Goal: Information Seeking & Learning: Learn about a topic

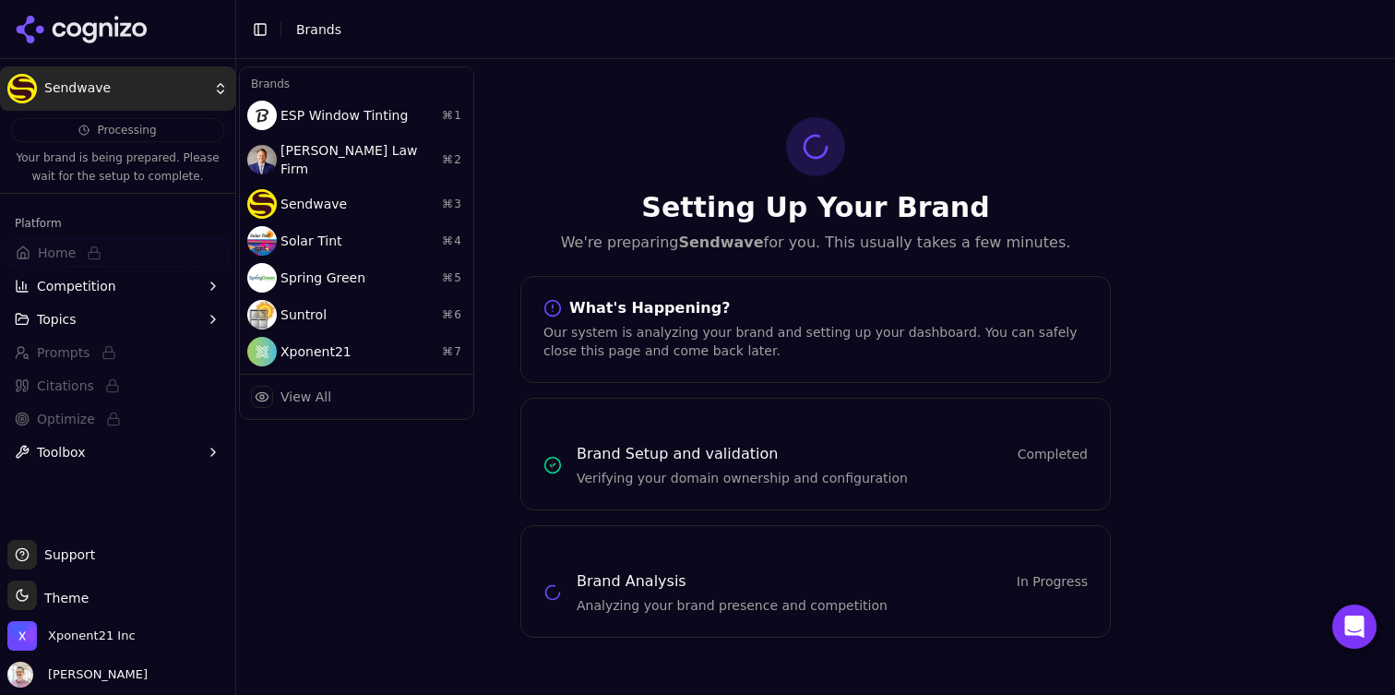
click at [101, 78] on html "Sendwave Processing Your brand is being prepared. Please wait for the setup to …" at bounding box center [697, 347] width 1395 height 695
click at [292, 185] on div "Sendwave ⌘ 3" at bounding box center [357, 203] width 226 height 37
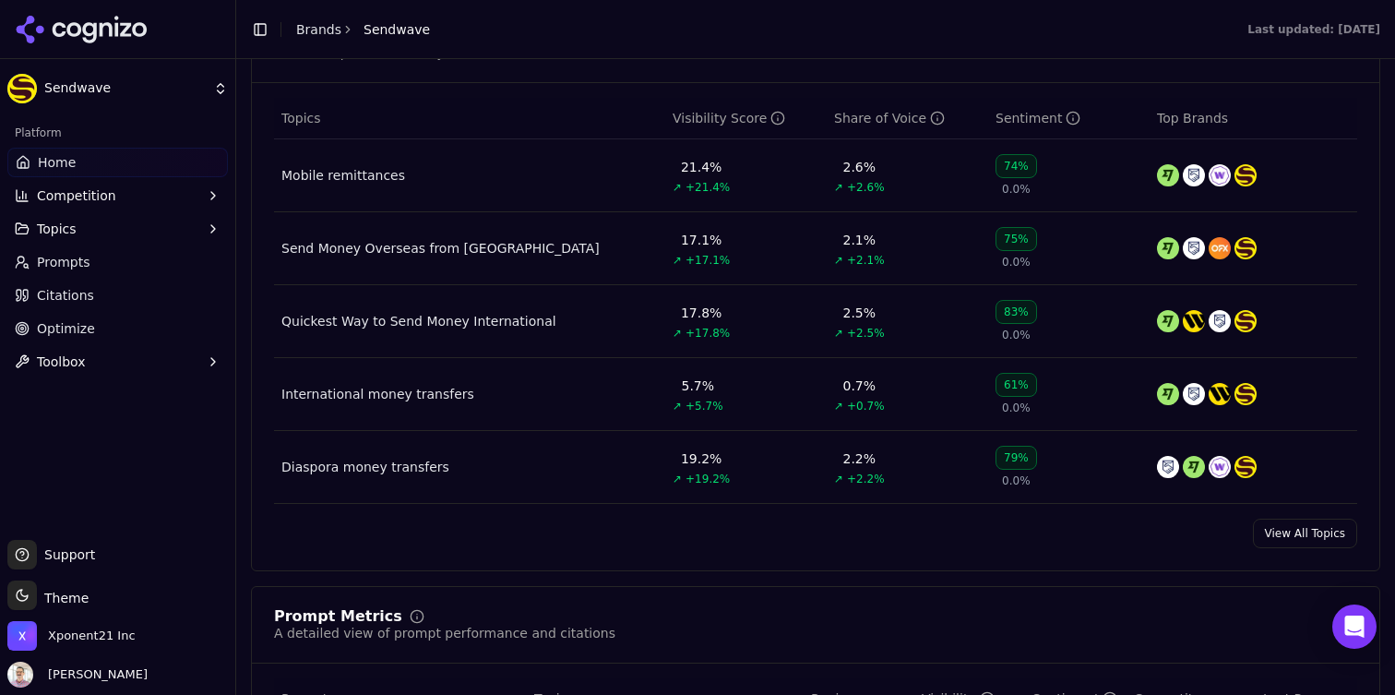
scroll to position [829, 0]
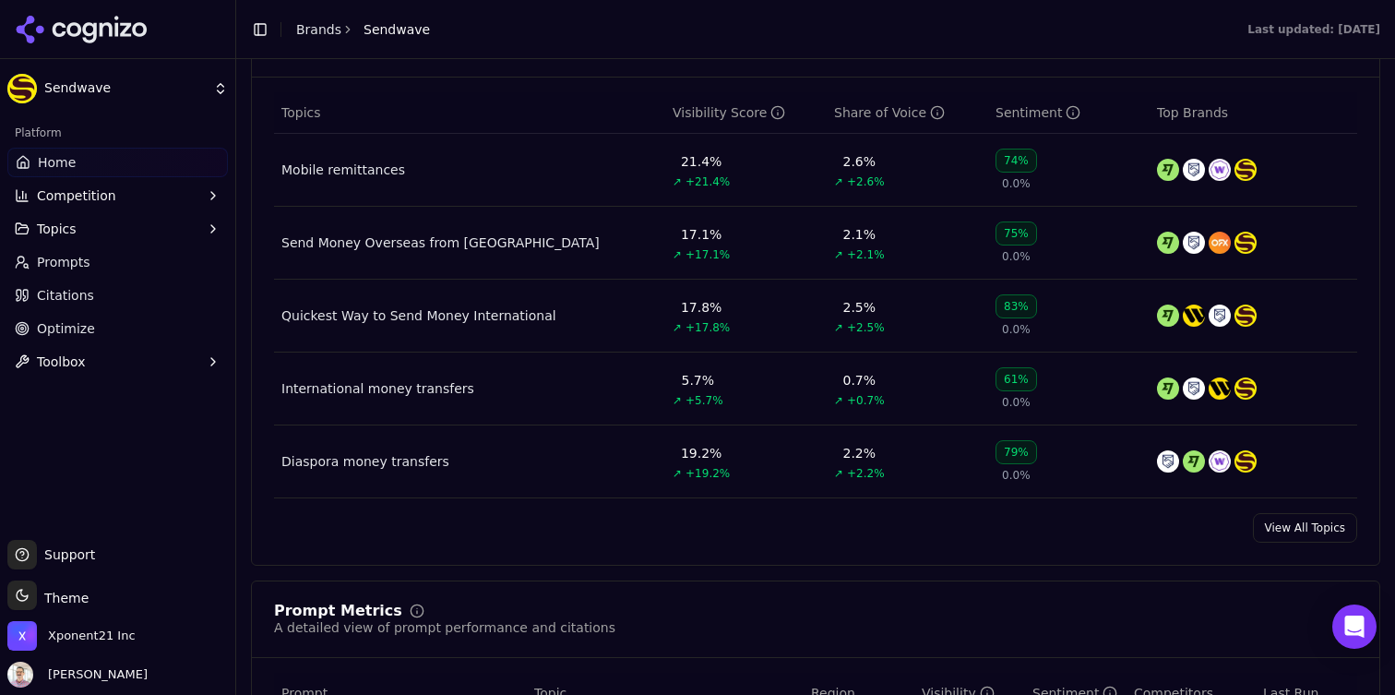
click at [1305, 531] on link "View All Topics" at bounding box center [1305, 528] width 104 height 30
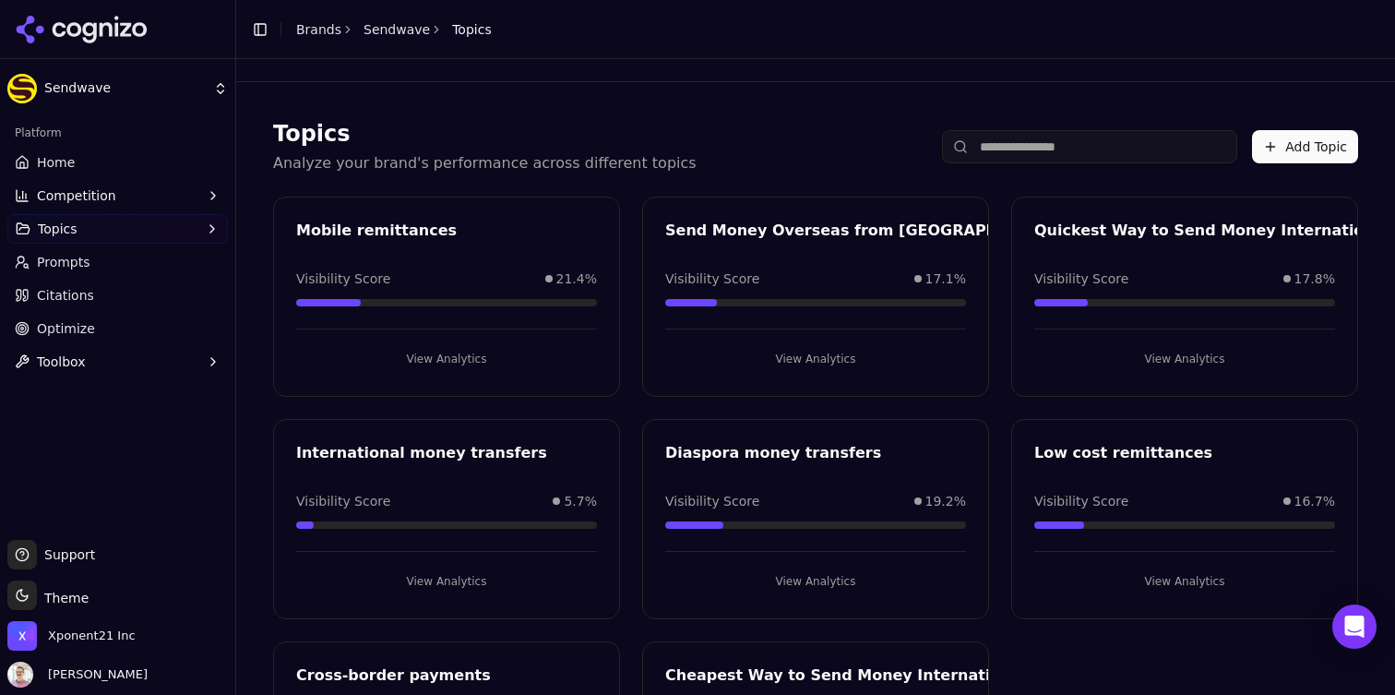
click at [404, 6] on header "Toggle Sidebar Brands Sendwave Topics" at bounding box center [815, 29] width 1159 height 59
click at [403, 21] on link "Sendwave" at bounding box center [397, 29] width 66 height 18
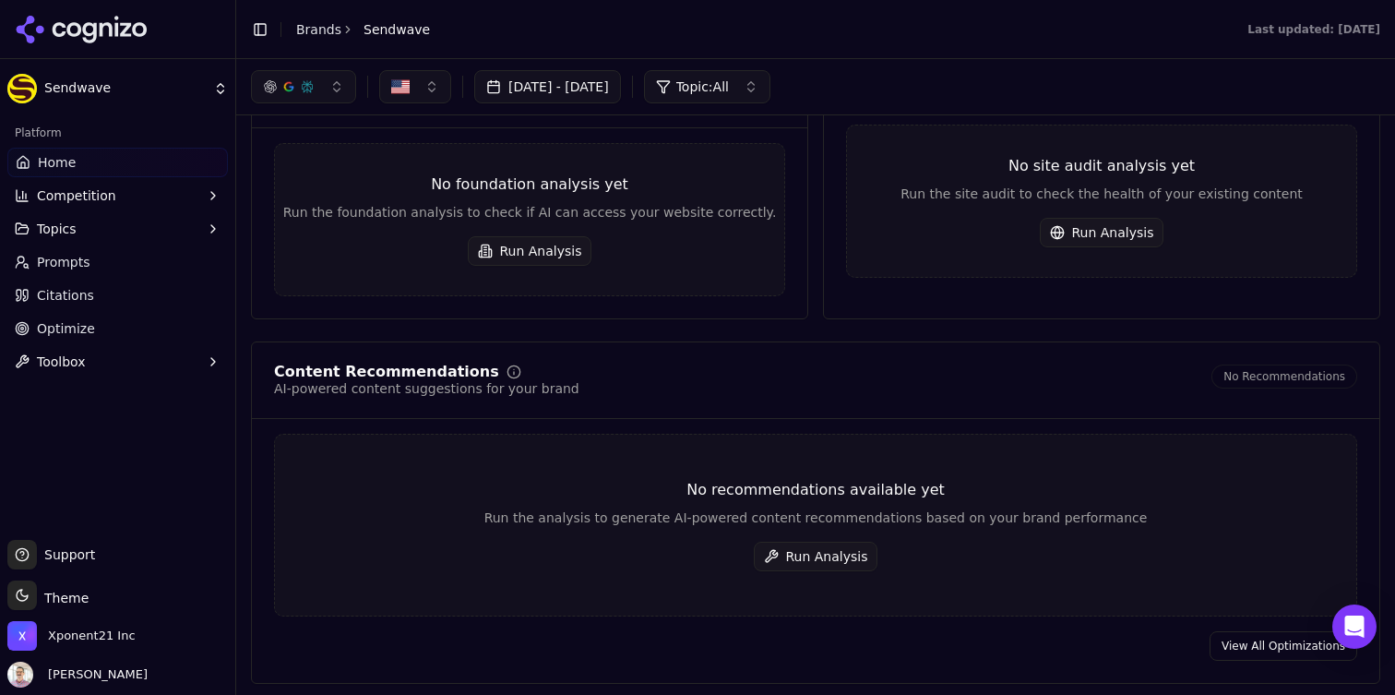
scroll to position [2427, 0]
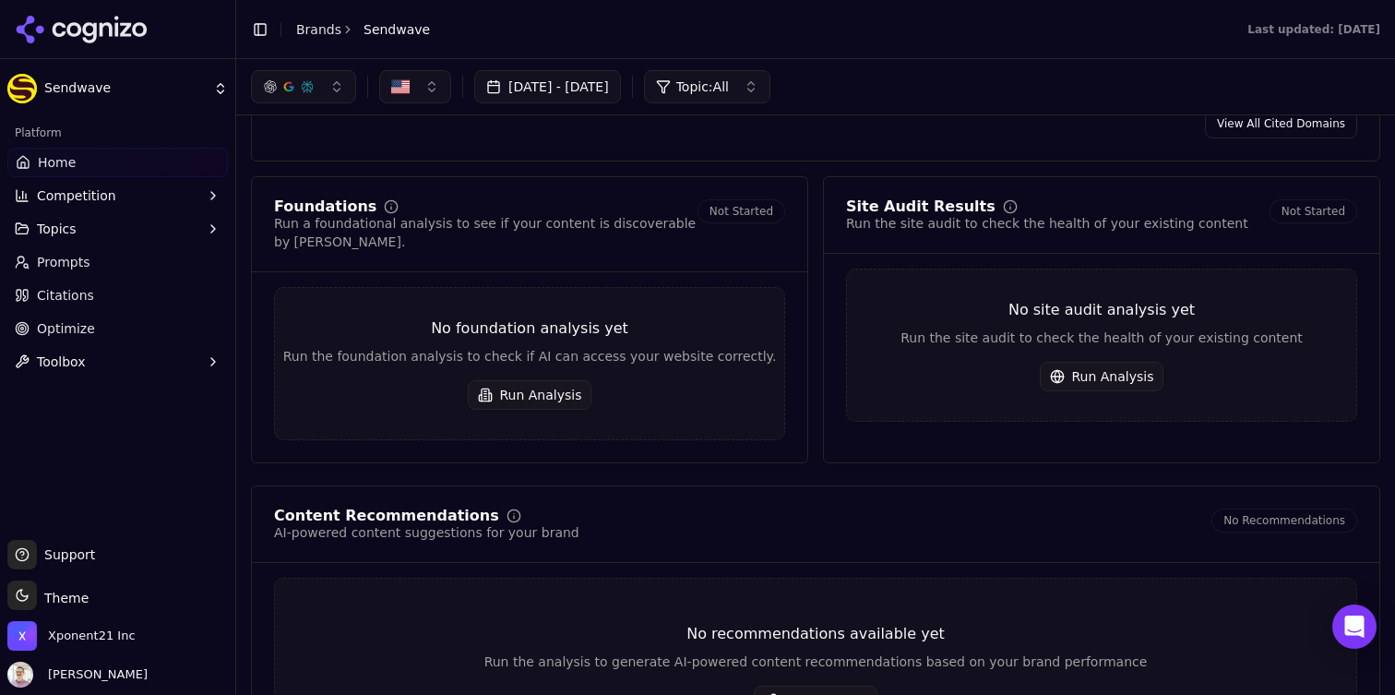
click at [1105, 386] on button "Run Analysis" at bounding box center [1102, 377] width 125 height 30
click at [526, 389] on button "Run Analysis" at bounding box center [530, 395] width 125 height 30
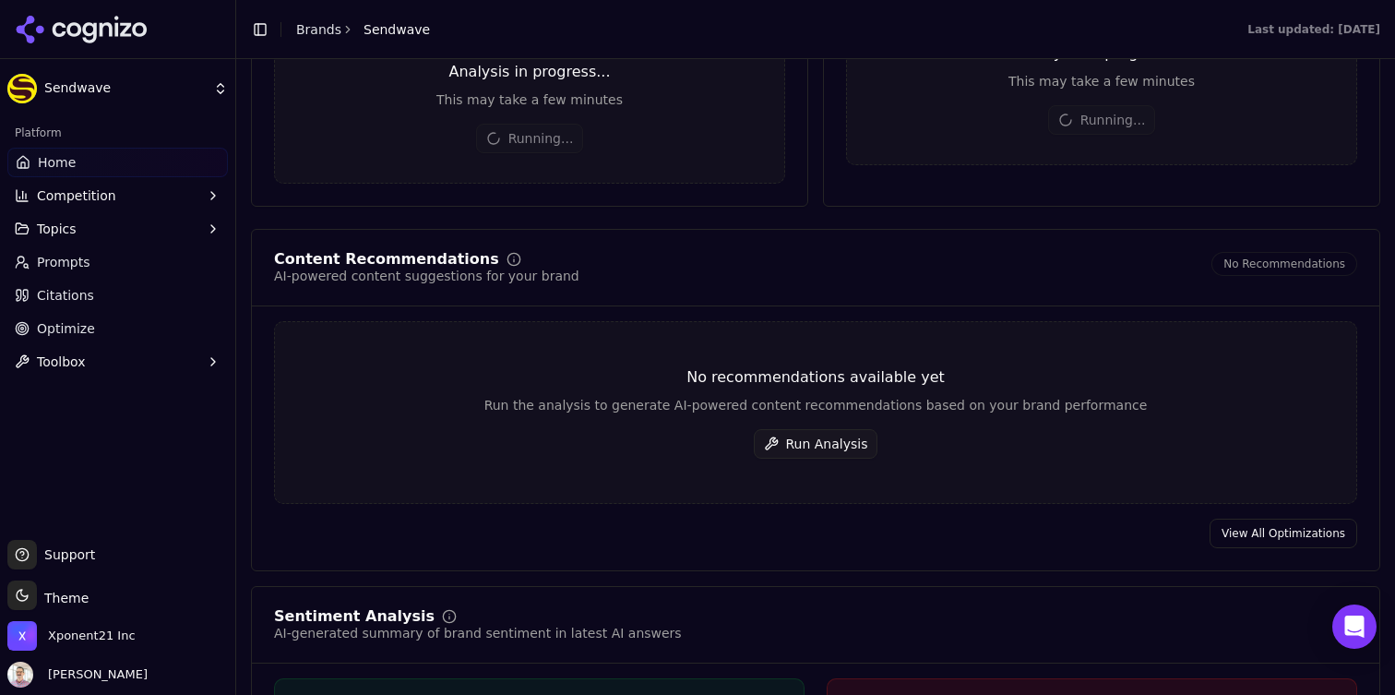
scroll to position [2695, 0]
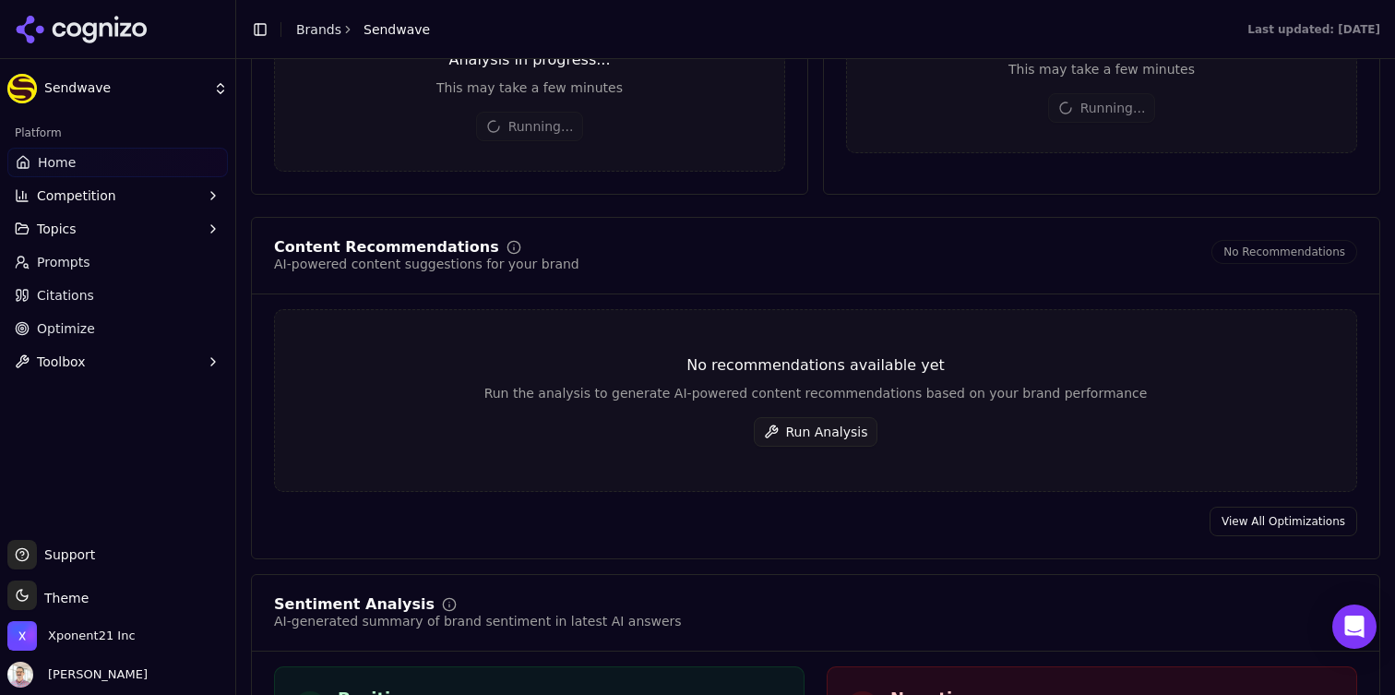
click at [827, 430] on button "Run Analysis" at bounding box center [816, 432] width 125 height 30
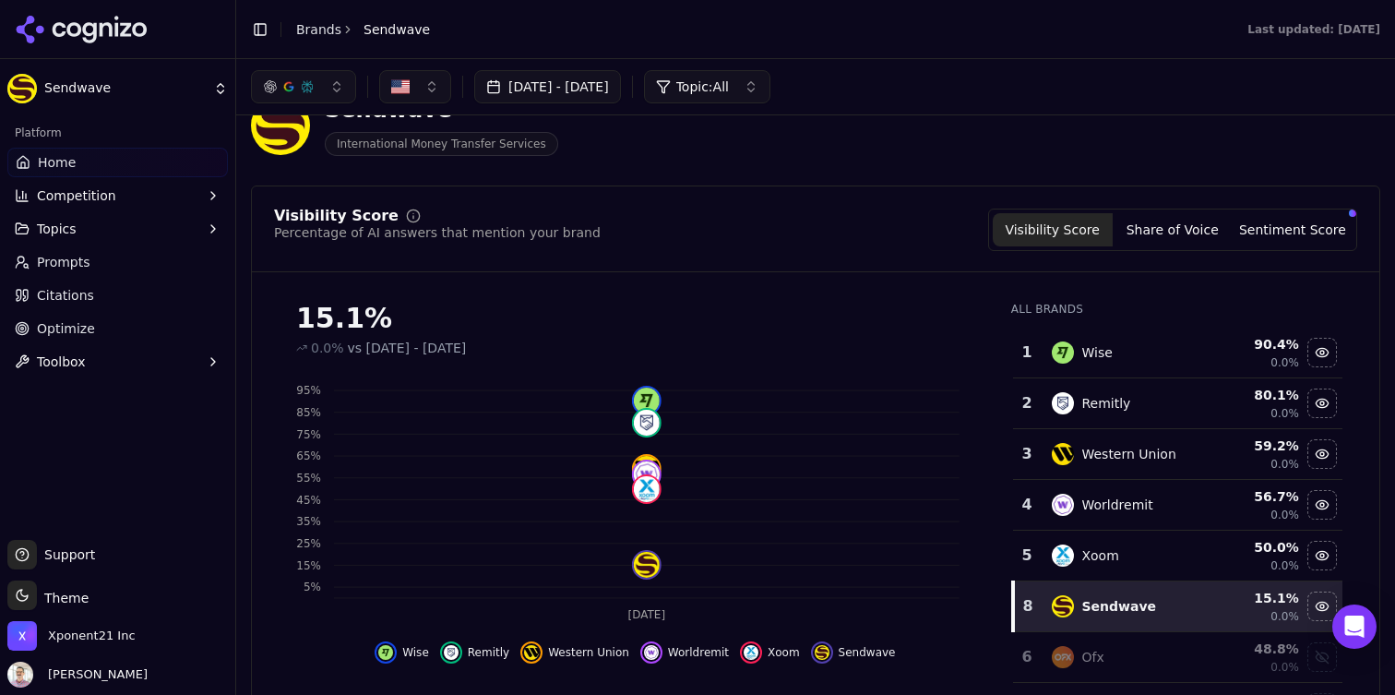
scroll to position [45, 0]
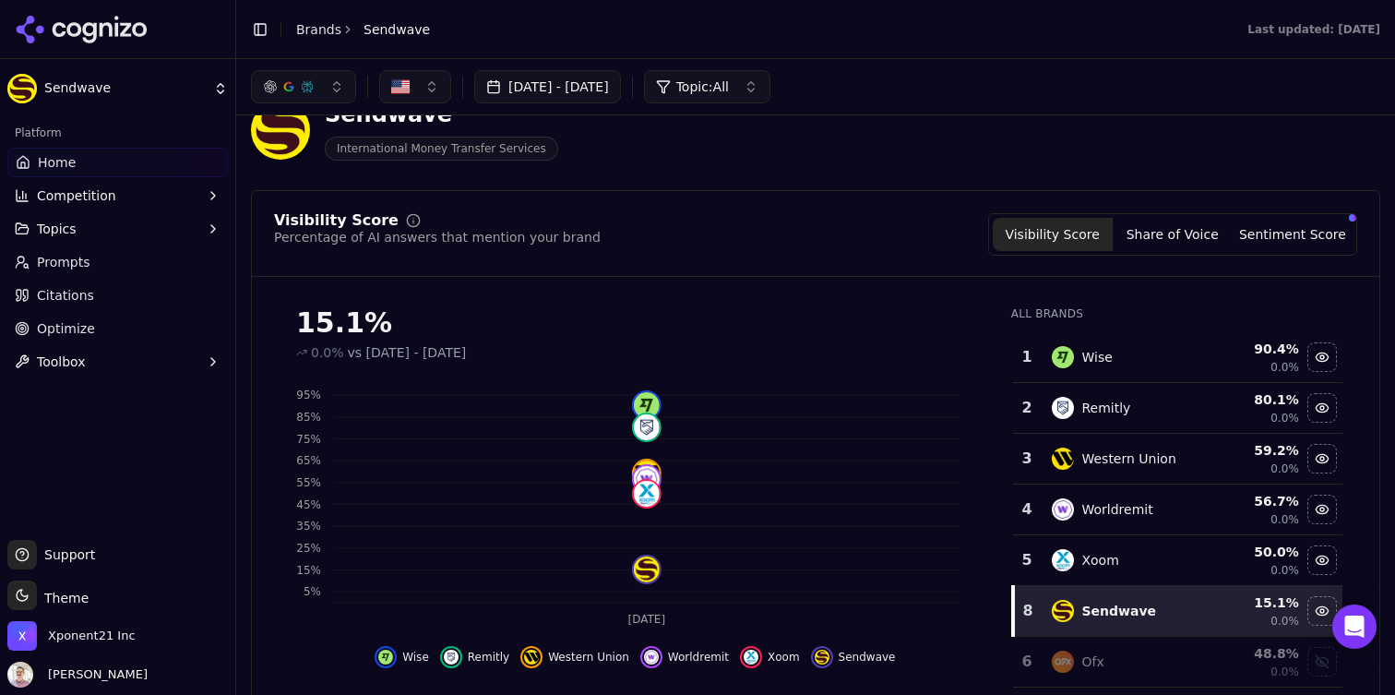
click at [76, 273] on link "Prompts" at bounding box center [117, 262] width 221 height 30
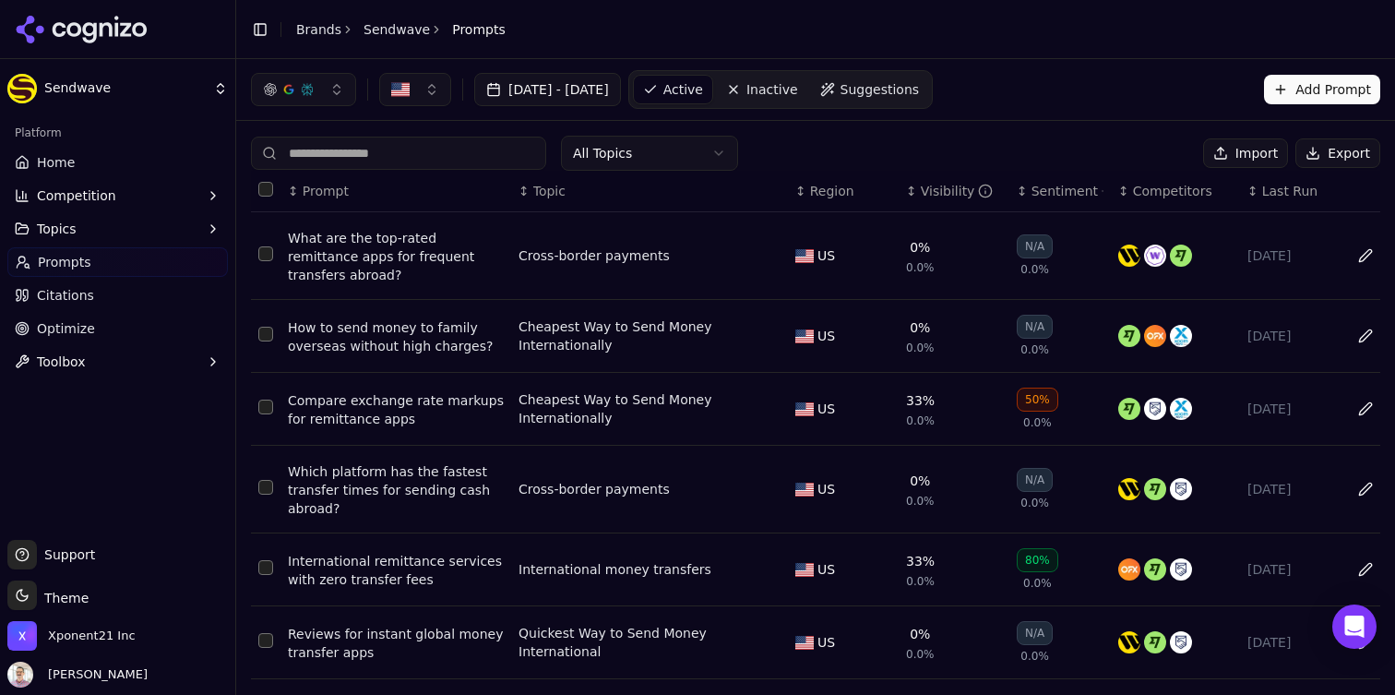
click at [685, 155] on html "Sendwave Platform Home Competition Topics Prompts Citations Optimize Toolbox Su…" at bounding box center [697, 347] width 1395 height 695
click at [853, 140] on html "Sendwave Platform Home Competition Topics Prompts Citations Optimize Toolbox Su…" at bounding box center [697, 347] width 1395 height 695
click at [357, 32] on ol "Brands Sendwave Prompts" at bounding box center [400, 29] width 209 height 18
click at [382, 30] on link "Sendwave" at bounding box center [397, 29] width 66 height 18
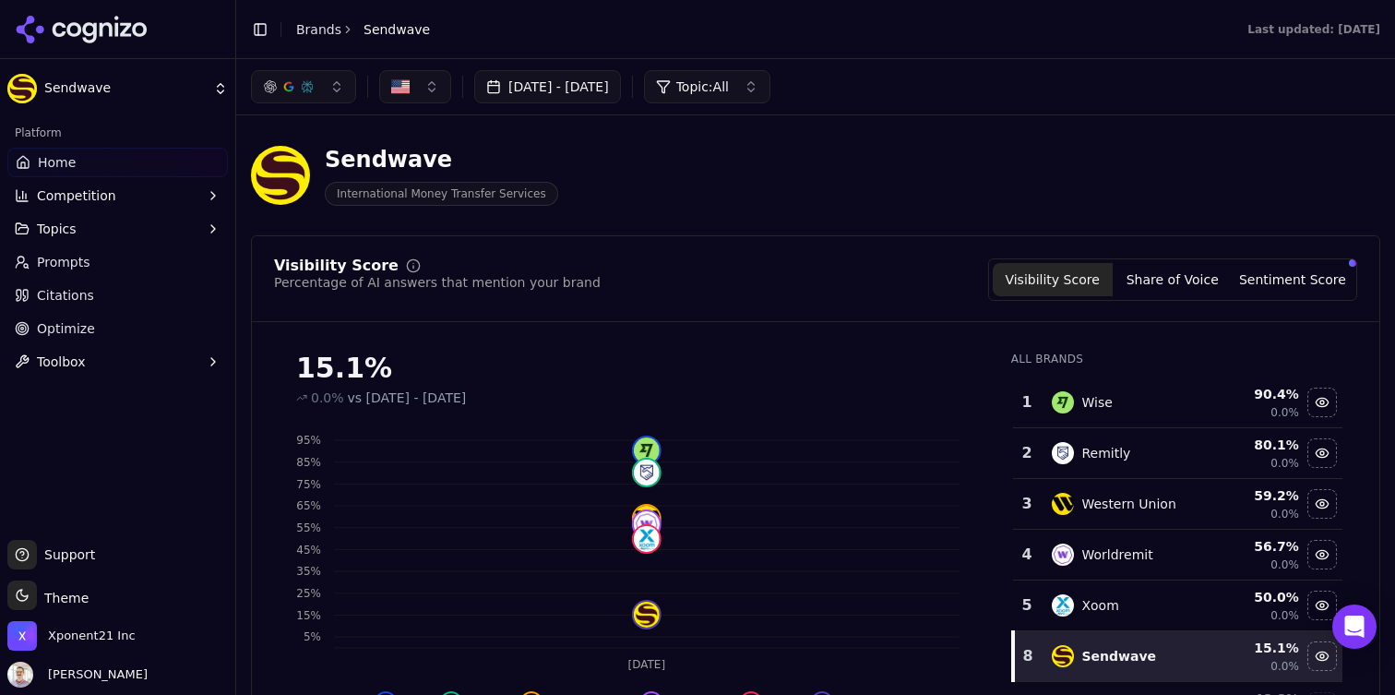
click at [145, 228] on button "Topics" at bounding box center [117, 229] width 221 height 30
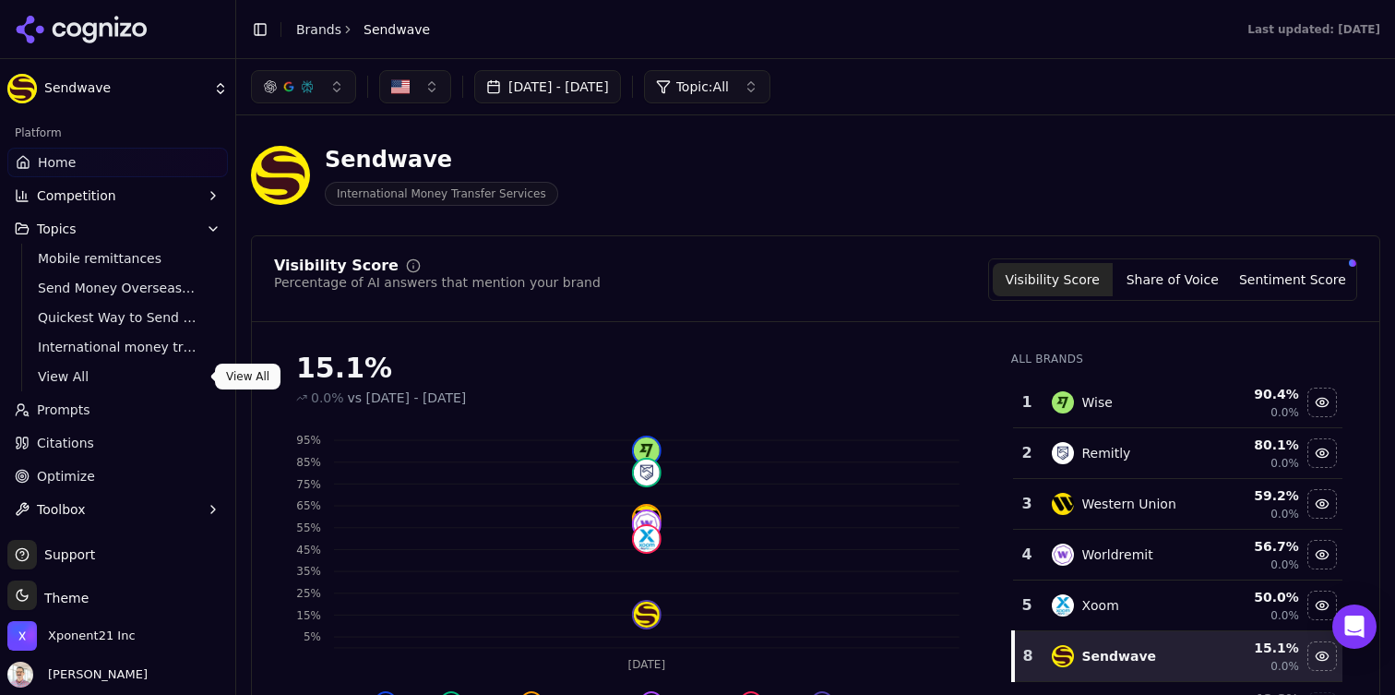
click at [65, 372] on span "View All" at bounding box center [118, 376] width 161 height 18
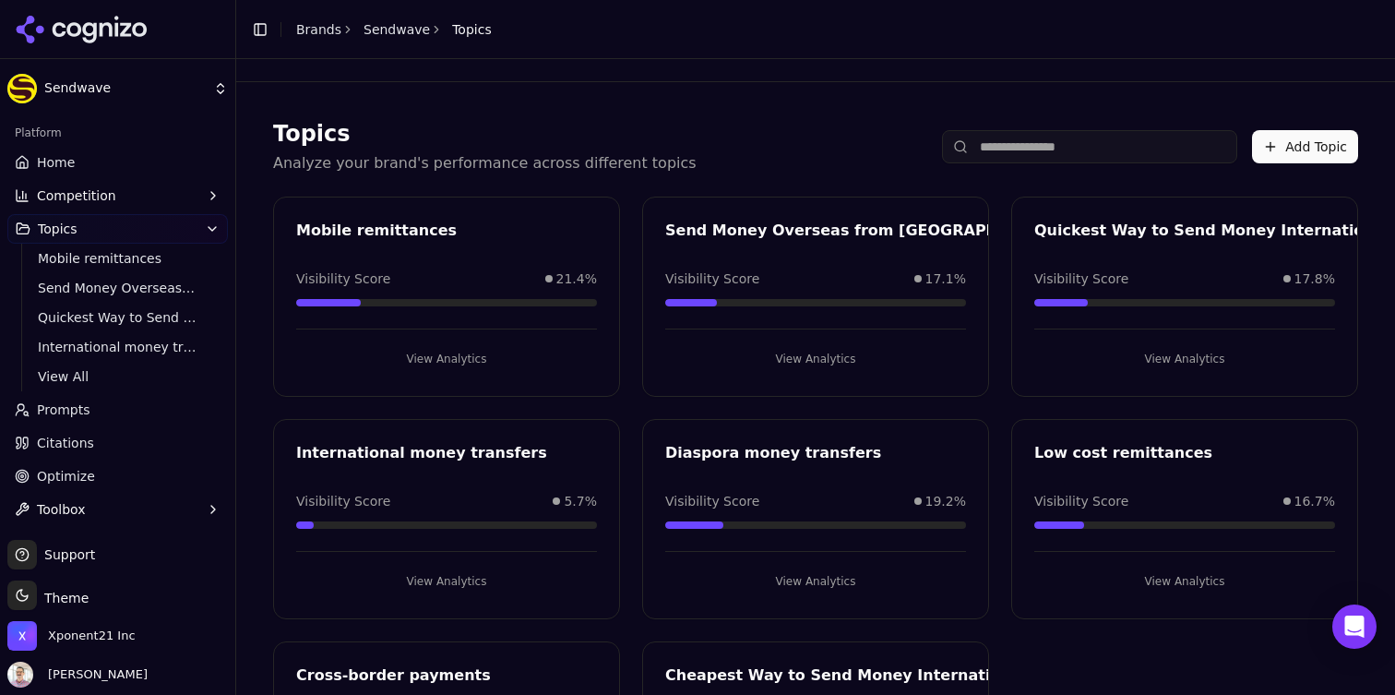
scroll to position [75, 0]
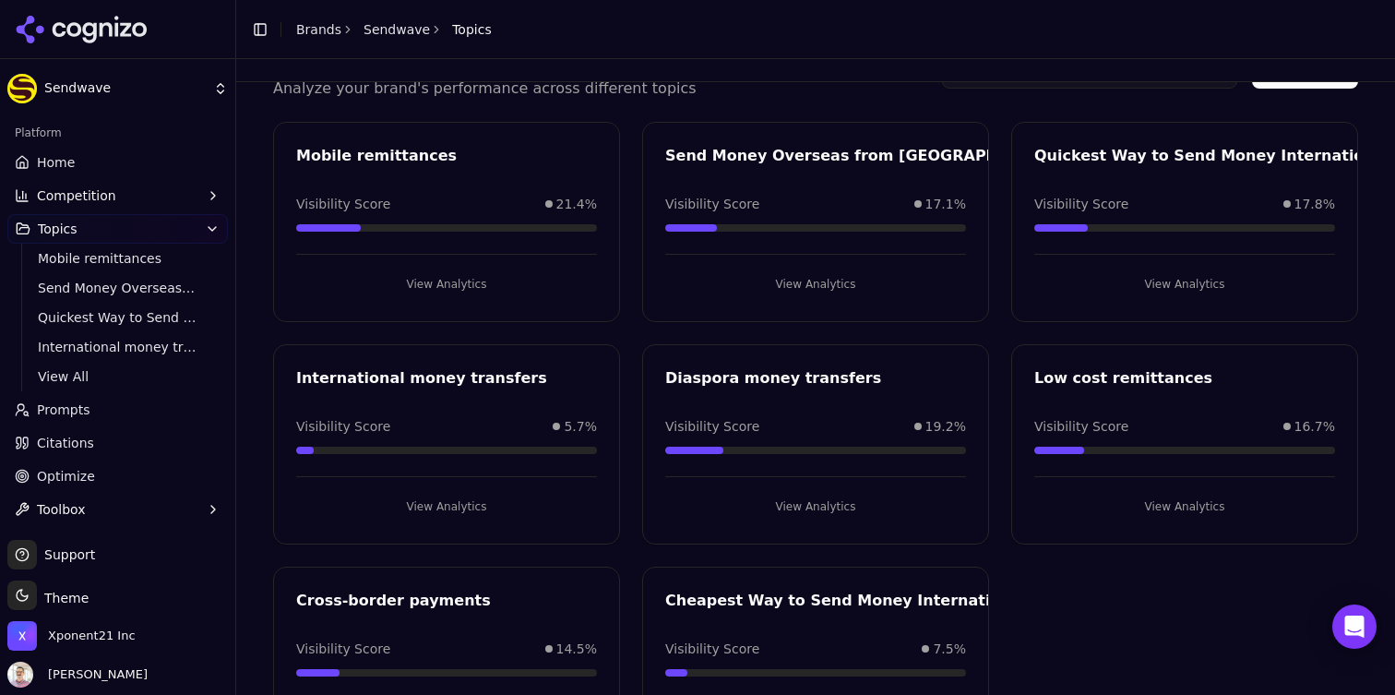
click at [803, 512] on button "View Analytics" at bounding box center [815, 507] width 301 height 30
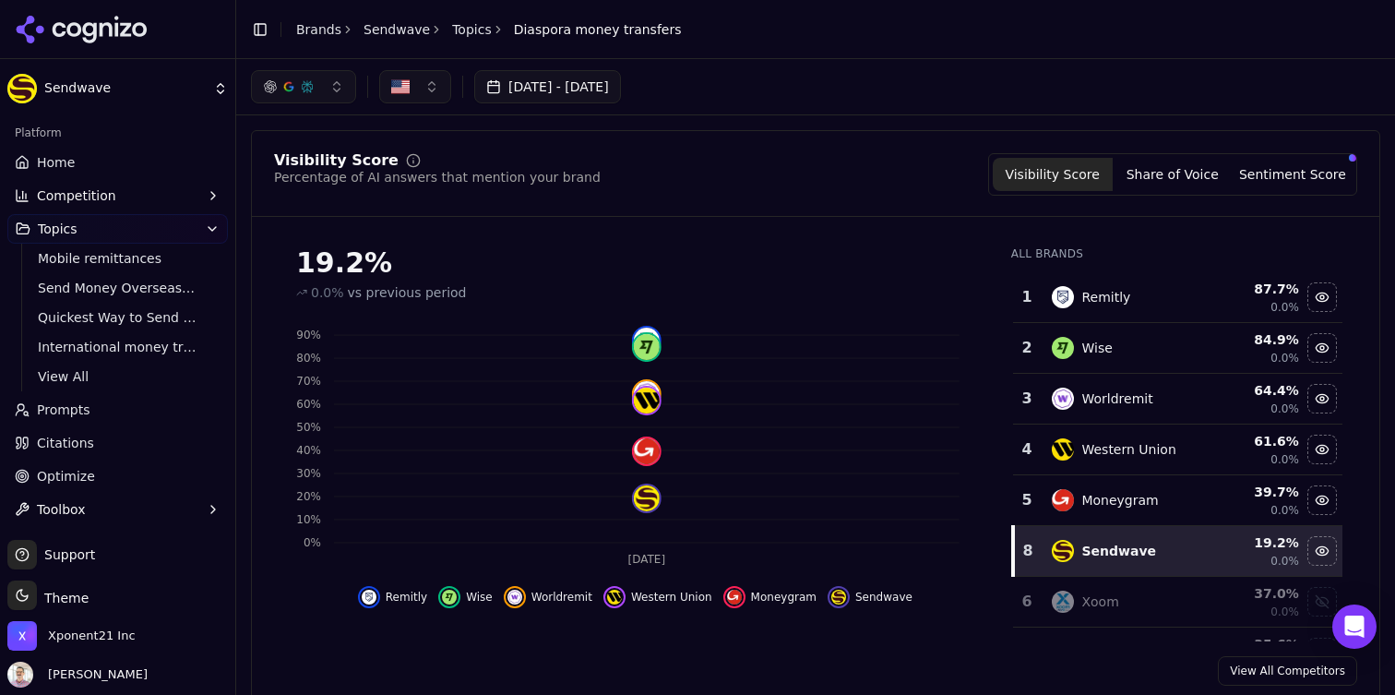
click at [459, 33] on link "Topics" at bounding box center [472, 29] width 40 height 18
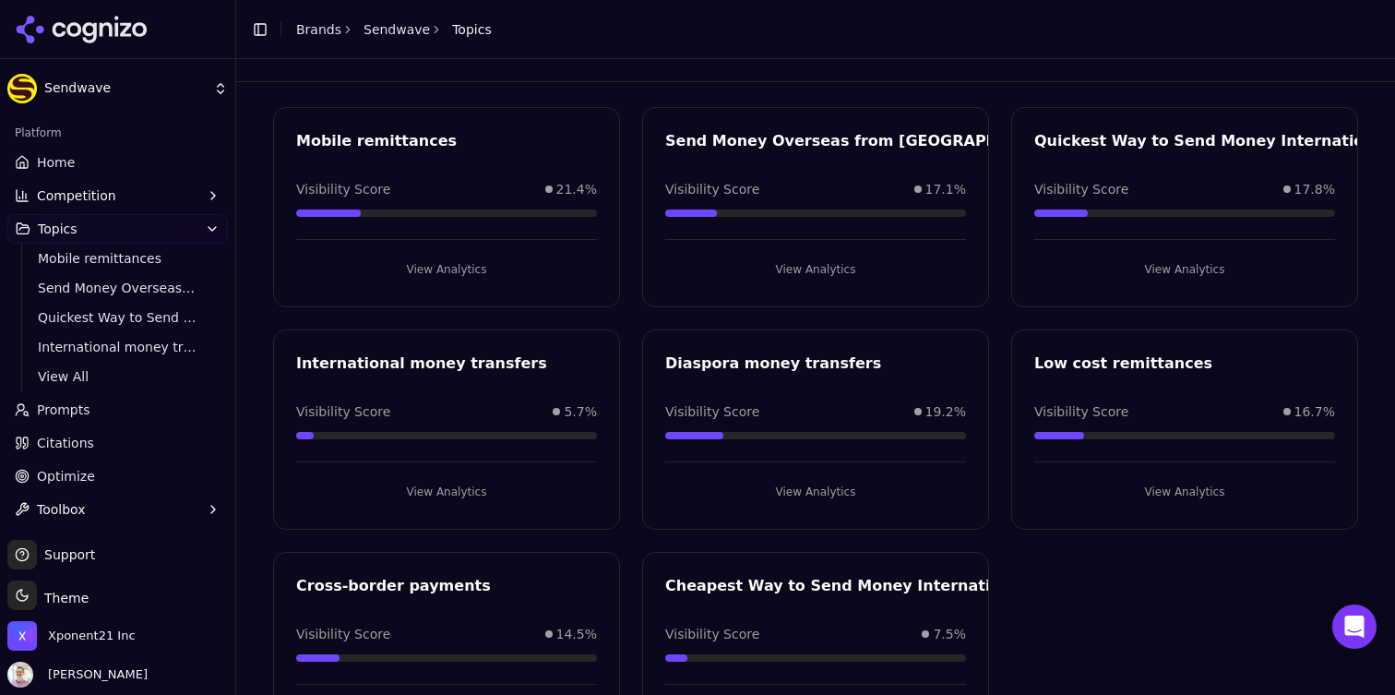
scroll to position [93, 0]
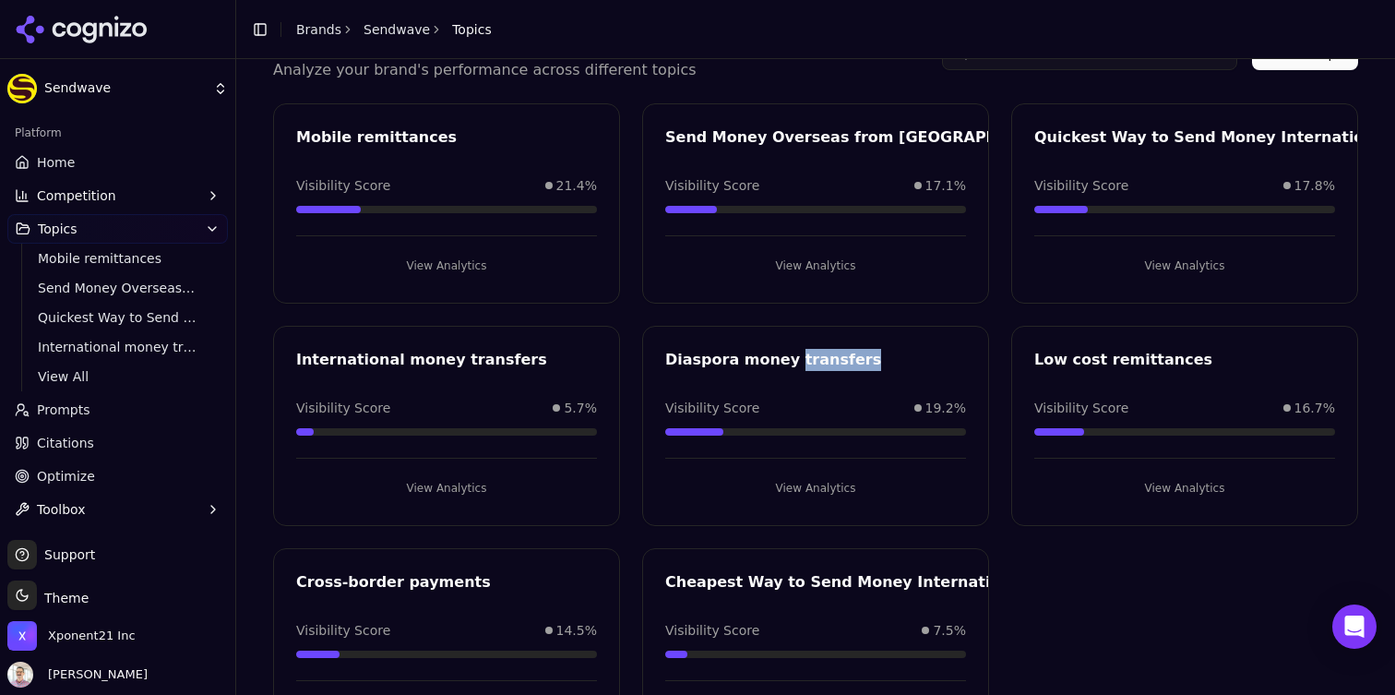
click at [762, 370] on div "Diaspora money transfers" at bounding box center [815, 363] width 345 height 28
click at [390, 54] on header "Toggle Sidebar Brands Sendwave Topics" at bounding box center [815, 29] width 1159 height 59
click at [391, 18] on div "Toggle Sidebar Brands Sendwave Topics" at bounding box center [371, 30] width 270 height 26
click at [391, 28] on link "Sendwave" at bounding box center [397, 29] width 66 height 18
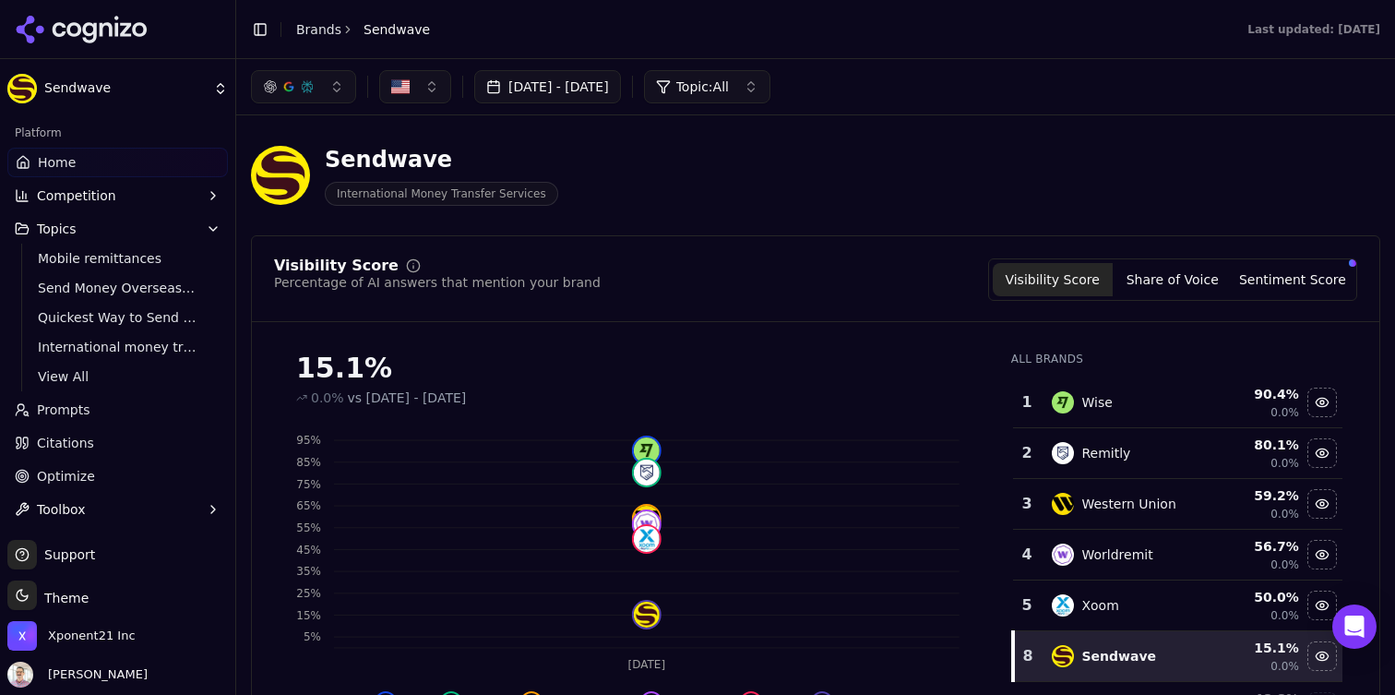
click at [327, 35] on link "Brands" at bounding box center [318, 29] width 45 height 15
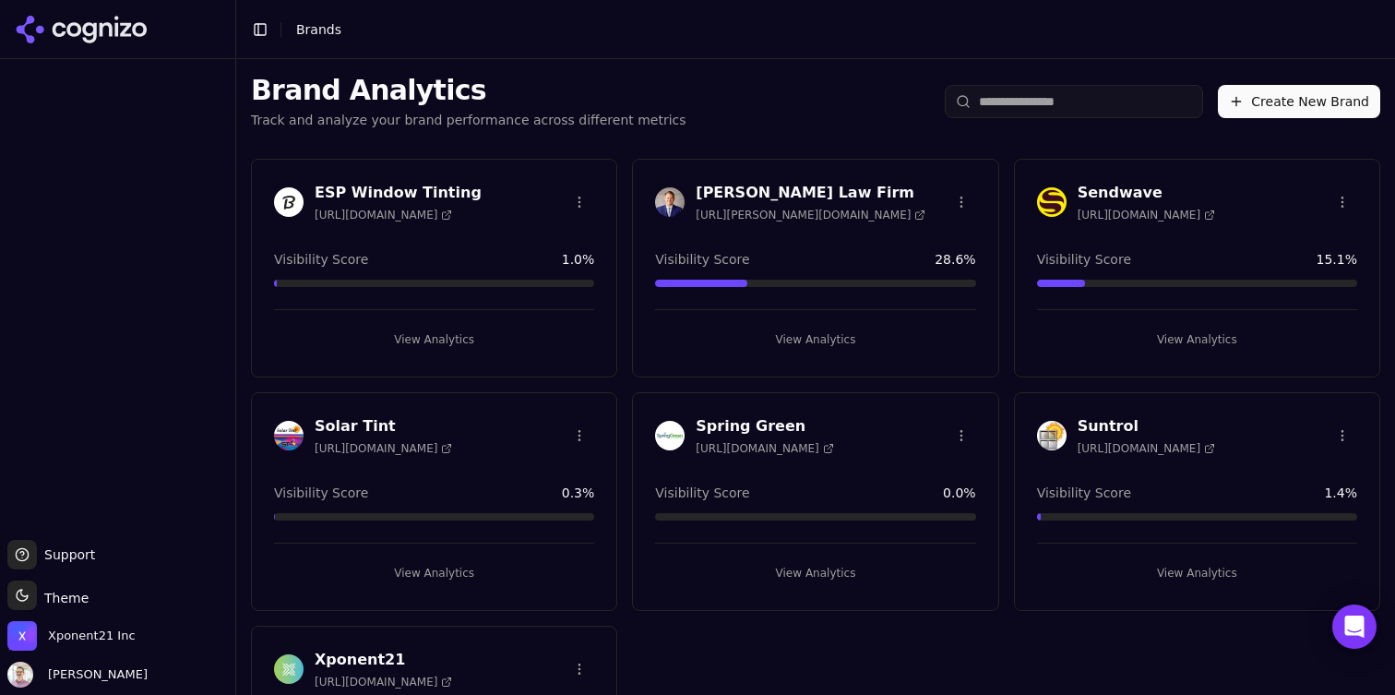
click at [1343, 198] on html "Support Support Toggle theme Theme Xponent21 Inc [PERSON_NAME] Toggle Sidebar B…" at bounding box center [697, 347] width 1395 height 695
click at [1297, 240] on div "Edit Brand" at bounding box center [1298, 240] width 109 height 30
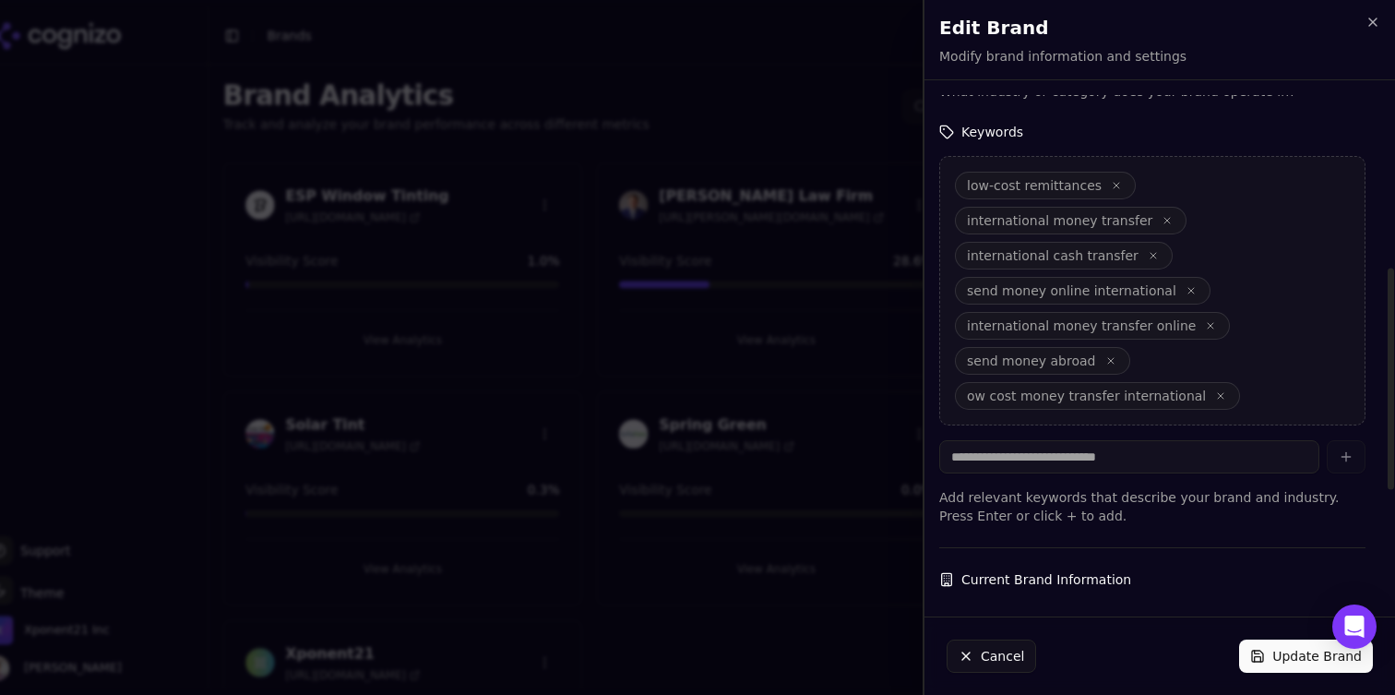
scroll to position [646, 0]
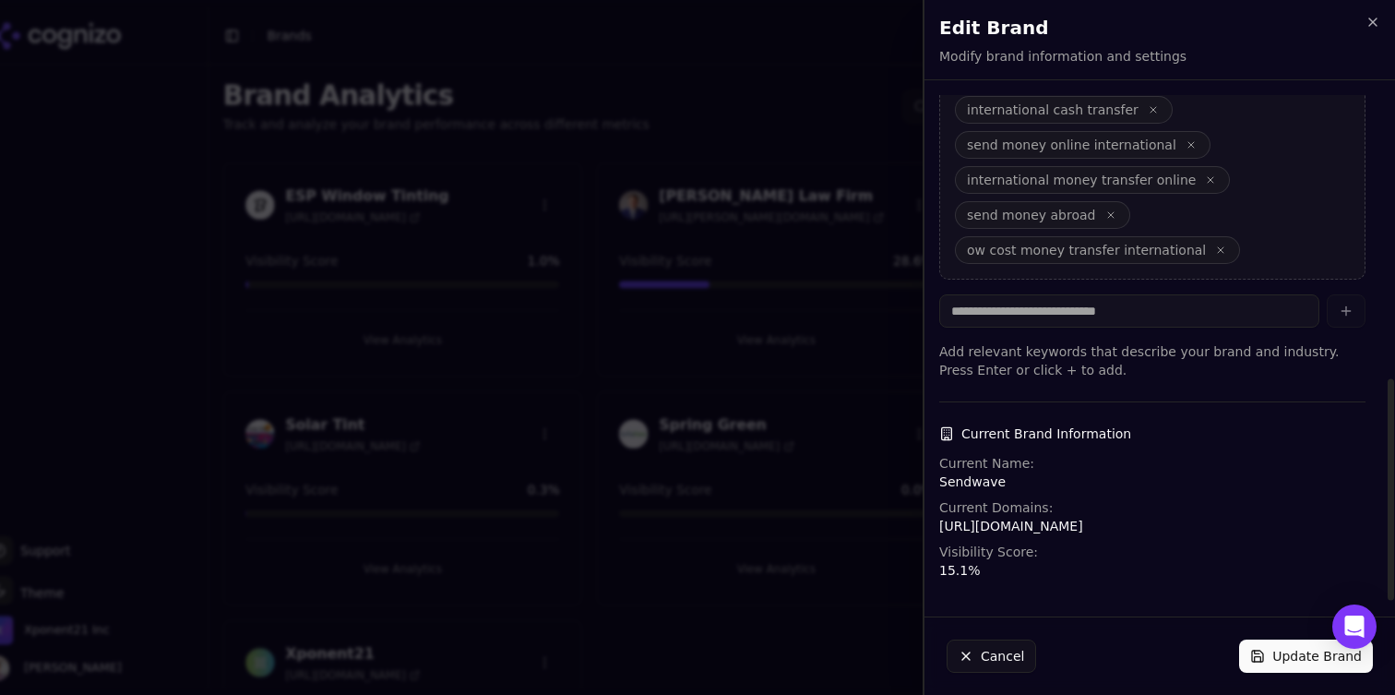
click at [1361, 23] on h2 "Edit Brand" at bounding box center [1159, 28] width 441 height 26
click at [1368, 23] on icon "button" at bounding box center [1373, 22] width 15 height 15
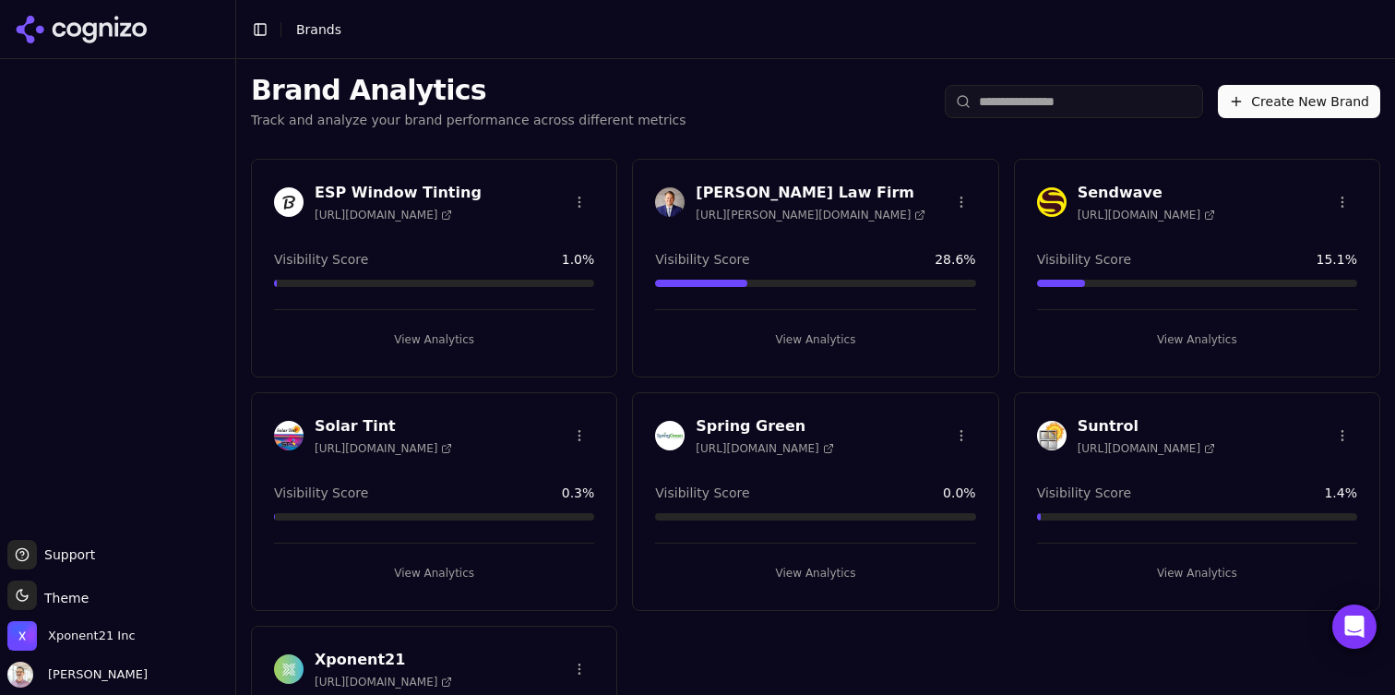
click at [1128, 213] on span "[URL][DOMAIN_NAME]" at bounding box center [1146, 215] width 137 height 15
click at [1341, 201] on html "Support Support Toggle theme Theme Xponent21 Inc [PERSON_NAME] Toggle Sidebar B…" at bounding box center [697, 347] width 1395 height 695
click at [1271, 248] on div "Edit Brand" at bounding box center [1298, 240] width 109 height 30
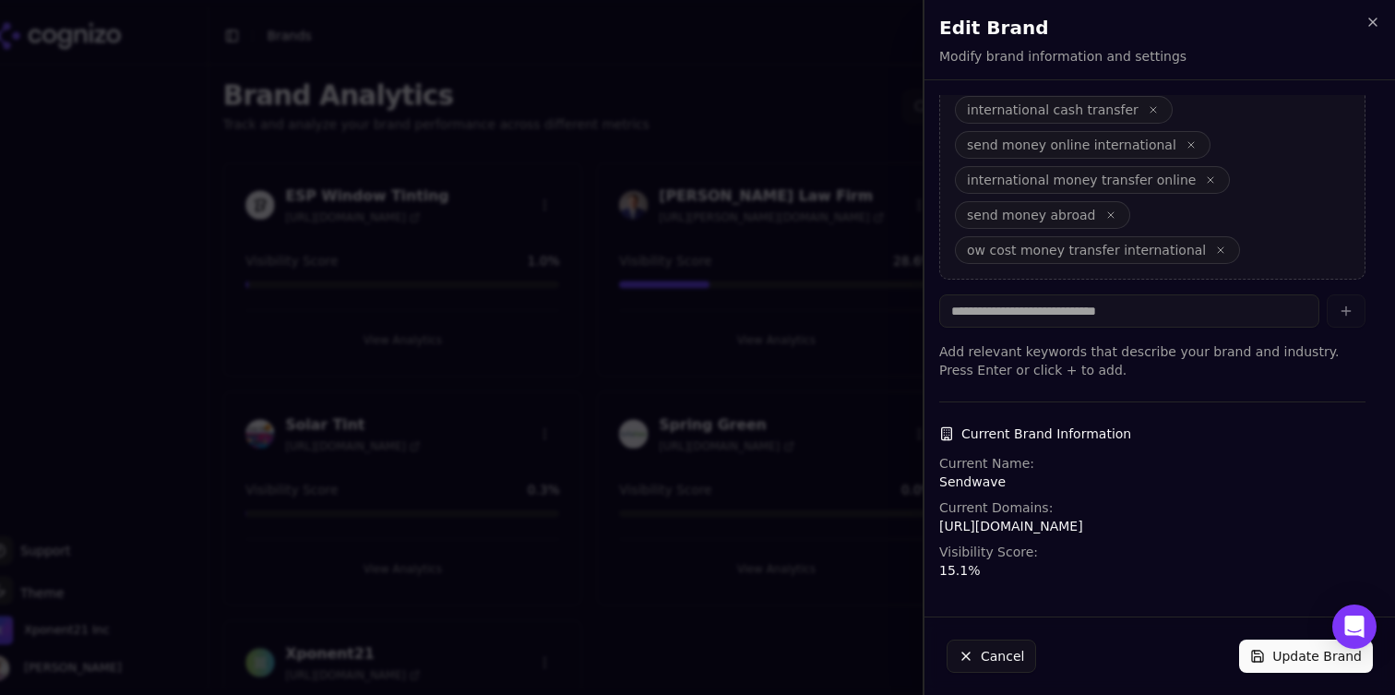
click at [1359, 29] on h2 "Edit Brand" at bounding box center [1159, 28] width 441 height 26
click at [1367, 29] on icon "button" at bounding box center [1373, 22] width 15 height 15
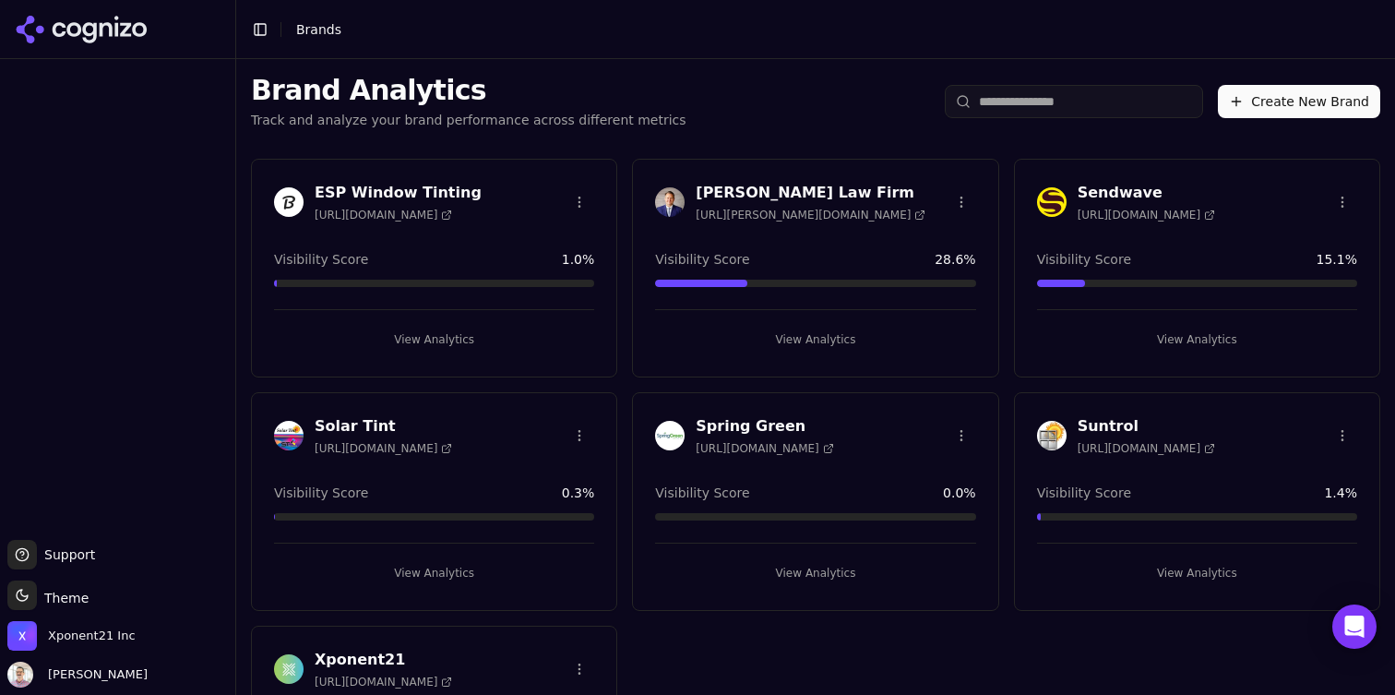
click at [1179, 347] on button "View Analytics" at bounding box center [1197, 340] width 320 height 30
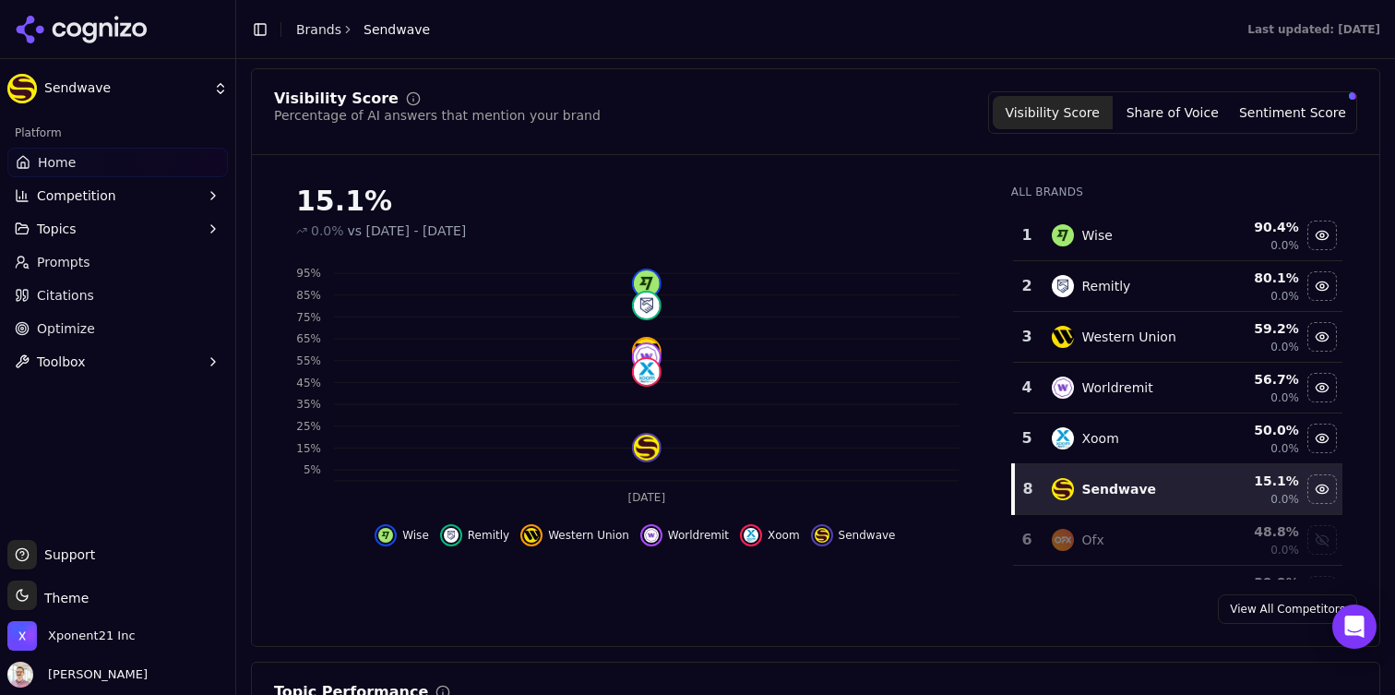
scroll to position [193, 0]
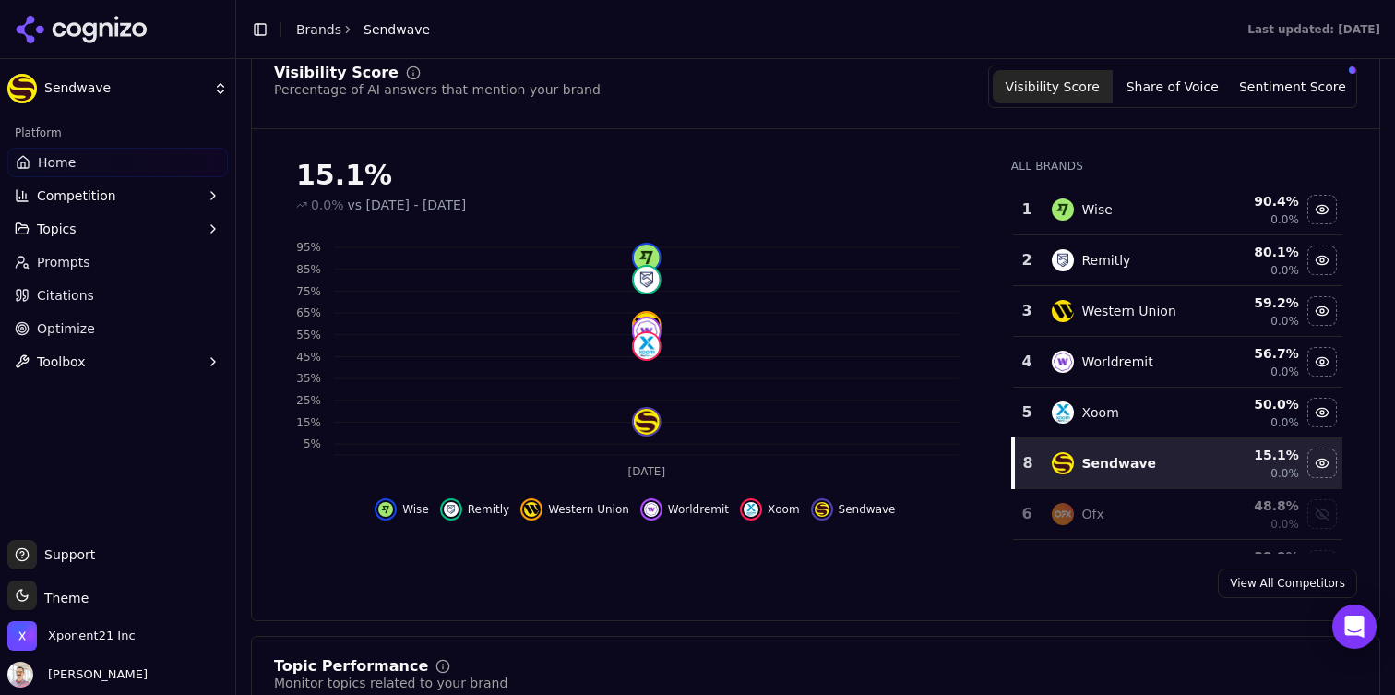
click at [1315, 101] on button "Sentiment Score" at bounding box center [1293, 86] width 120 height 33
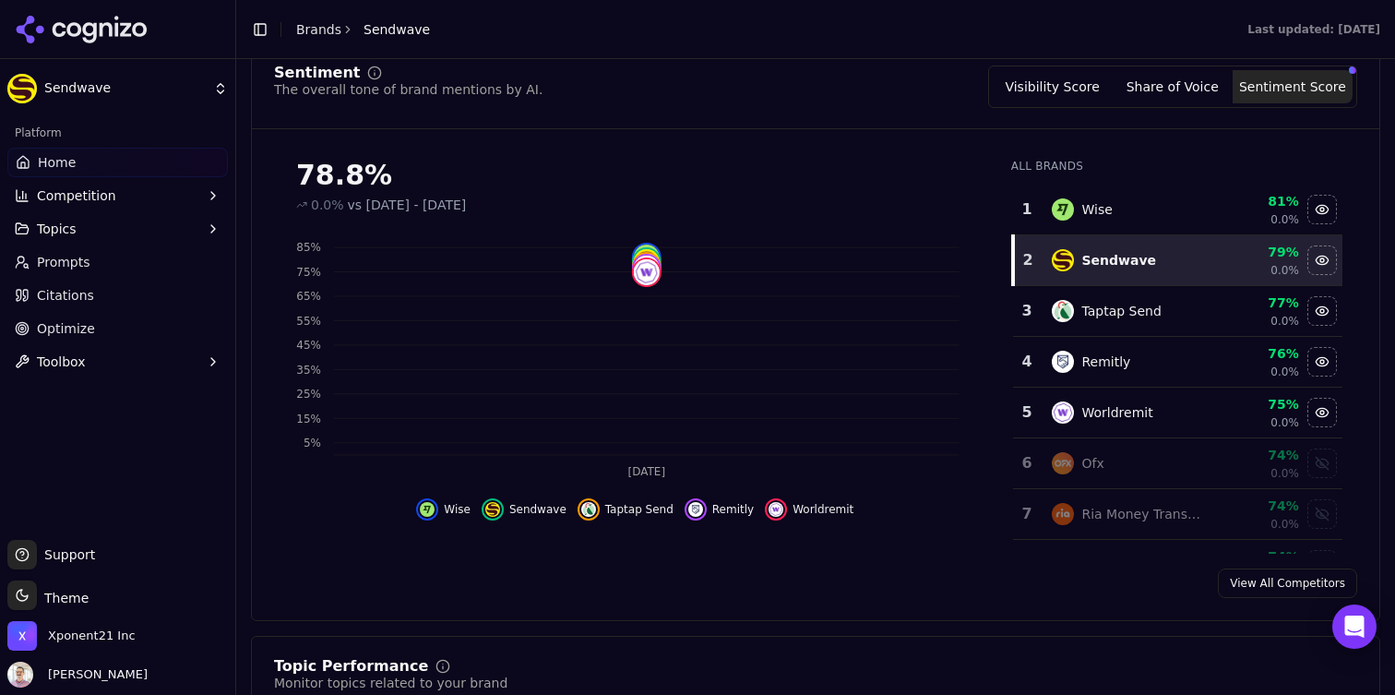
click at [1184, 91] on button "Share of Voice" at bounding box center [1173, 86] width 120 height 33
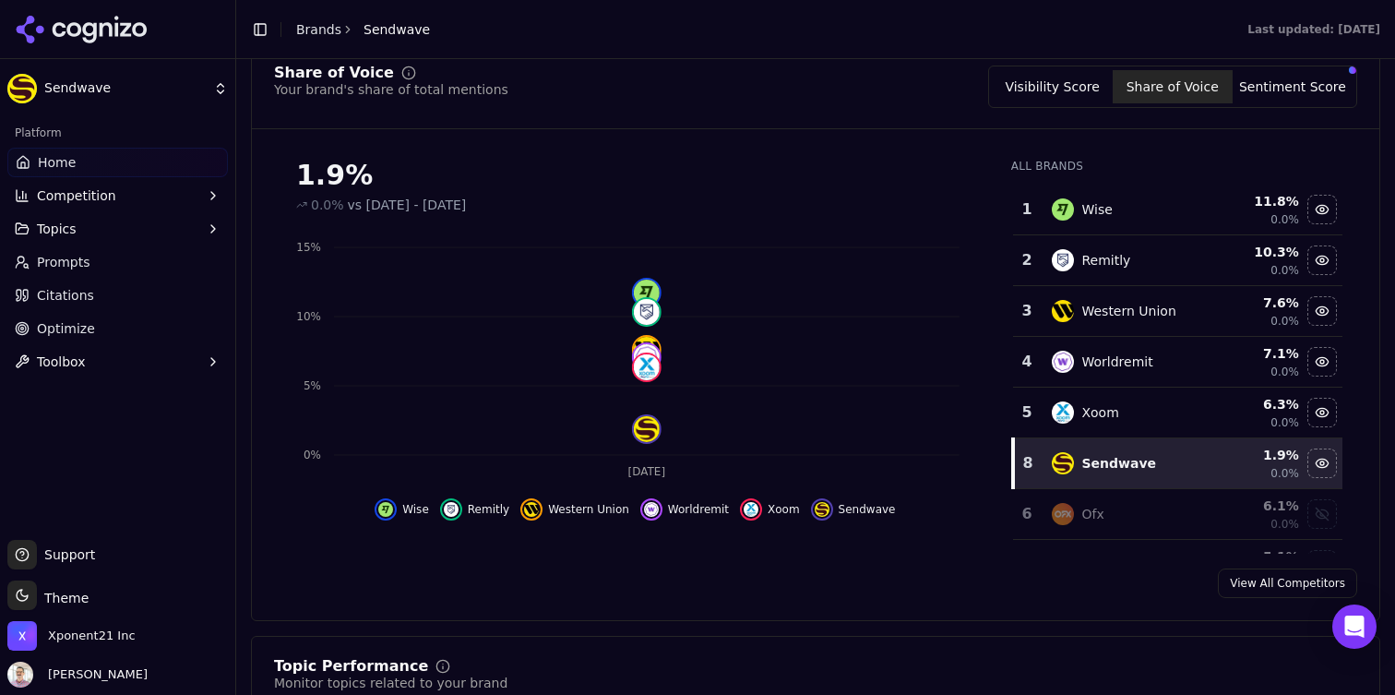
click at [1049, 98] on button "Visibility Score" at bounding box center [1053, 86] width 120 height 33
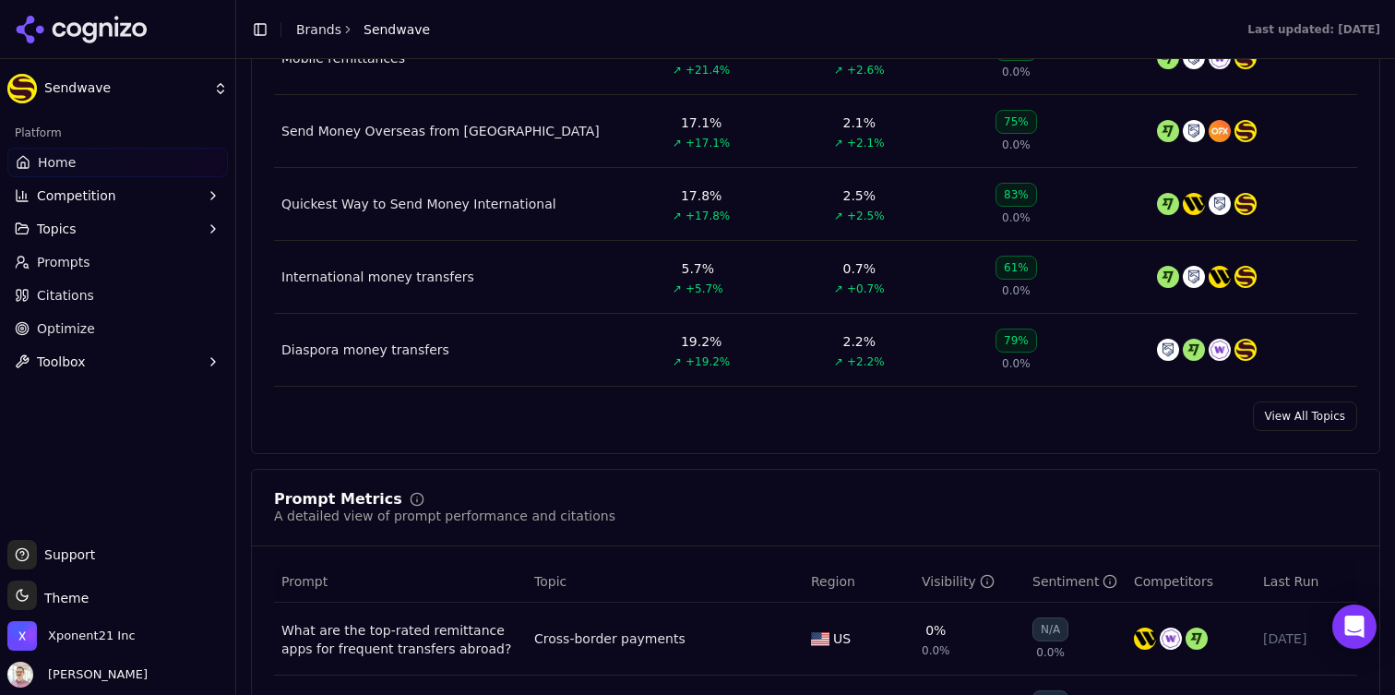
scroll to position [1049, 0]
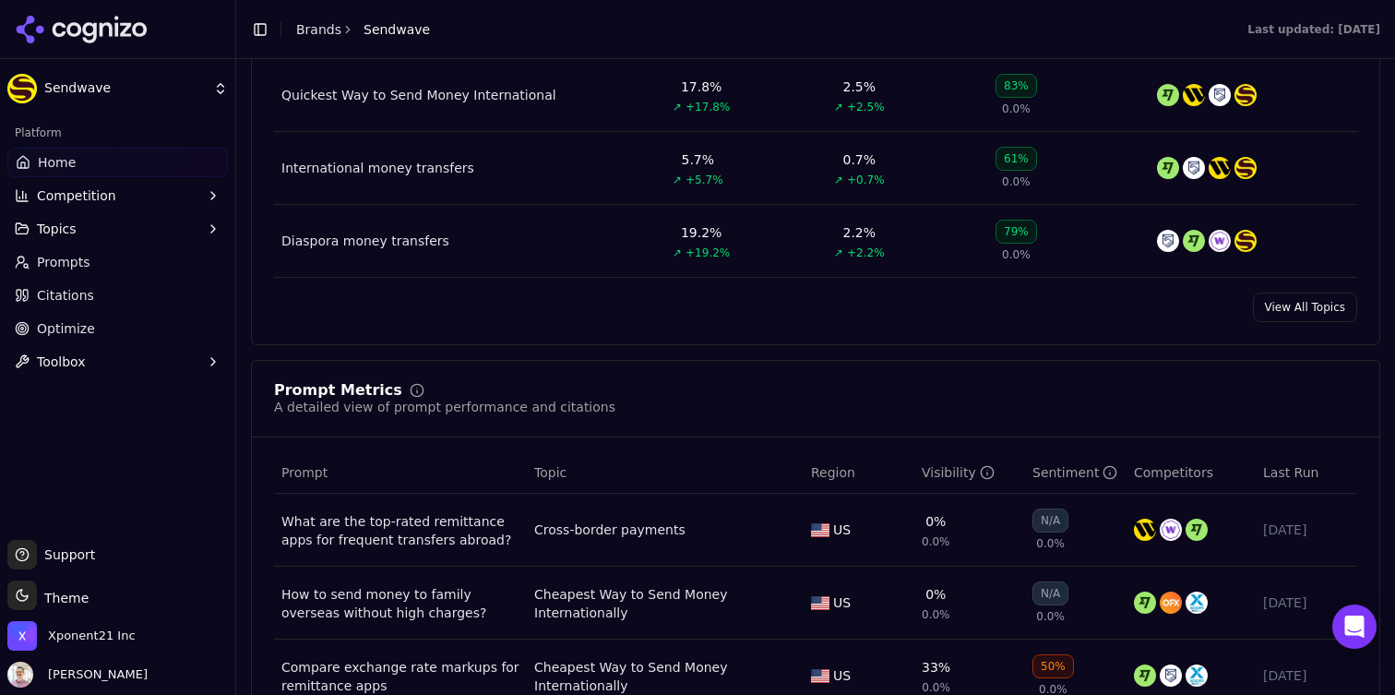
click at [1295, 313] on link "View All Topics" at bounding box center [1305, 308] width 104 height 30
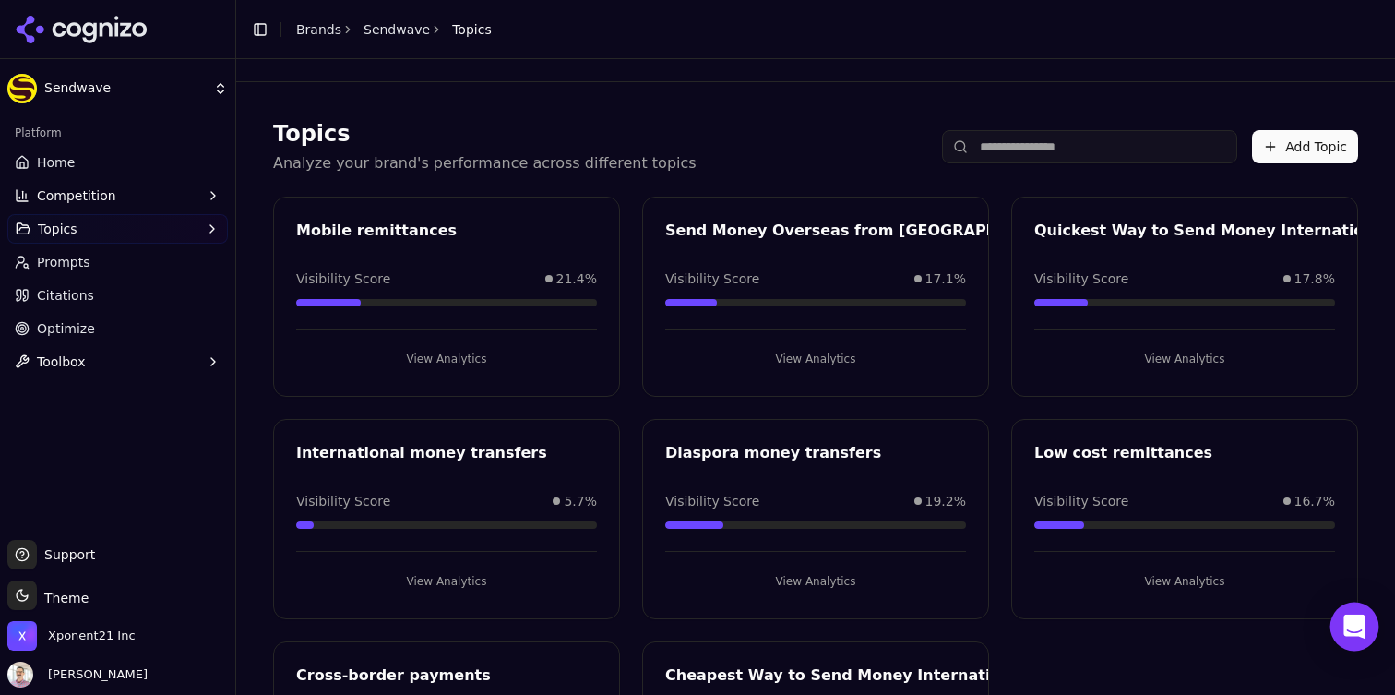
click at [1350, 636] on icon "Open Intercom Messenger" at bounding box center [1355, 627] width 24 height 24
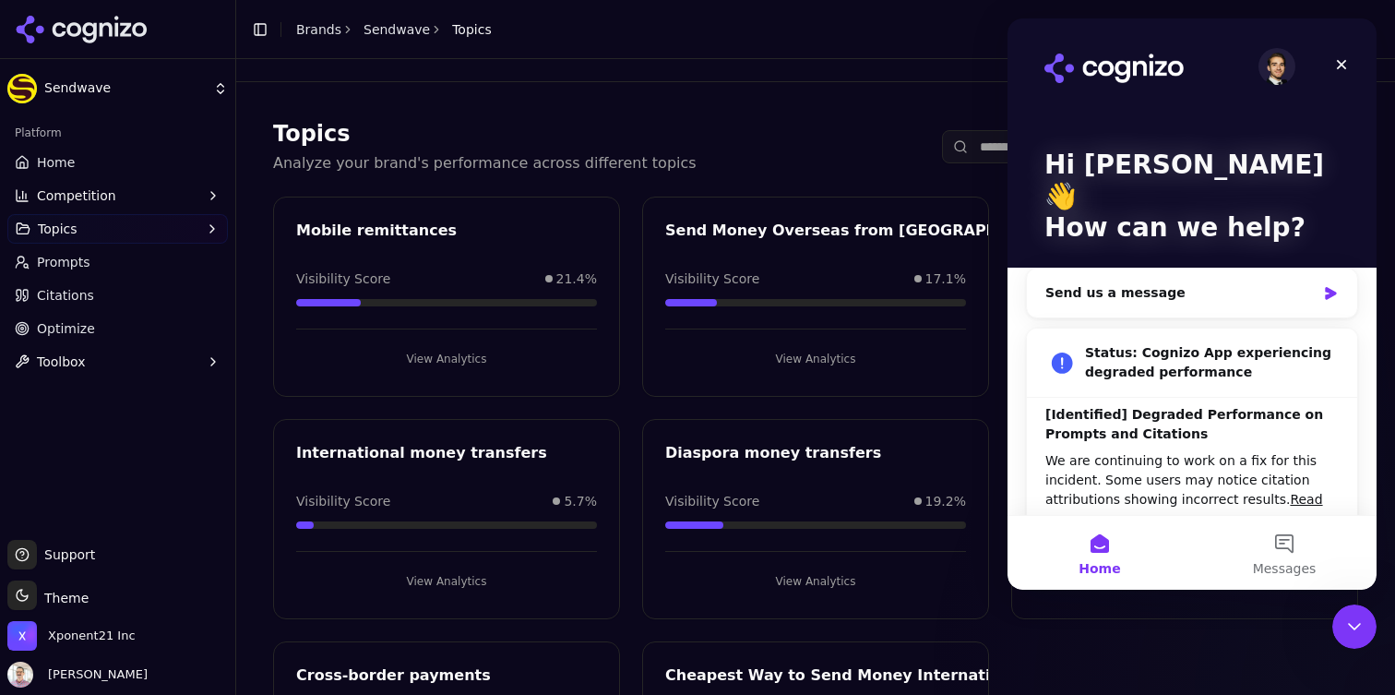
scroll to position [129, 0]
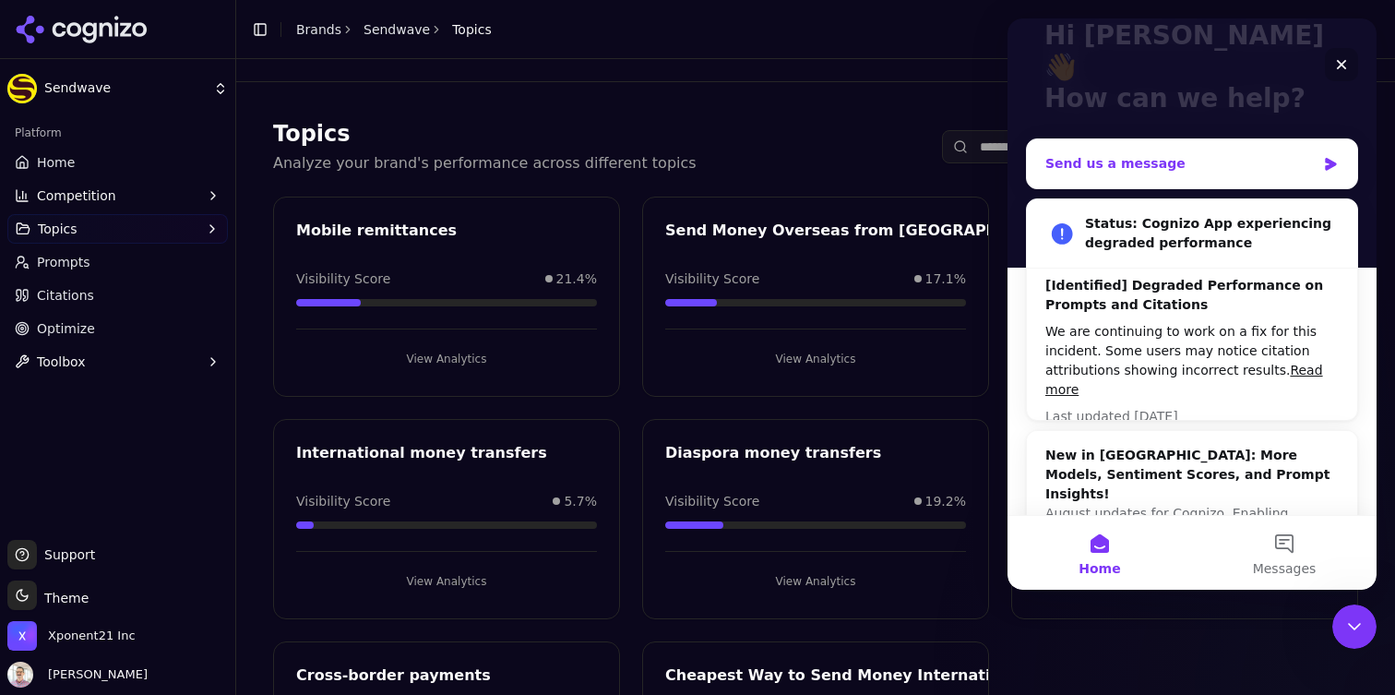
click at [1137, 154] on div "Send us a message" at bounding box center [1180, 163] width 270 height 19
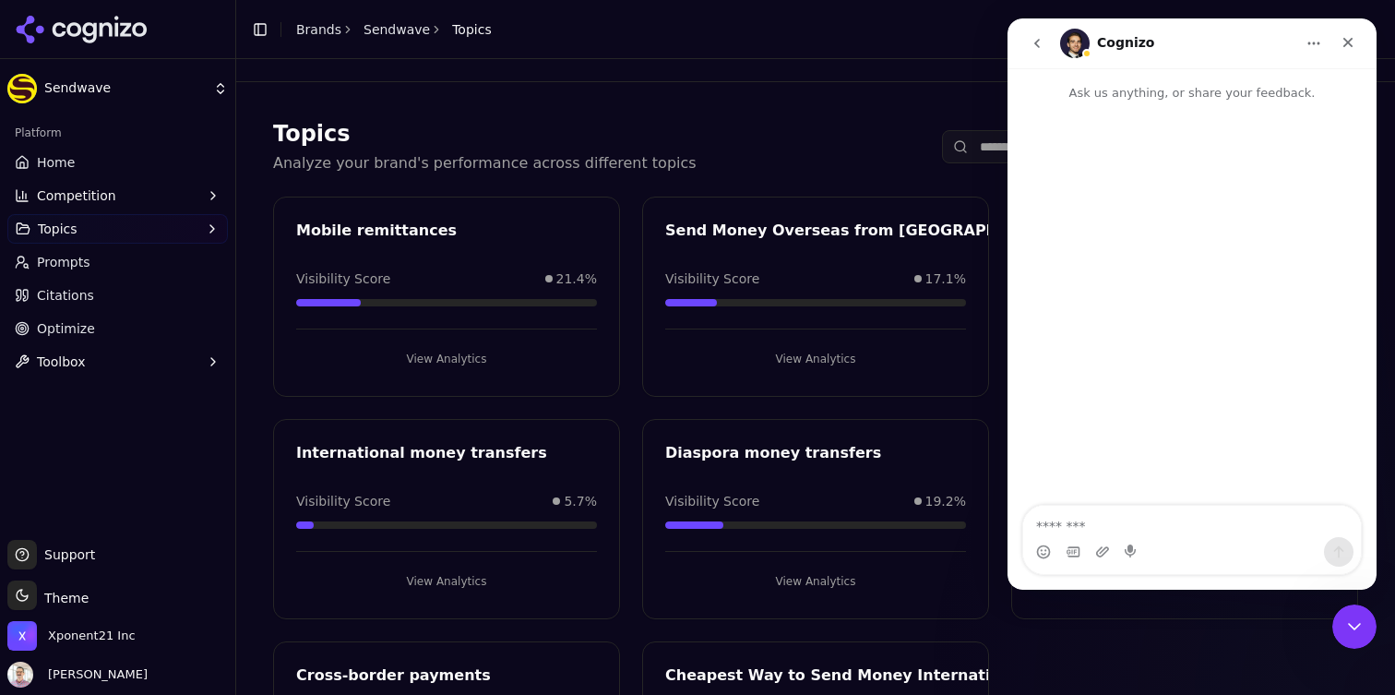
scroll to position [0, 0]
type textarea "**********"
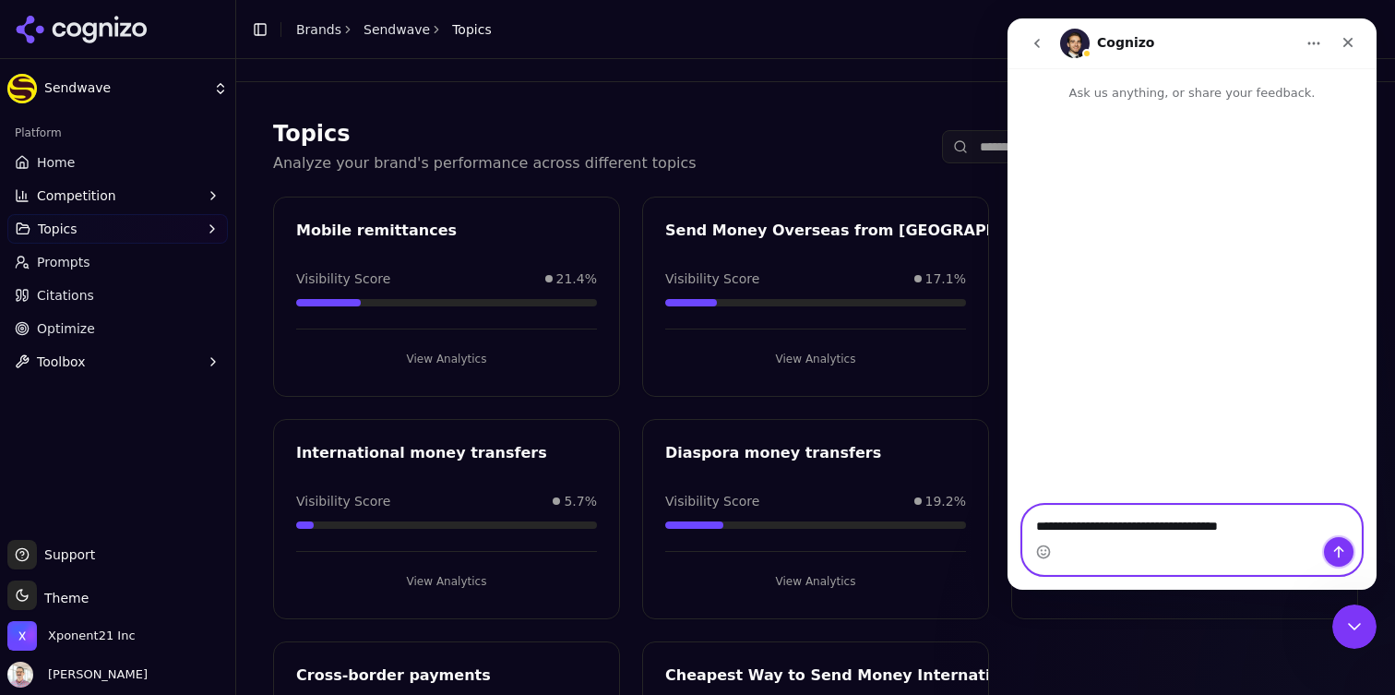
click at [1332, 544] on icon "Send a message…" at bounding box center [1338, 551] width 15 height 15
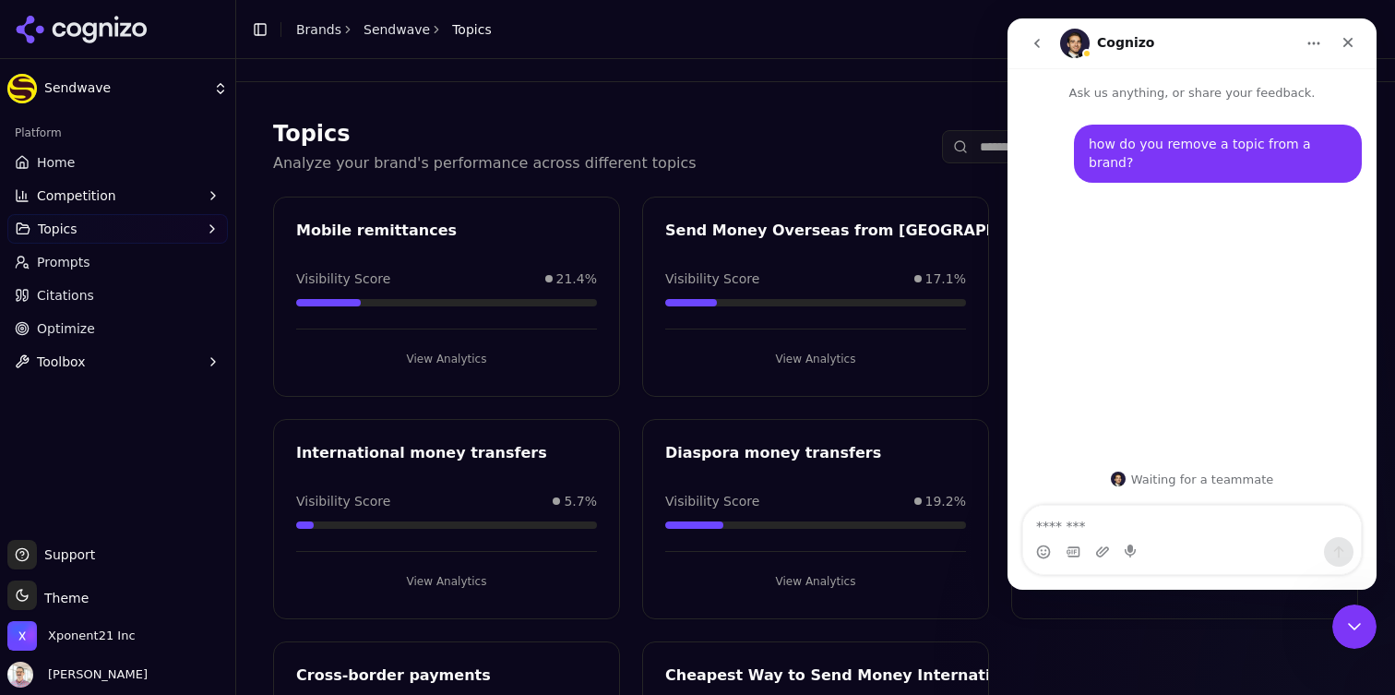
click at [67, 259] on span "Prompts" at bounding box center [64, 262] width 54 height 18
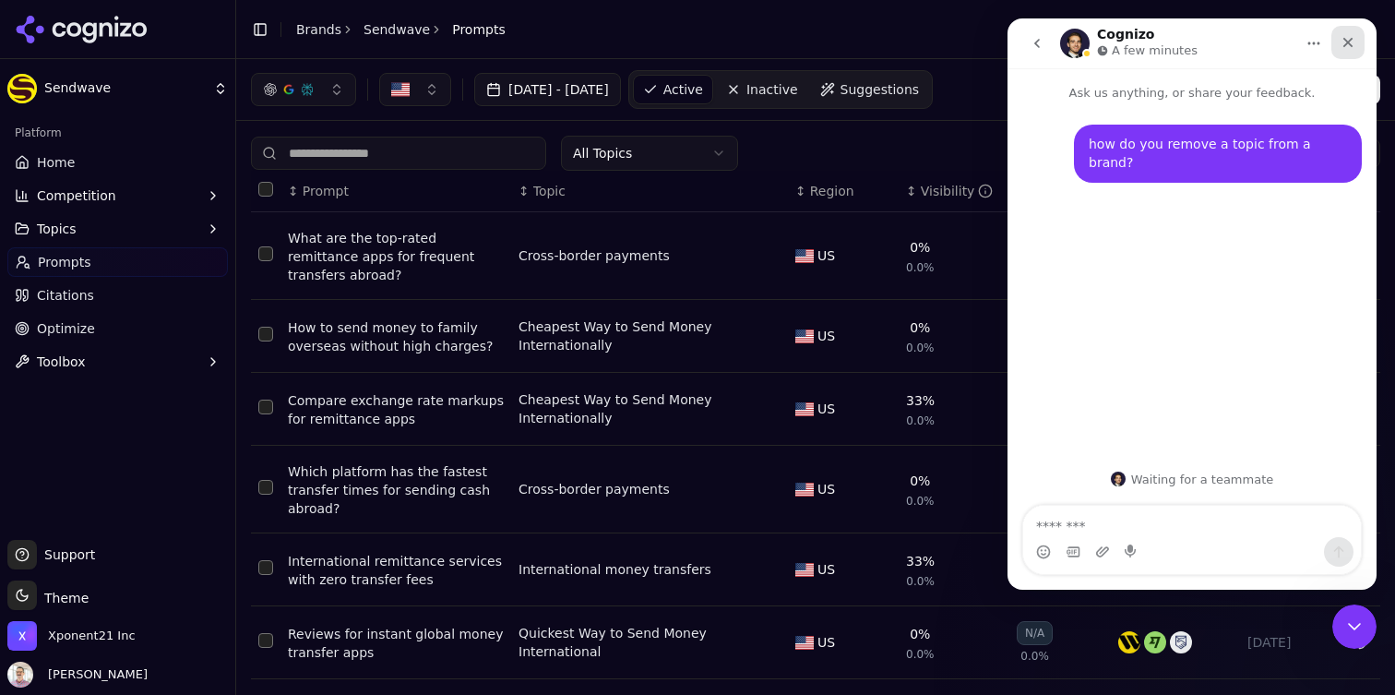
click at [1341, 48] on icon "Close" at bounding box center [1348, 42] width 15 height 15
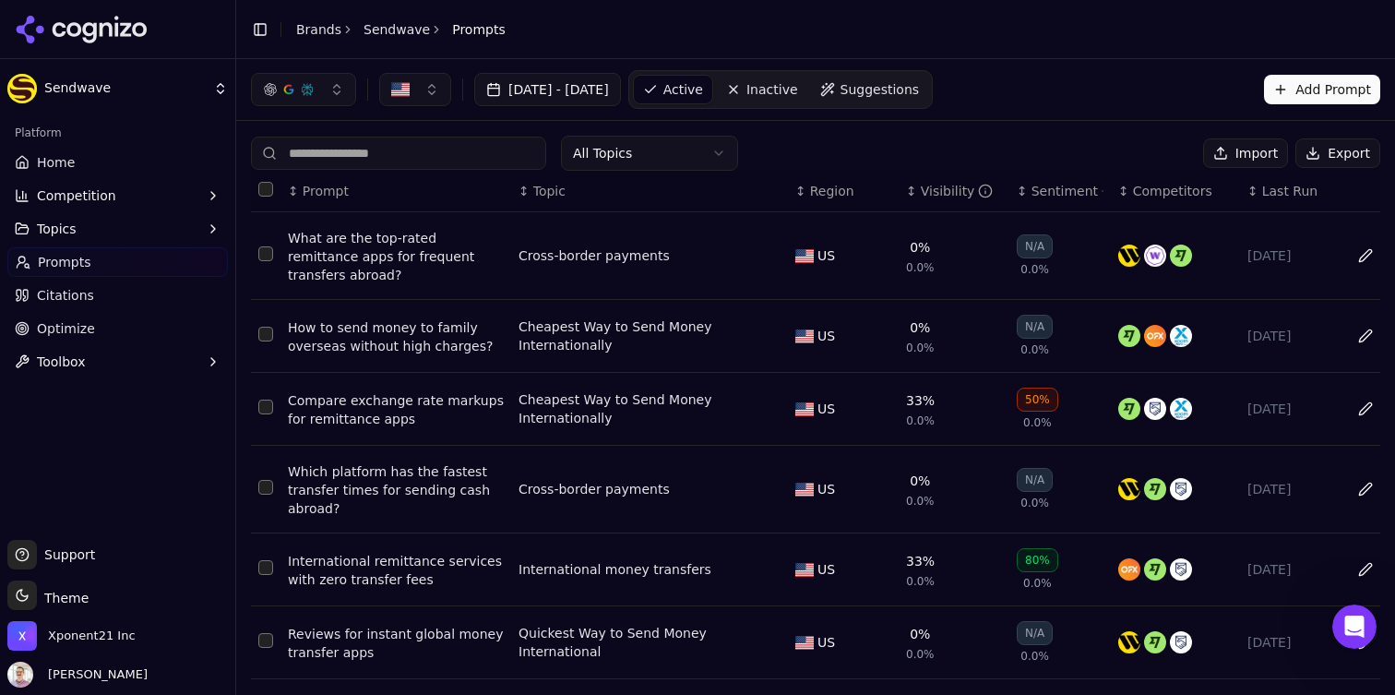
click at [263, 262] on td "Data table" at bounding box center [266, 256] width 30 height 88
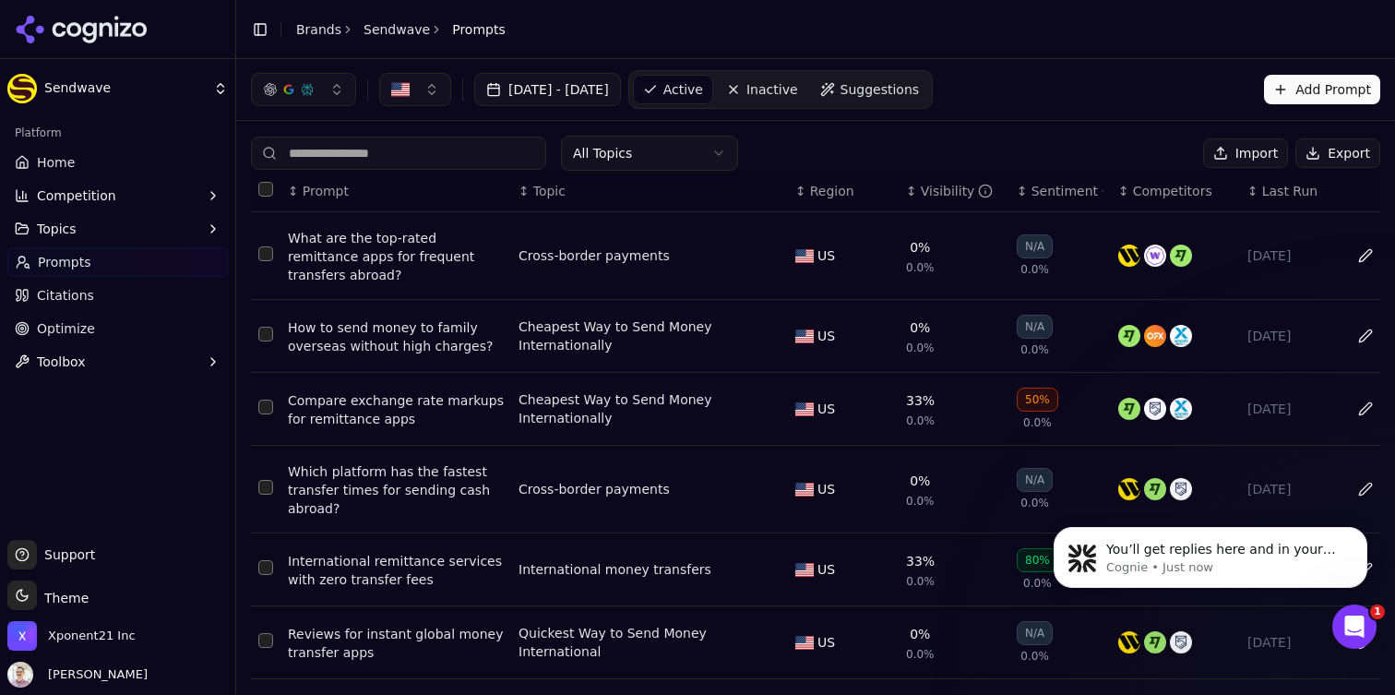
click at [269, 262] on td "Data table" at bounding box center [266, 256] width 30 height 88
click at [277, 237] on td "Data table" at bounding box center [266, 256] width 30 height 88
click at [1366, 614] on div "Open Intercom Messenger" at bounding box center [1351, 623] width 61 height 61
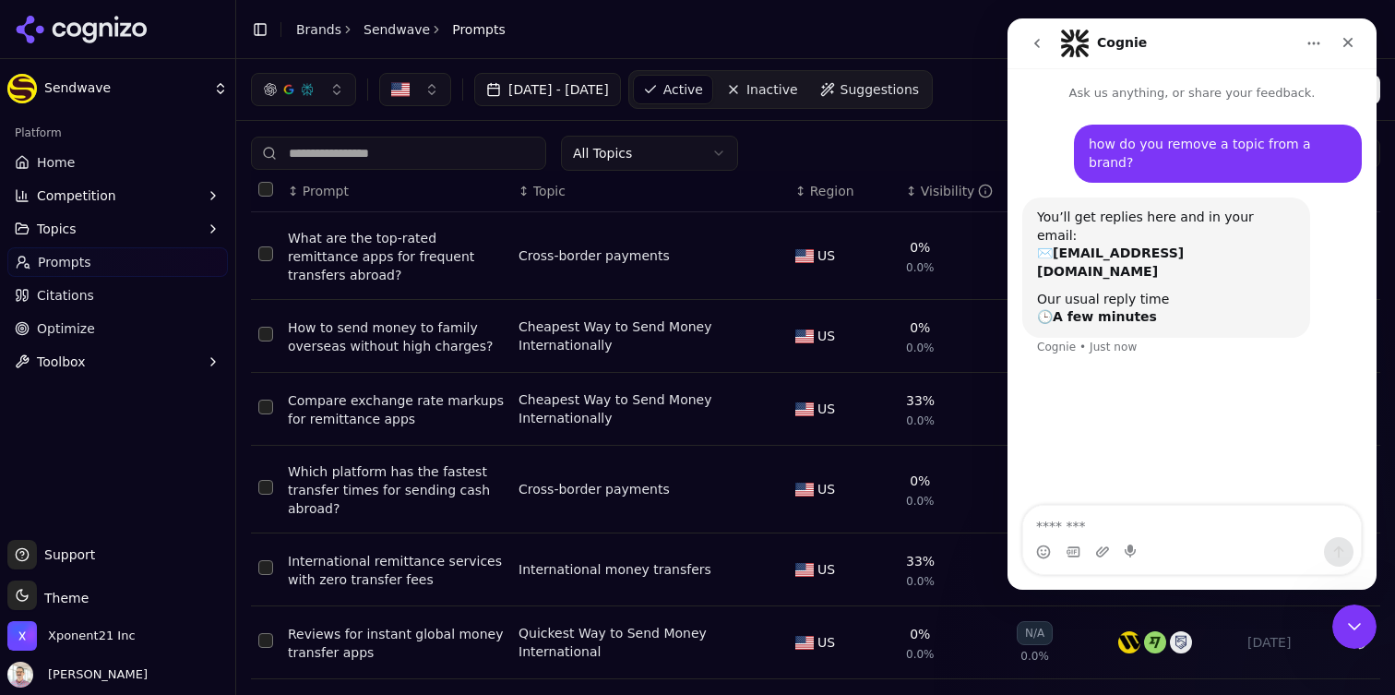
click at [1038, 47] on icon "go back" at bounding box center [1037, 43] width 6 height 9
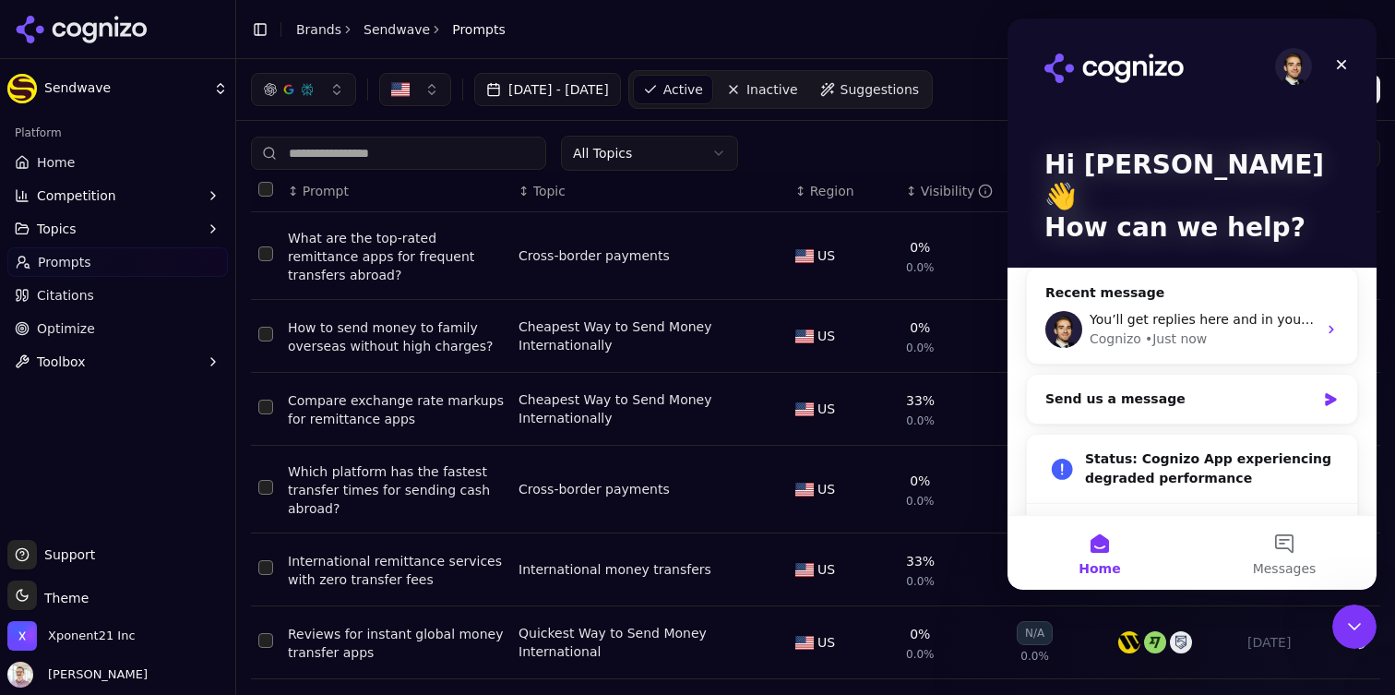
click at [964, 67] on div "[DATE] - [DATE] Active Inactive Suggestions Add Prompt" at bounding box center [815, 89] width 1159 height 61
click at [1336, 62] on icon "Close" at bounding box center [1341, 64] width 15 height 15
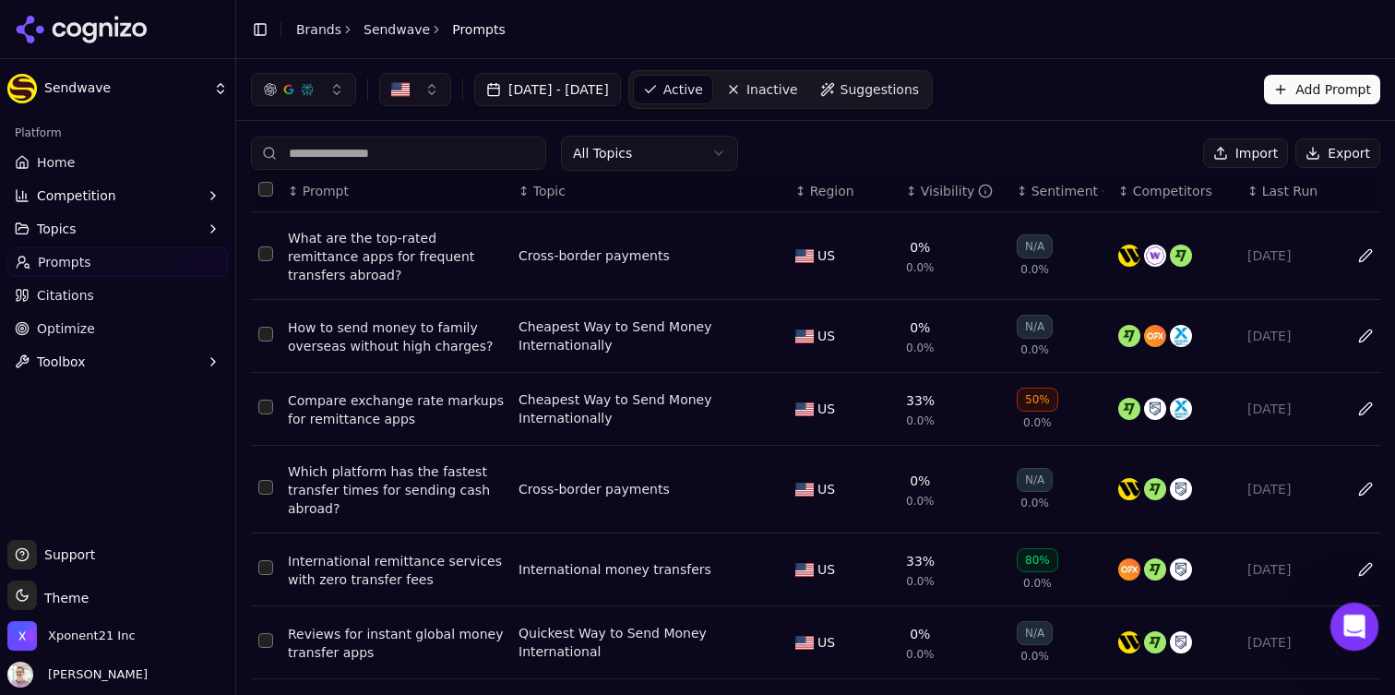
click at [1361, 632] on div "Open Intercom Messenger" at bounding box center [1351, 623] width 61 height 61
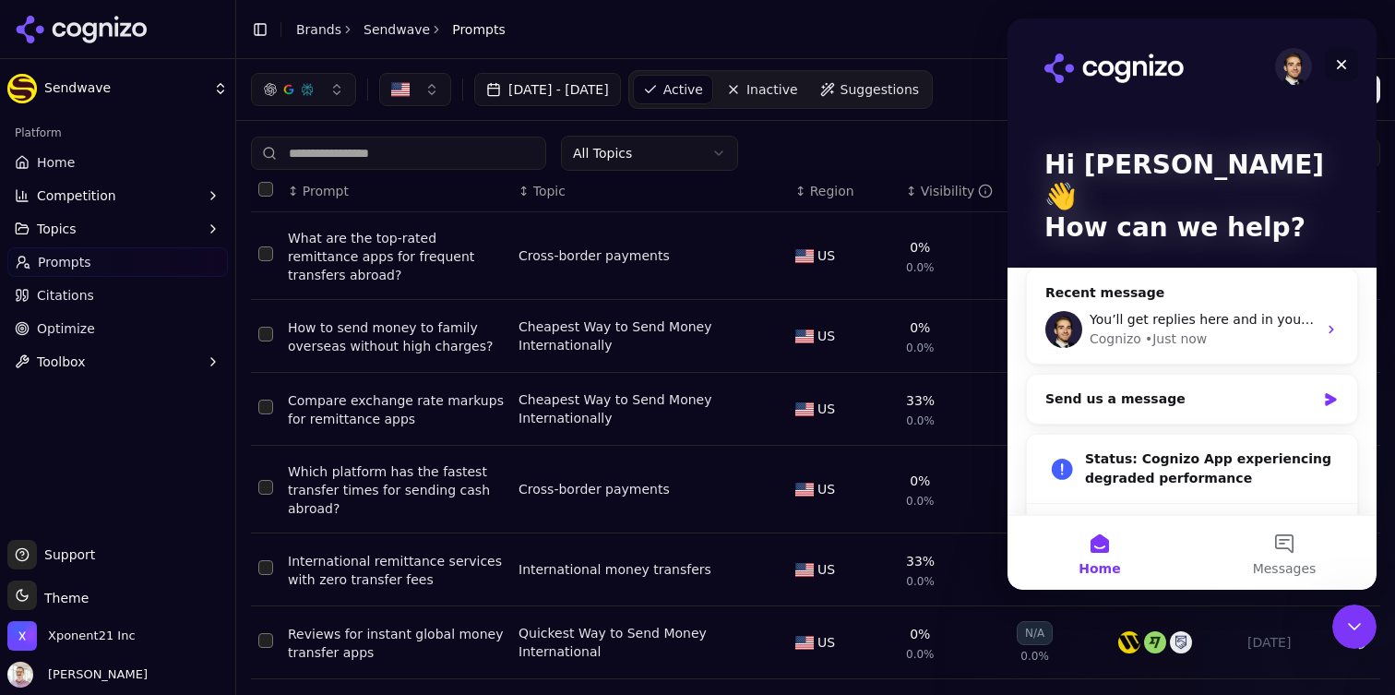
click at [1346, 66] on icon "Close" at bounding box center [1341, 64] width 15 height 15
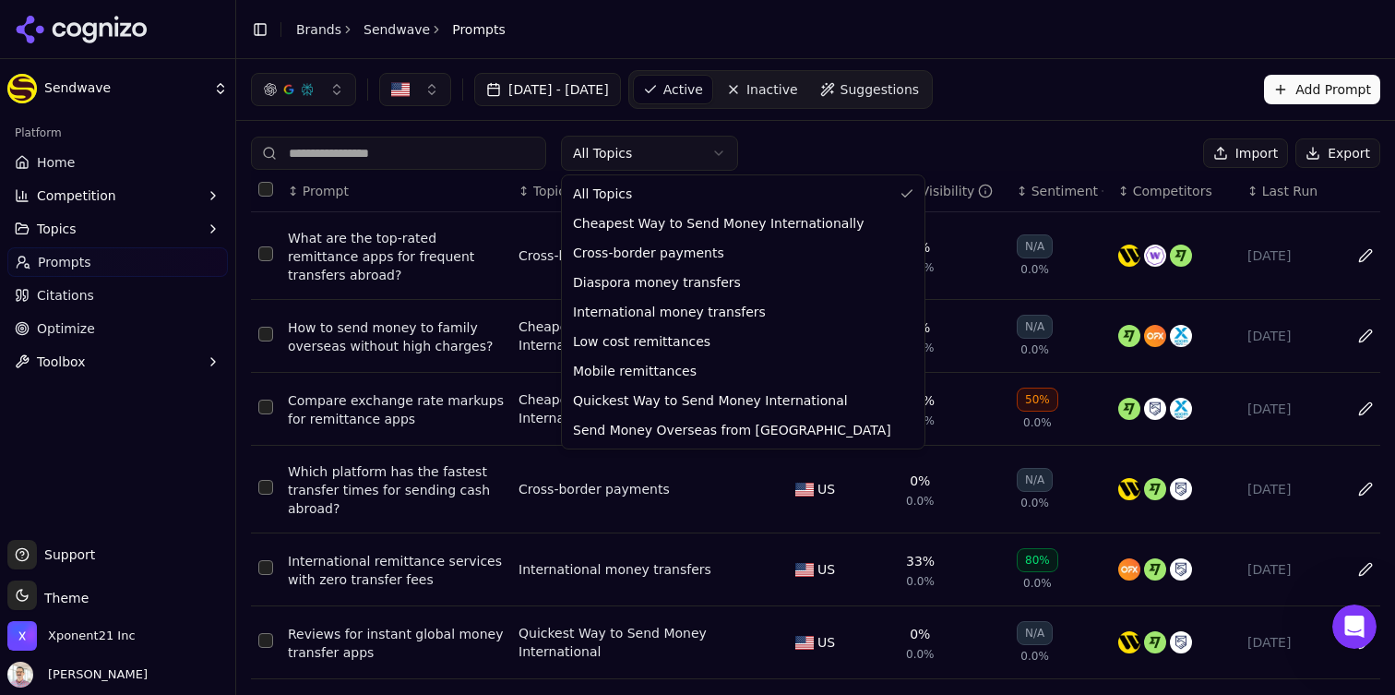
click at [621, 144] on html "Sendwave Platform Home Competition Topics Prompts Citations Optimize Toolbox Su…" at bounding box center [697, 347] width 1395 height 695
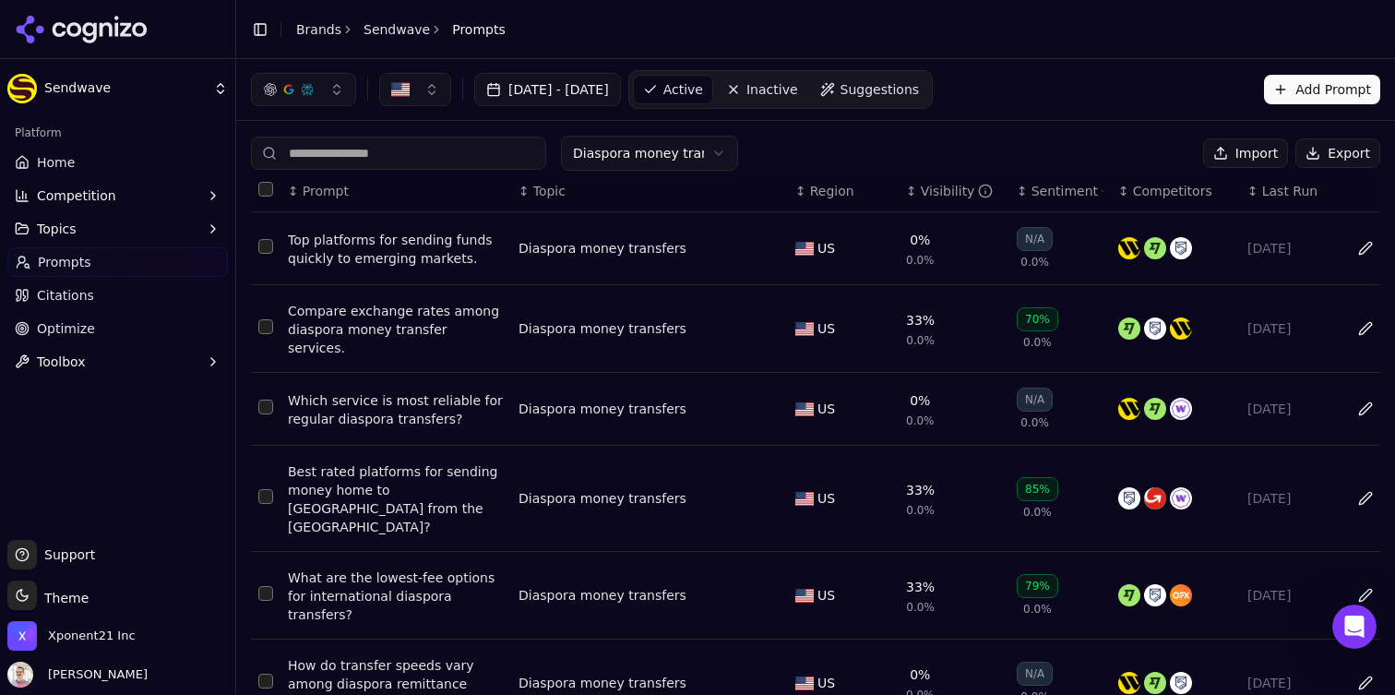
click at [262, 322] on button "Select row 2" at bounding box center [265, 326] width 15 height 15
click at [270, 400] on button "Select row 3" at bounding box center [265, 407] width 15 height 15
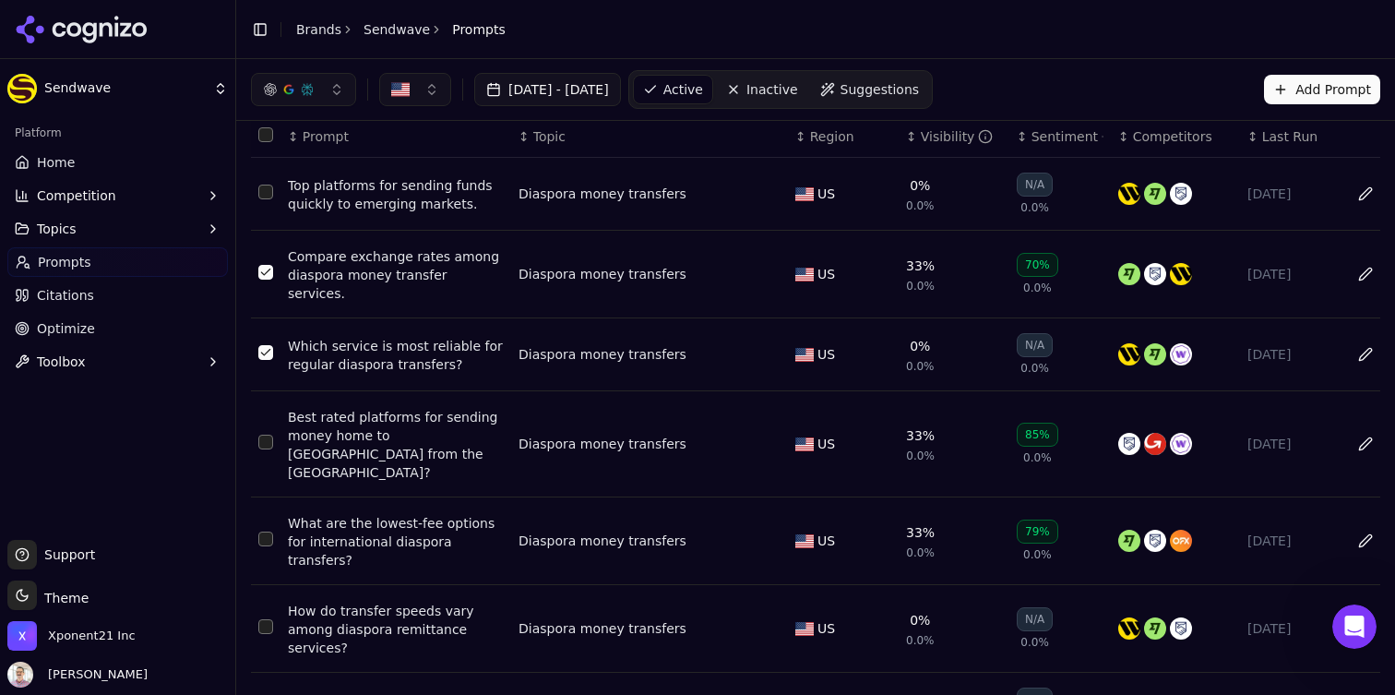
scroll to position [14, 0]
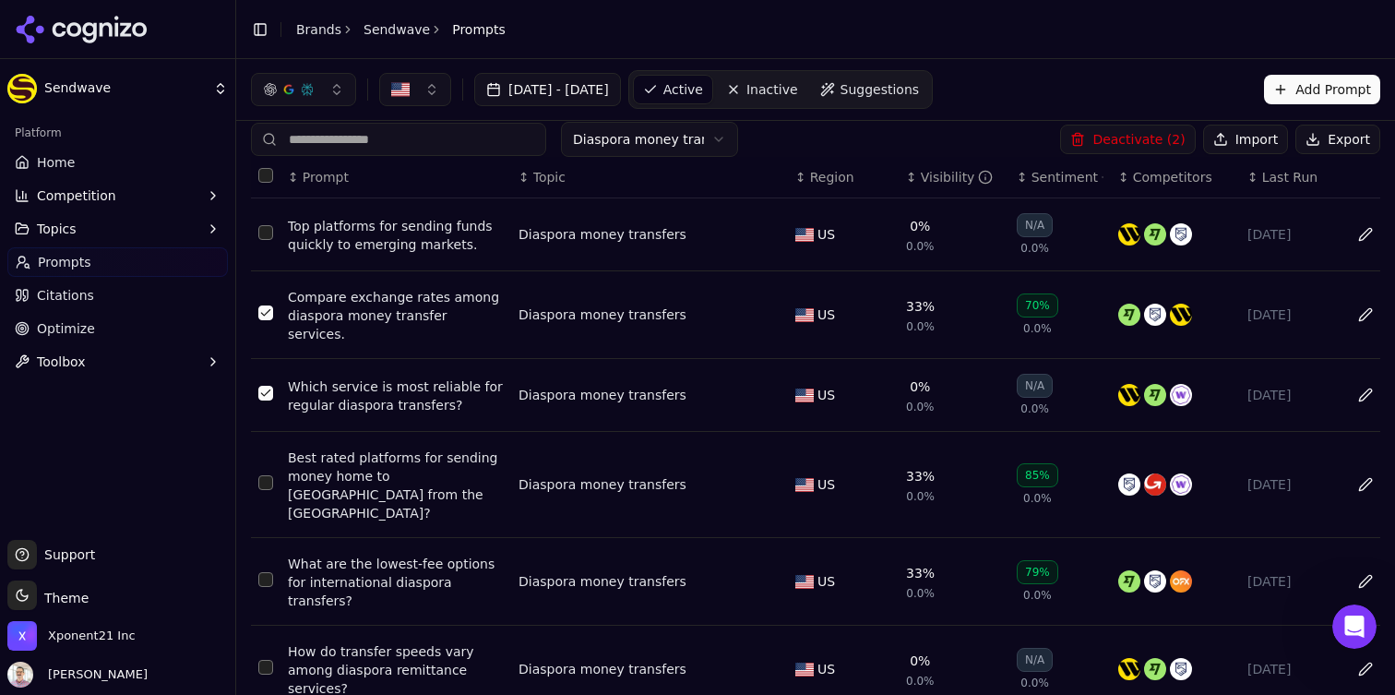
click at [1359, 304] on button "Data table" at bounding box center [1366, 315] width 30 height 30
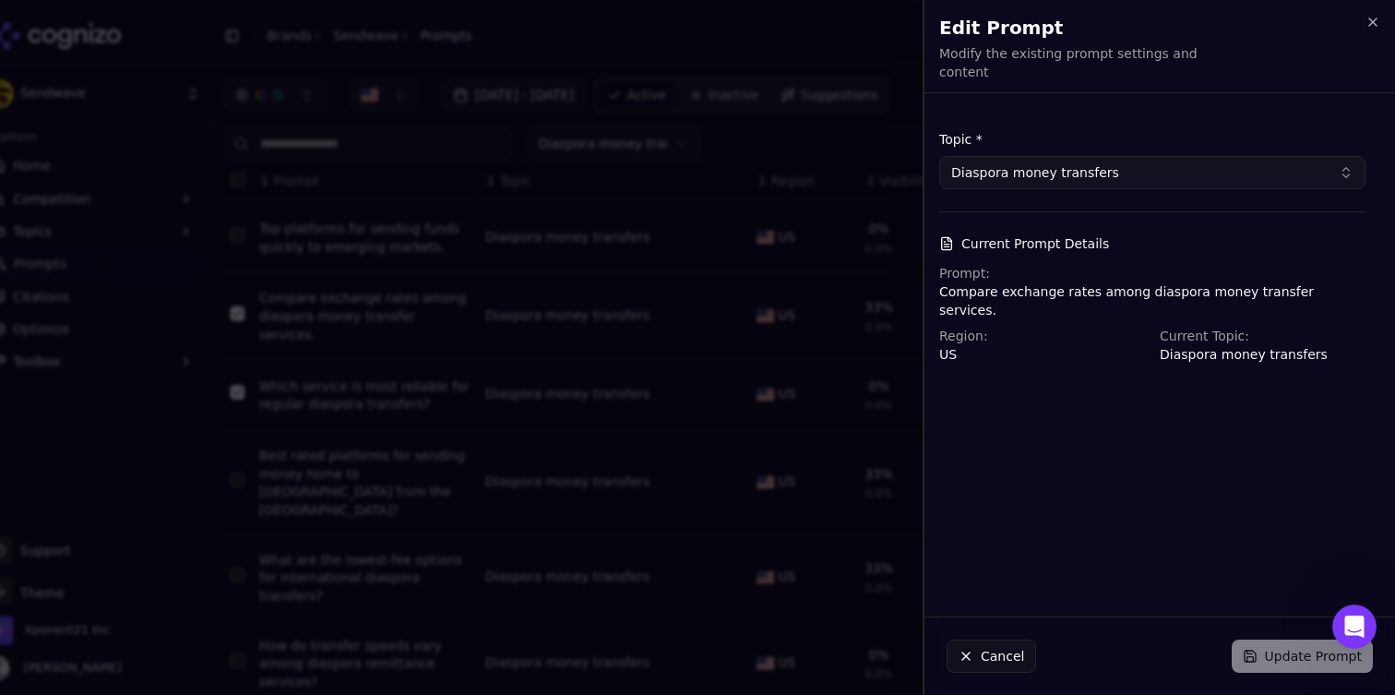
click at [1141, 282] on p "Compare exchange rates among diaspora money transfer services." at bounding box center [1152, 300] width 426 height 37
click at [1267, 653] on div "Cancel Update Prompt" at bounding box center [1160, 656] width 471 height 78
click at [1226, 178] on form "Topic * Diaspora money transfers Current Prompt Details Prompt: Compare exchang…" at bounding box center [1152, 246] width 426 height 233
click at [1226, 173] on button "Diaspora money transfers" at bounding box center [1152, 172] width 426 height 33
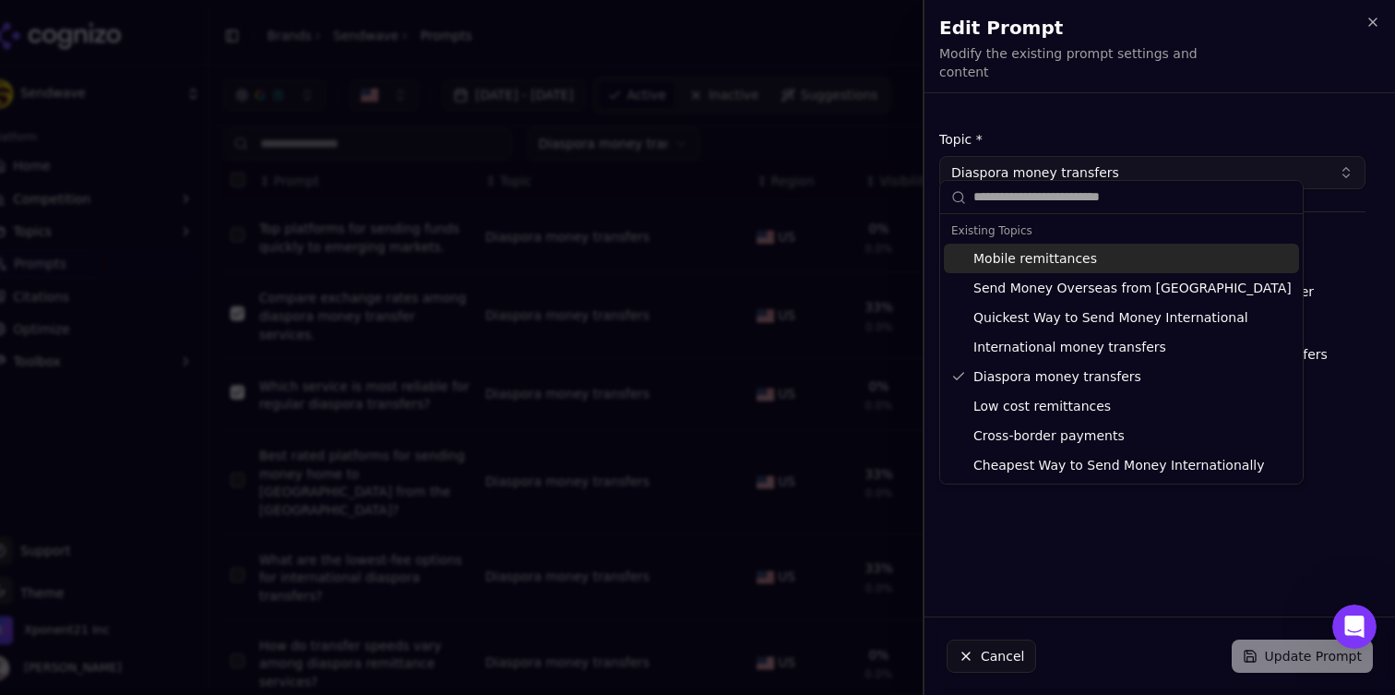
click at [1226, 173] on button "Diaspora money transfers" at bounding box center [1152, 172] width 426 height 33
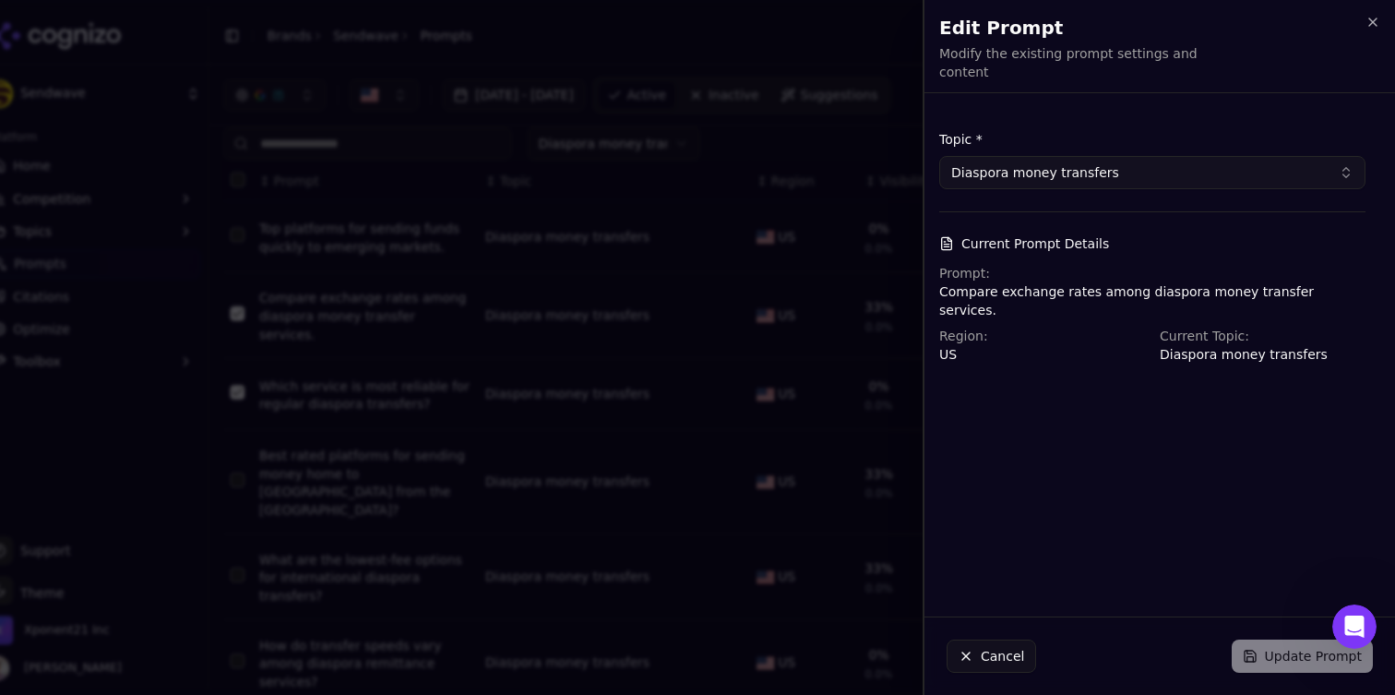
click at [1089, 541] on div "Topic * Diaspora money transfers Current Prompt Details Prompt: Compare exchang…" at bounding box center [1153, 355] width 456 height 494
click at [1139, 264] on div "Prompt: Compare exchange rates among diaspora money transfer services." at bounding box center [1152, 291] width 426 height 55
click at [1139, 267] on div "Prompt: Compare exchange rates among diaspora money transfer services." at bounding box center [1152, 291] width 426 height 55
click at [1139, 282] on p "Compare exchange rates among diaspora money transfer services." at bounding box center [1152, 300] width 426 height 37
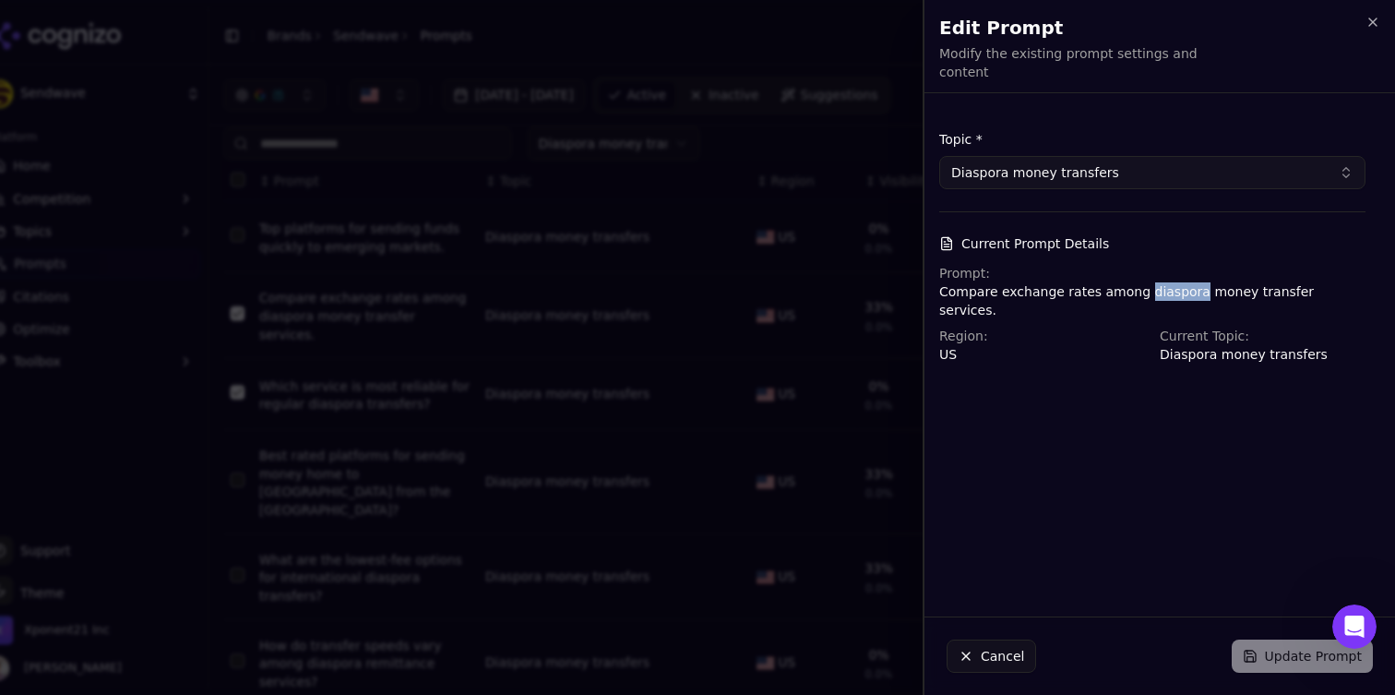
click at [1139, 282] on p "Compare exchange rates among diaspora money transfer services." at bounding box center [1152, 300] width 426 height 37
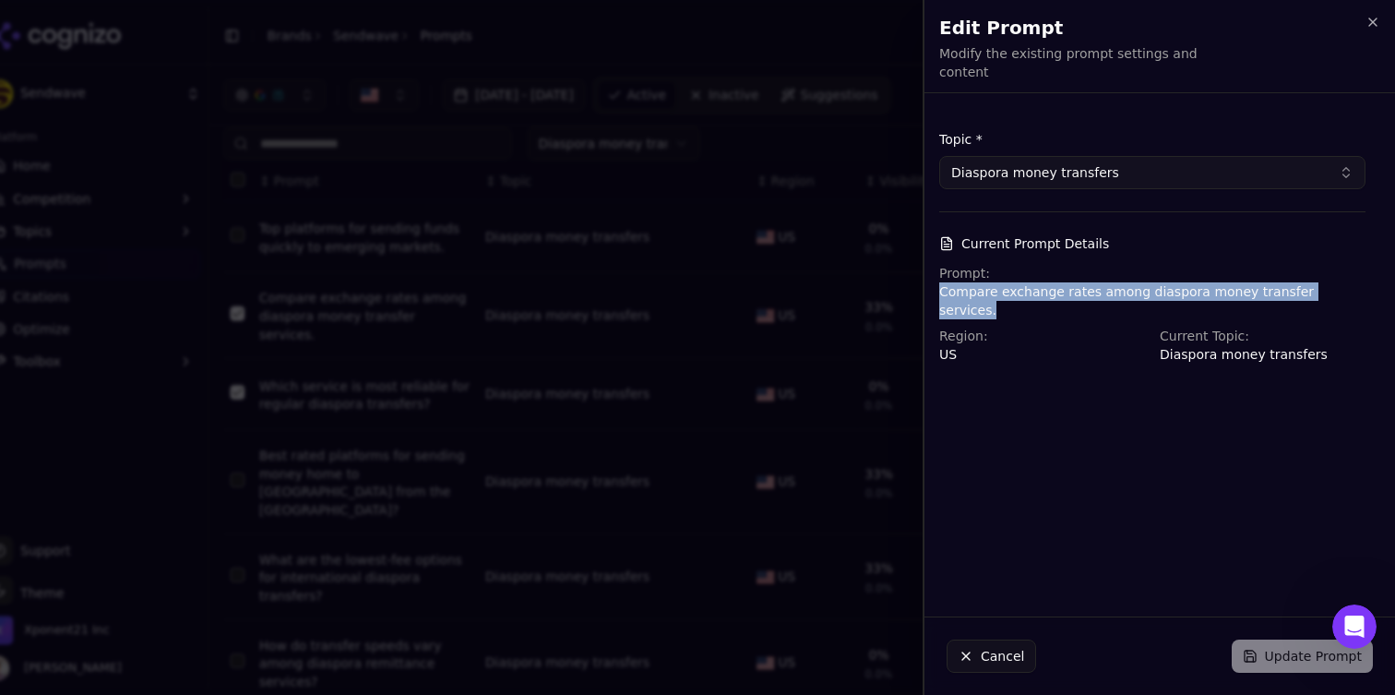
click at [1139, 282] on p "Compare exchange rates among diaspora money transfer services." at bounding box center [1152, 300] width 426 height 37
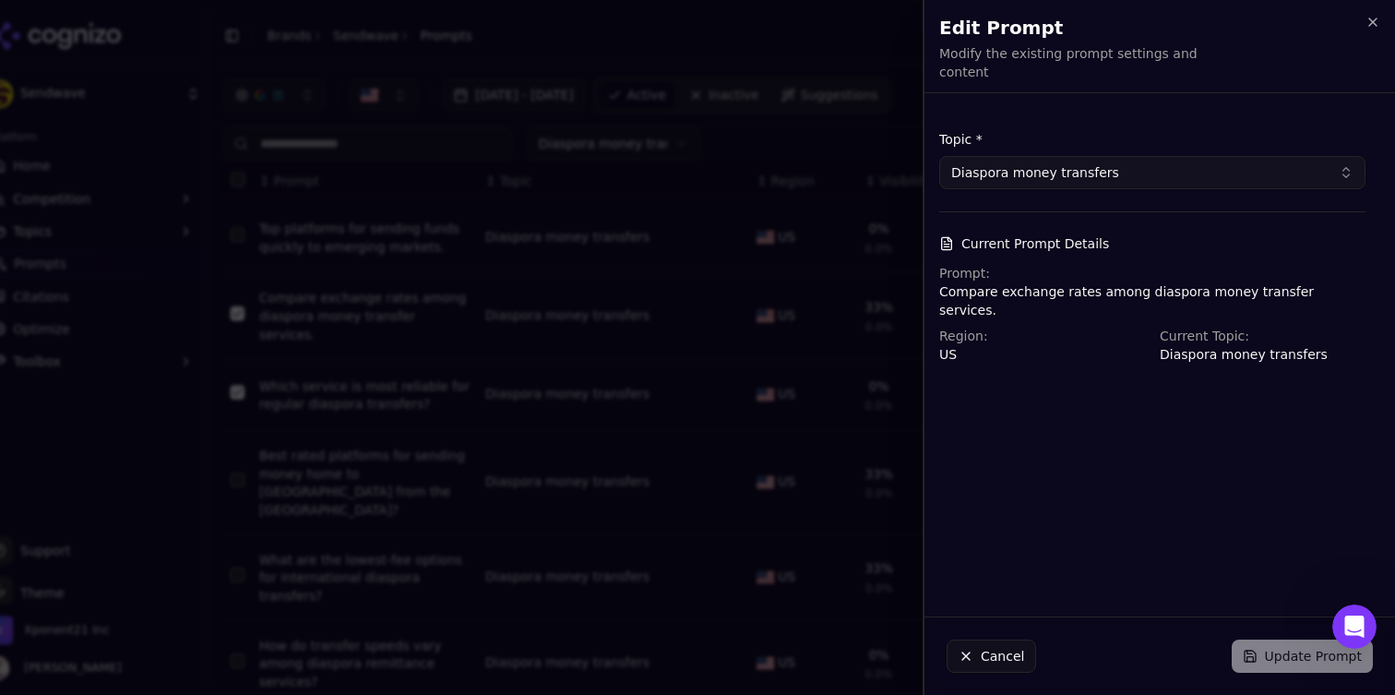
click at [1202, 292] on div "Prompt: Compare exchange rates among diaspora money transfer services. Region: …" at bounding box center [1152, 314] width 426 height 100
click at [1220, 282] on p "Compare exchange rates among diaspora money transfer services." at bounding box center [1152, 300] width 426 height 37
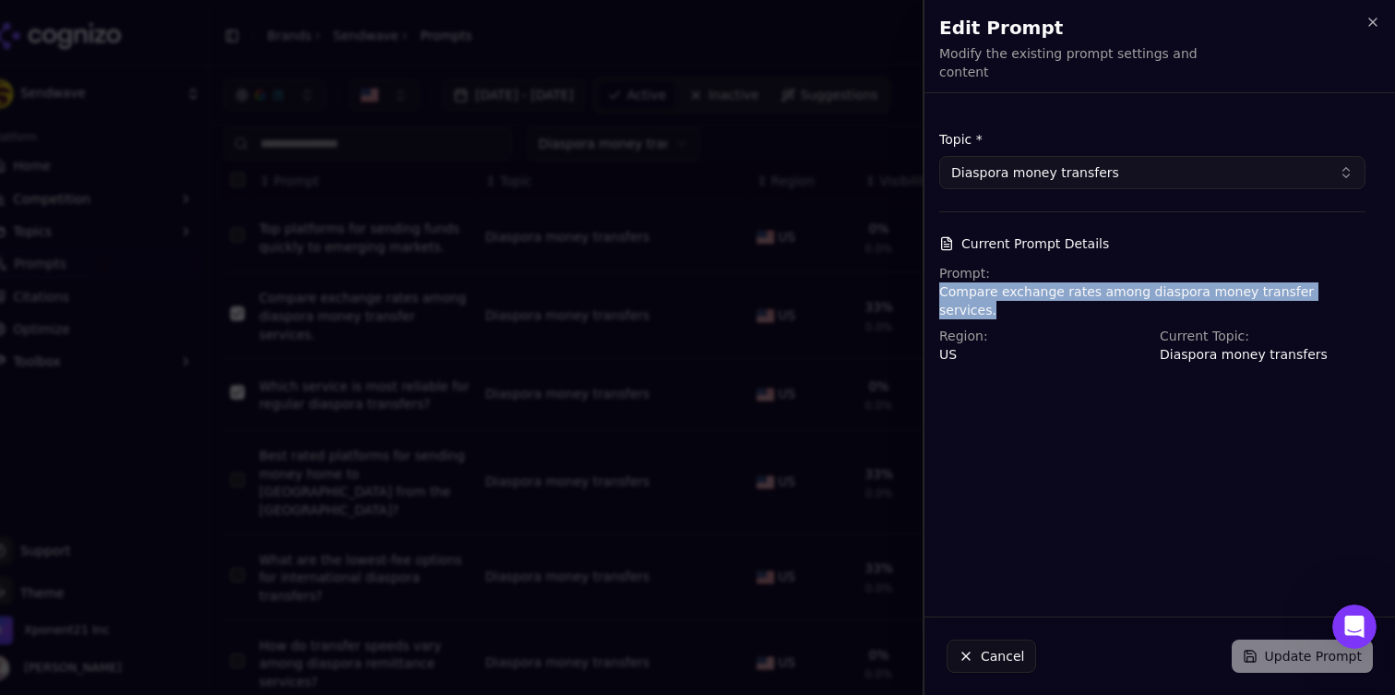
click at [1220, 282] on p "Compare exchange rates among diaspora money transfer services." at bounding box center [1152, 300] width 426 height 37
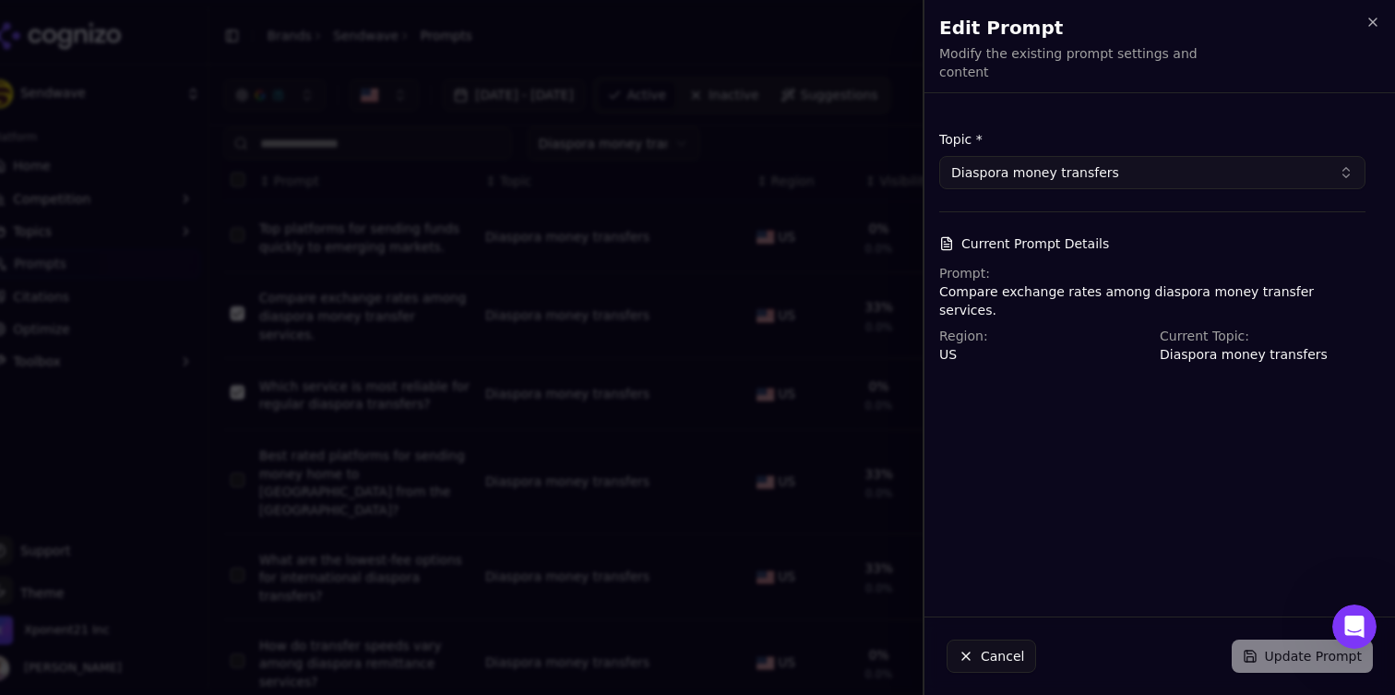
click at [1069, 421] on div "Topic * Diaspora money transfers Current Prompt Details Prompt: Compare exchang…" at bounding box center [1153, 355] width 456 height 494
click at [1279, 655] on div "Cancel Update Prompt" at bounding box center [1160, 656] width 471 height 78
click at [1244, 264] on div "Prompt: Compare exchange rates among diaspora money transfer services." at bounding box center [1152, 291] width 426 height 55
click at [1232, 350] on div "Topic * Diaspora money transfers Current Prompt Details Prompt: Compare exchang…" at bounding box center [1153, 247] width 456 height 278
click at [1233, 345] on p "Diaspora money transfers" at bounding box center [1263, 354] width 206 height 18
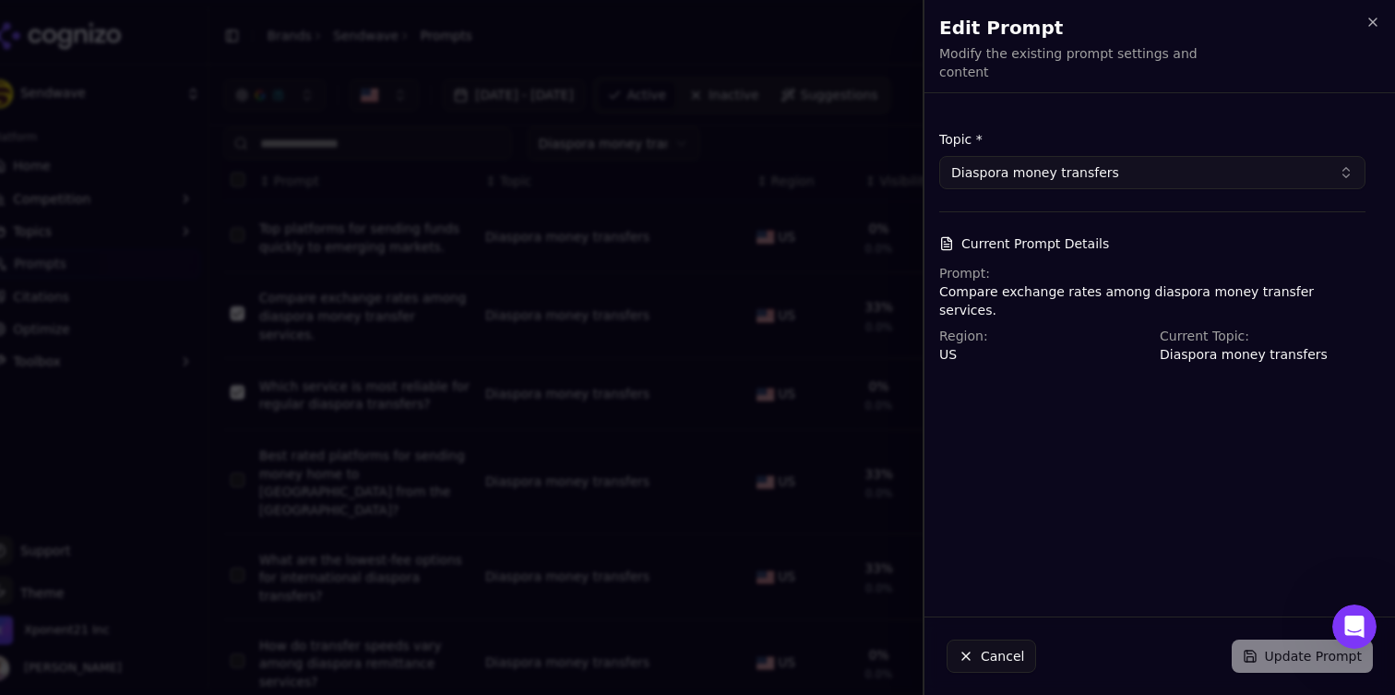
click at [1366, 7] on div "Edit Prompt Modify the existing prompt settings and content Unsaved changes" at bounding box center [1160, 46] width 471 height 92
click at [1366, 12] on div "Edit Prompt Modify the existing prompt settings and content Unsaved changes" at bounding box center [1160, 46] width 471 height 92
click at [1368, 16] on icon "button" at bounding box center [1373, 22] width 15 height 15
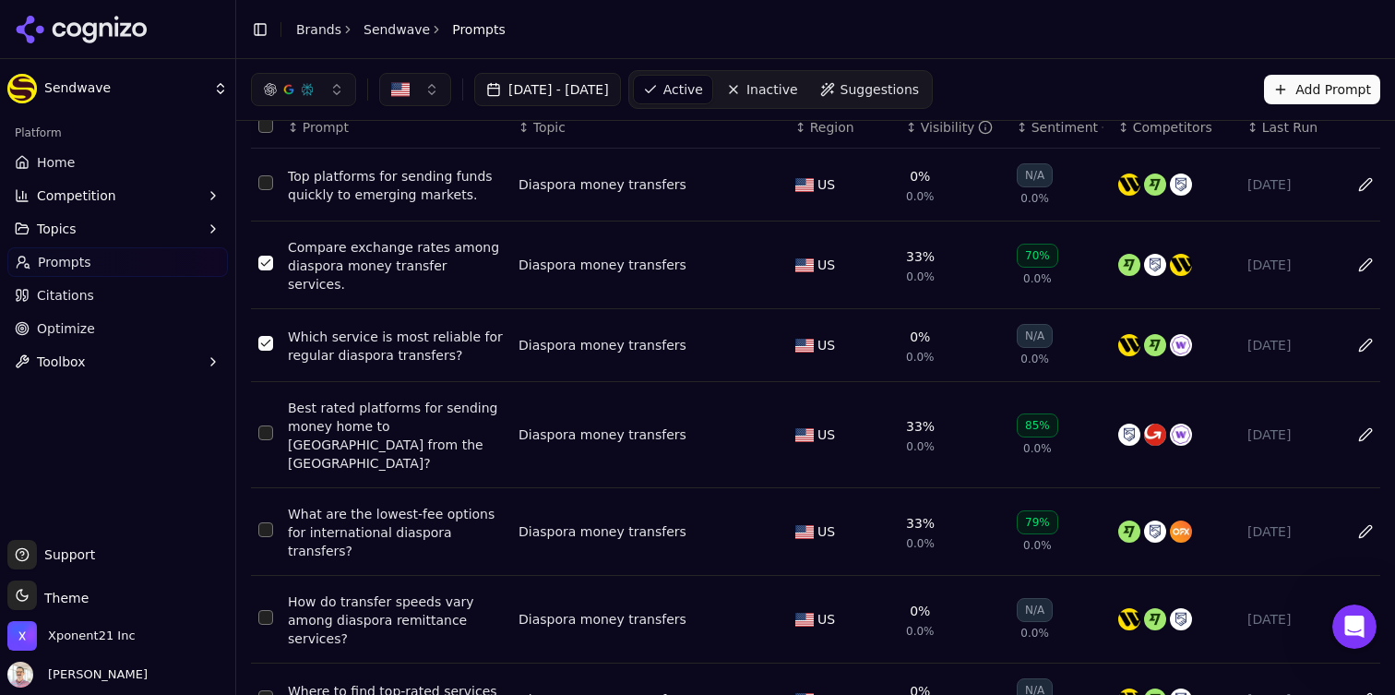
scroll to position [86, 0]
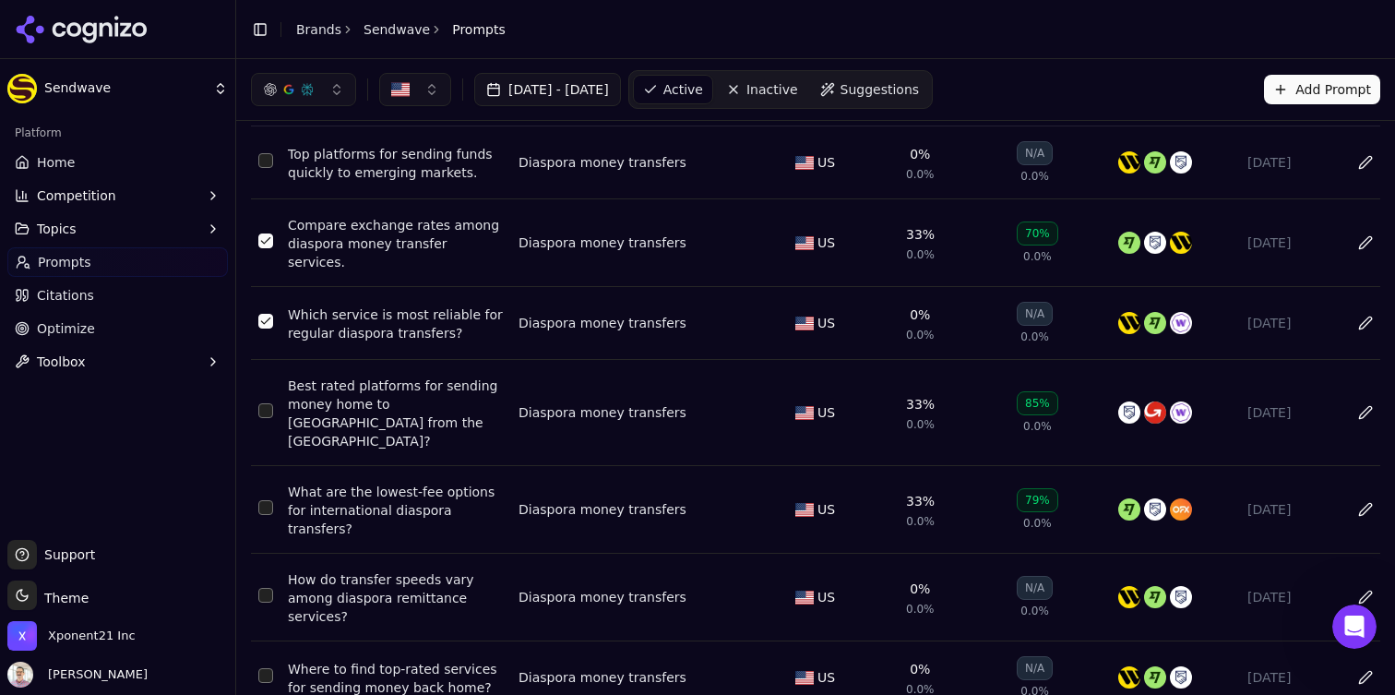
click at [275, 478] on td "Data table" at bounding box center [266, 510] width 30 height 88
click at [274, 478] on td "Data table" at bounding box center [266, 510] width 30 height 88
click at [269, 500] on button "Select row 5" at bounding box center [265, 507] width 15 height 15
click at [273, 554] on td "Data table" at bounding box center [266, 598] width 30 height 88
click at [281, 562] on td "How do transfer speeds vary among diaspora remittance services?" at bounding box center [396, 598] width 231 height 88
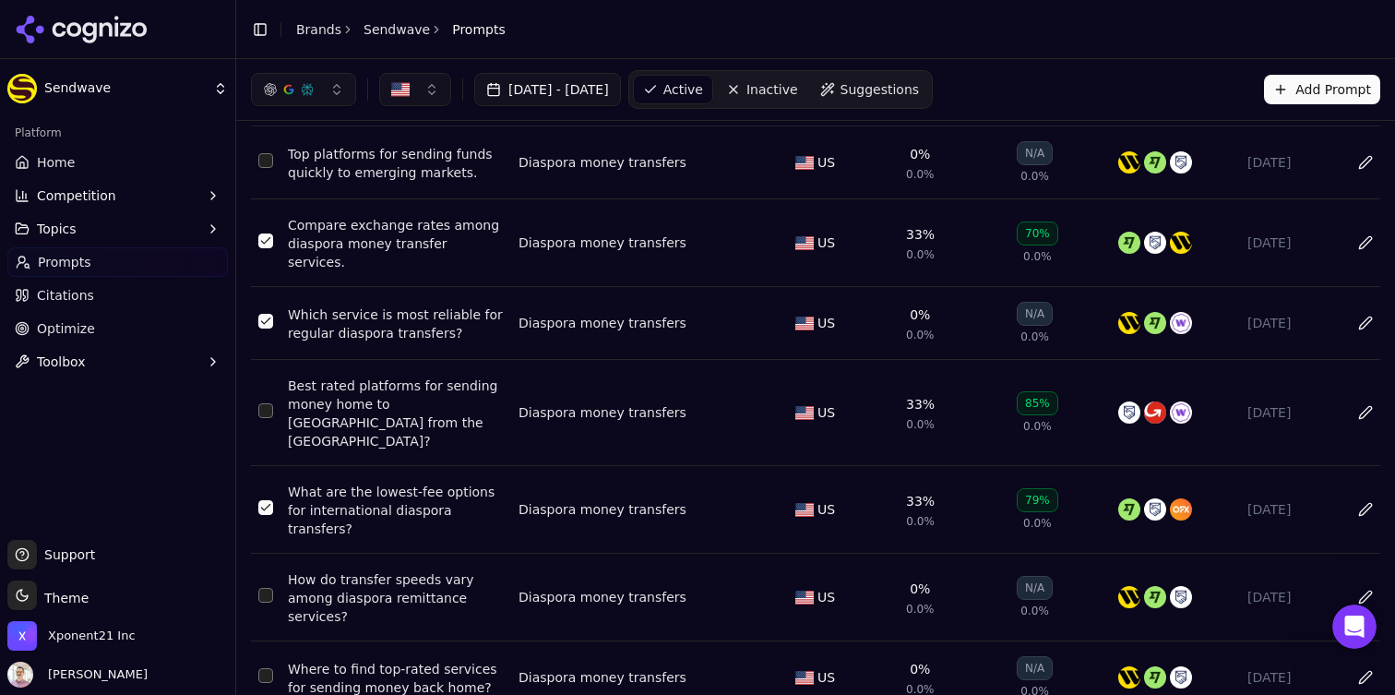
click at [269, 588] on button "Select row 6" at bounding box center [265, 595] width 15 height 15
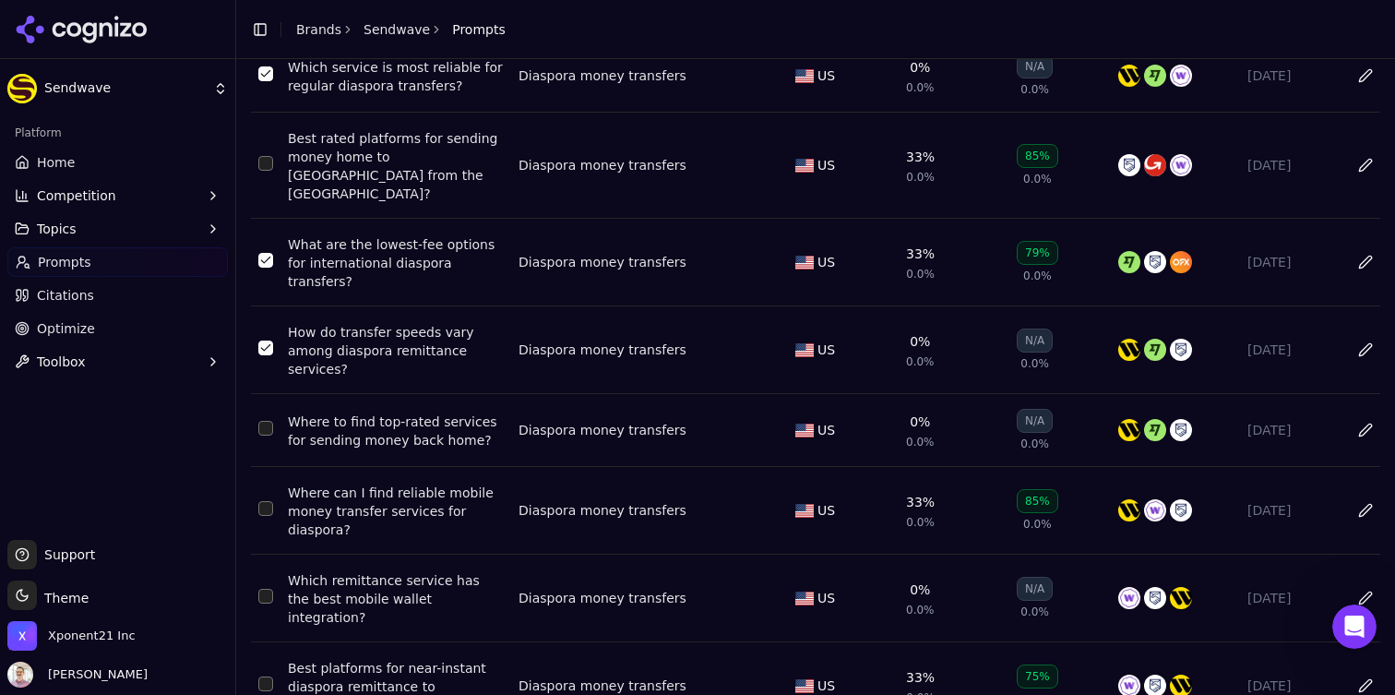
scroll to position [351, 0]
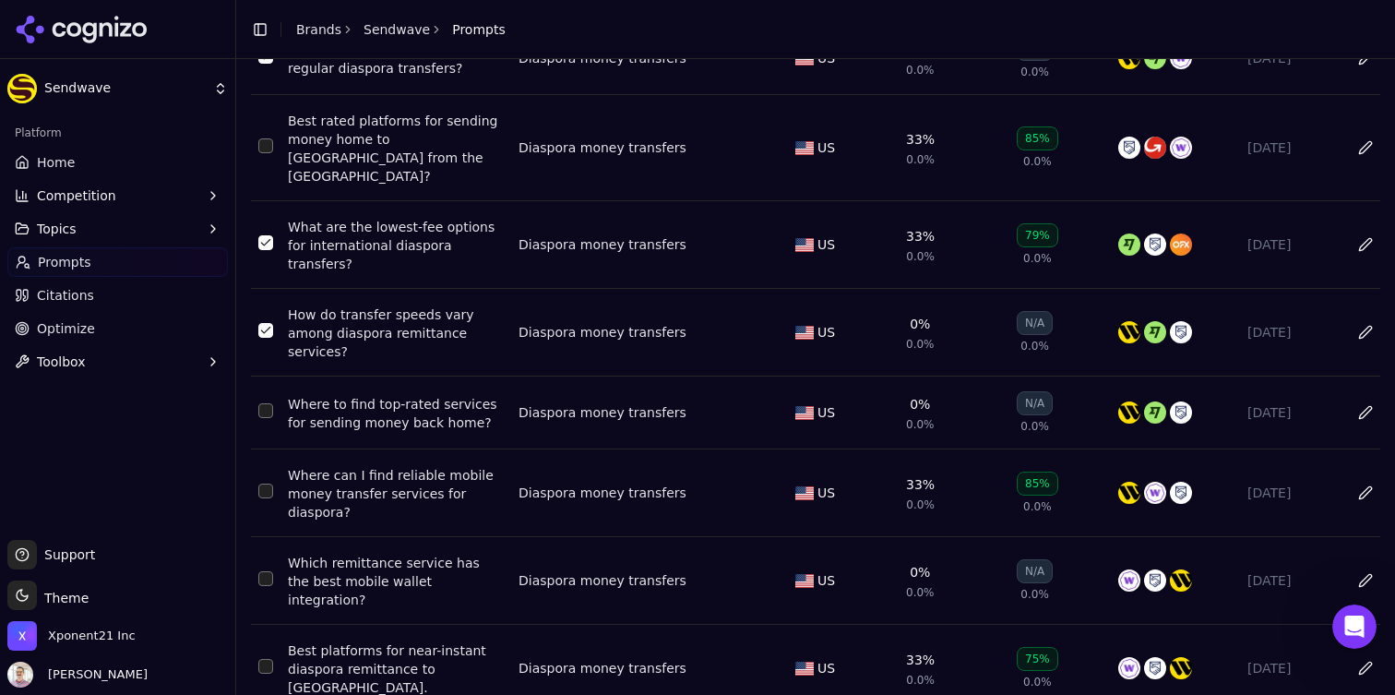
click at [269, 463] on td "Data table" at bounding box center [266, 493] width 30 height 88
click at [267, 484] on button "Select row 8" at bounding box center [265, 491] width 15 height 15
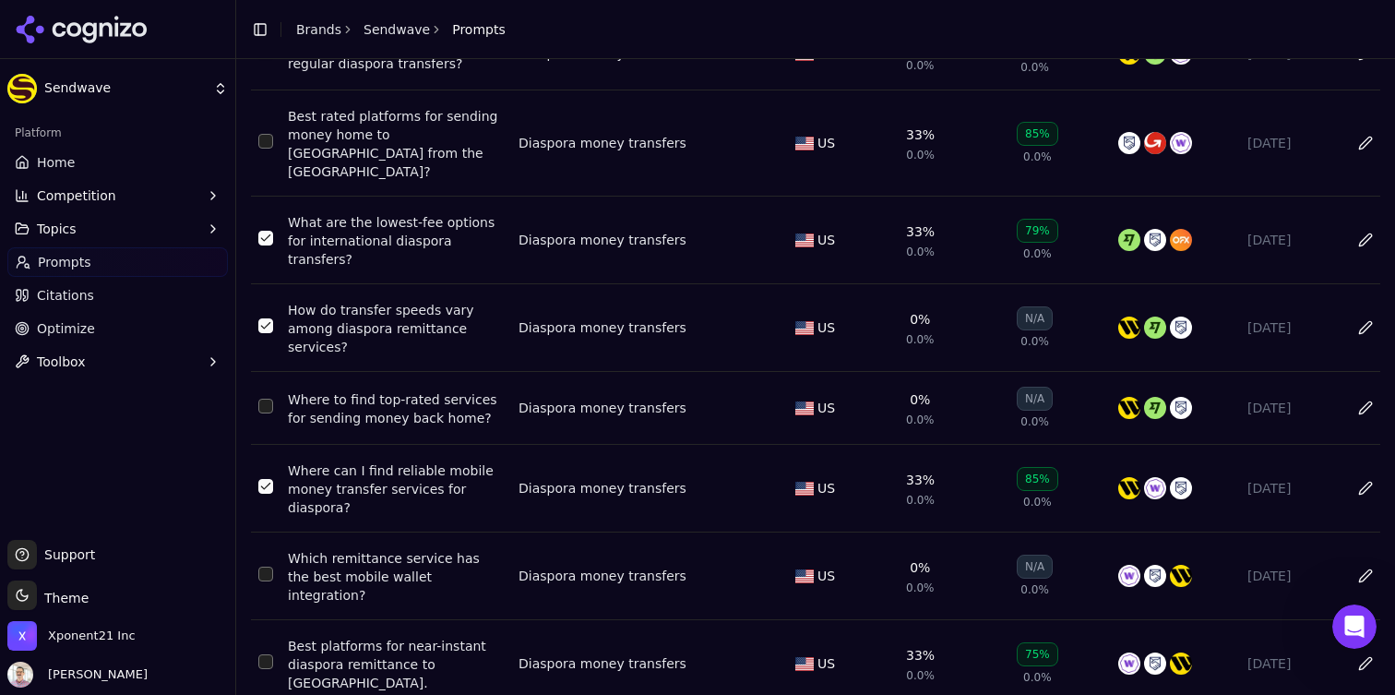
click at [269, 654] on button "Select row 10" at bounding box center [265, 661] width 15 height 15
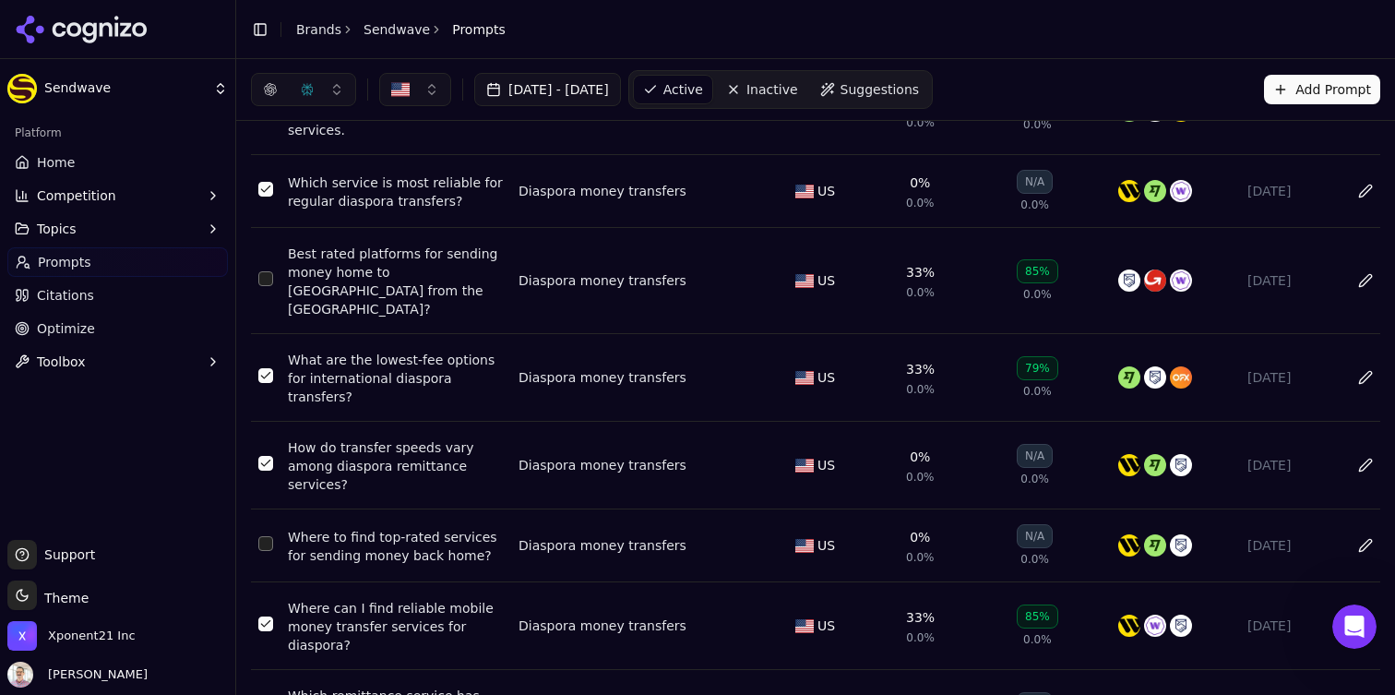
scroll to position [0, 0]
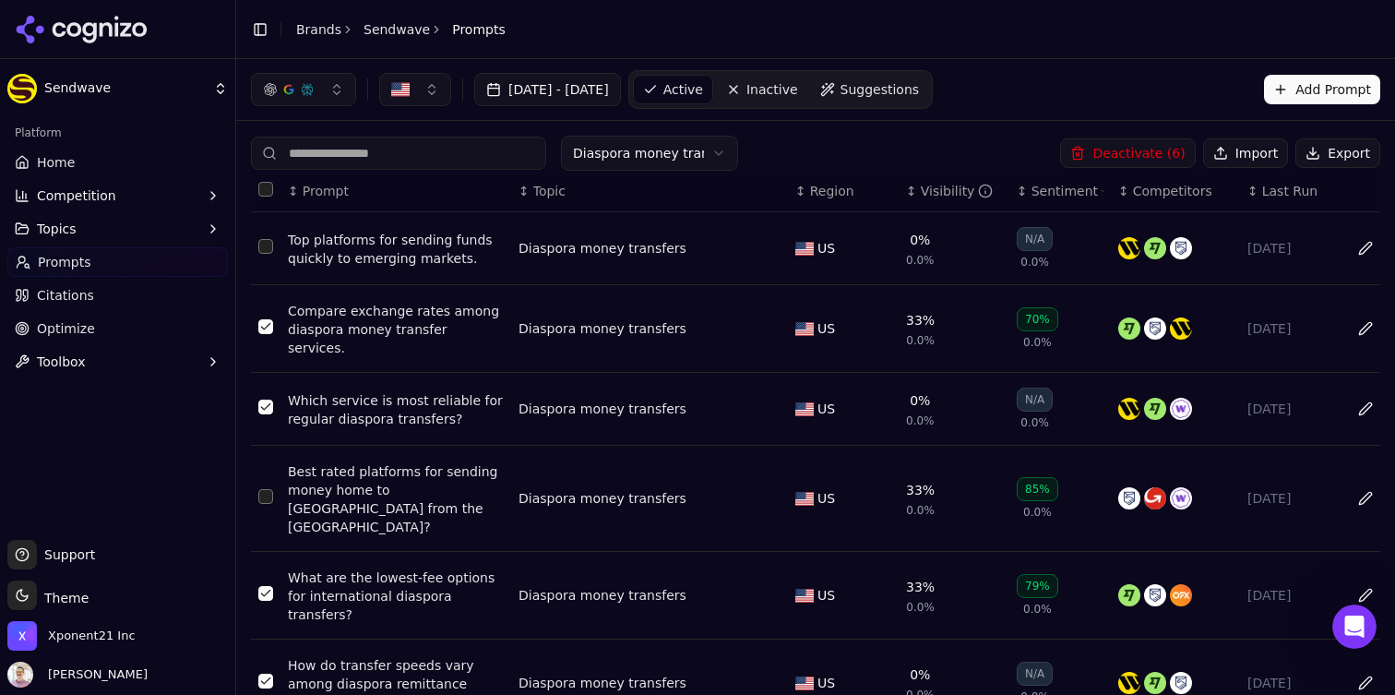
click at [1148, 154] on button "Deactivate ( 6 )" at bounding box center [1127, 153] width 135 height 30
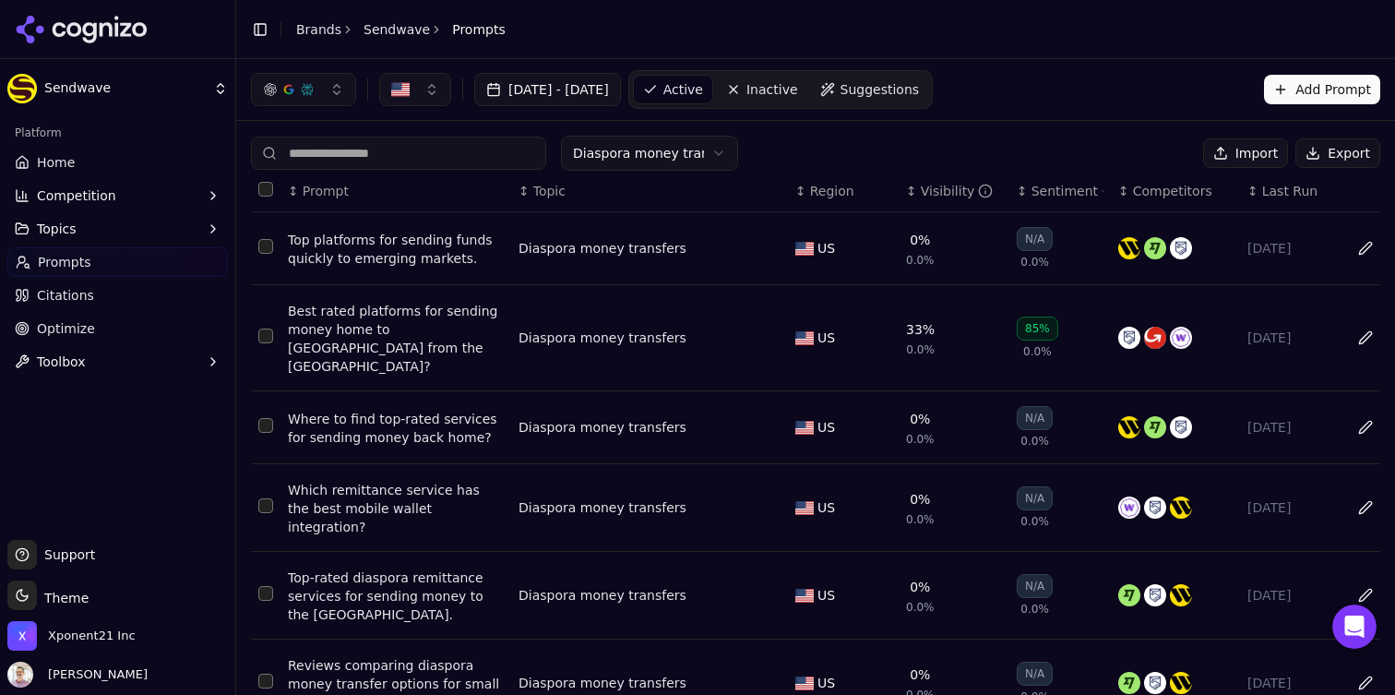
scroll to position [371, 0]
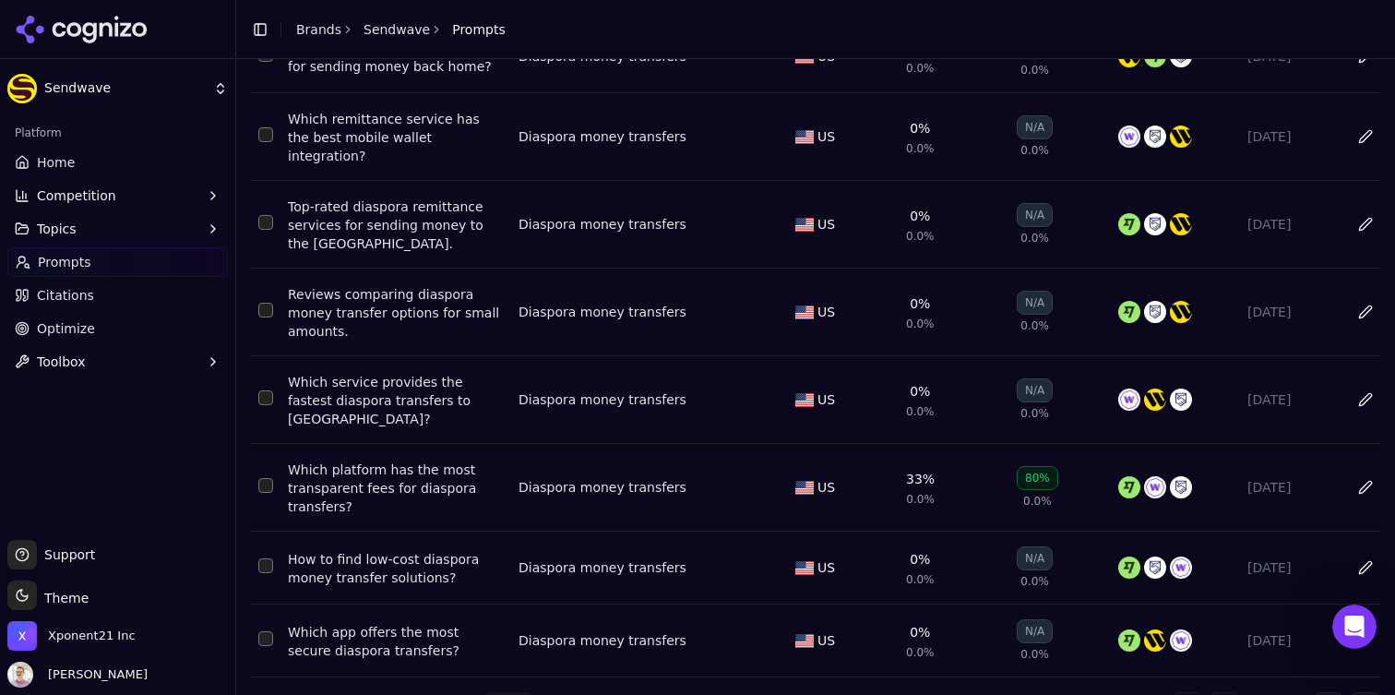
click at [269, 631] on button "Select row 10" at bounding box center [265, 638] width 15 height 15
click at [270, 539] on td "Data table" at bounding box center [266, 567] width 30 height 73
click at [270, 558] on button "Select row 9" at bounding box center [265, 565] width 15 height 15
click at [268, 478] on button "Select row 8" at bounding box center [265, 485] width 15 height 15
click at [264, 356] on td "Data table" at bounding box center [266, 400] width 30 height 88
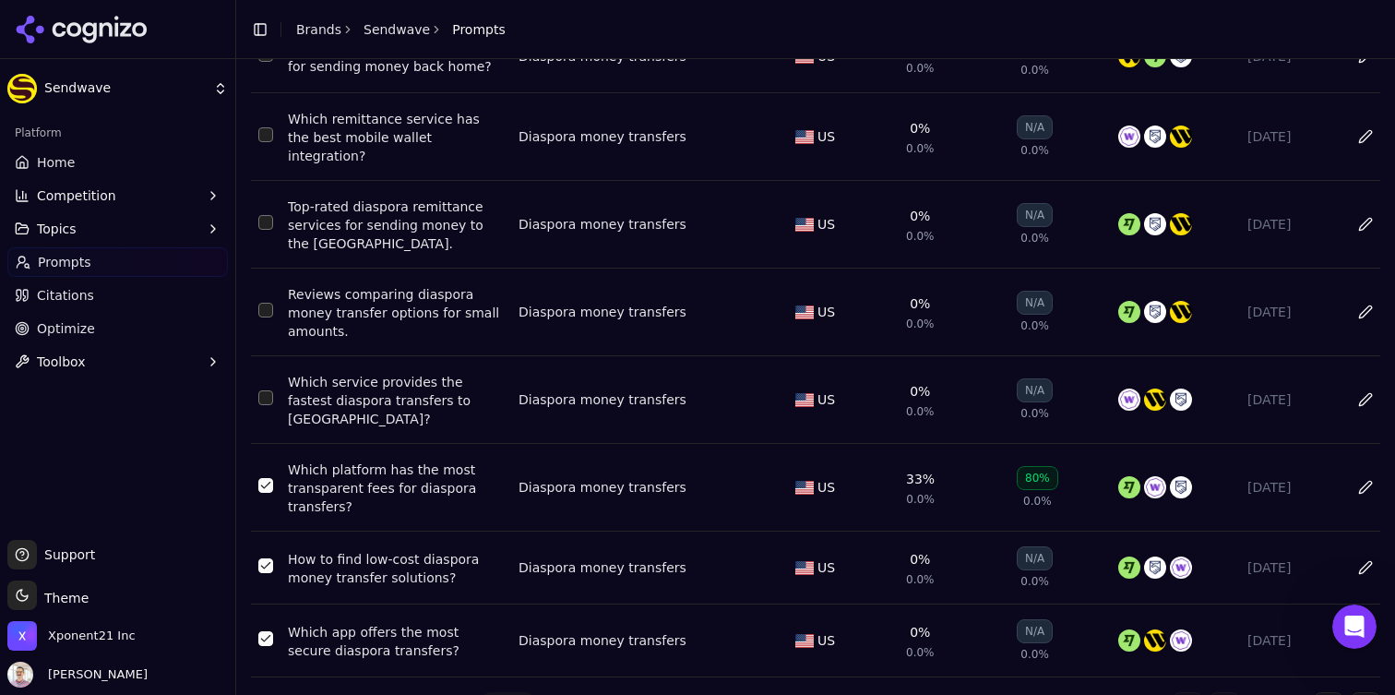
click at [269, 390] on button "Select row 7" at bounding box center [265, 397] width 15 height 15
click at [270, 303] on button "Select row 6" at bounding box center [265, 310] width 15 height 15
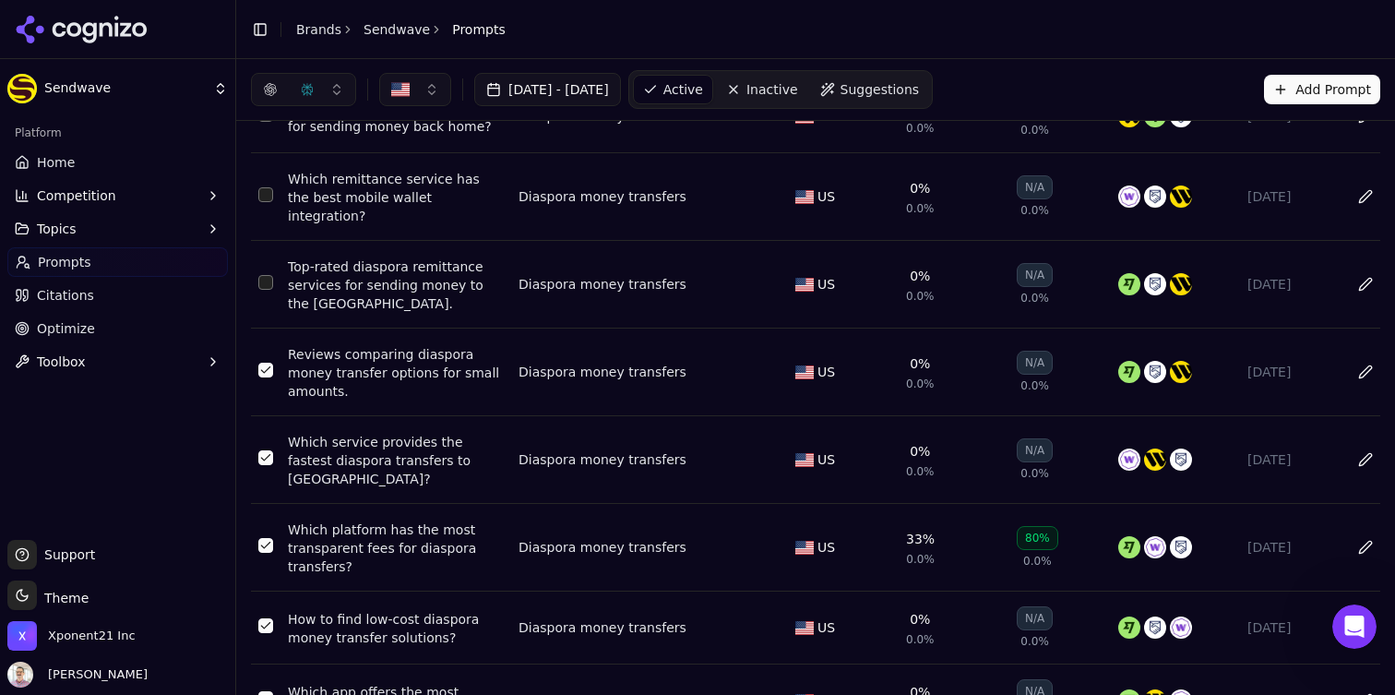
scroll to position [263, 0]
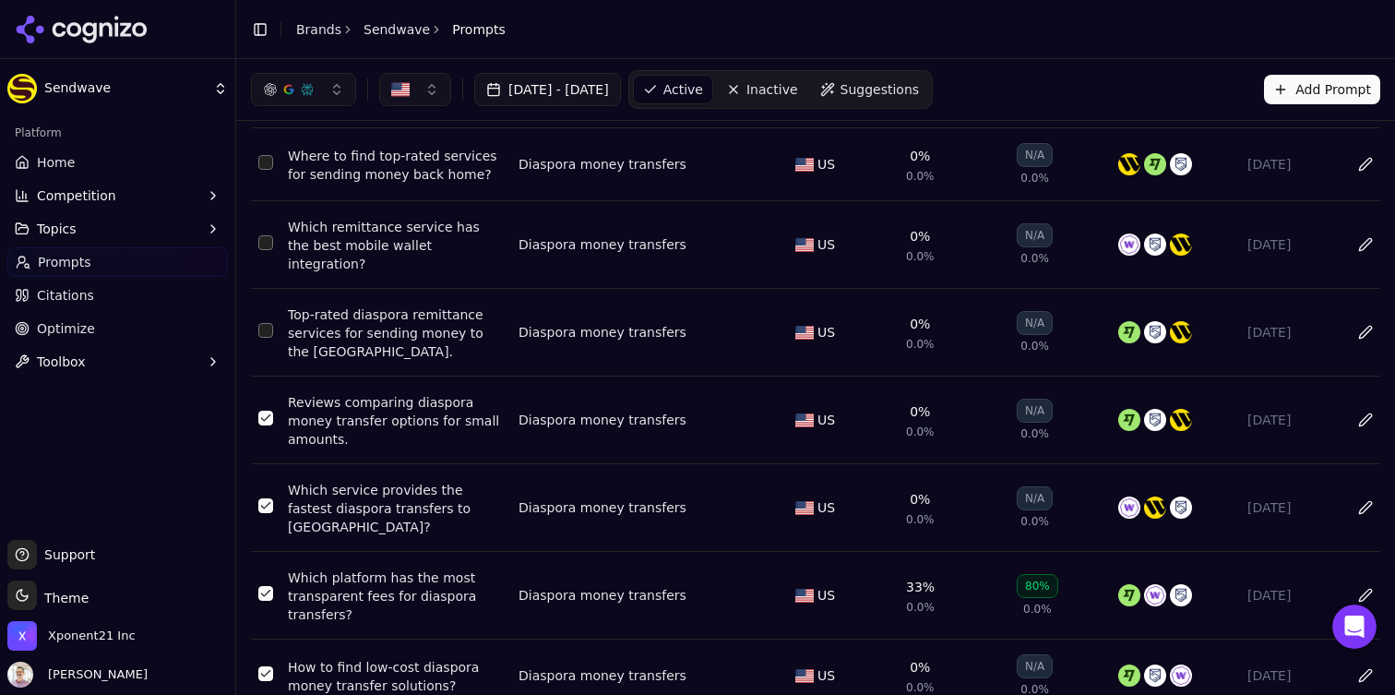
click at [276, 307] on td "Data table" at bounding box center [266, 333] width 30 height 88
click at [273, 307] on td "Data table" at bounding box center [266, 333] width 30 height 88
click at [266, 323] on button "Select row 5" at bounding box center [265, 330] width 15 height 15
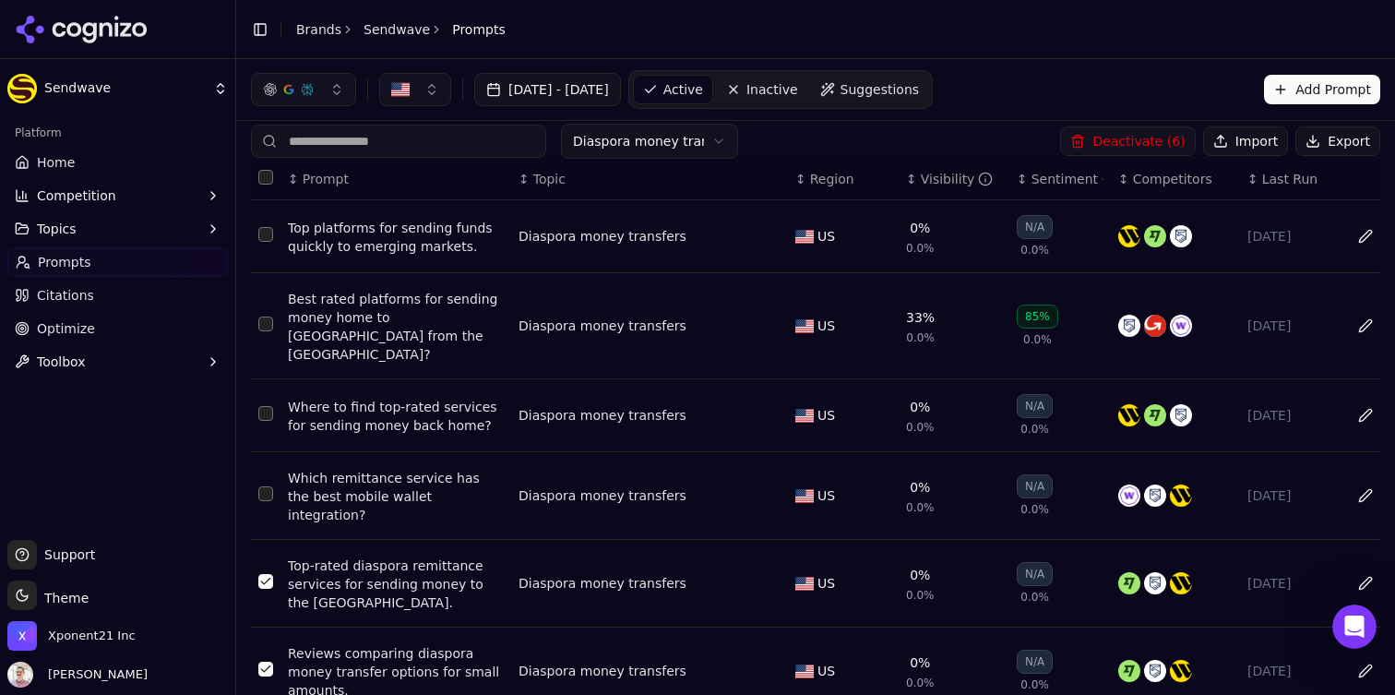
scroll to position [0, 0]
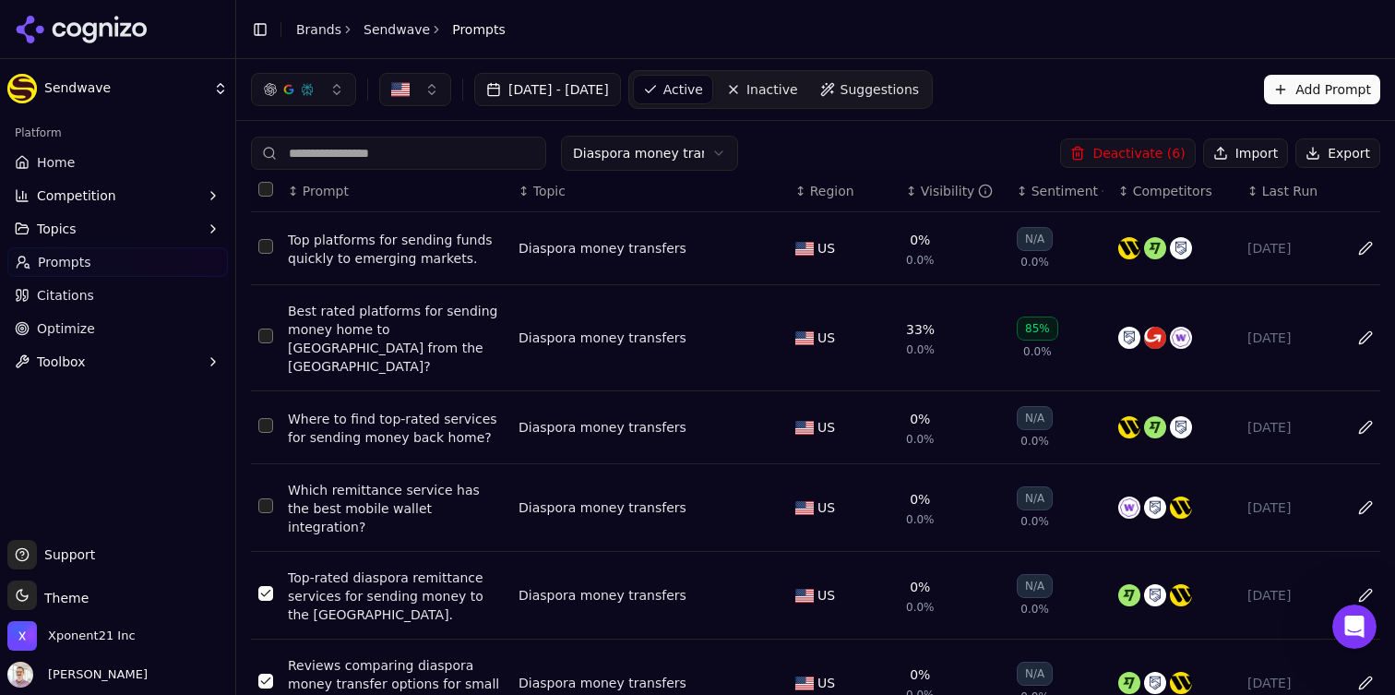
click at [1104, 147] on button "Deactivate ( 6 )" at bounding box center [1127, 153] width 135 height 30
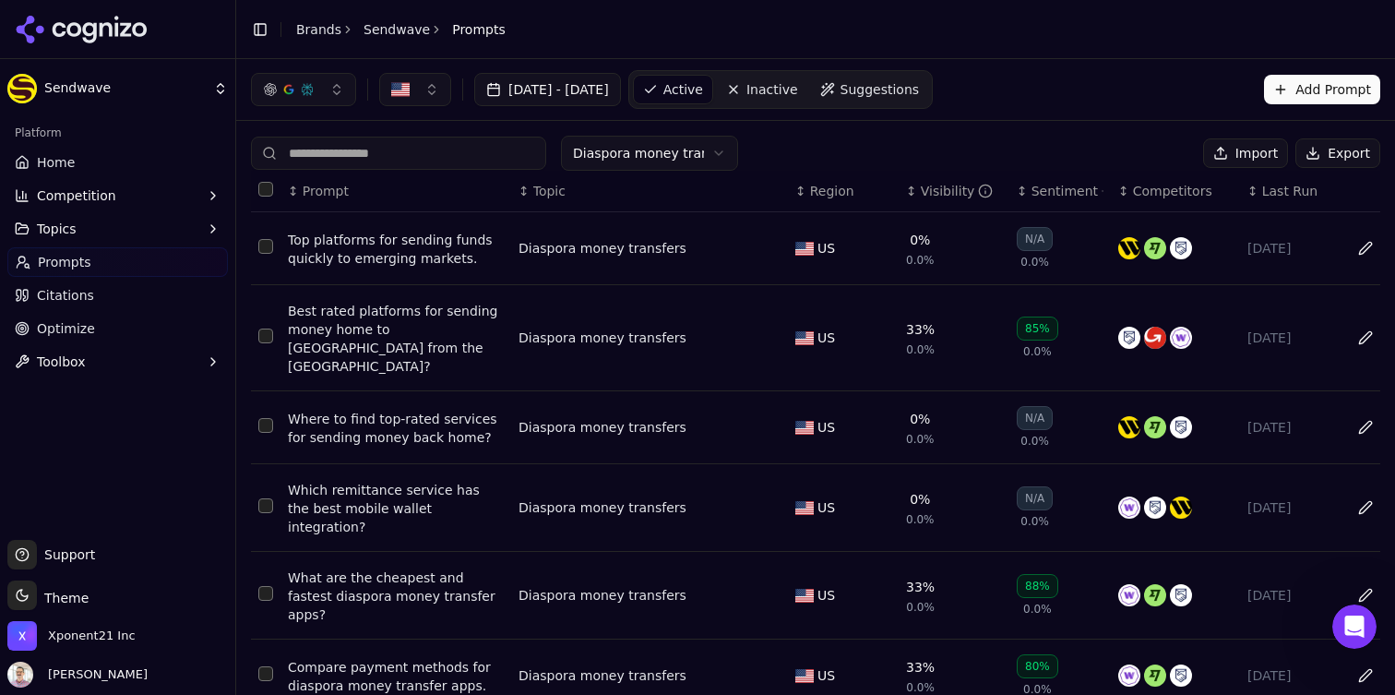
scroll to position [325, 0]
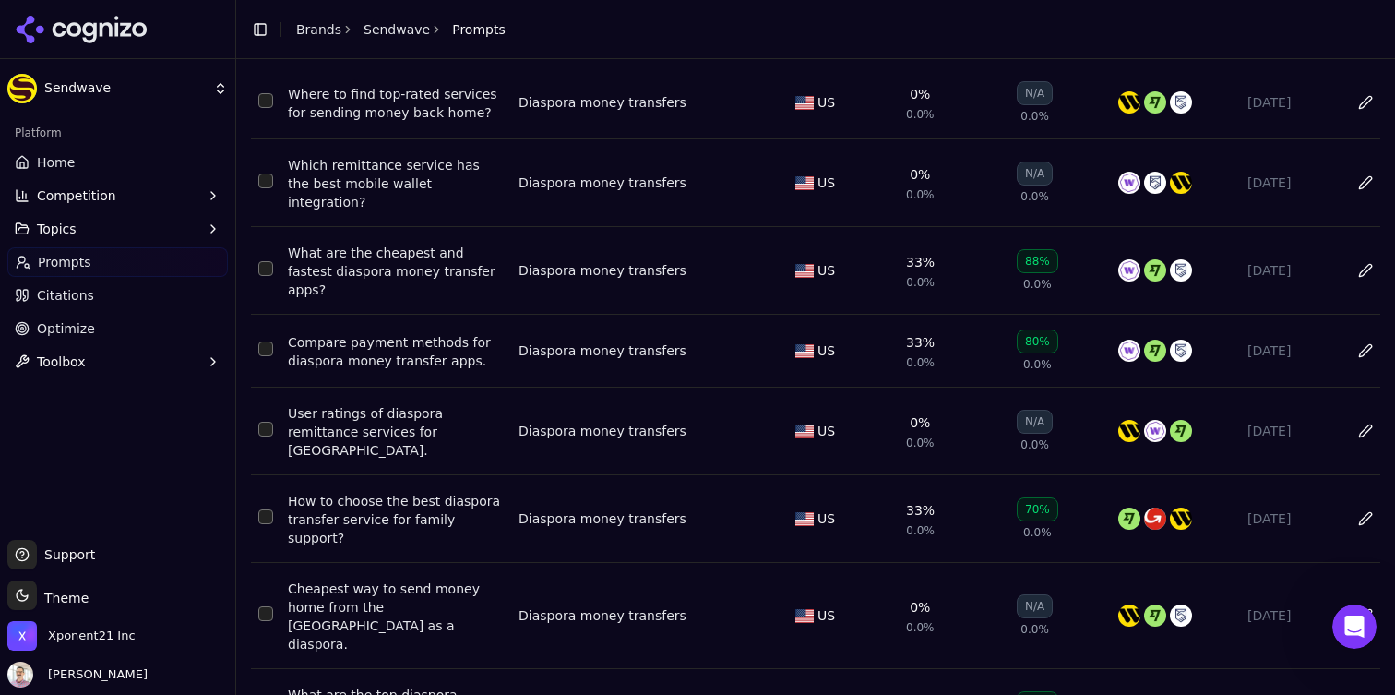
click at [269, 606] on button "Select row 9" at bounding box center [265, 613] width 15 height 15
click at [269, 509] on button "Select row 8" at bounding box center [265, 516] width 15 height 15
click at [273, 315] on td "Data table" at bounding box center [266, 351] width 30 height 73
click at [269, 341] on button "Select row 6" at bounding box center [265, 348] width 15 height 15
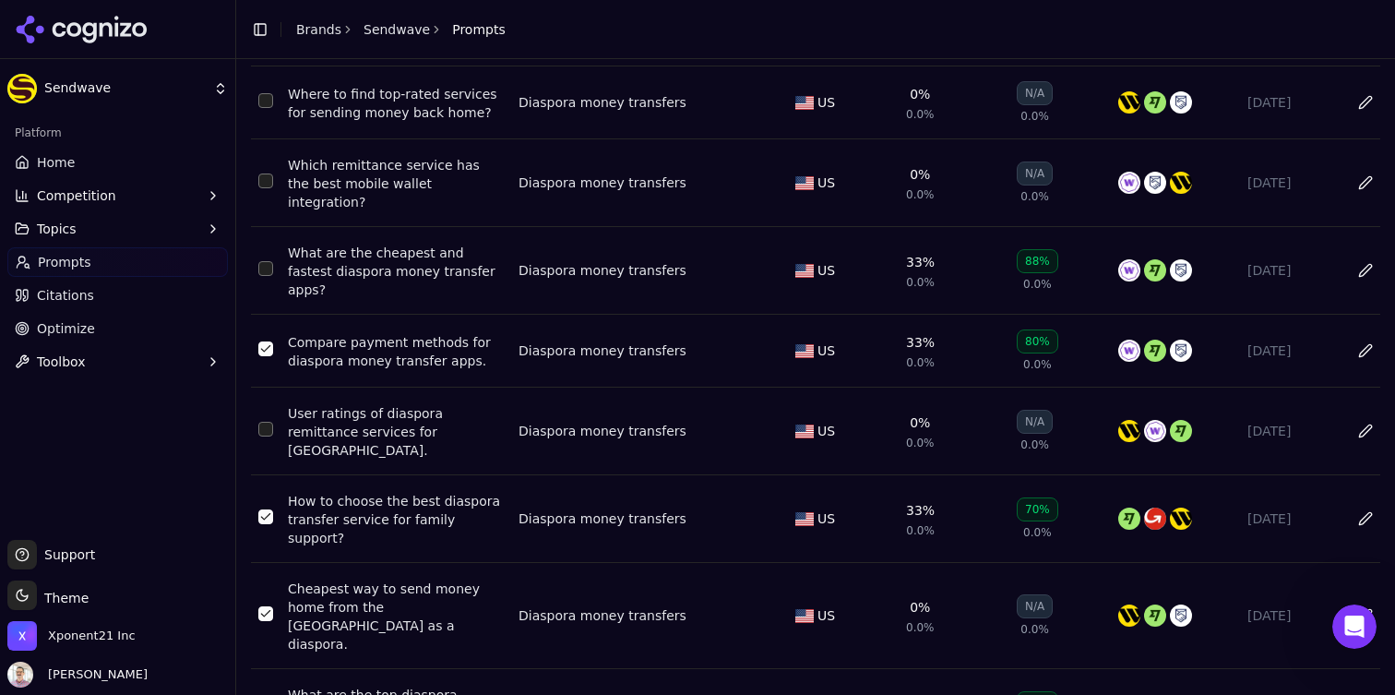
click at [266, 422] on button "Select row 7" at bounding box center [265, 429] width 15 height 15
click at [269, 261] on button "Select row 5" at bounding box center [265, 268] width 15 height 15
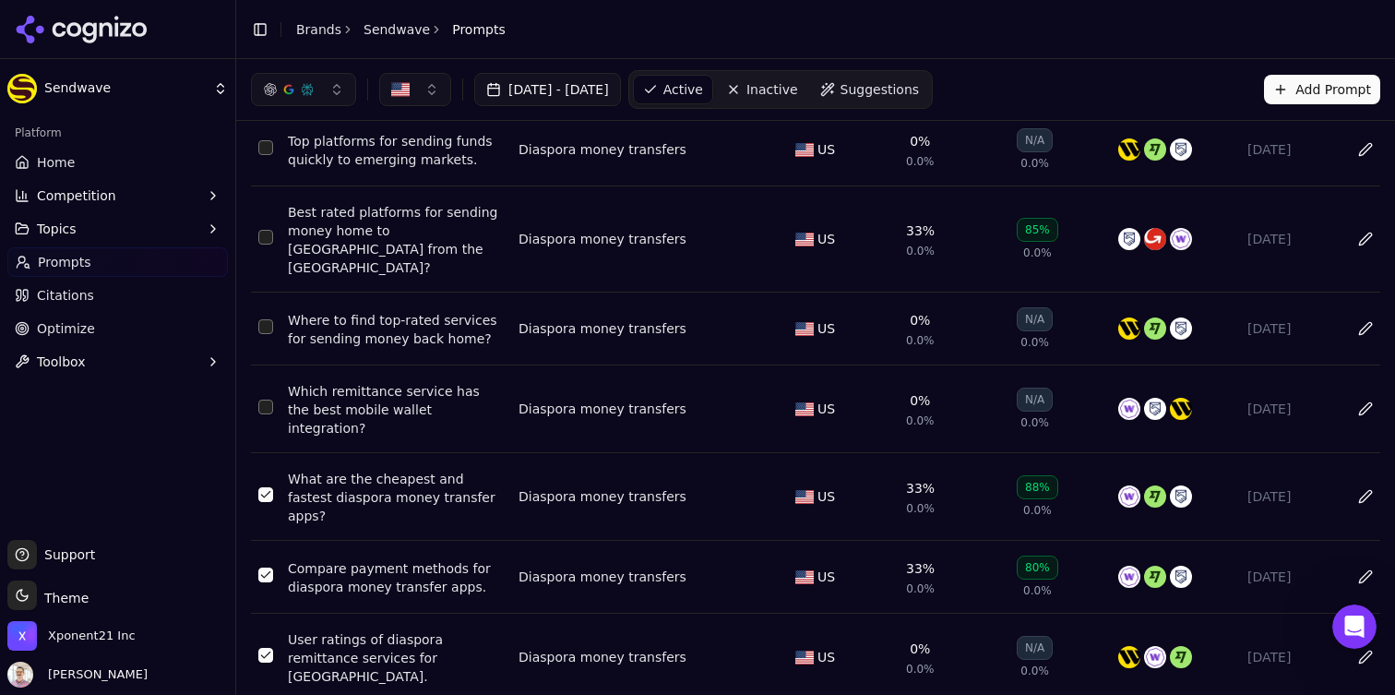
scroll to position [0, 0]
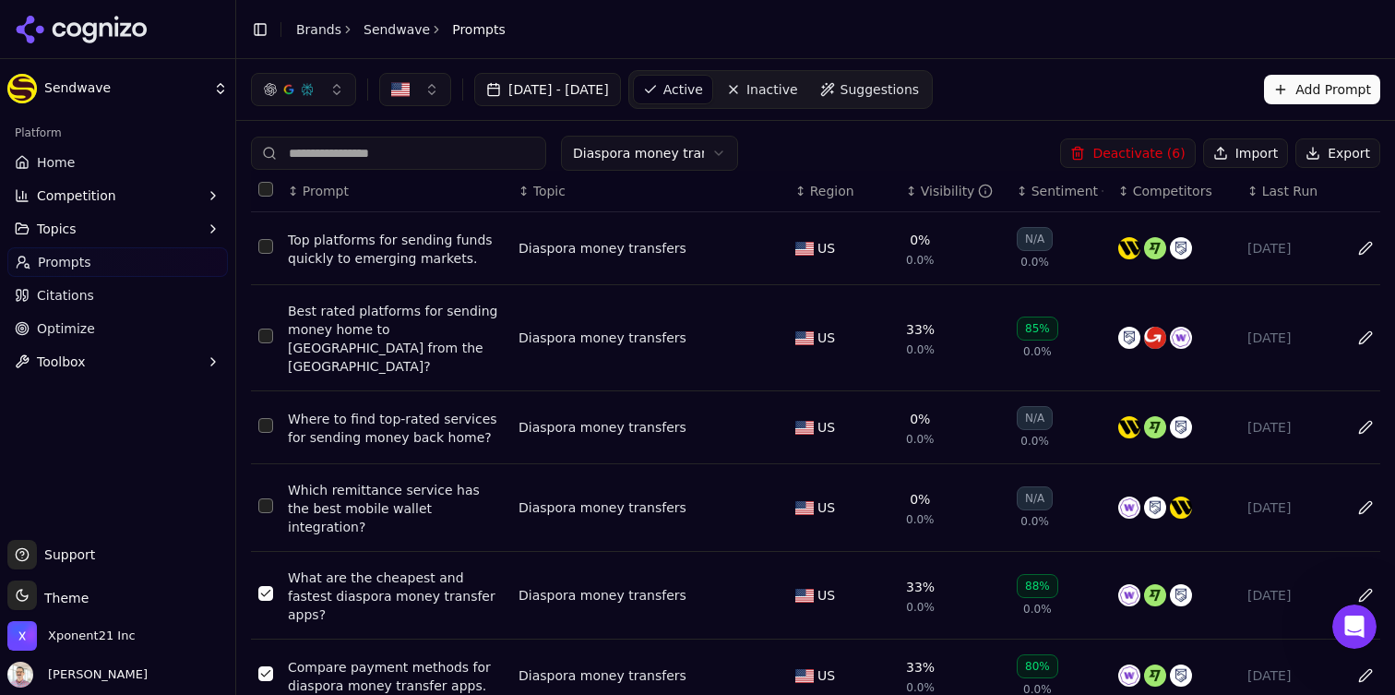
click at [1131, 150] on button "Deactivate ( 6 )" at bounding box center [1127, 153] width 135 height 30
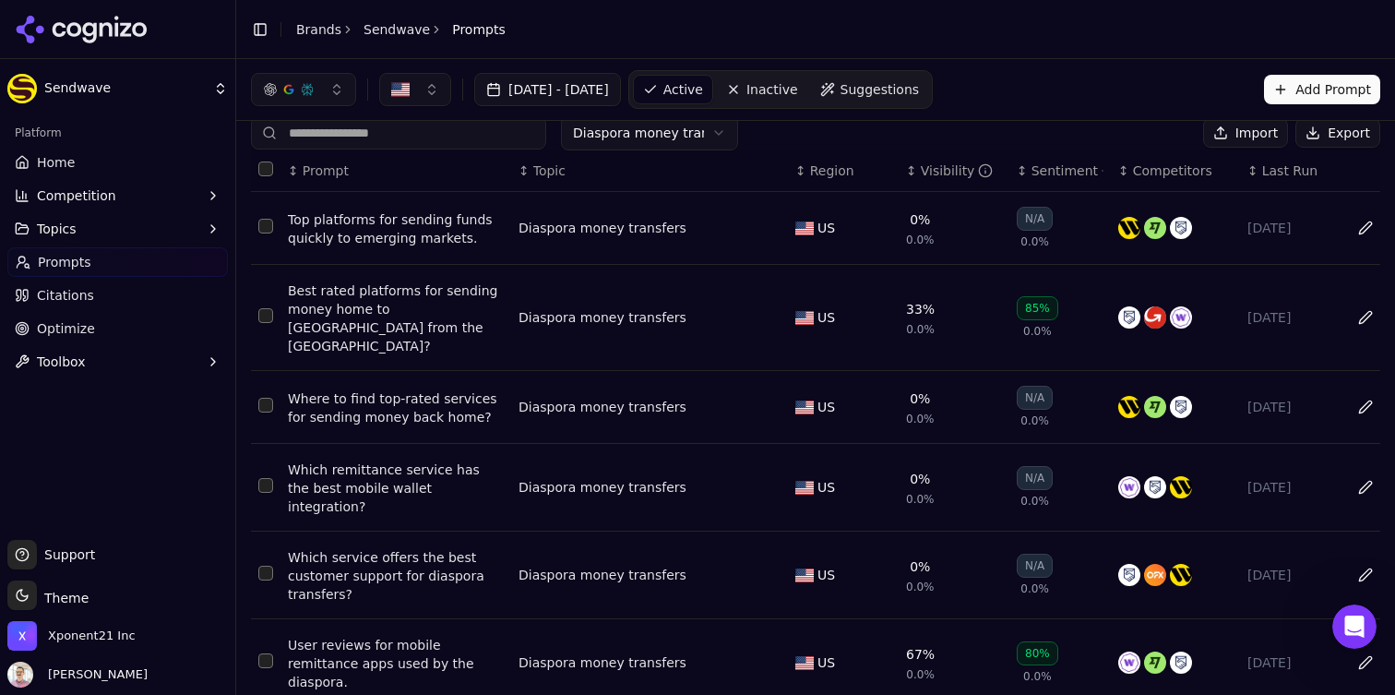
scroll to position [106, 0]
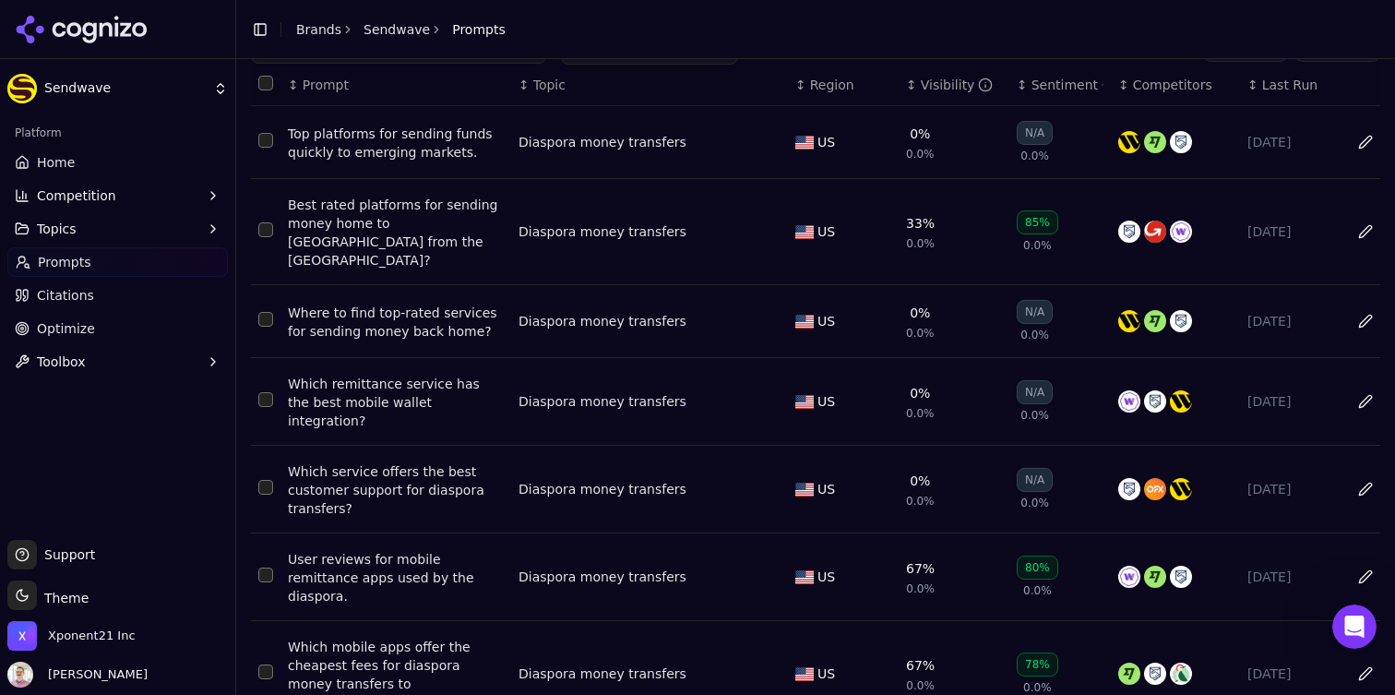
click at [269, 664] on button "Select row 7" at bounding box center [265, 671] width 15 height 15
click at [264, 567] on button "Select row 6" at bounding box center [265, 574] width 15 height 15
click at [266, 480] on button "Select row 5" at bounding box center [265, 487] width 15 height 15
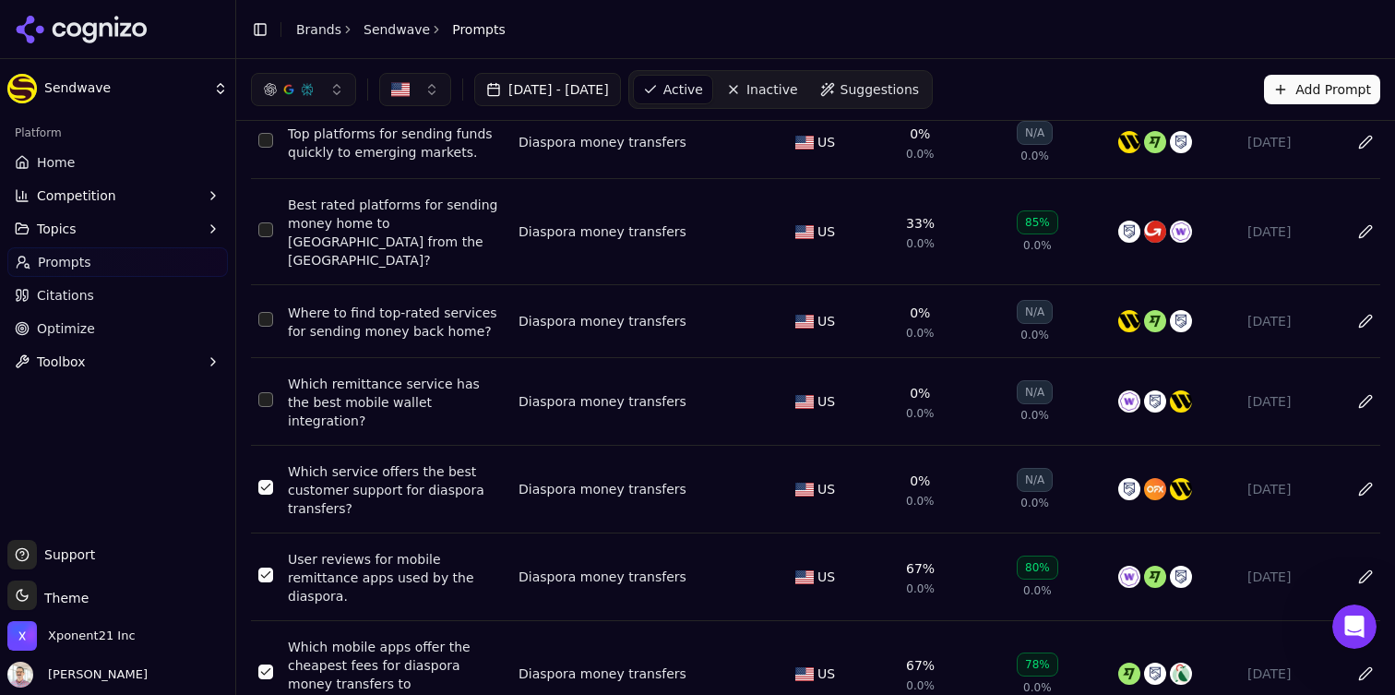
scroll to position [0, 0]
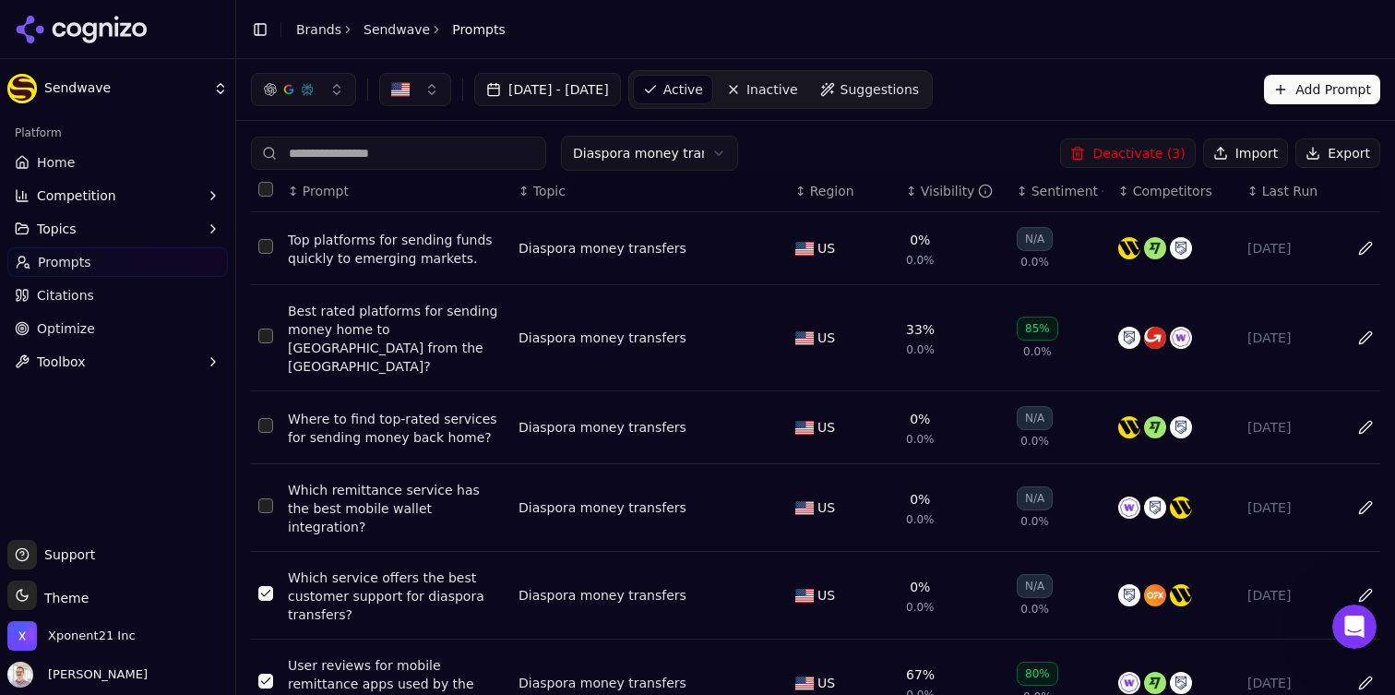
click at [1113, 153] on button "Deactivate ( 3 )" at bounding box center [1127, 153] width 135 height 30
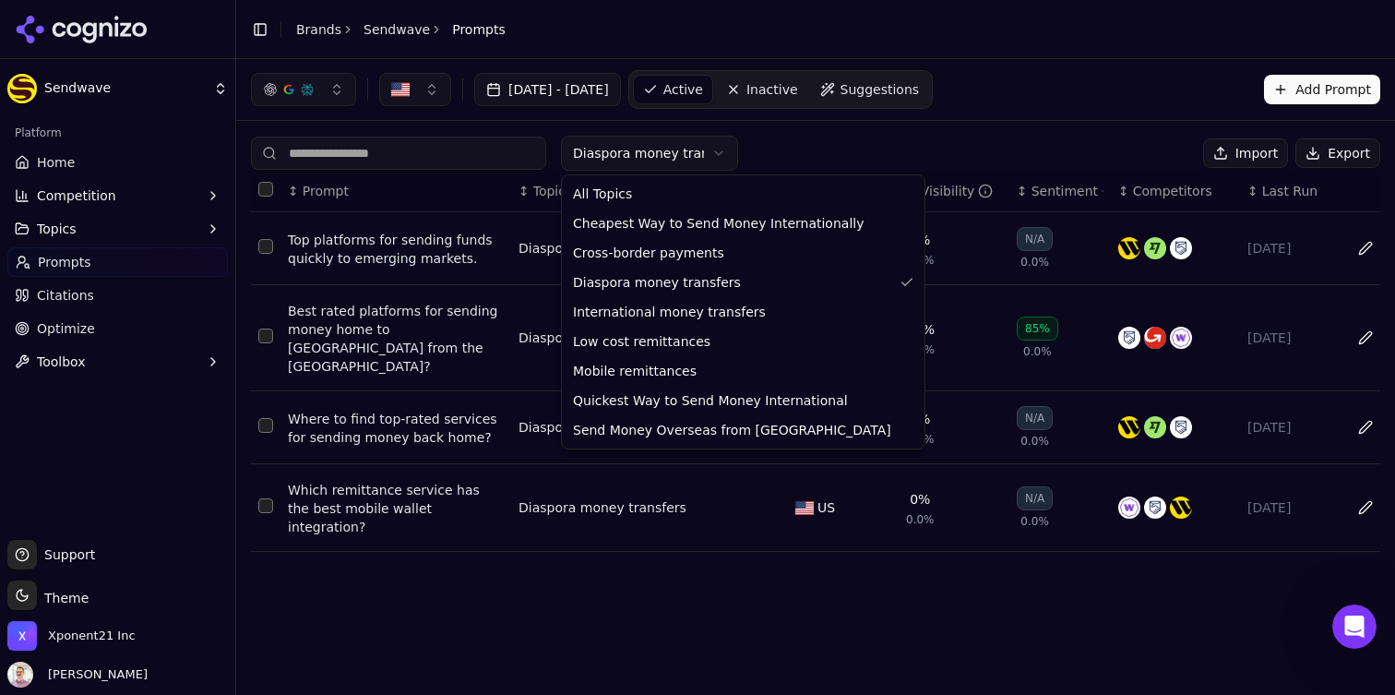
click at [705, 155] on html "Sendwave Platform Home Competition Topics Prompts Citations Optimize Toolbox Su…" at bounding box center [697, 347] width 1395 height 695
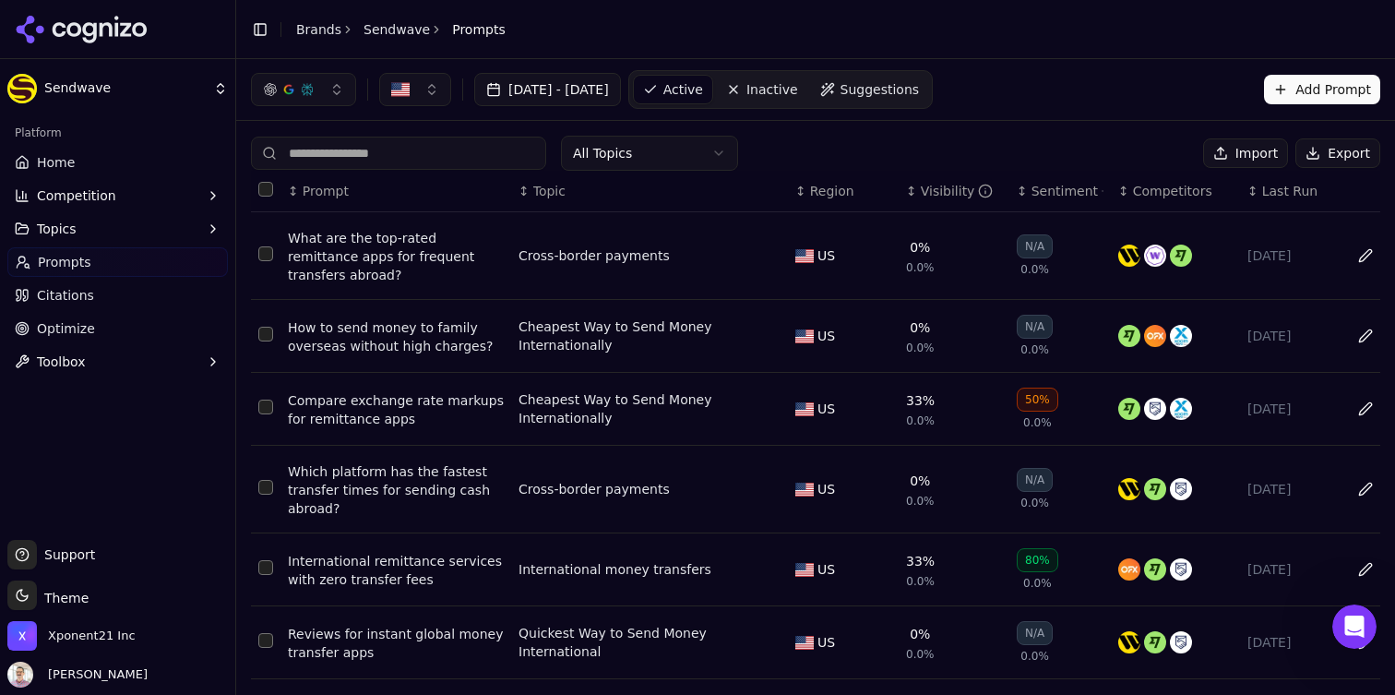
click at [901, 185] on th "↕ Visibility" at bounding box center [954, 192] width 111 height 42
click at [923, 188] on div "Visibility" at bounding box center [957, 191] width 73 height 18
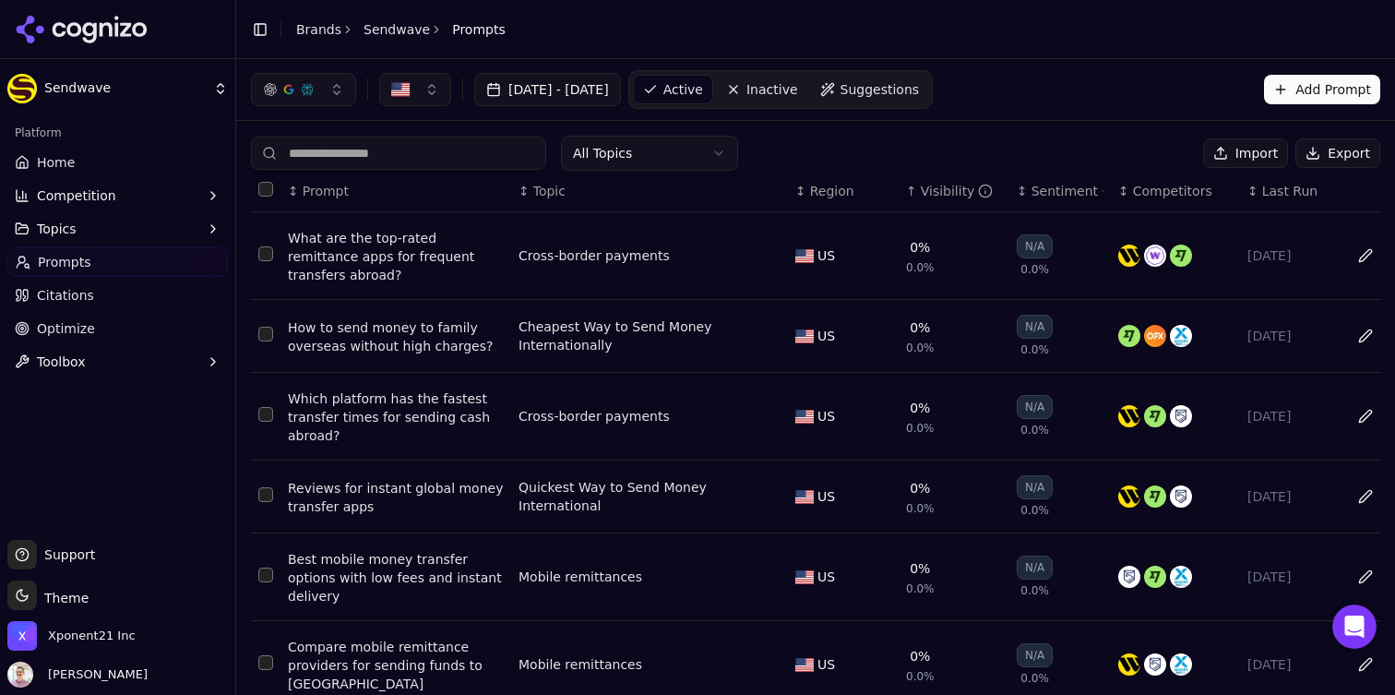
click at [923, 188] on div "Visibility" at bounding box center [957, 191] width 73 height 18
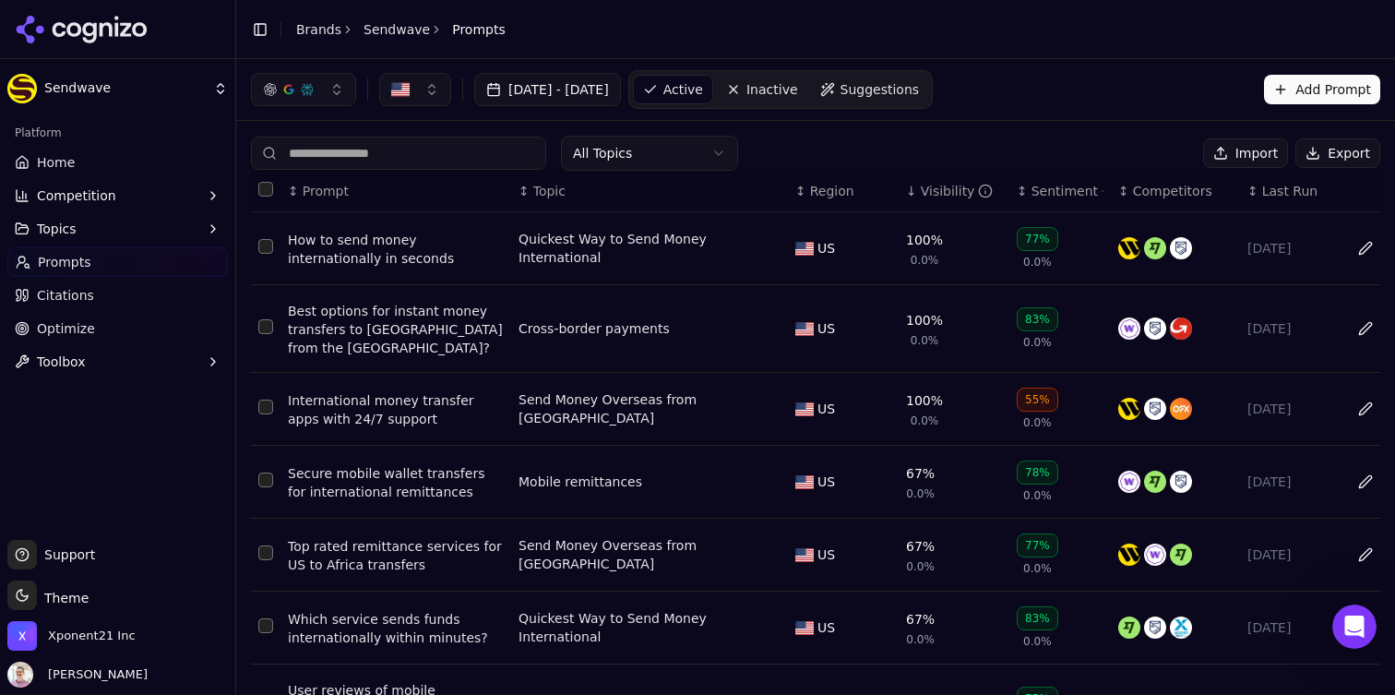
click at [925, 391] on div "100%" at bounding box center [924, 400] width 37 height 18
click at [399, 33] on link "Sendwave" at bounding box center [397, 29] width 66 height 18
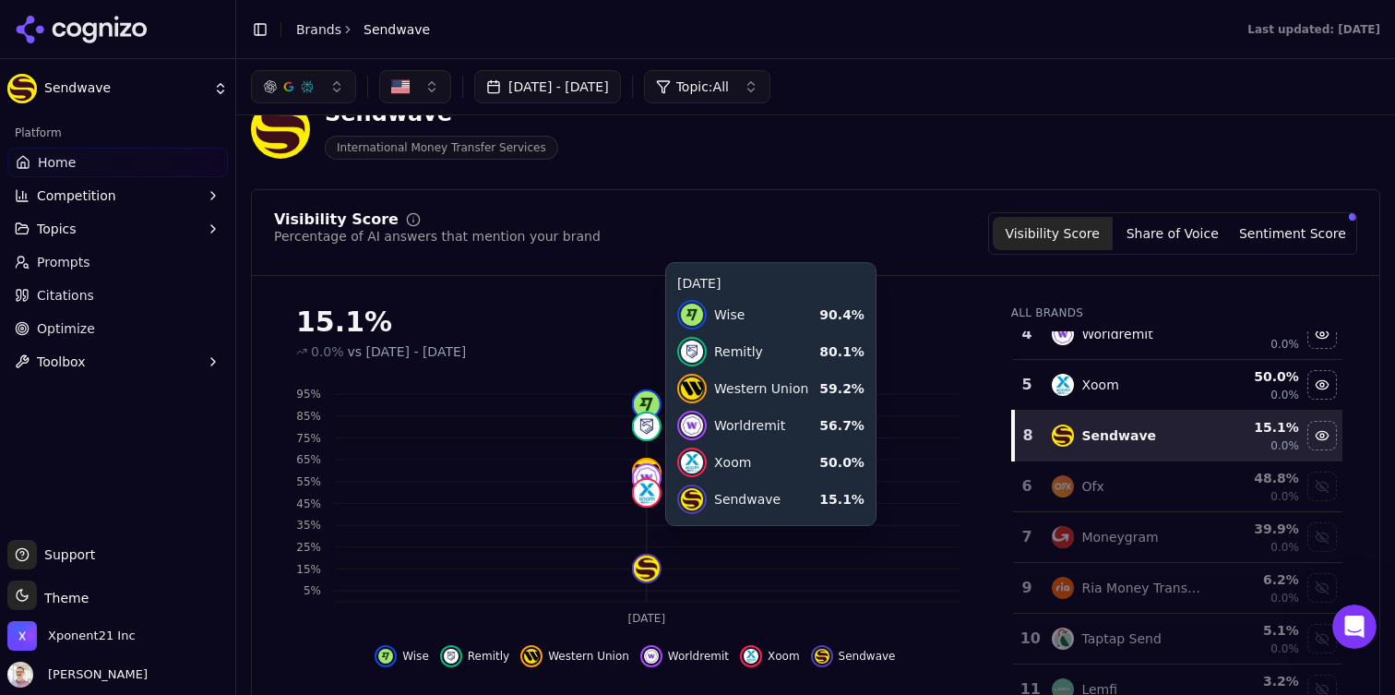
scroll to position [26, 0]
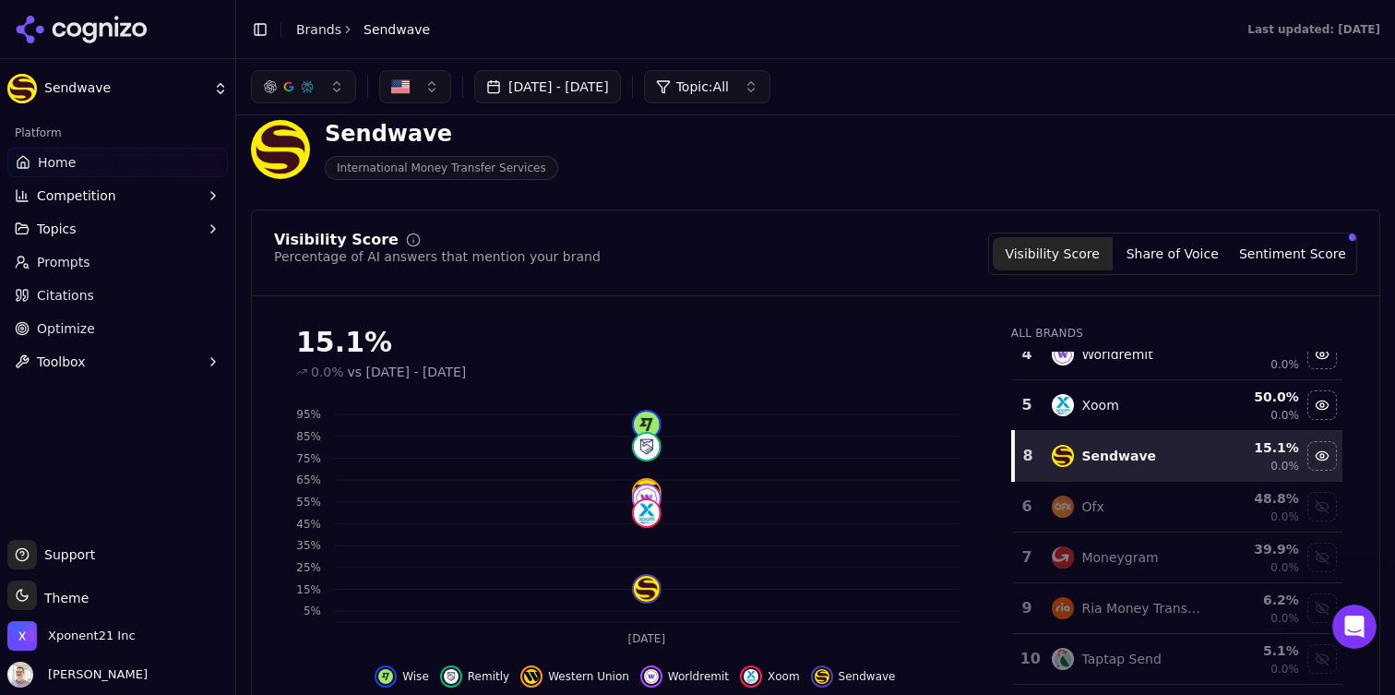
click at [1149, 567] on div "Moneygram" at bounding box center [1126, 557] width 149 height 22
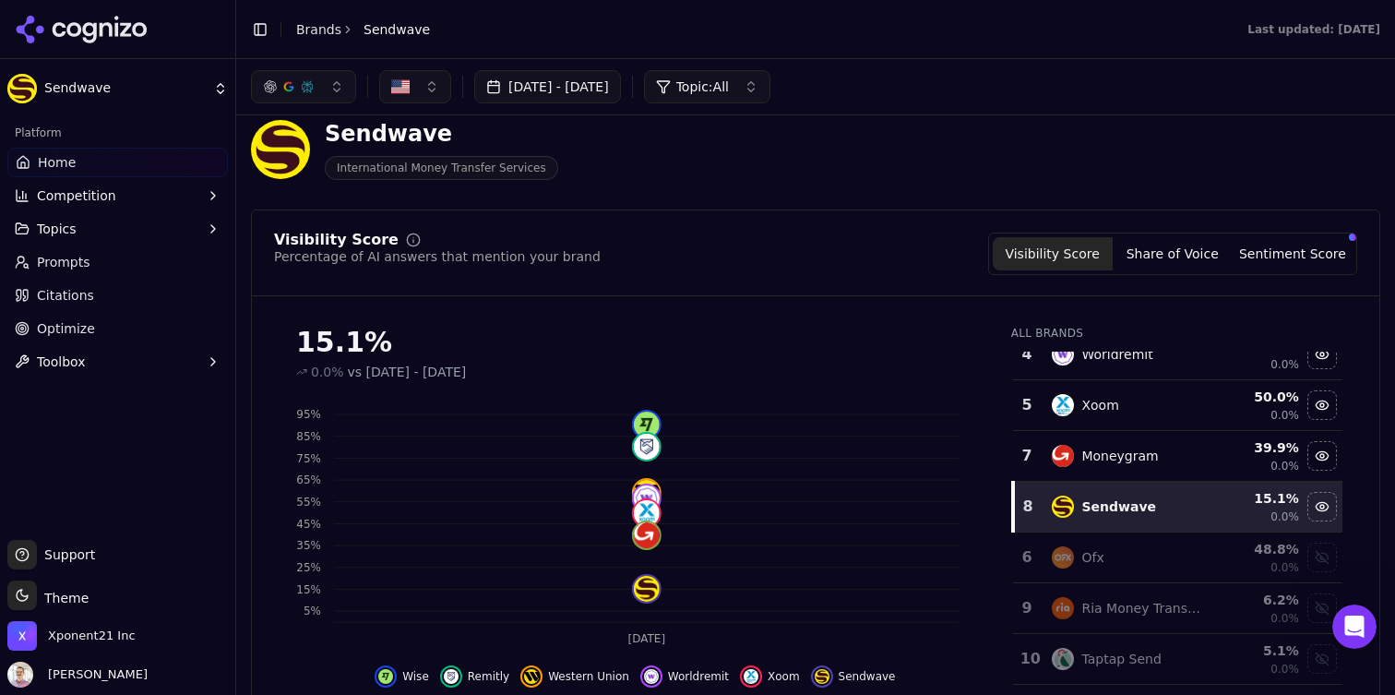
scroll to position [189, 0]
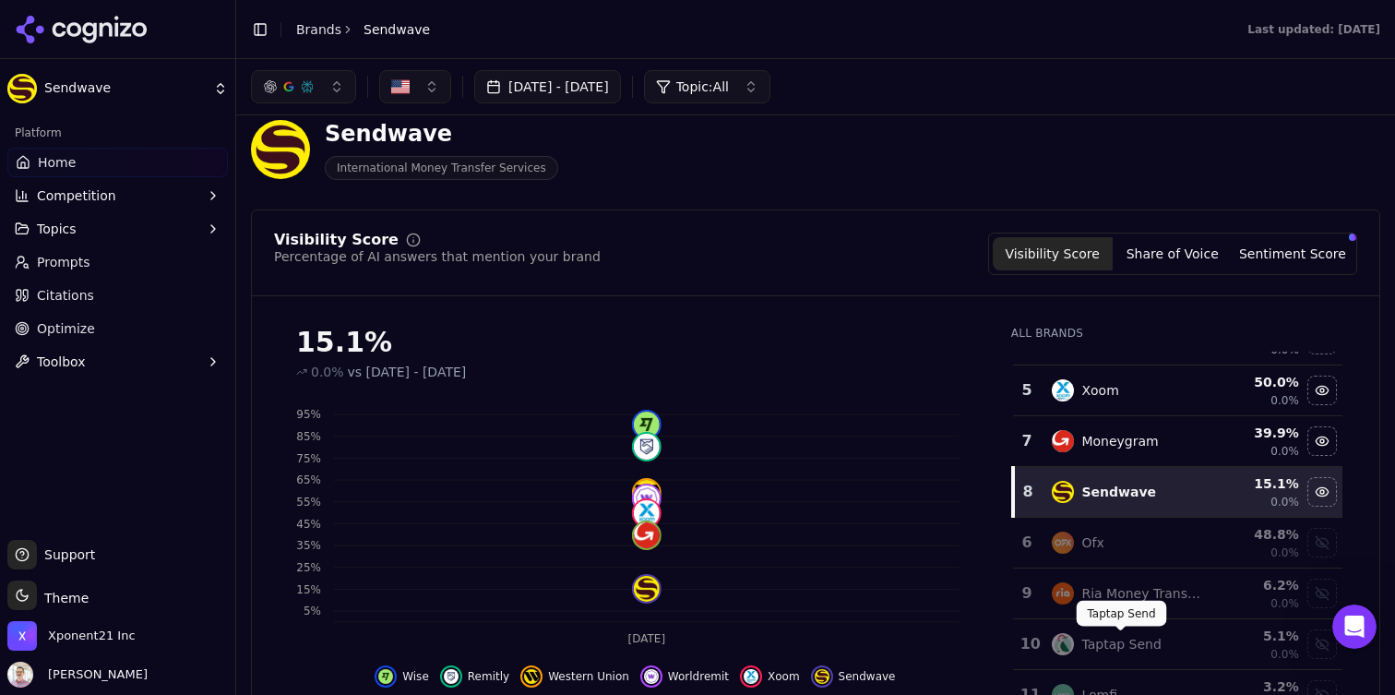
click at [1139, 651] on div "Taptap Send" at bounding box center [1120, 644] width 79 height 18
click at [1134, 687] on div "Lemfi" at bounding box center [1126, 695] width 149 height 22
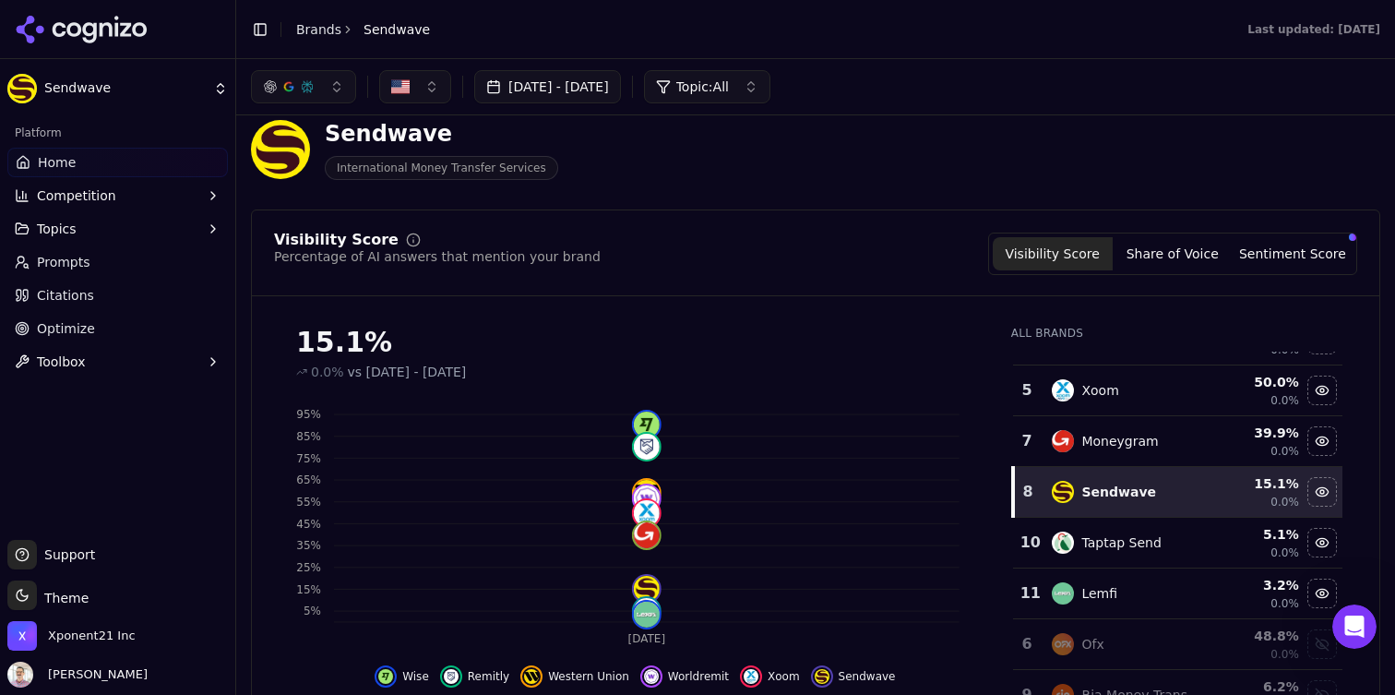
click at [1170, 635] on div "Ofx" at bounding box center [1126, 644] width 149 height 22
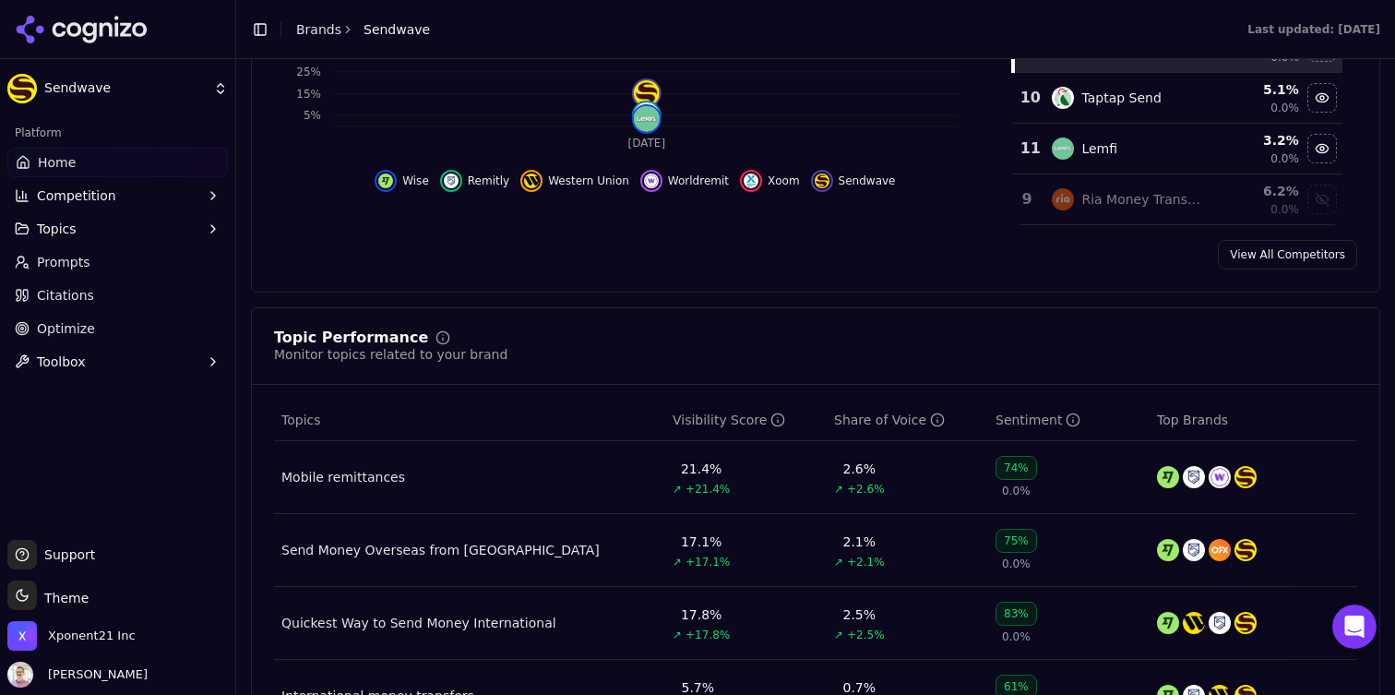
scroll to position [599, 0]
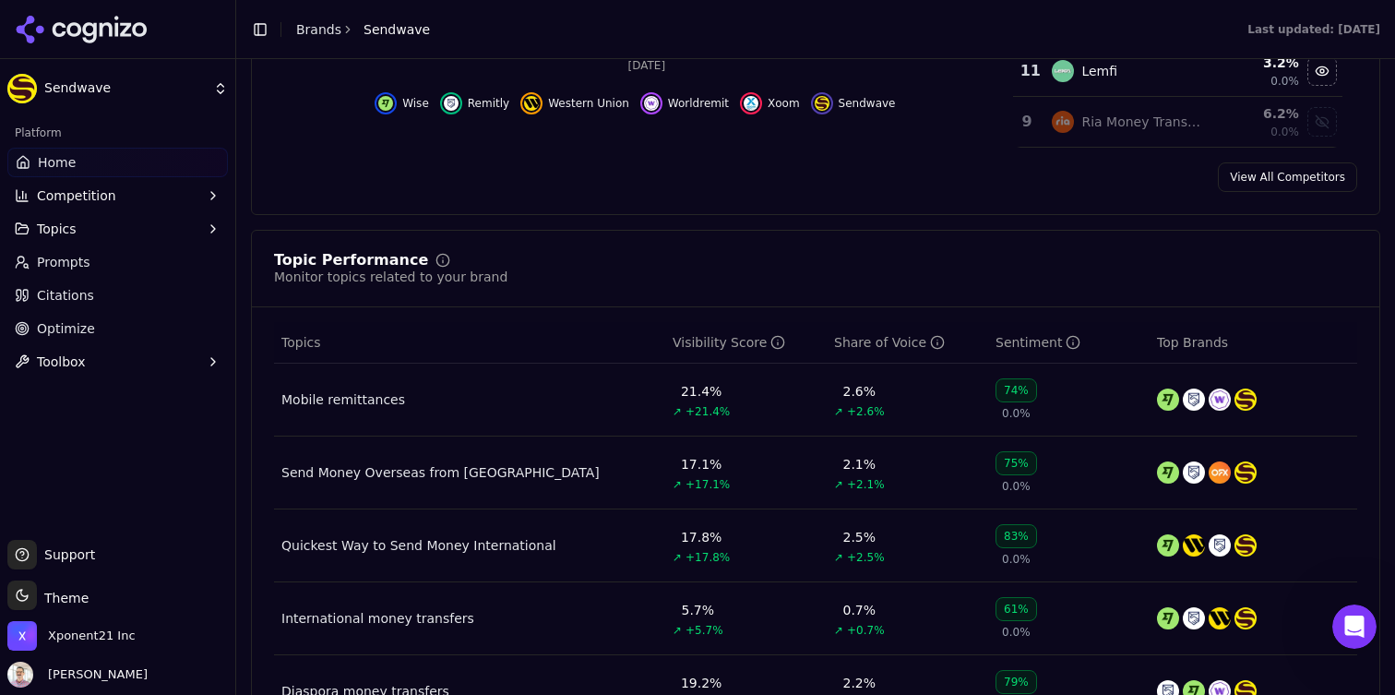
click at [54, 306] on link "Citations" at bounding box center [117, 296] width 221 height 30
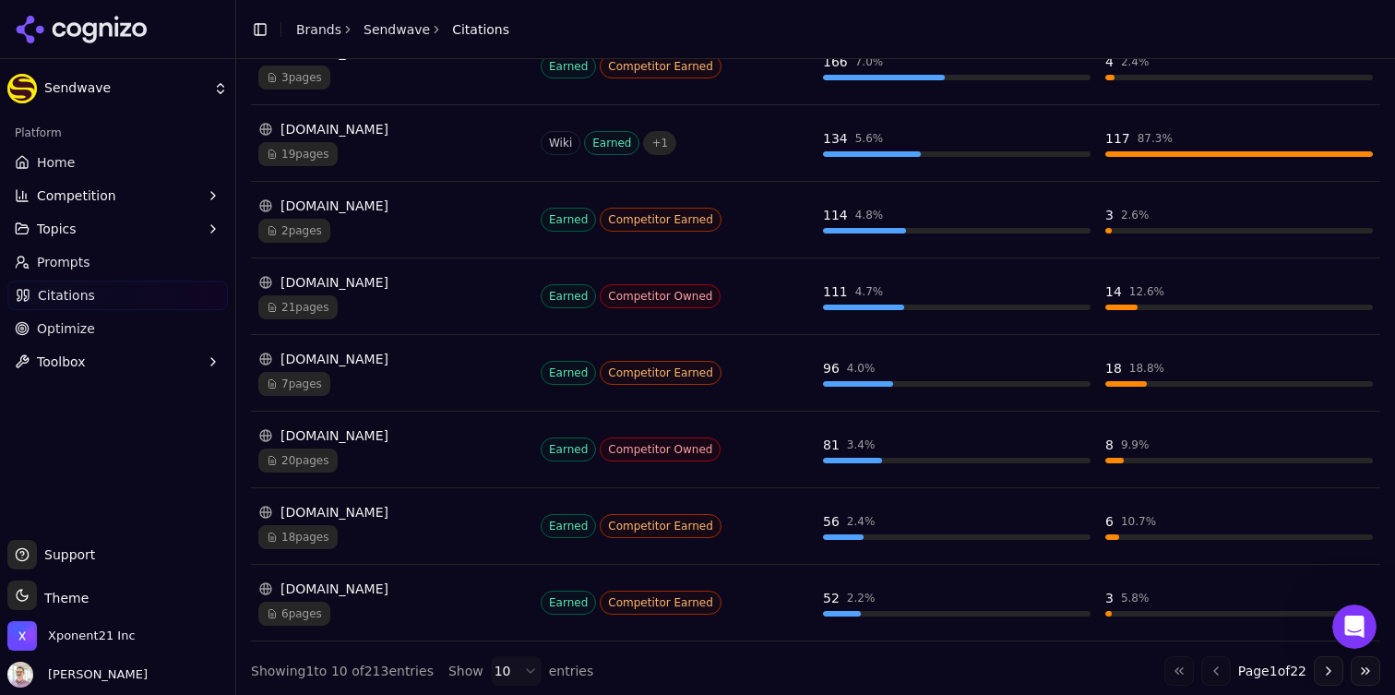
scroll to position [543, 0]
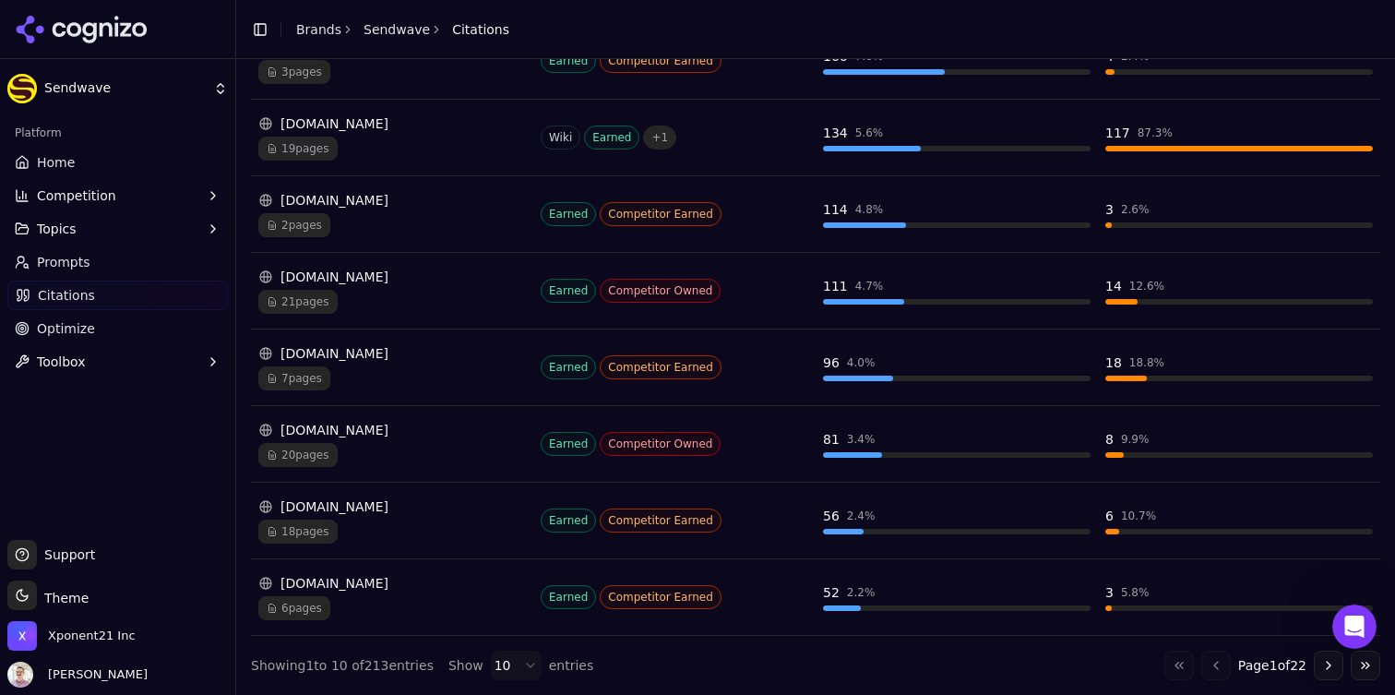
click at [770, 282] on div "Earned Competitor Owned" at bounding box center [675, 291] width 268 height 24
click at [313, 309] on span "21 pages" at bounding box center [297, 302] width 79 height 24
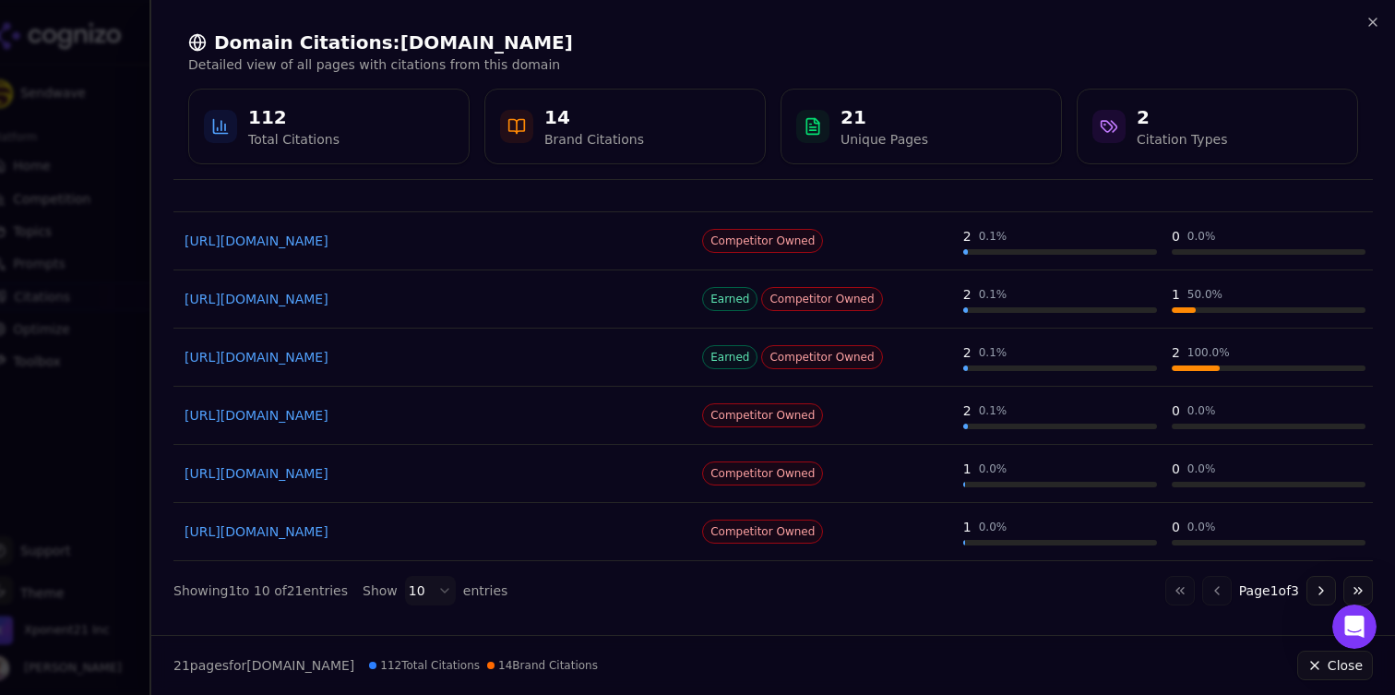
scroll to position [0, 0]
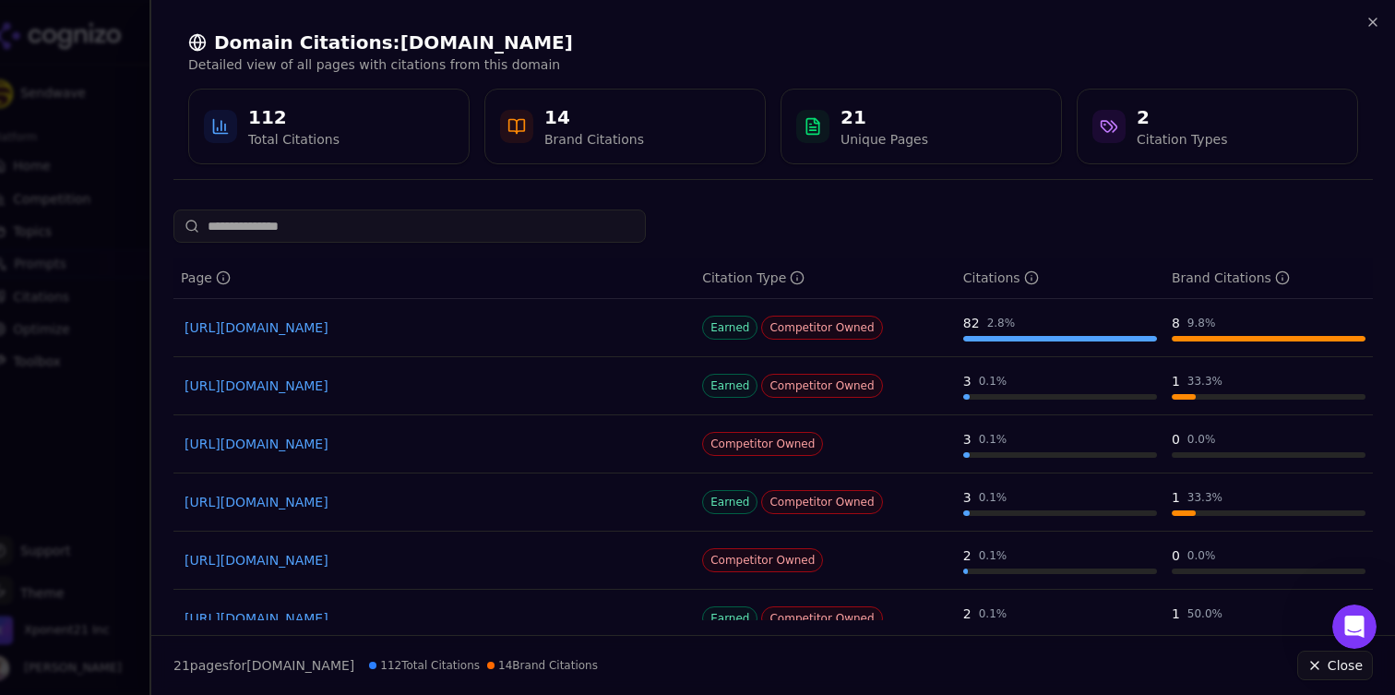
scroll to position [371, 0]
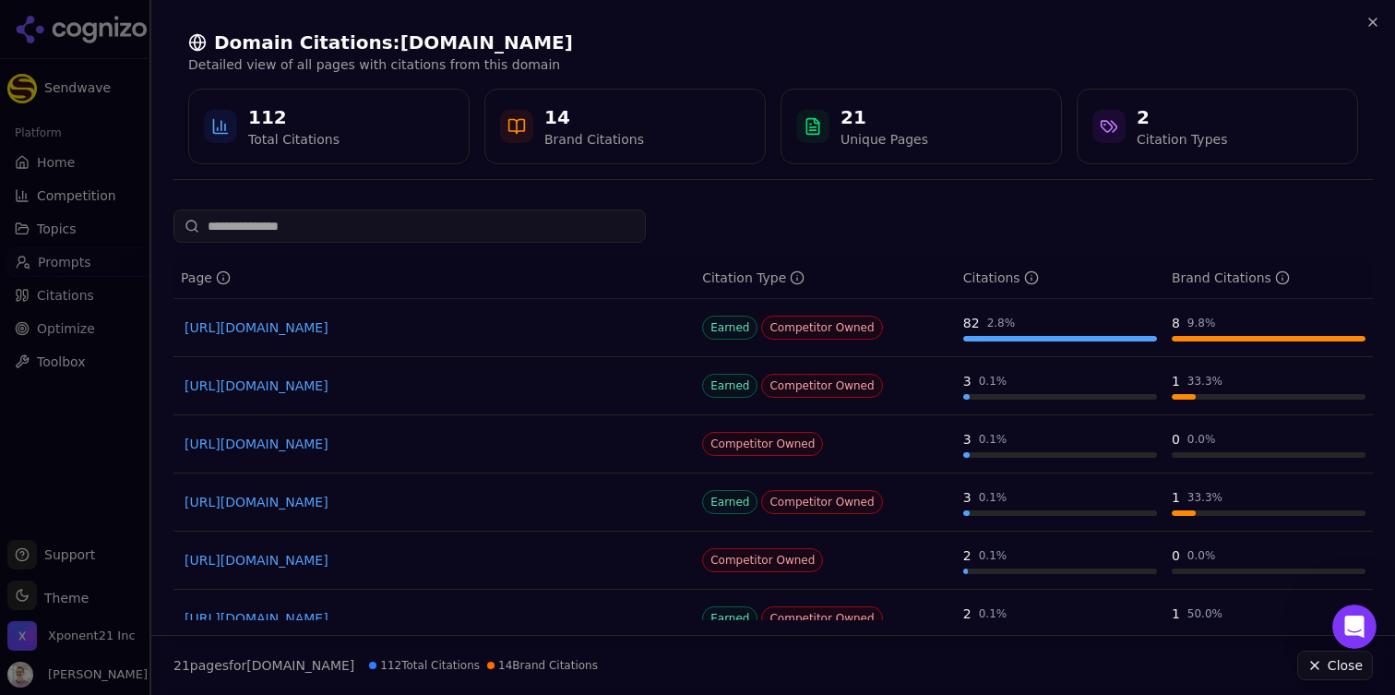
click at [96, 140] on div at bounding box center [697, 347] width 1395 height 695
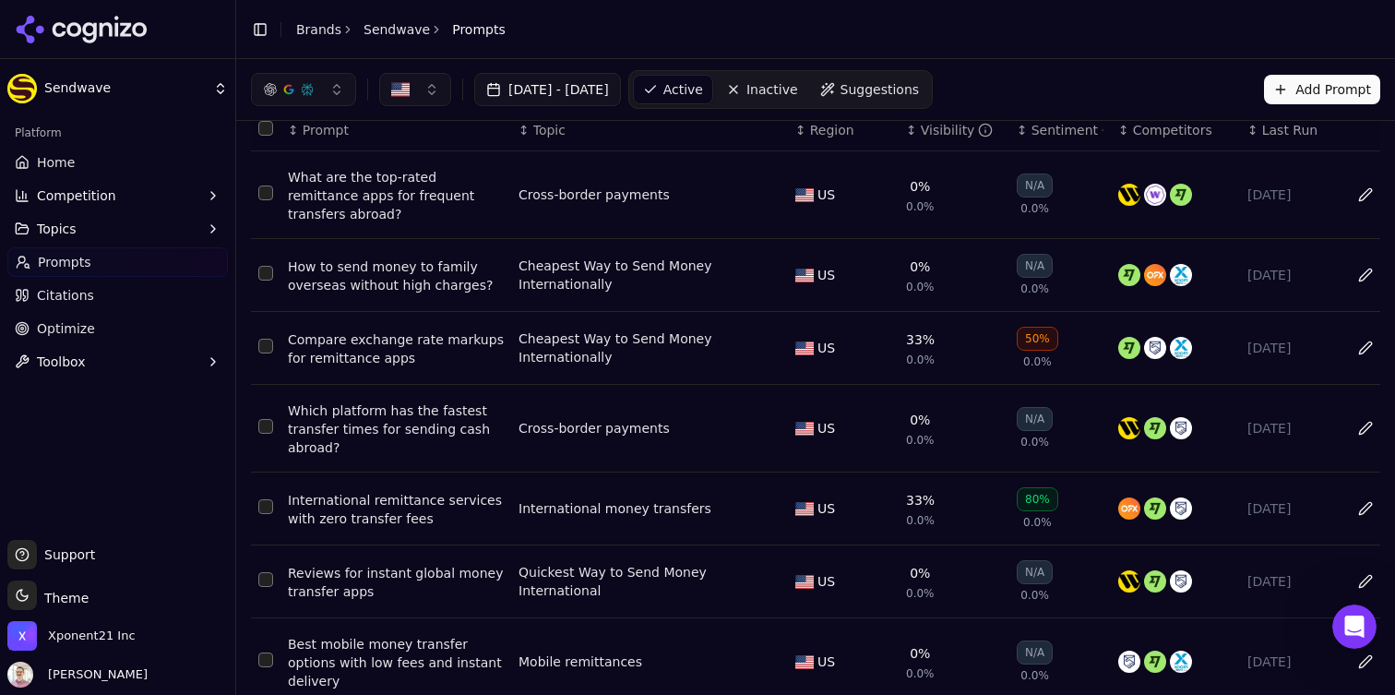
scroll to position [0, 0]
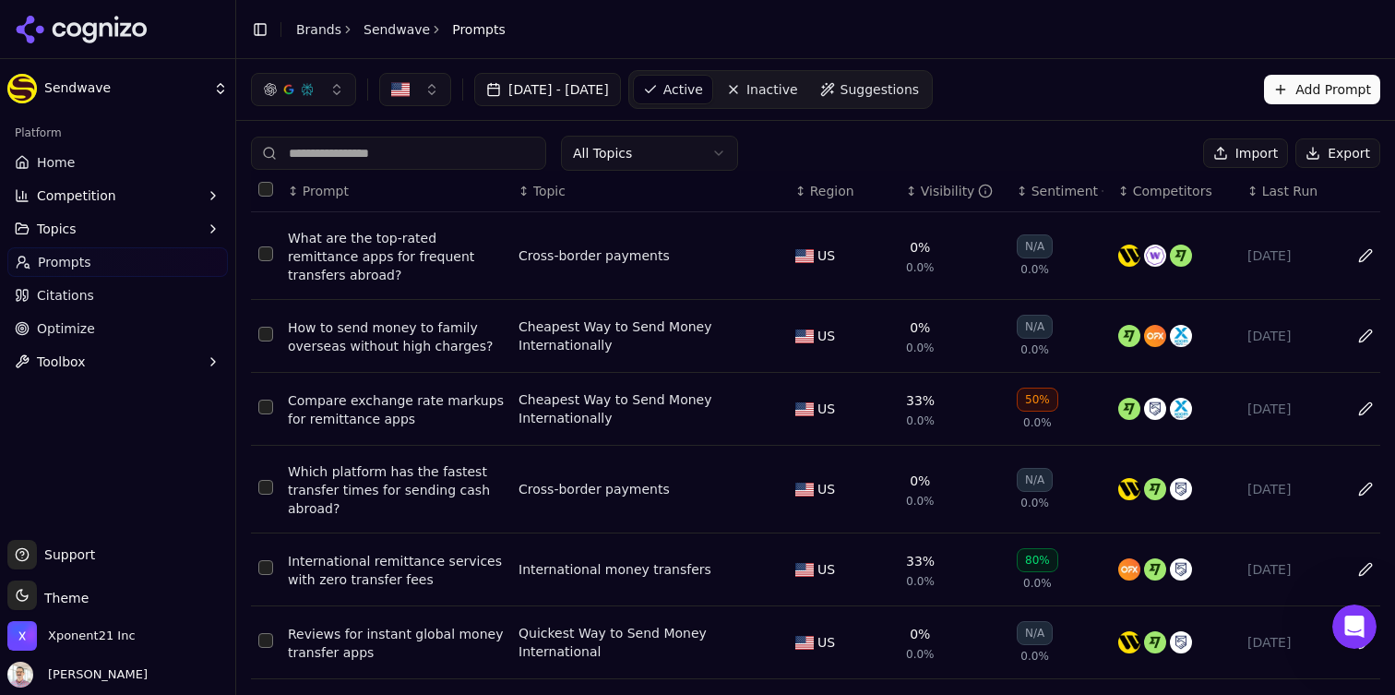
click at [142, 206] on button "Competition" at bounding box center [117, 196] width 221 height 30
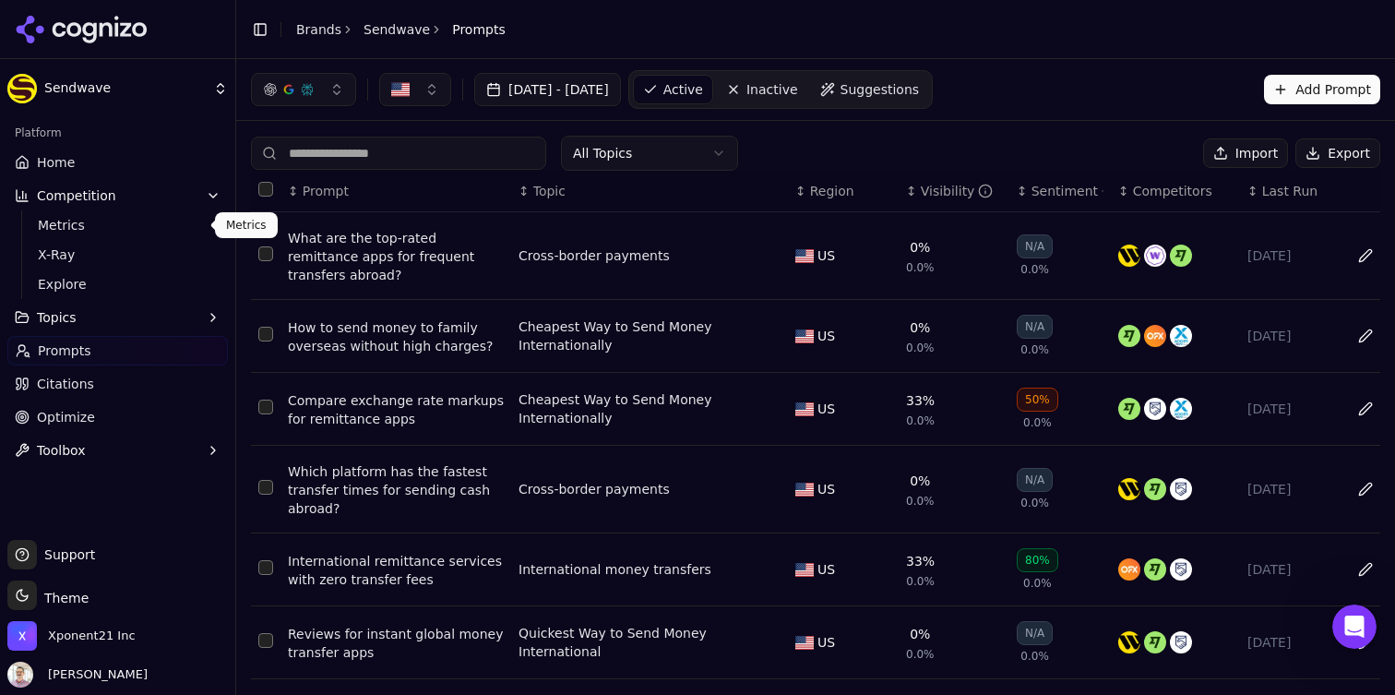
click at [98, 224] on span "Metrics" at bounding box center [118, 225] width 161 height 18
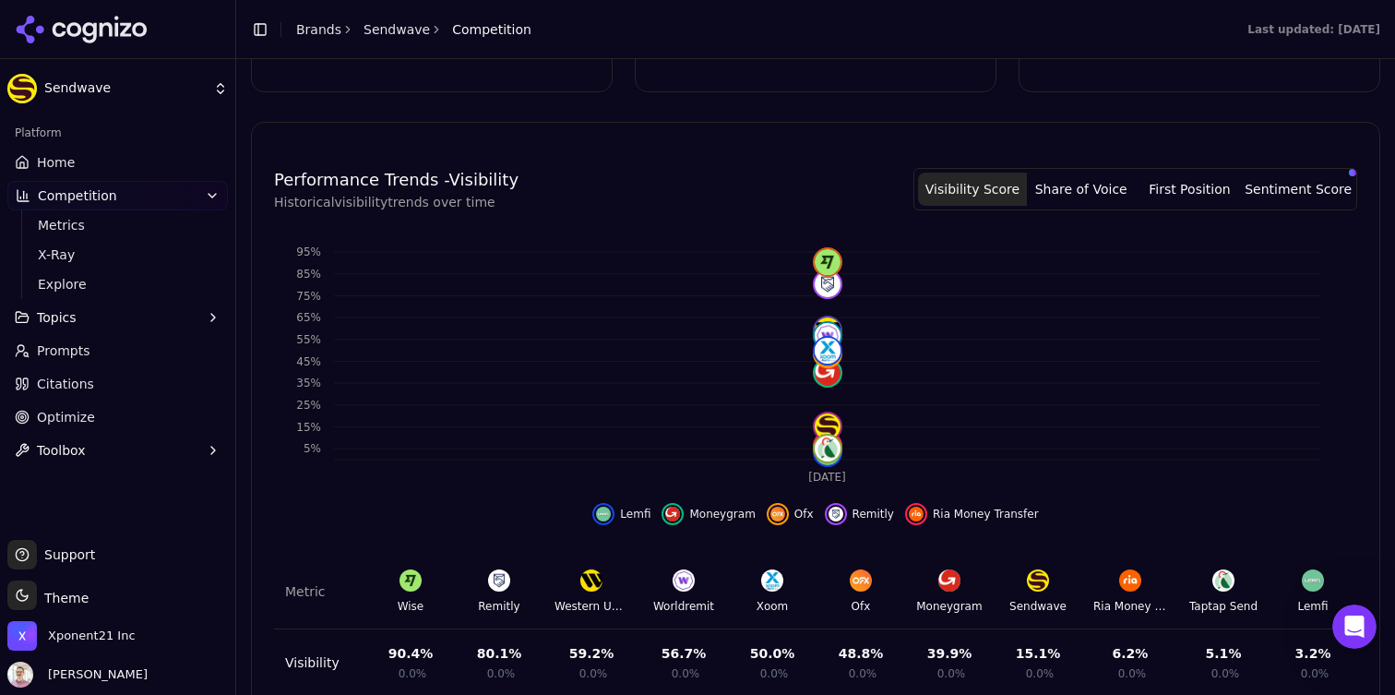
scroll to position [540, 0]
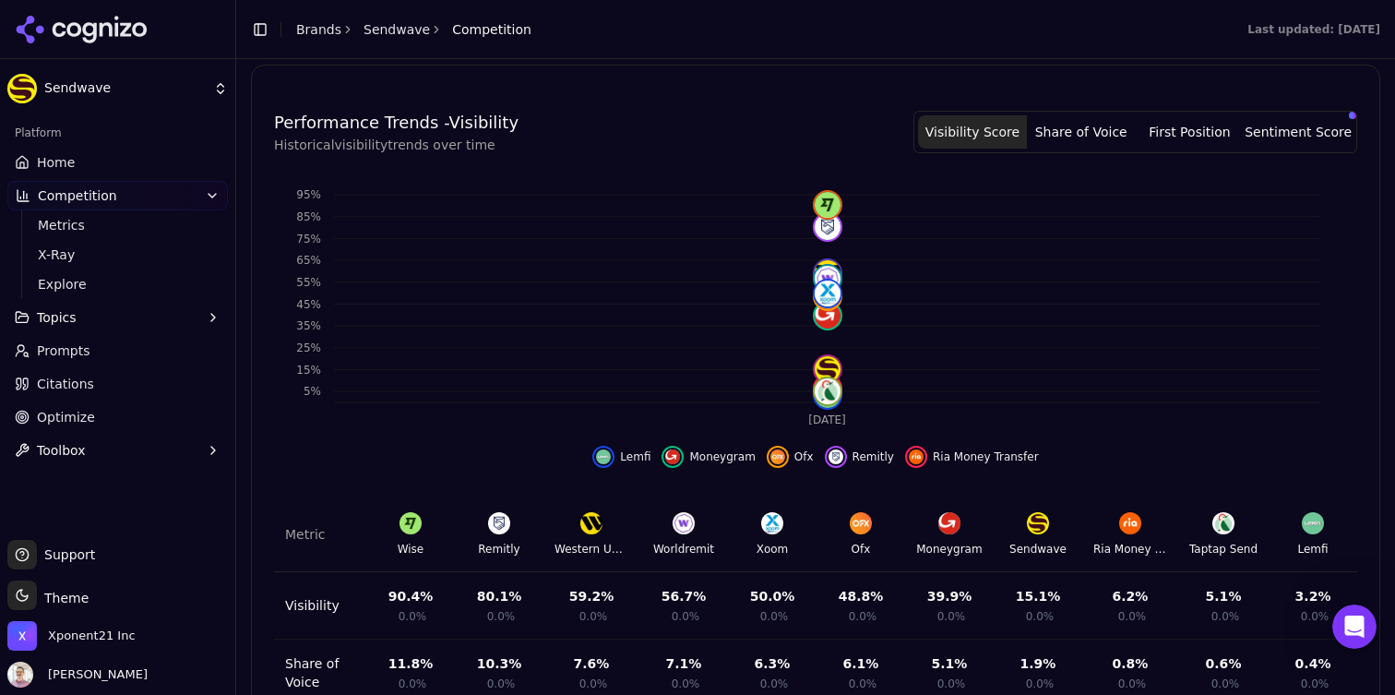
click at [1221, 119] on button "First Position" at bounding box center [1190, 131] width 109 height 33
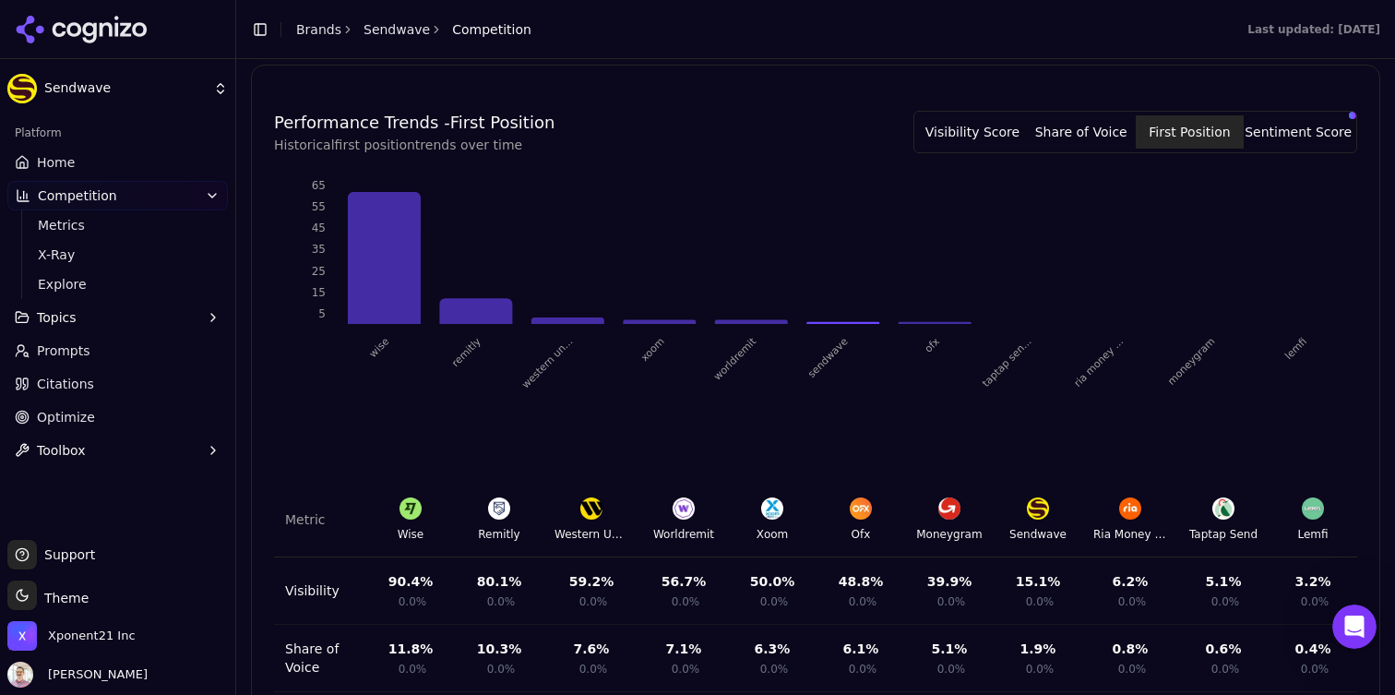
click at [965, 115] on button "Visibility Score" at bounding box center [972, 131] width 109 height 33
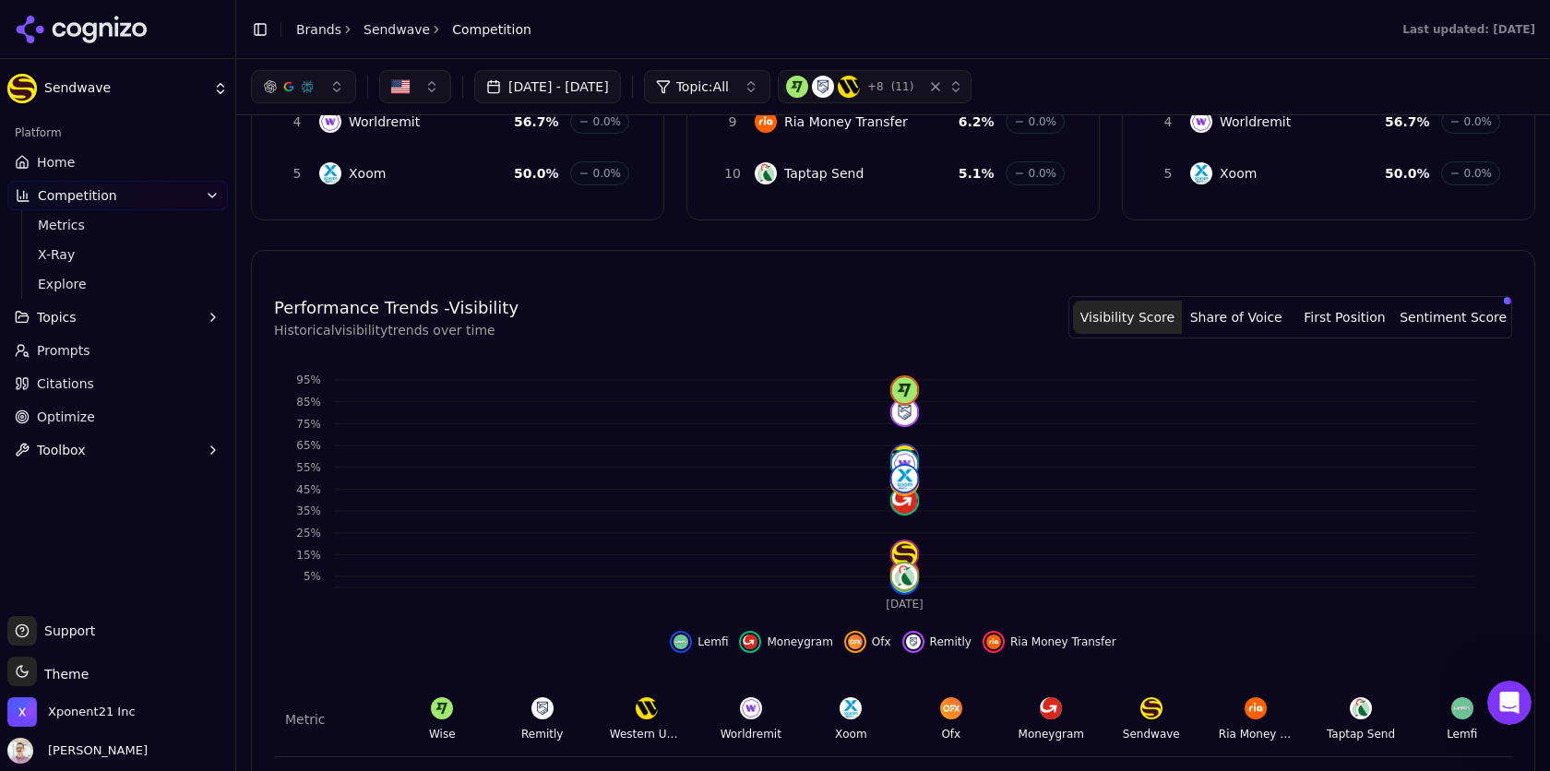
scroll to position [0, 0]
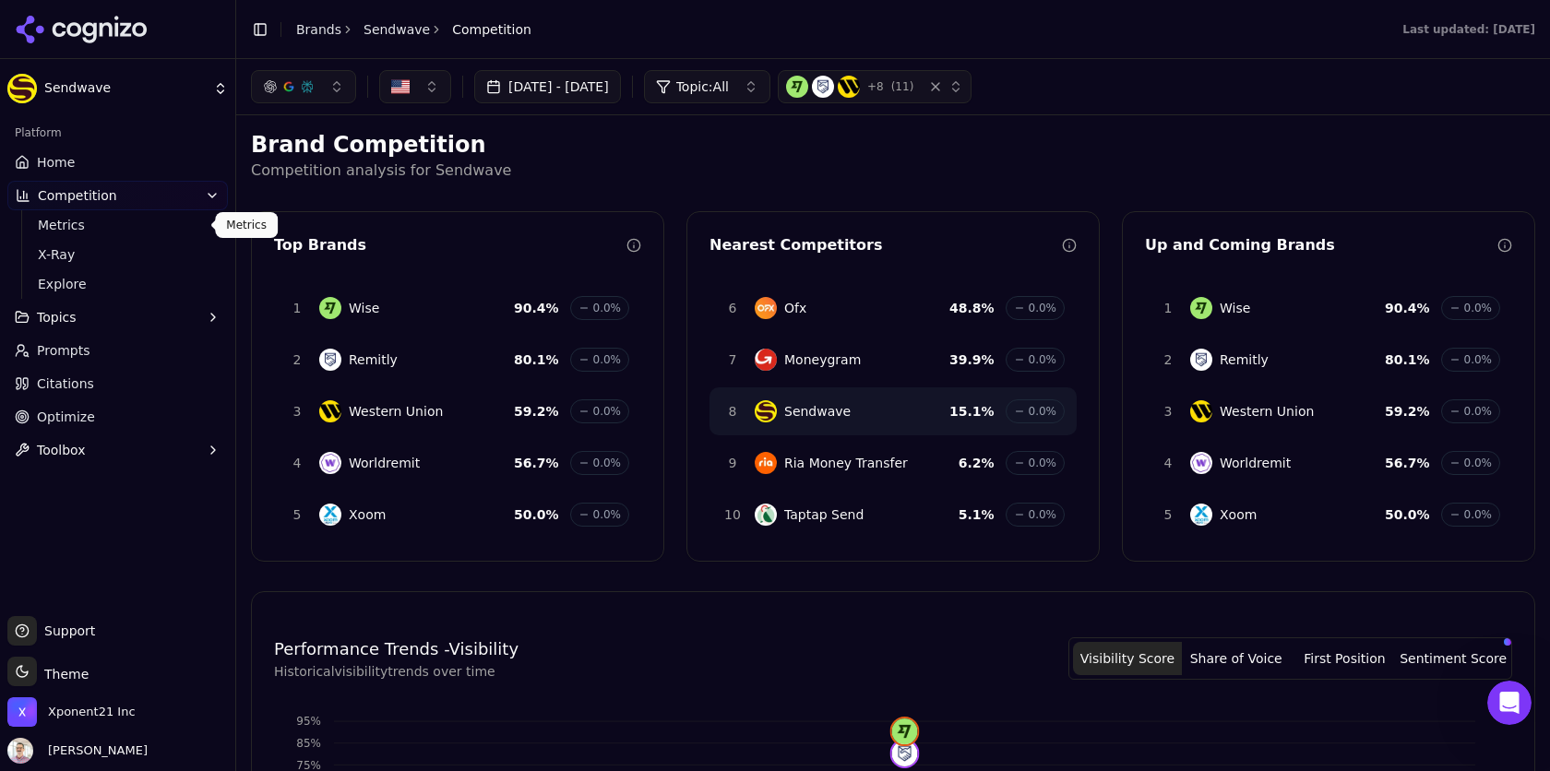
click at [78, 209] on button "Competition" at bounding box center [117, 196] width 221 height 30
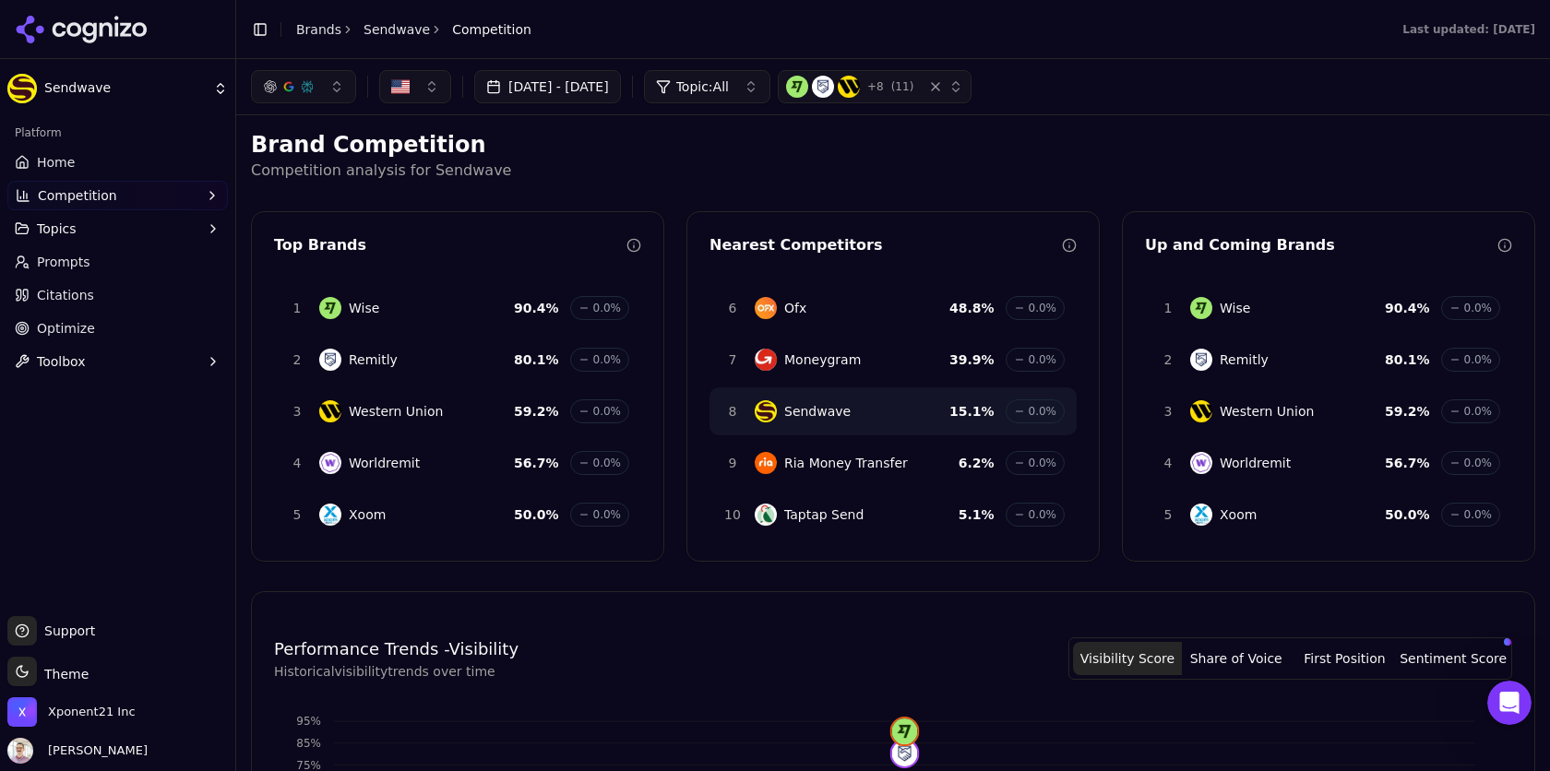
click at [99, 193] on span "Competition" at bounding box center [77, 195] width 79 height 18
click at [113, 157] on link "Home" at bounding box center [117, 163] width 221 height 30
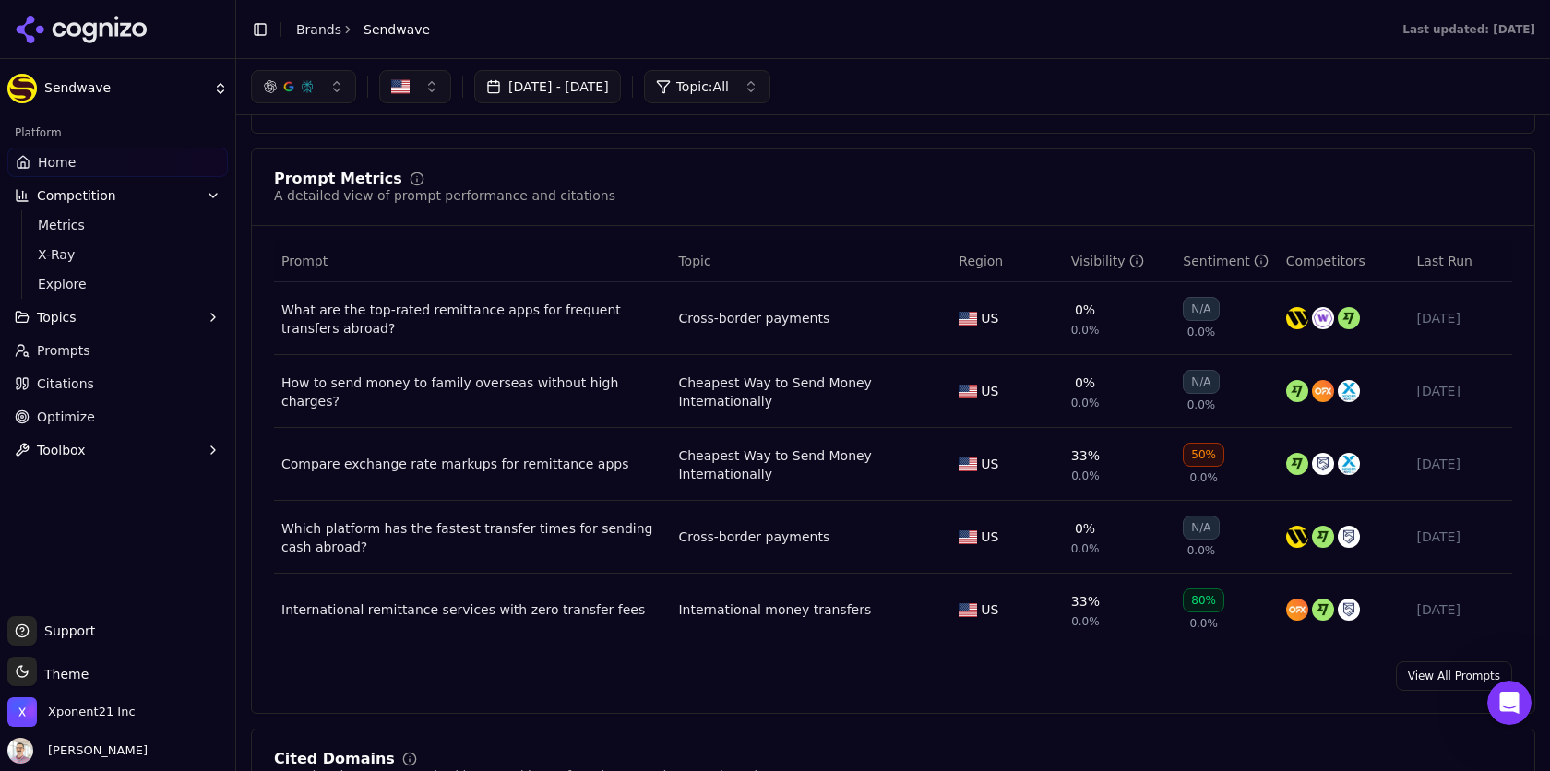
scroll to position [1259, 0]
click at [1090, 254] on div "Visibility" at bounding box center [1107, 263] width 73 height 18
click at [1125, 257] on div "Visibility" at bounding box center [1107, 263] width 73 height 18
click at [1116, 257] on div "Visibility" at bounding box center [1107, 263] width 73 height 18
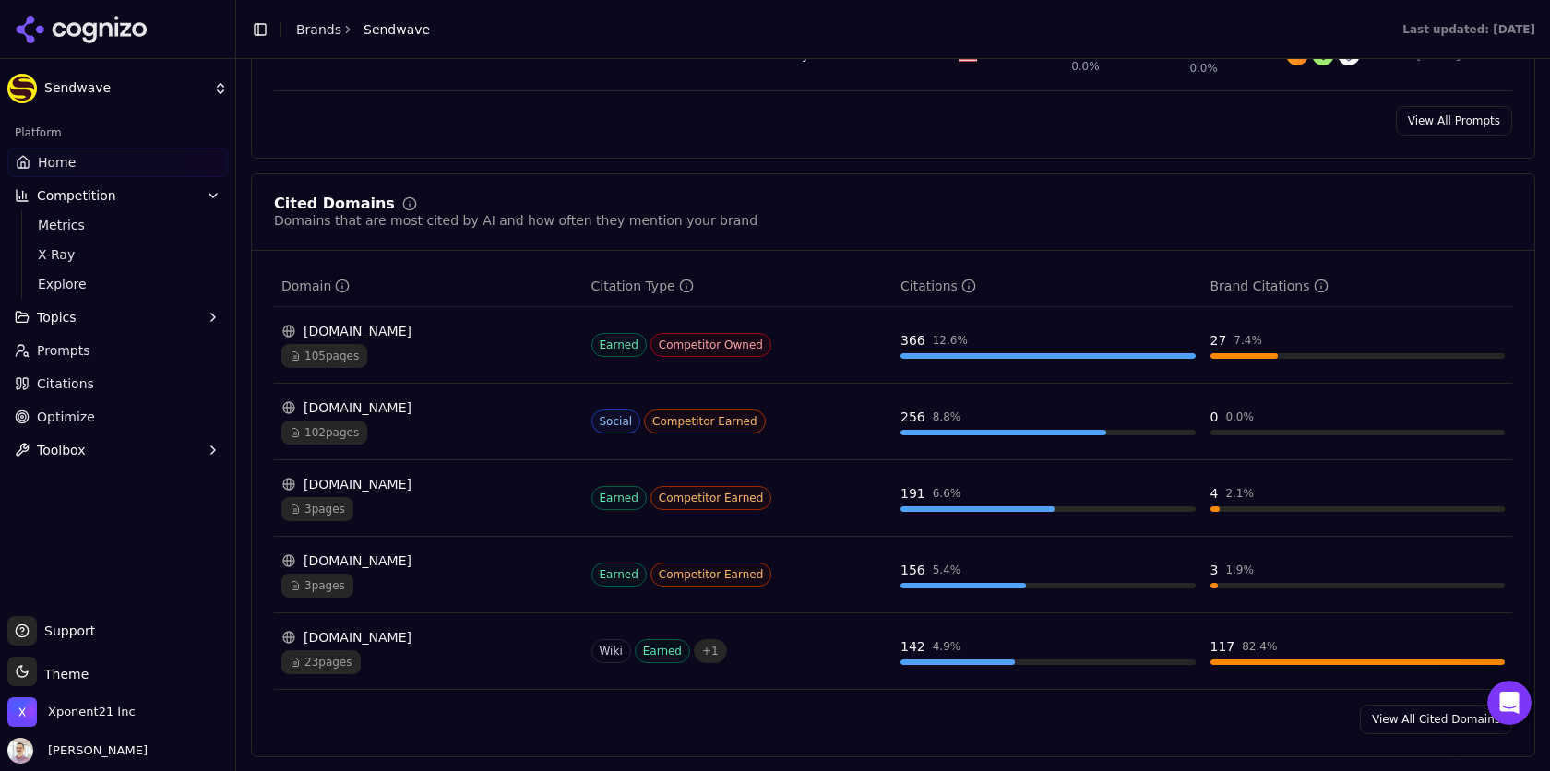
scroll to position [1832, 0]
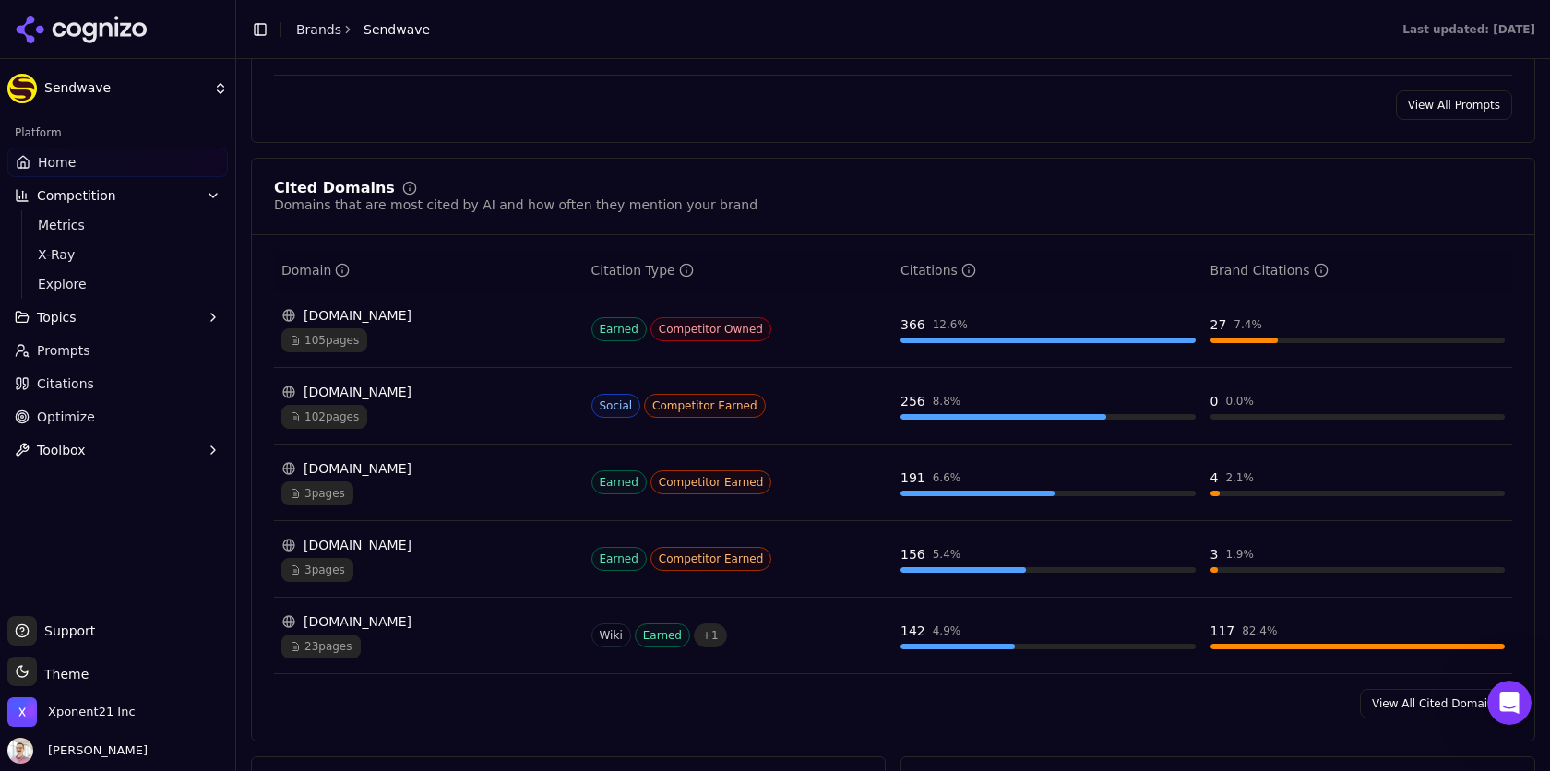
click at [1243, 338] on div "Data table" at bounding box center [1245, 341] width 68 height 6
click at [1225, 316] on div "27" at bounding box center [1219, 325] width 17 height 18
click at [413, 328] on div "105 pages" at bounding box center [428, 340] width 295 height 24
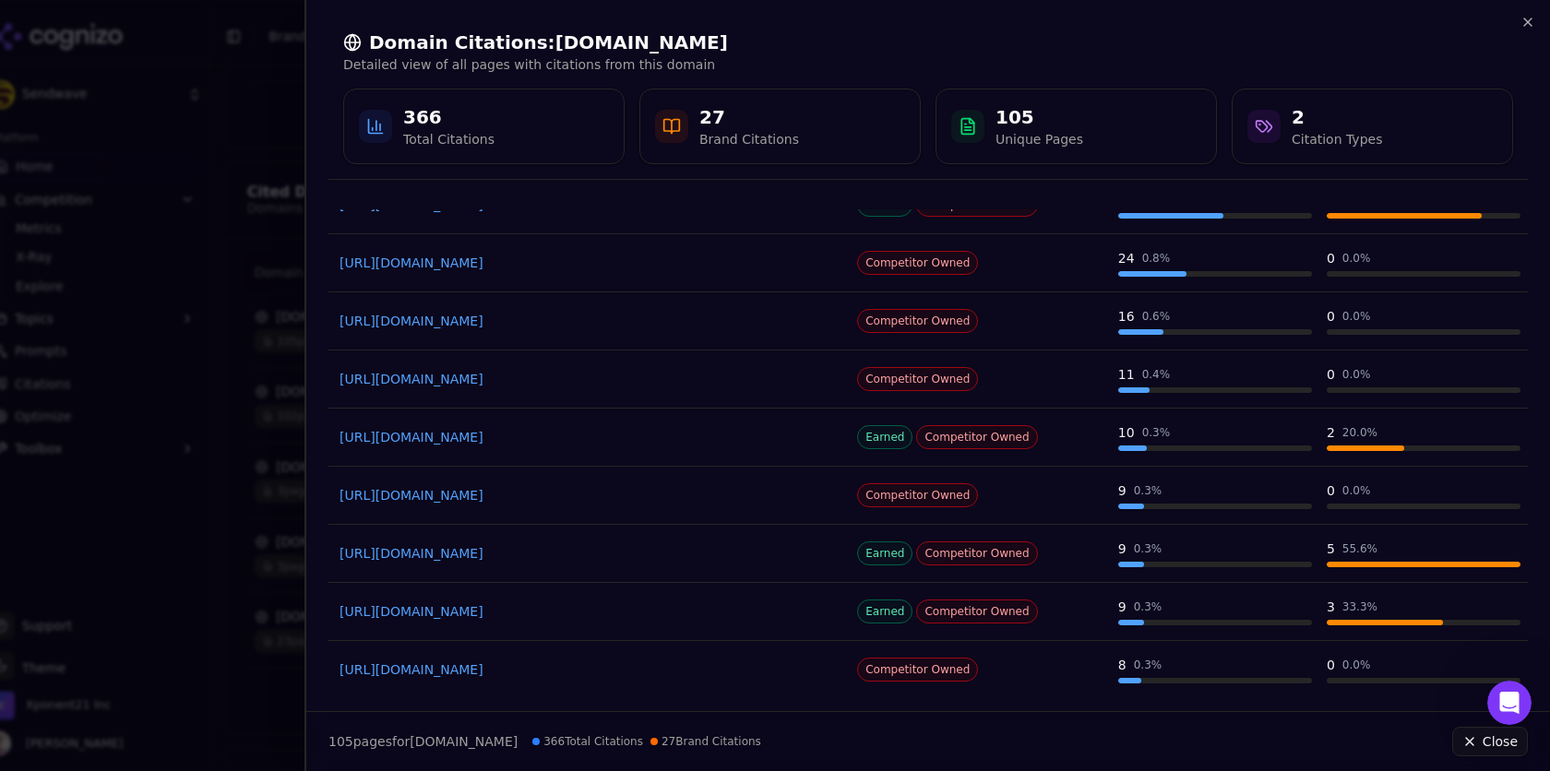
scroll to position [236, 0]
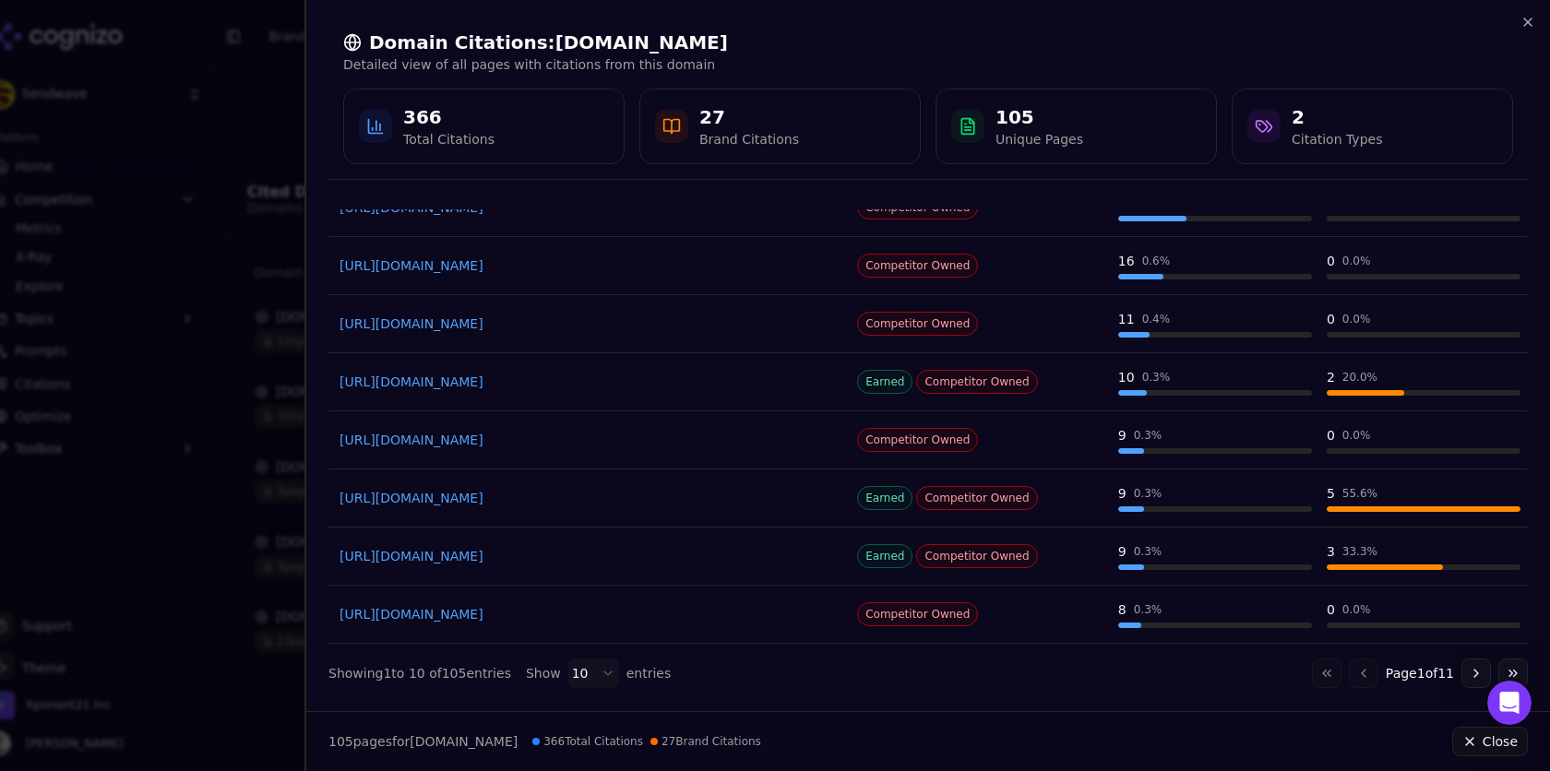
click at [643, 552] on link "[URL][DOMAIN_NAME]" at bounding box center [589, 556] width 499 height 18
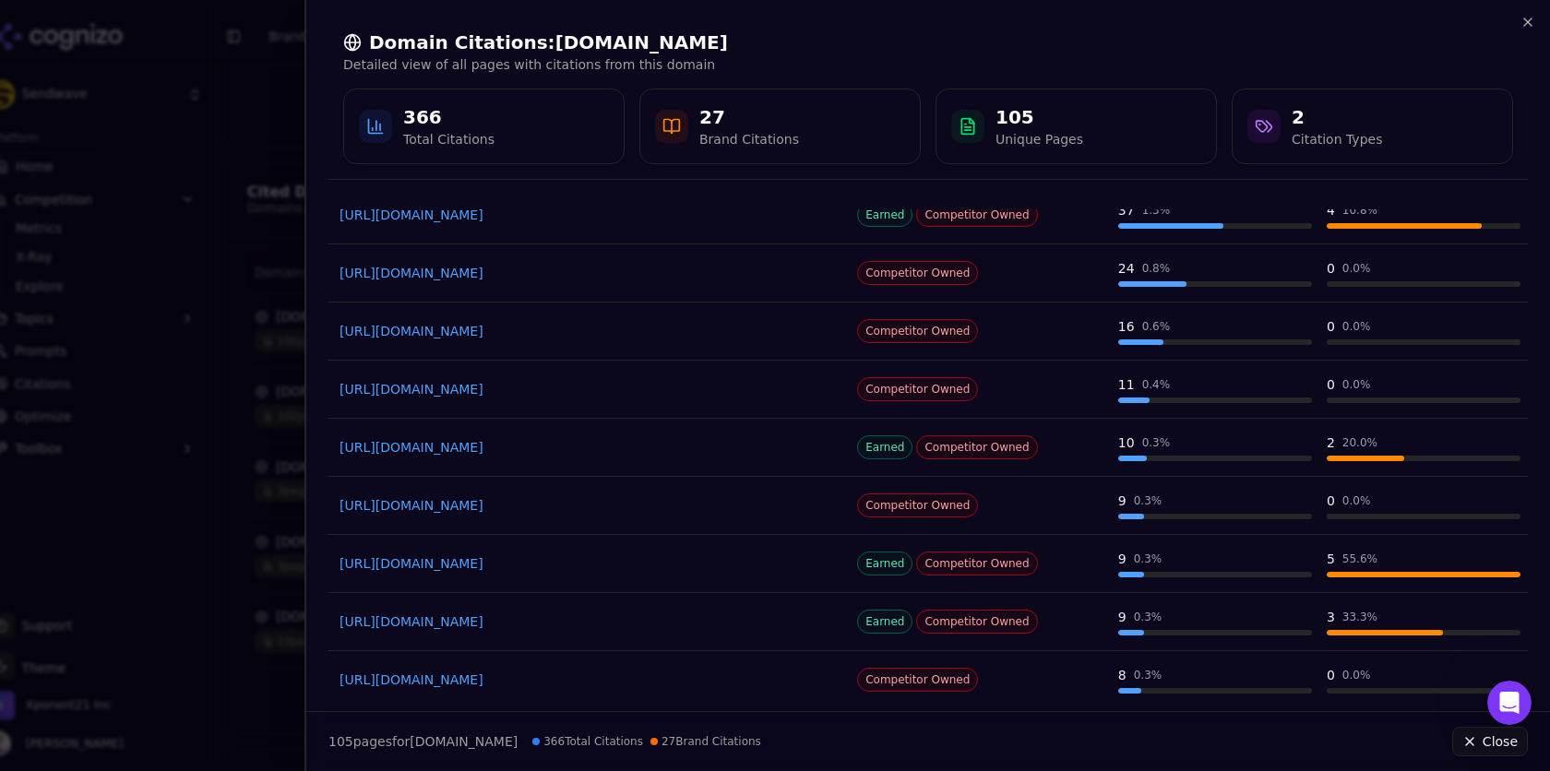
scroll to position [0, 0]
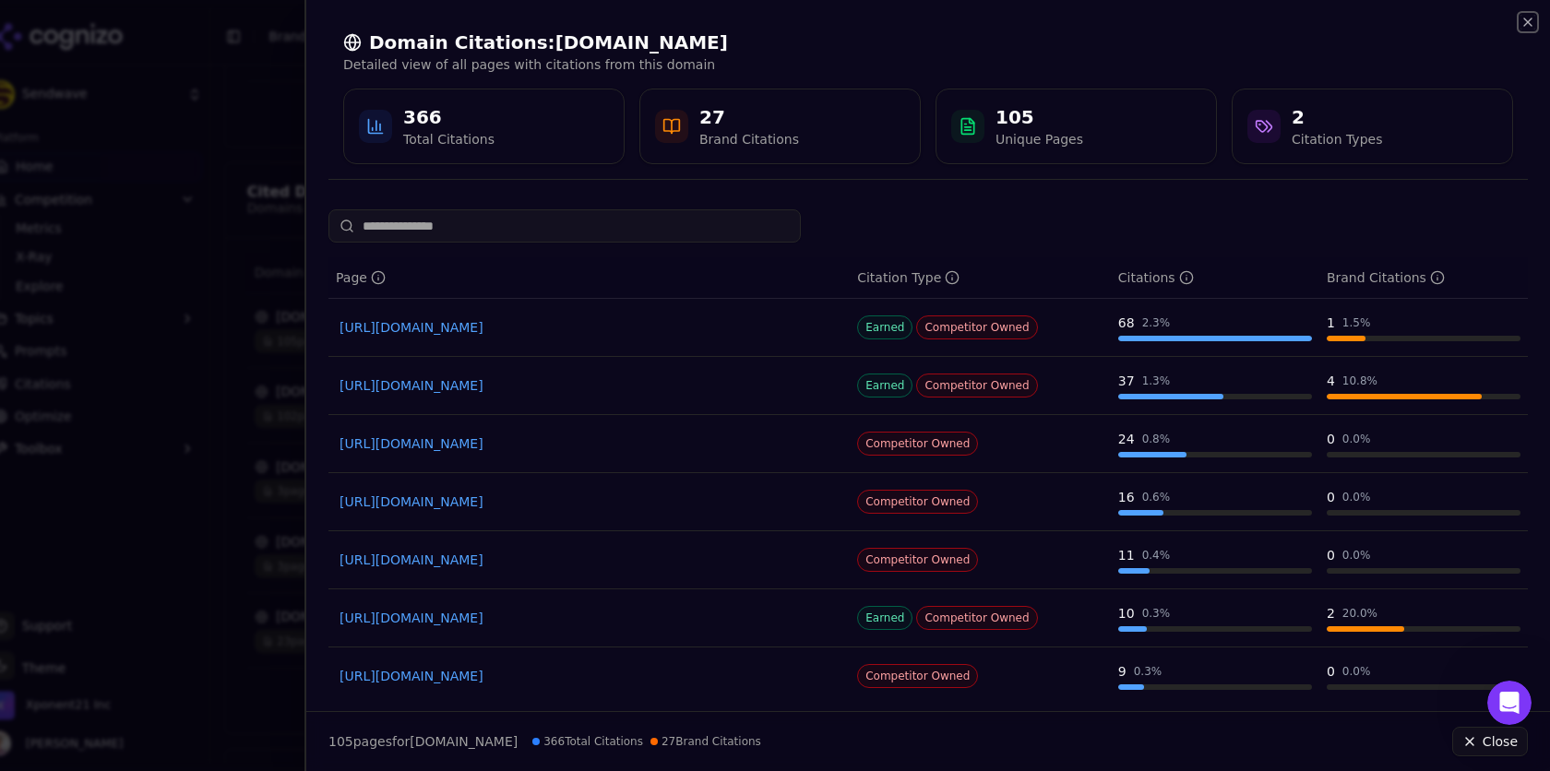
click at [1394, 21] on icon "button" at bounding box center [1528, 22] width 15 height 15
click at [1394, 21] on div "Domain Citations: [DOMAIN_NAME] Detailed view of all pages with citations from …" at bounding box center [927, 385] width 1246 height 771
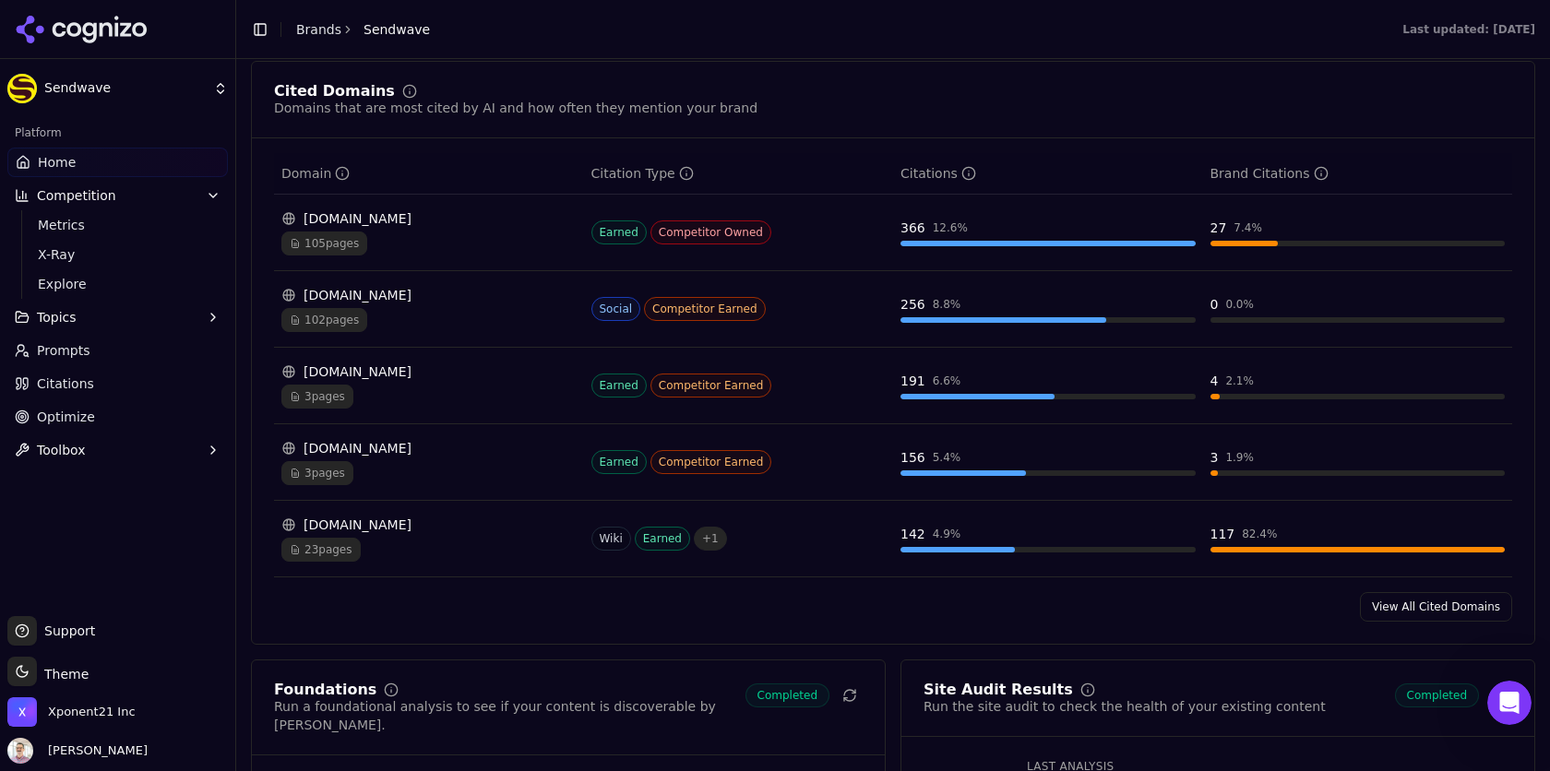
scroll to position [1949, 0]
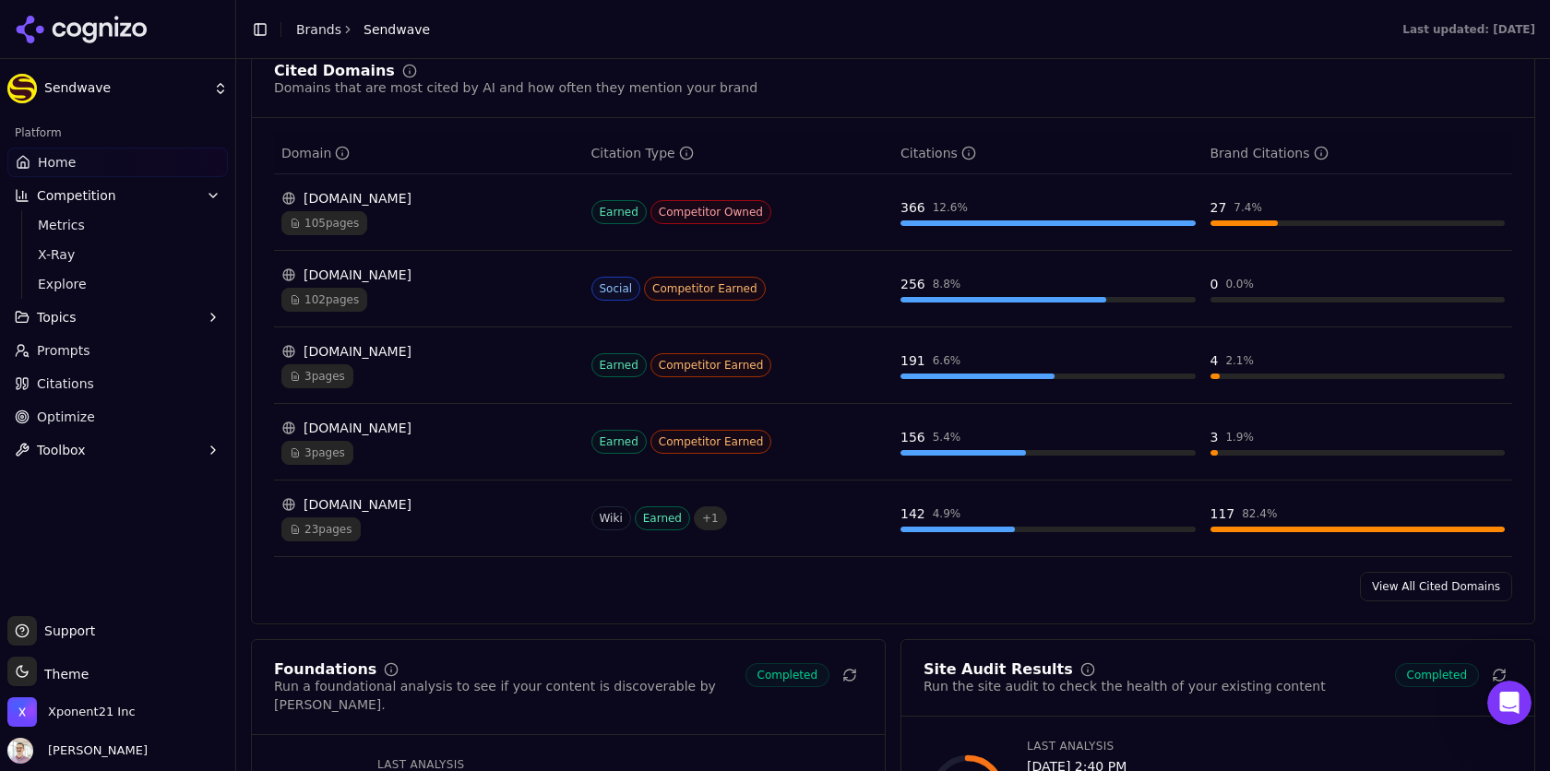
click at [1394, 577] on link "View All Cited Domains" at bounding box center [1436, 587] width 152 height 30
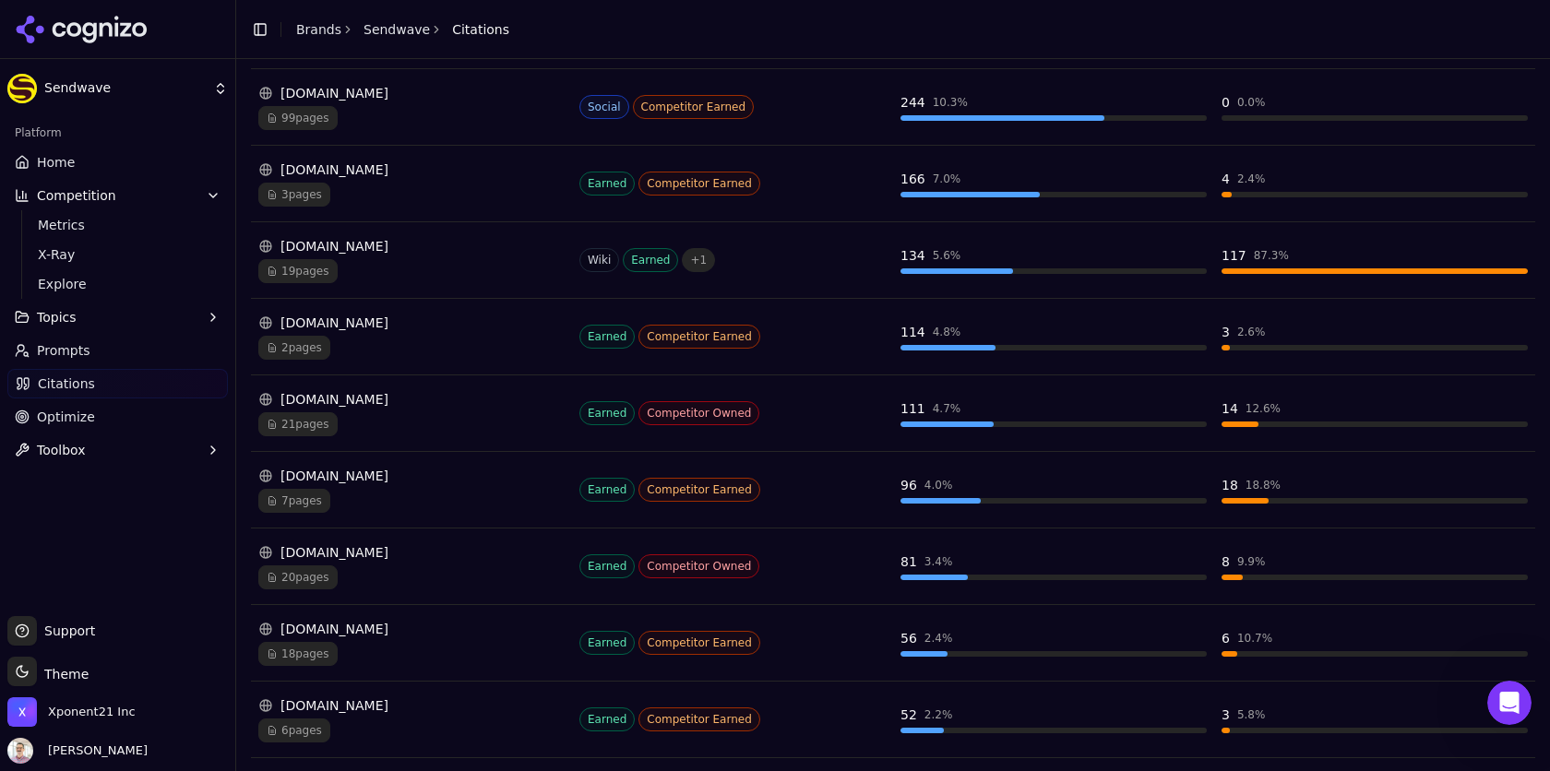
scroll to position [450, 0]
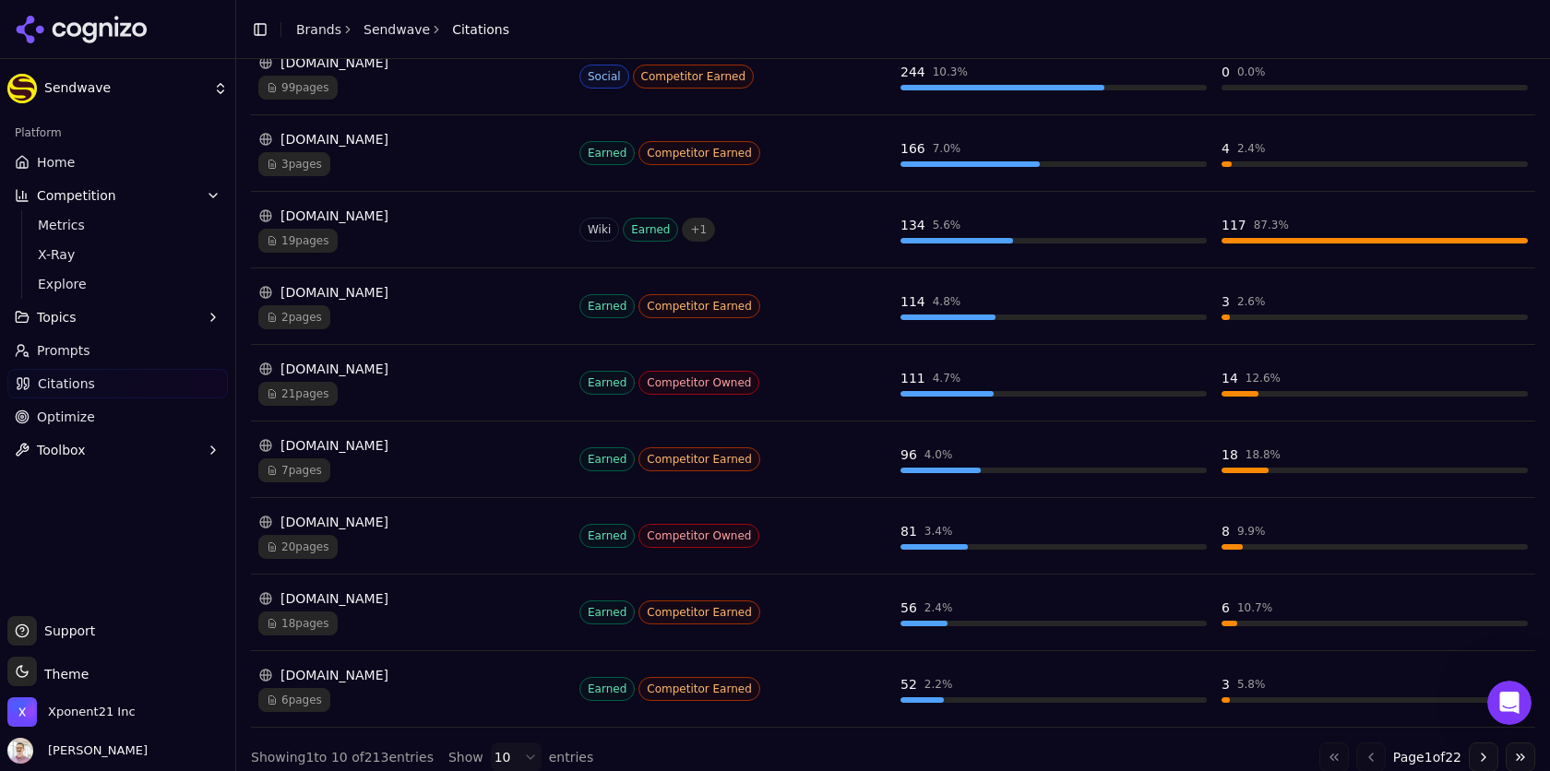
click at [314, 538] on span "20 pages" at bounding box center [297, 547] width 79 height 24
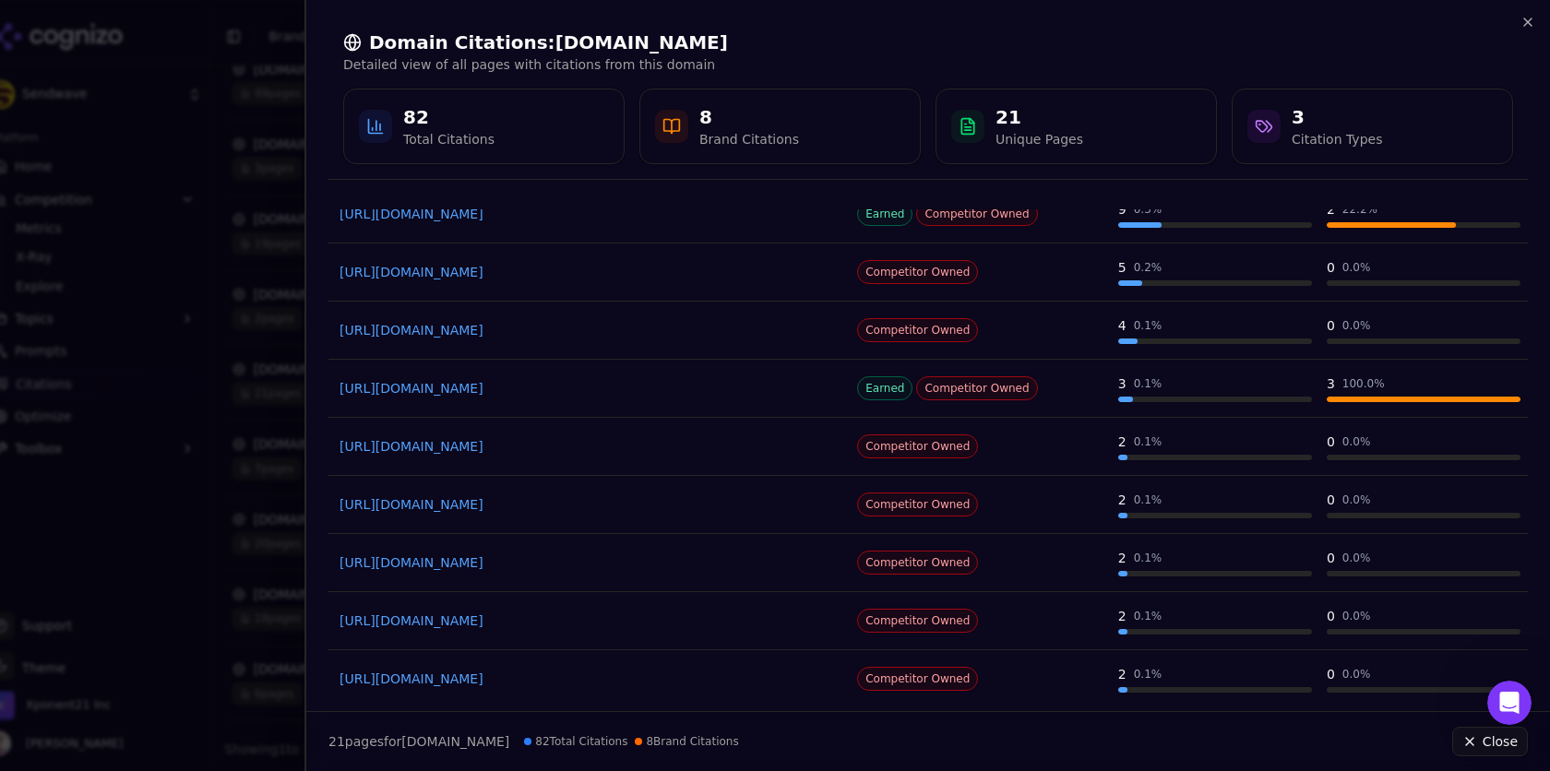
scroll to position [0, 0]
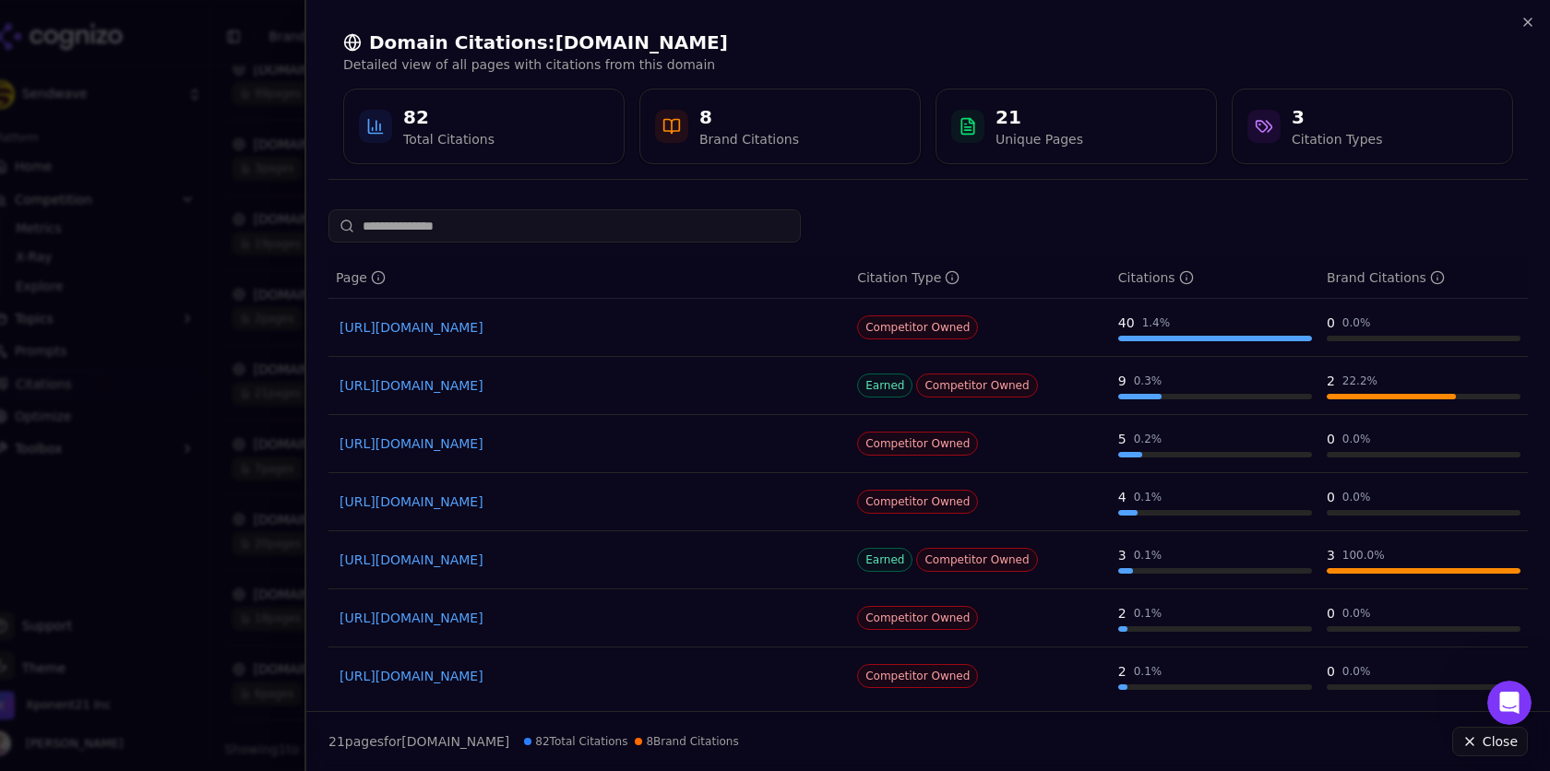
click at [1338, 394] on div "Data table" at bounding box center [1391, 397] width 129 height 6
click at [1195, 368] on td "9 0.3 %" at bounding box center [1215, 386] width 209 height 58
click at [1150, 383] on div "0.3 %" at bounding box center [1148, 381] width 29 height 15
click at [1394, 33] on div "Domain Citations: [DOMAIN_NAME] Detailed view of all pages with citations from …" at bounding box center [928, 97] width 1200 height 164
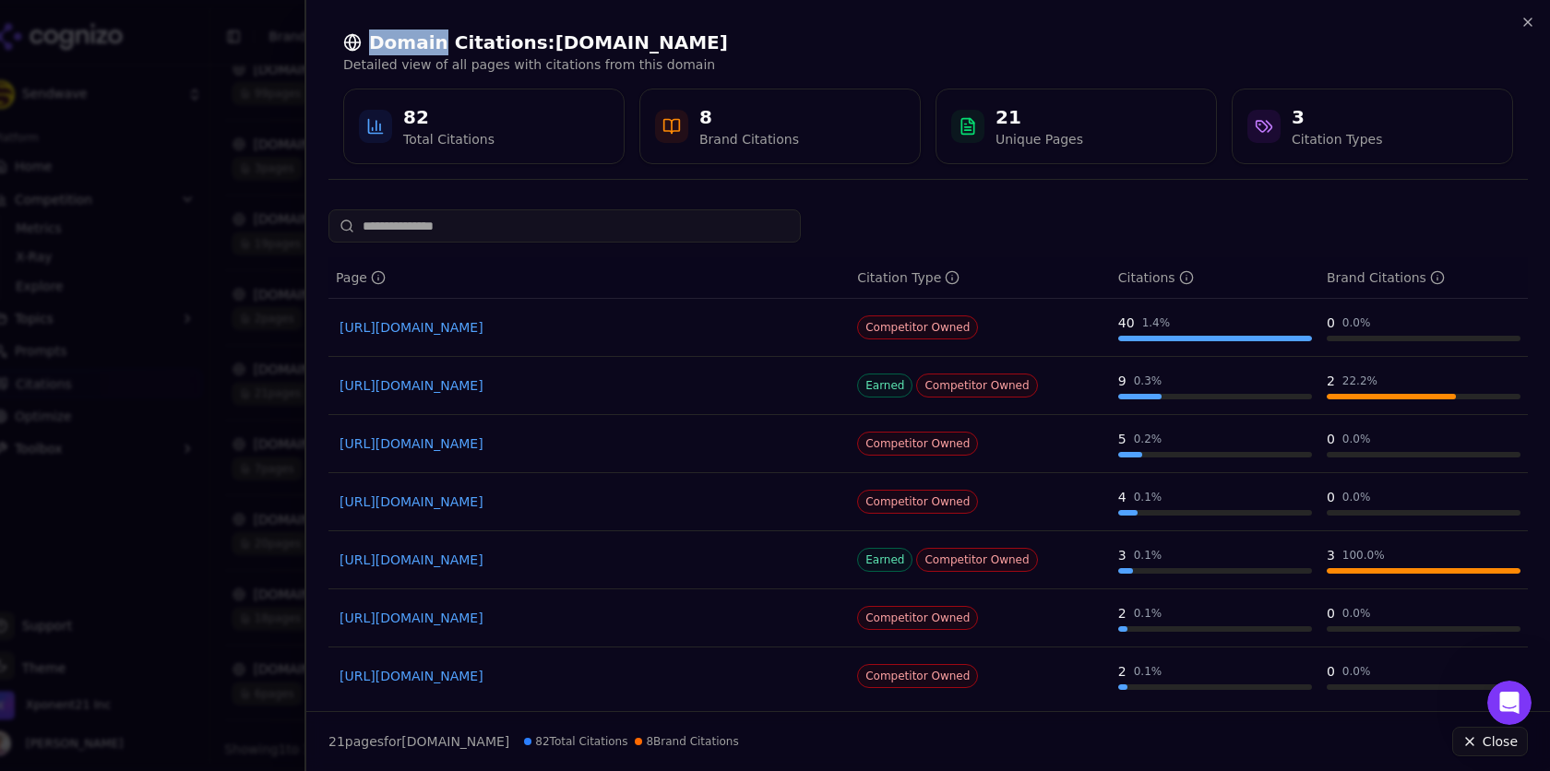
click at [1394, 33] on div "Domain Citations: [DOMAIN_NAME] Detailed view of all pages with citations from …" at bounding box center [928, 97] width 1200 height 164
click at [746, 161] on div "8 Brand Citations" at bounding box center [779, 127] width 281 height 76
click at [716, 140] on div "Brand Citations" at bounding box center [749, 139] width 100 height 18
click at [464, 383] on link "[URL][DOMAIN_NAME]" at bounding box center [589, 385] width 499 height 18
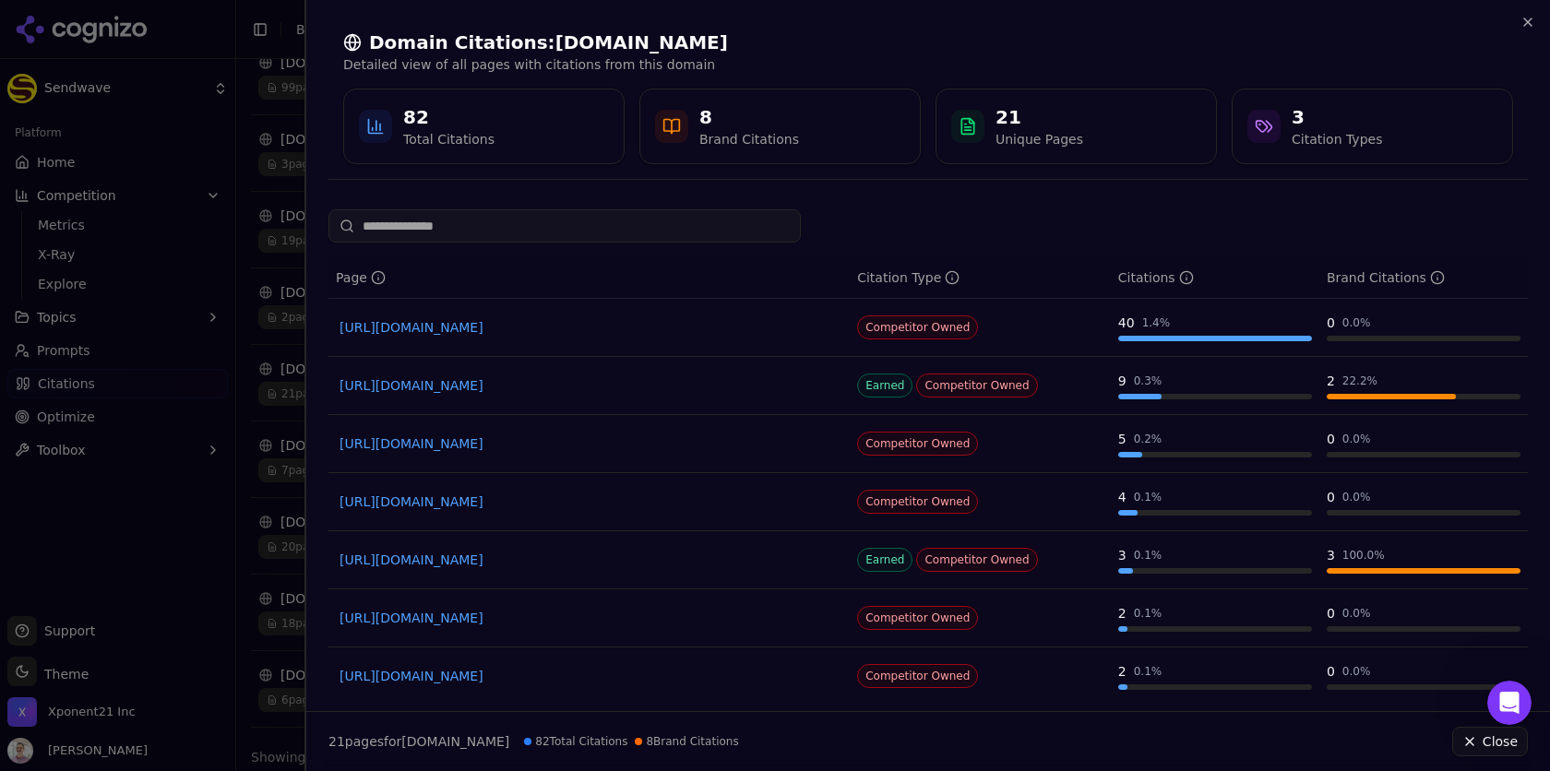
click at [225, 142] on div at bounding box center [775, 385] width 1550 height 771
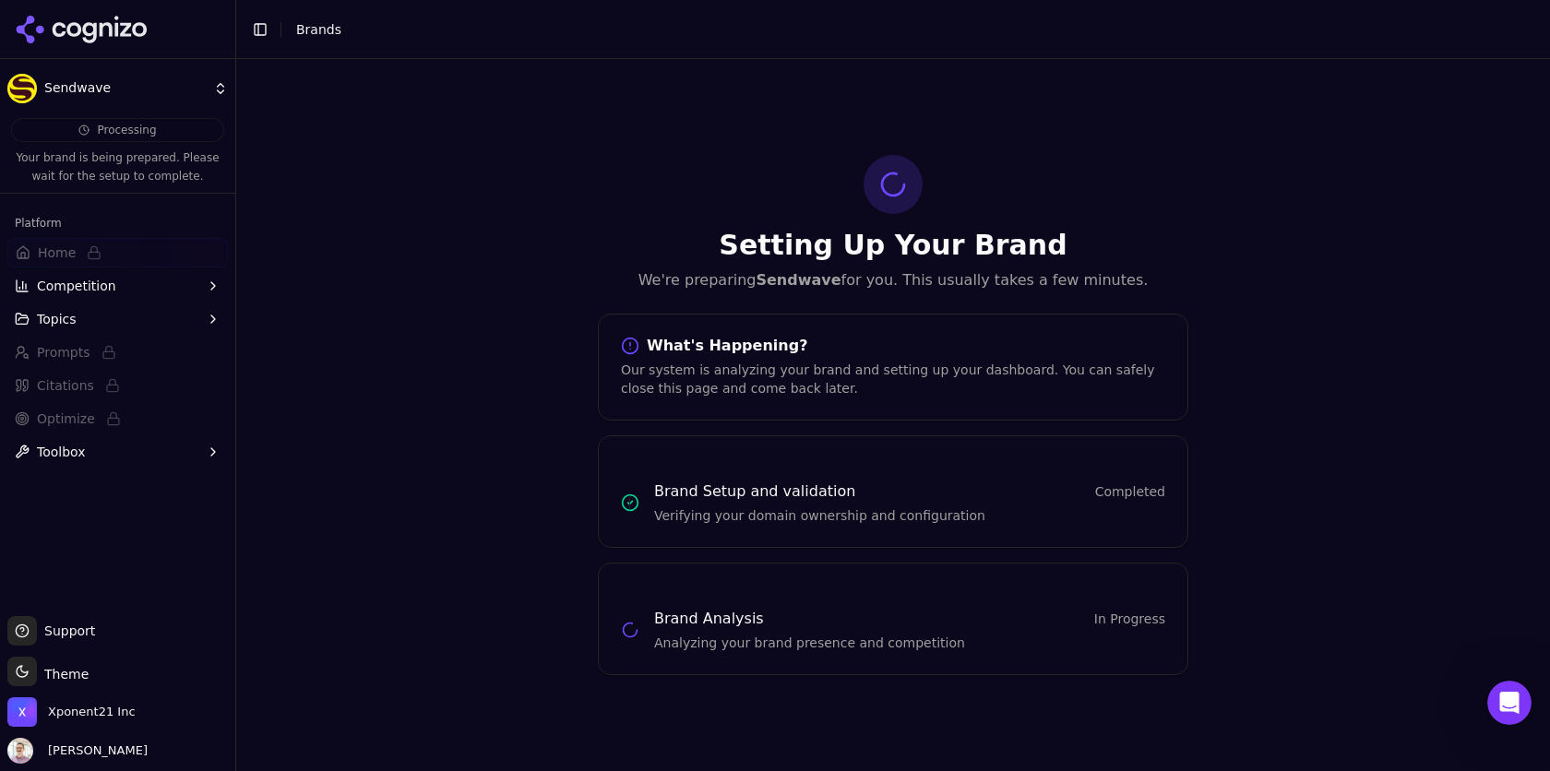
click at [54, 277] on span "Competition" at bounding box center [76, 286] width 79 height 18
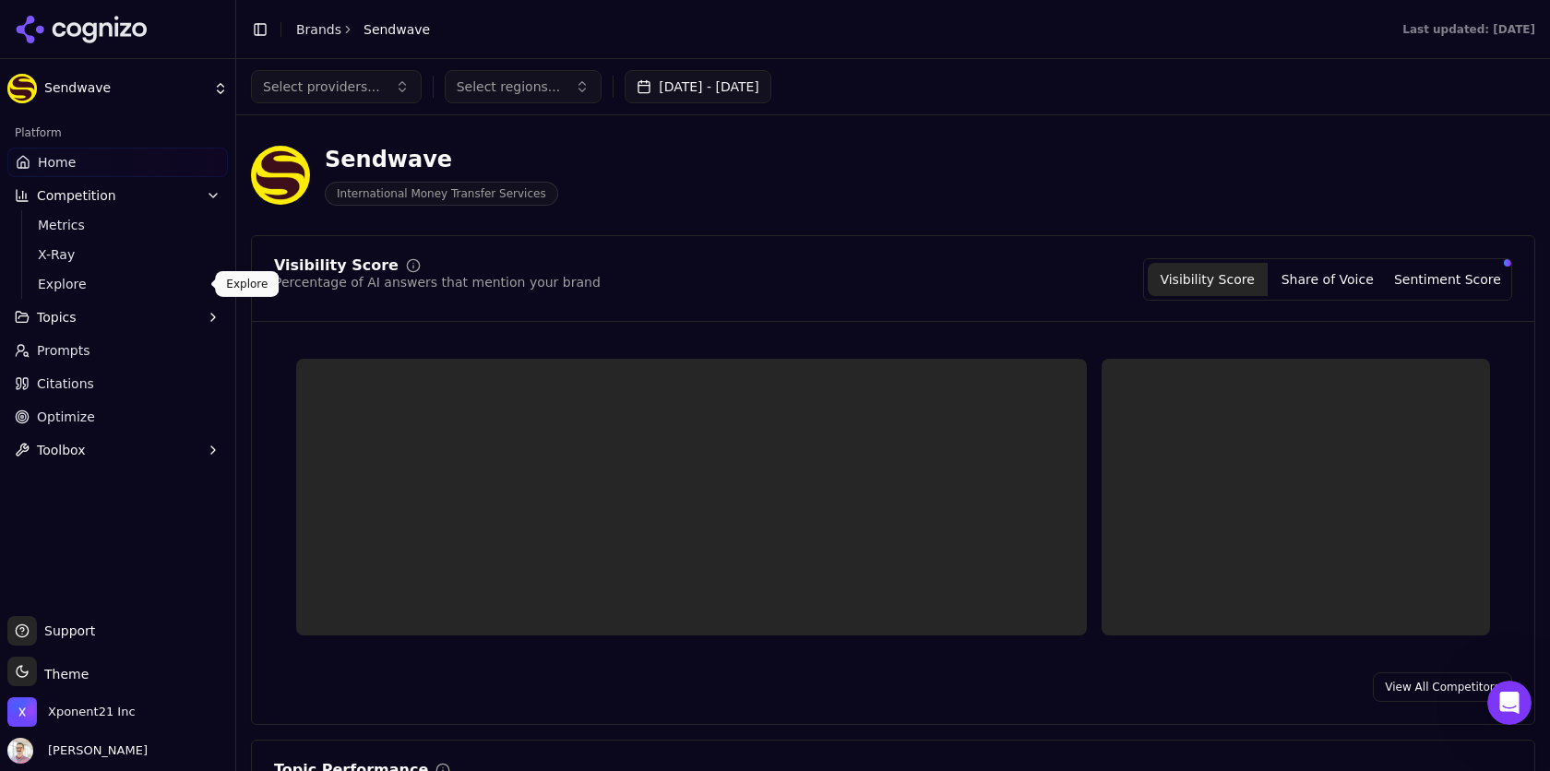
click at [56, 316] on span "Topics" at bounding box center [57, 317] width 40 height 18
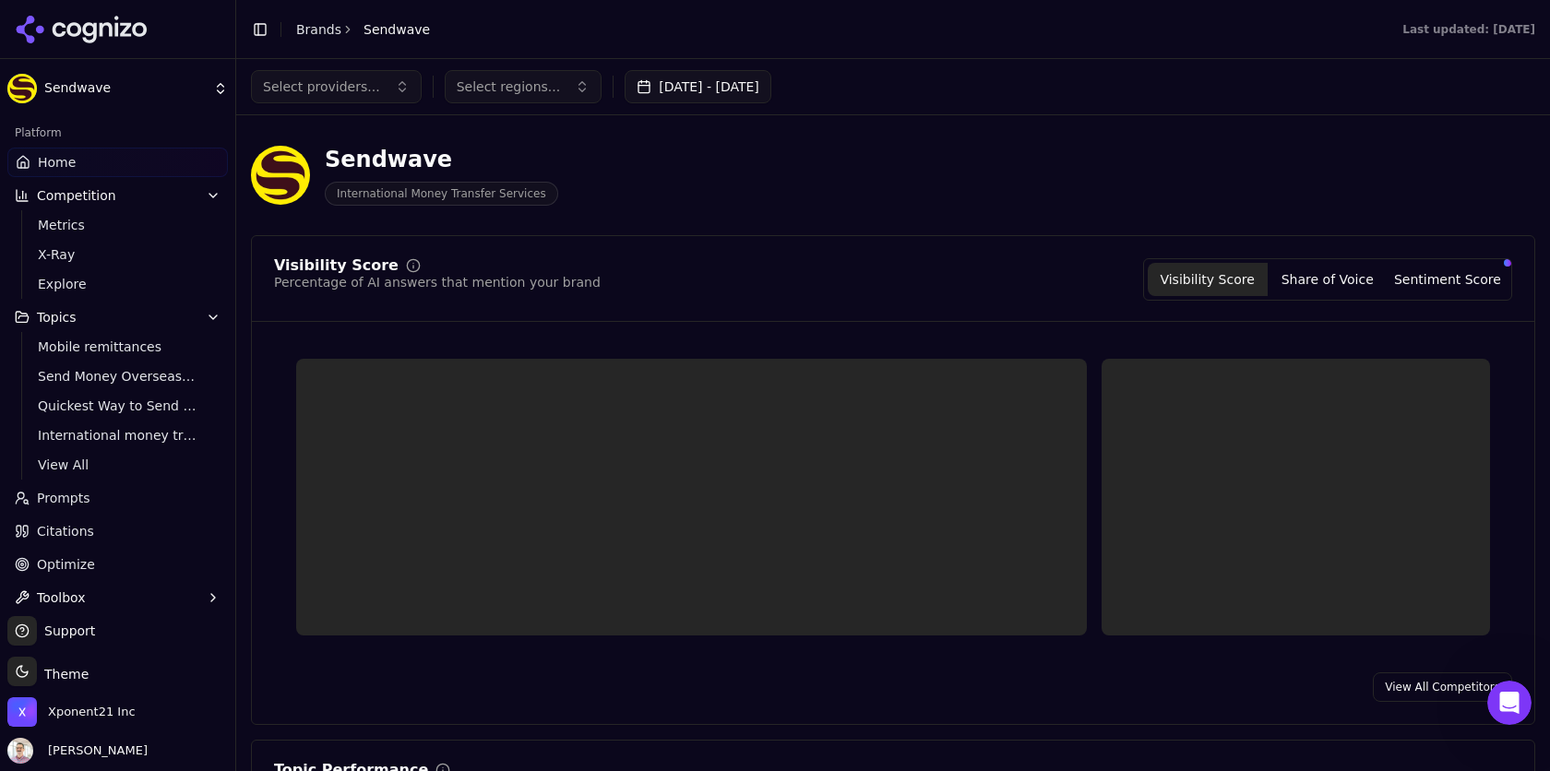
click at [56, 316] on span "Topics" at bounding box center [57, 317] width 40 height 18
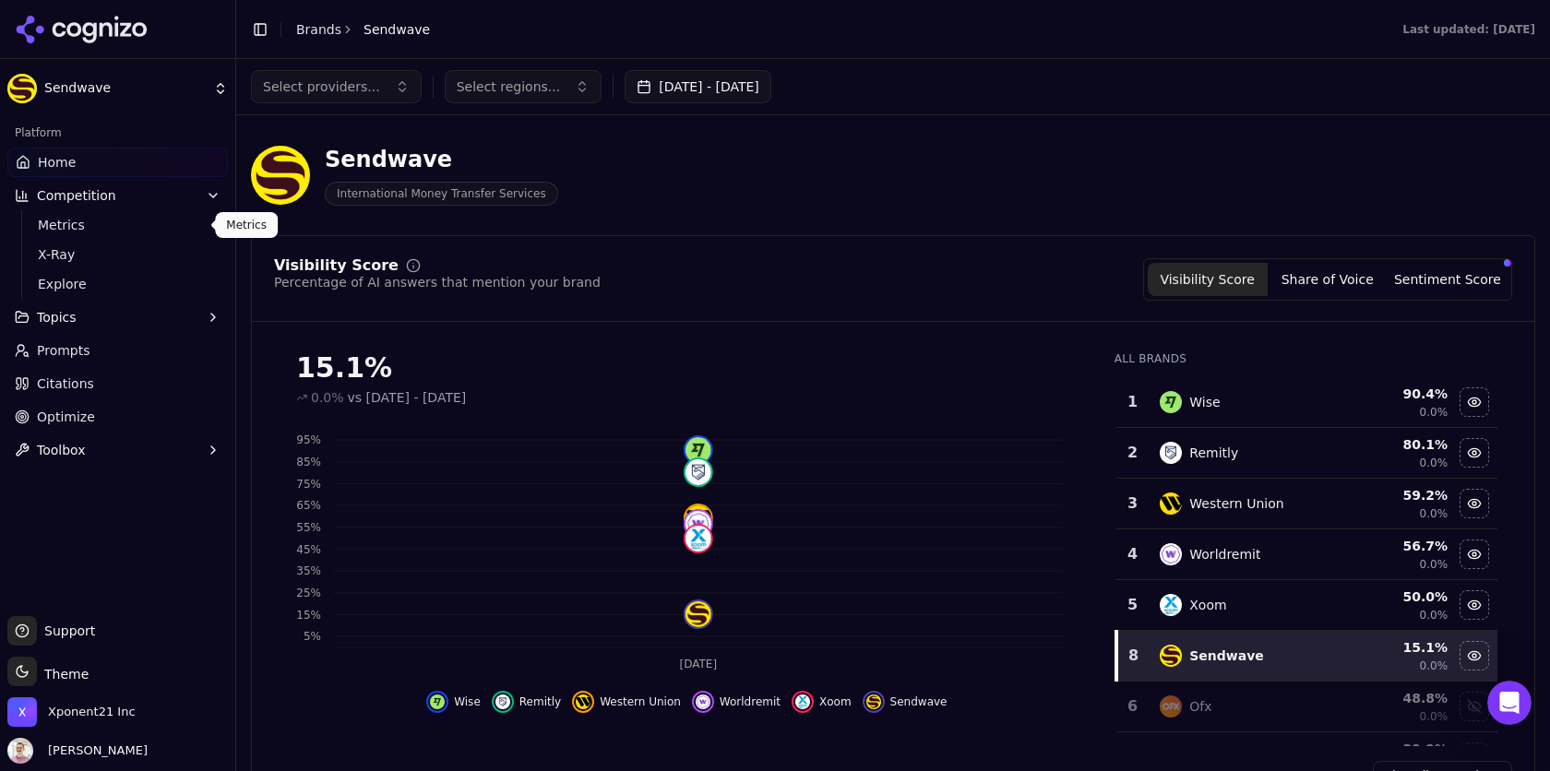
click at [90, 232] on span "Metrics" at bounding box center [118, 225] width 161 height 18
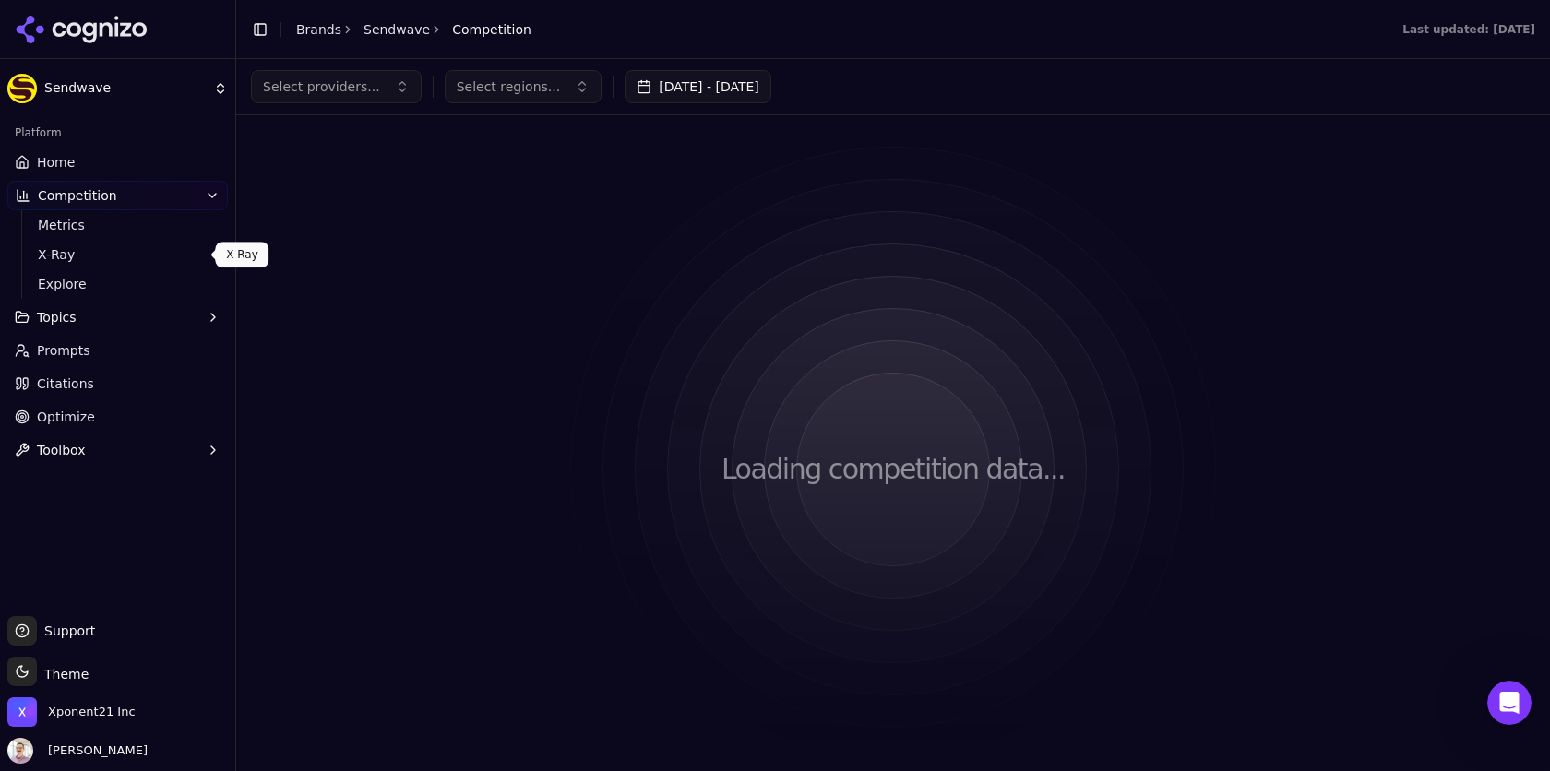
click at [67, 263] on span "X-Ray" at bounding box center [118, 254] width 161 height 18
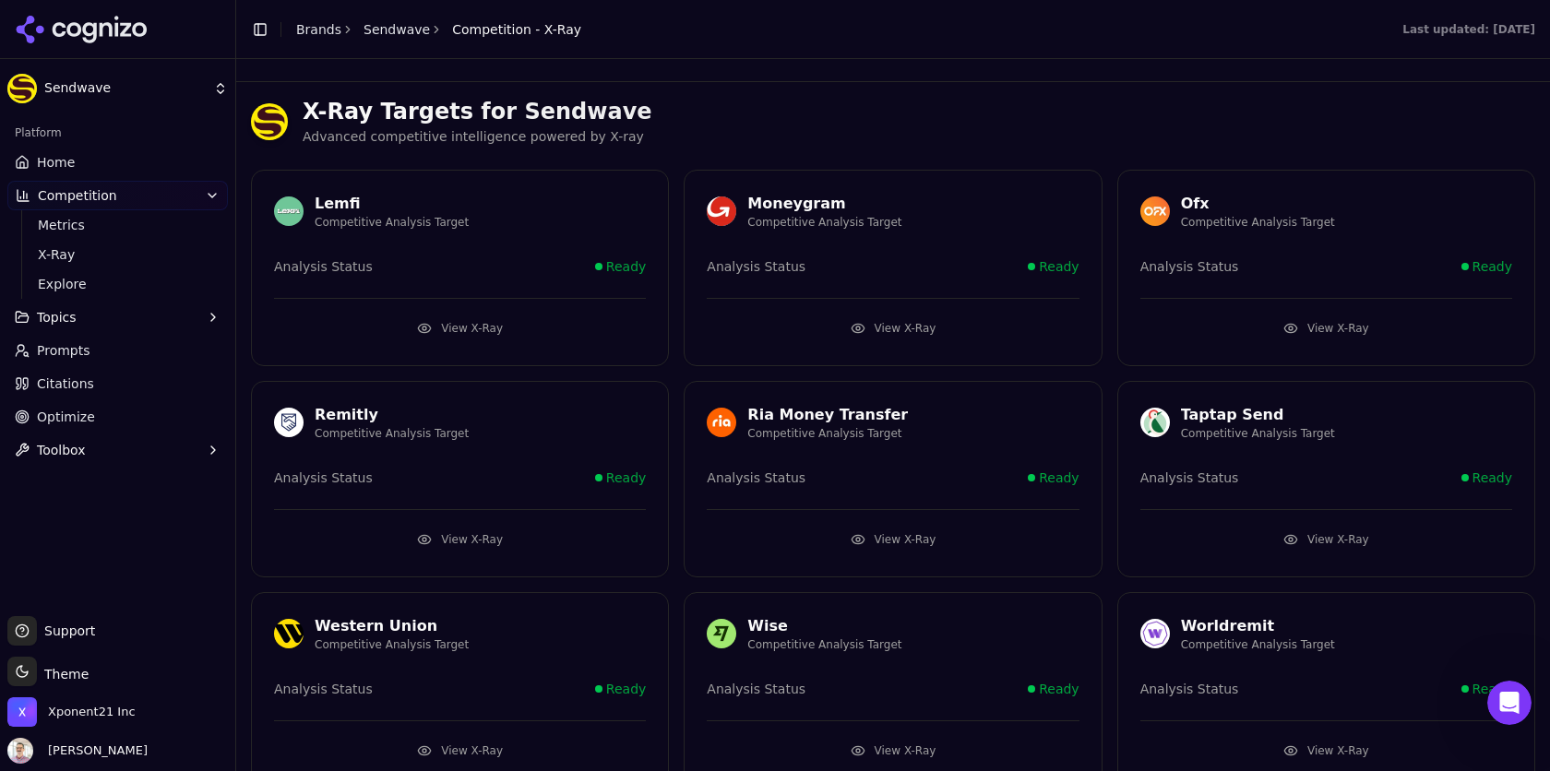
click at [858, 331] on button "View X-Ray" at bounding box center [893, 329] width 372 height 30
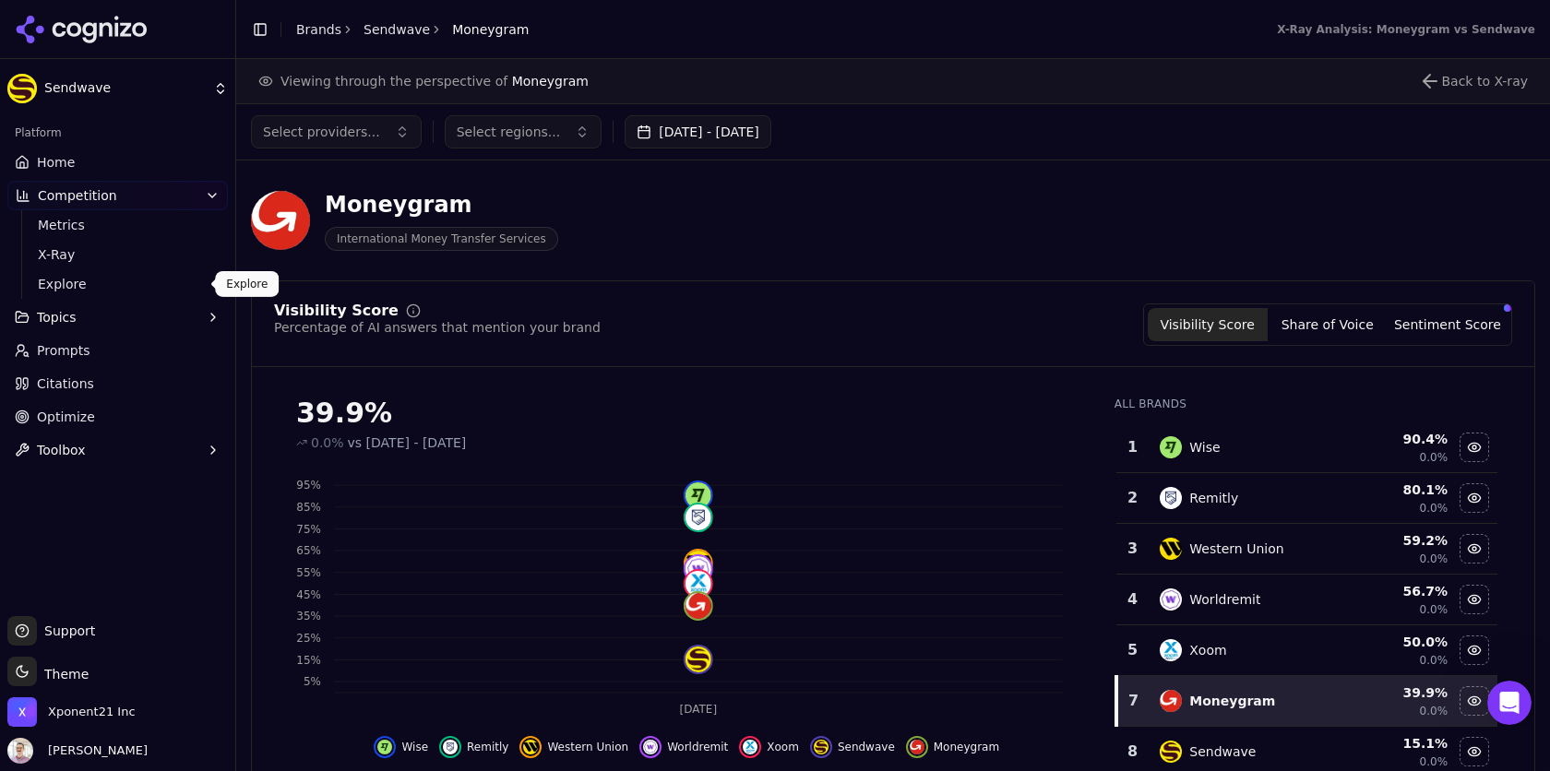
click at [74, 278] on span "Explore" at bounding box center [118, 284] width 161 height 18
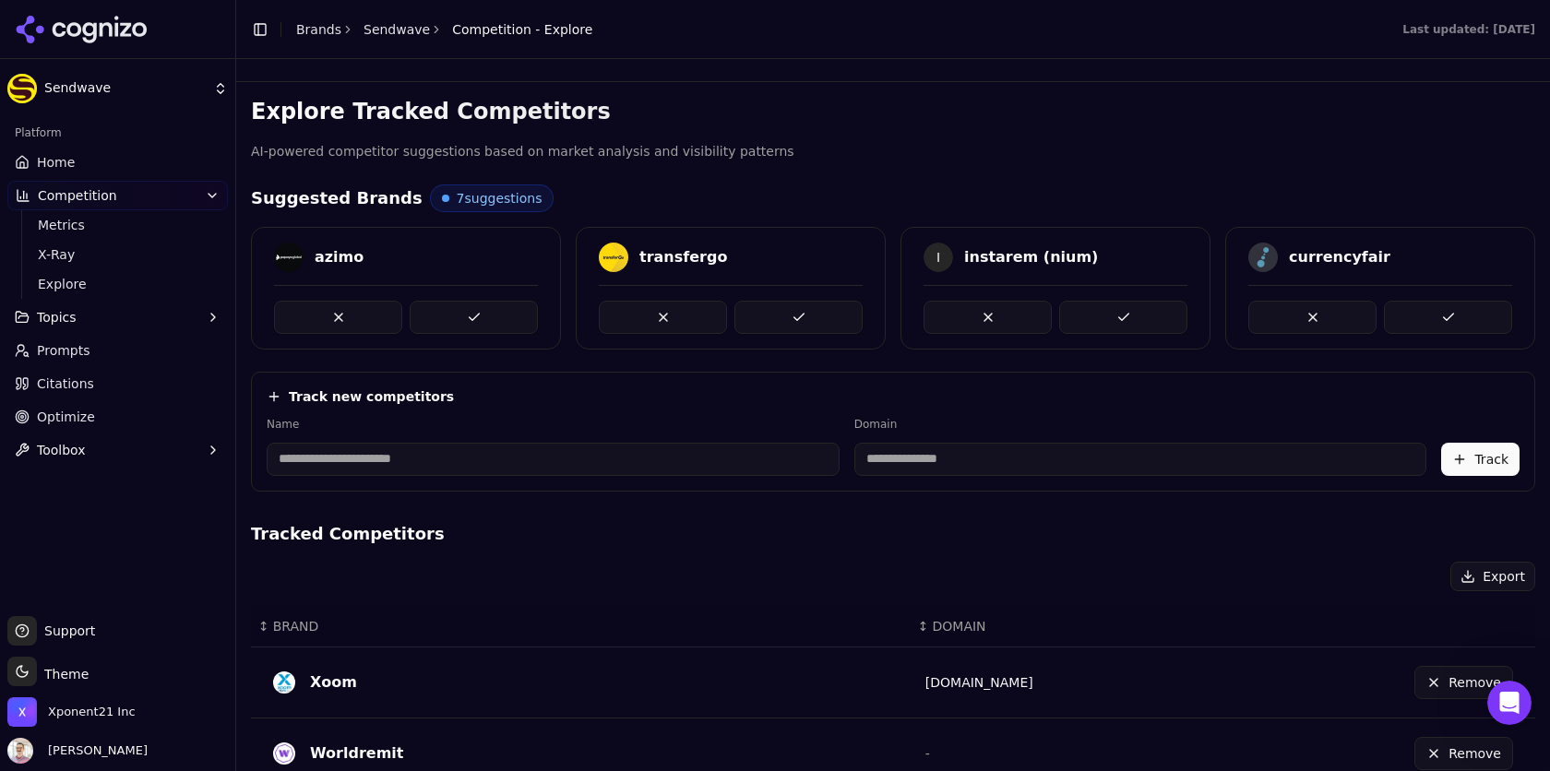
click at [469, 203] on span "7 suggestions" at bounding box center [500, 198] width 86 height 18
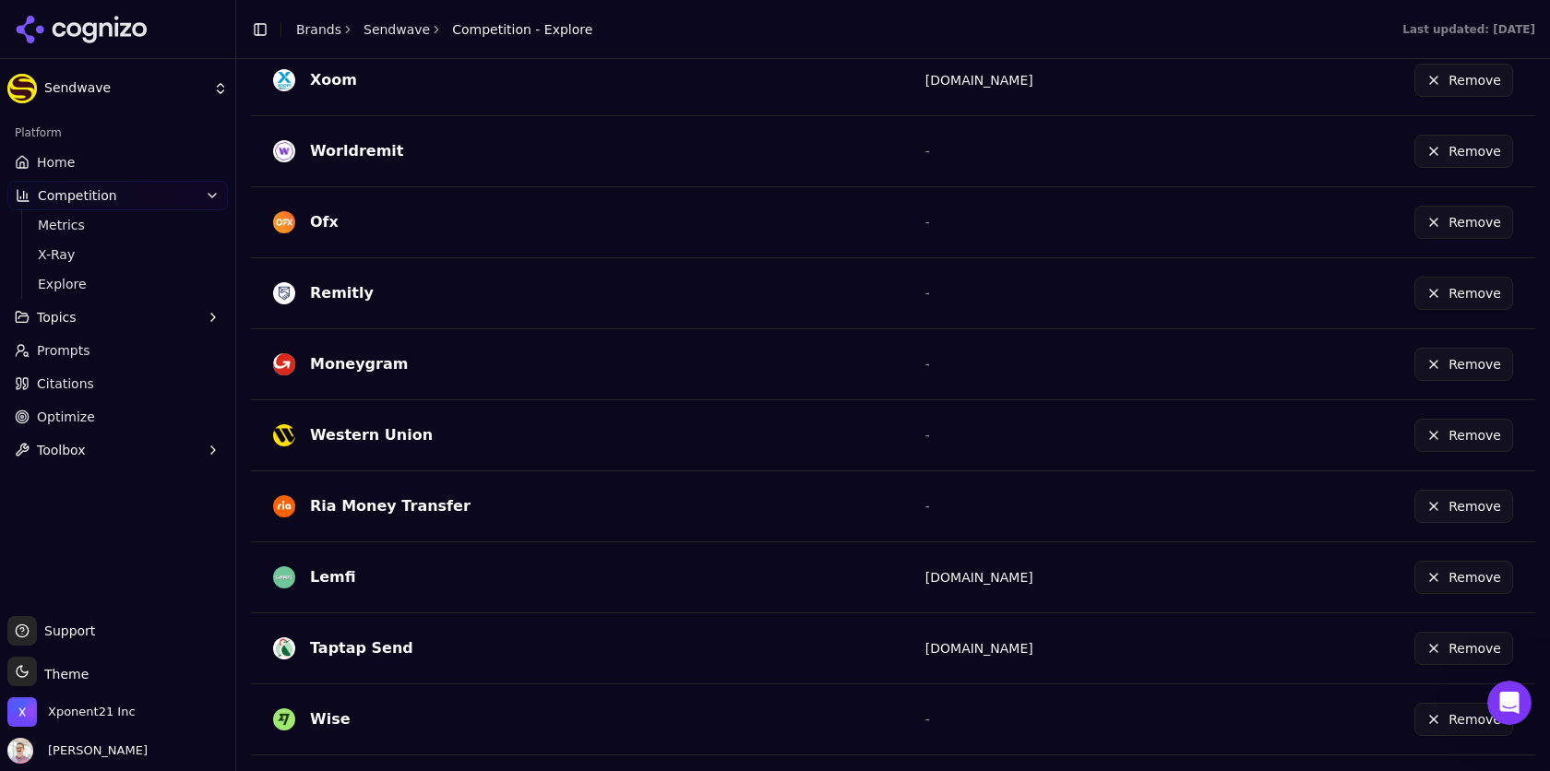
scroll to position [607, 0]
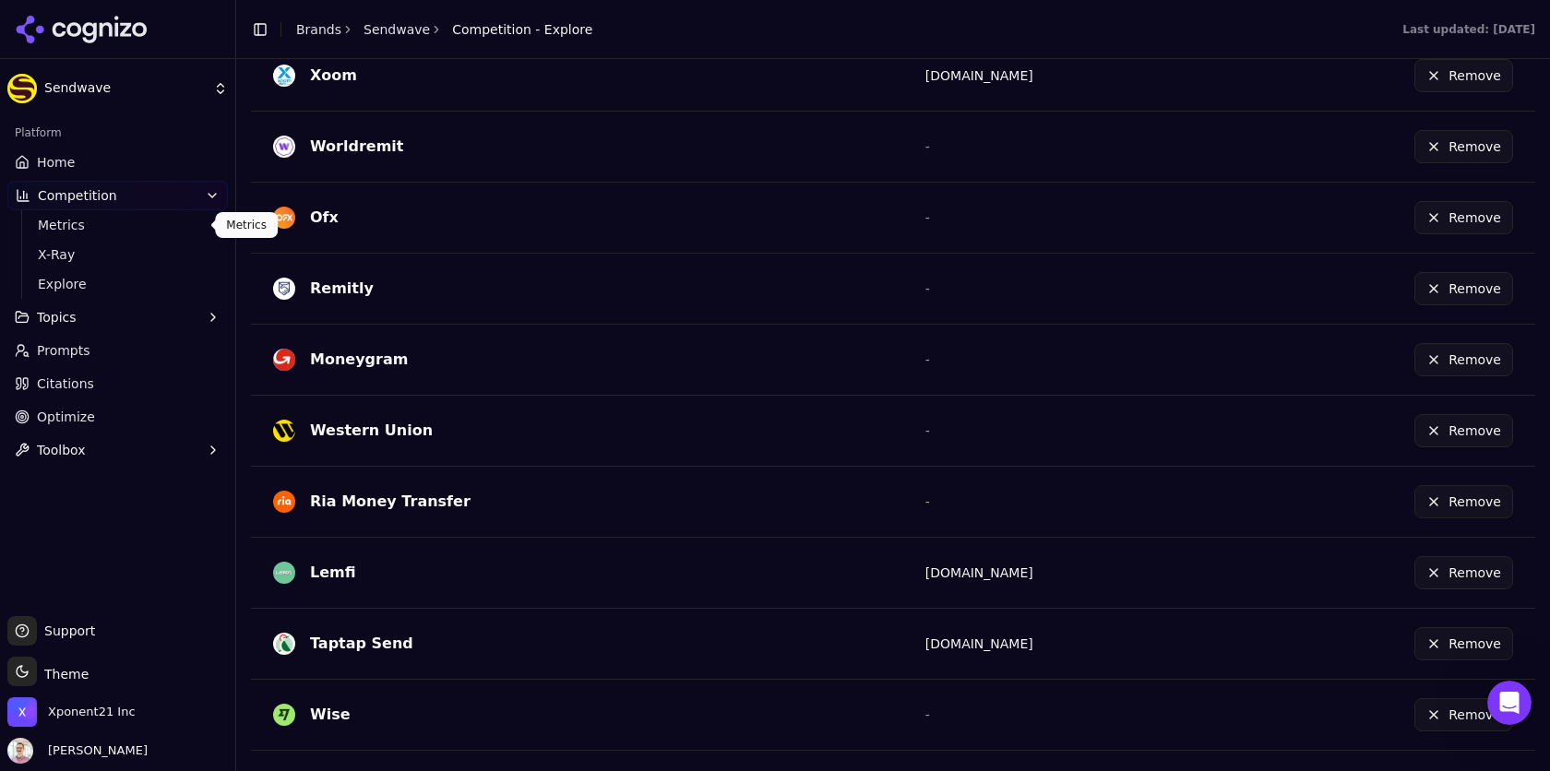
click at [79, 182] on button "Competition" at bounding box center [117, 196] width 221 height 30
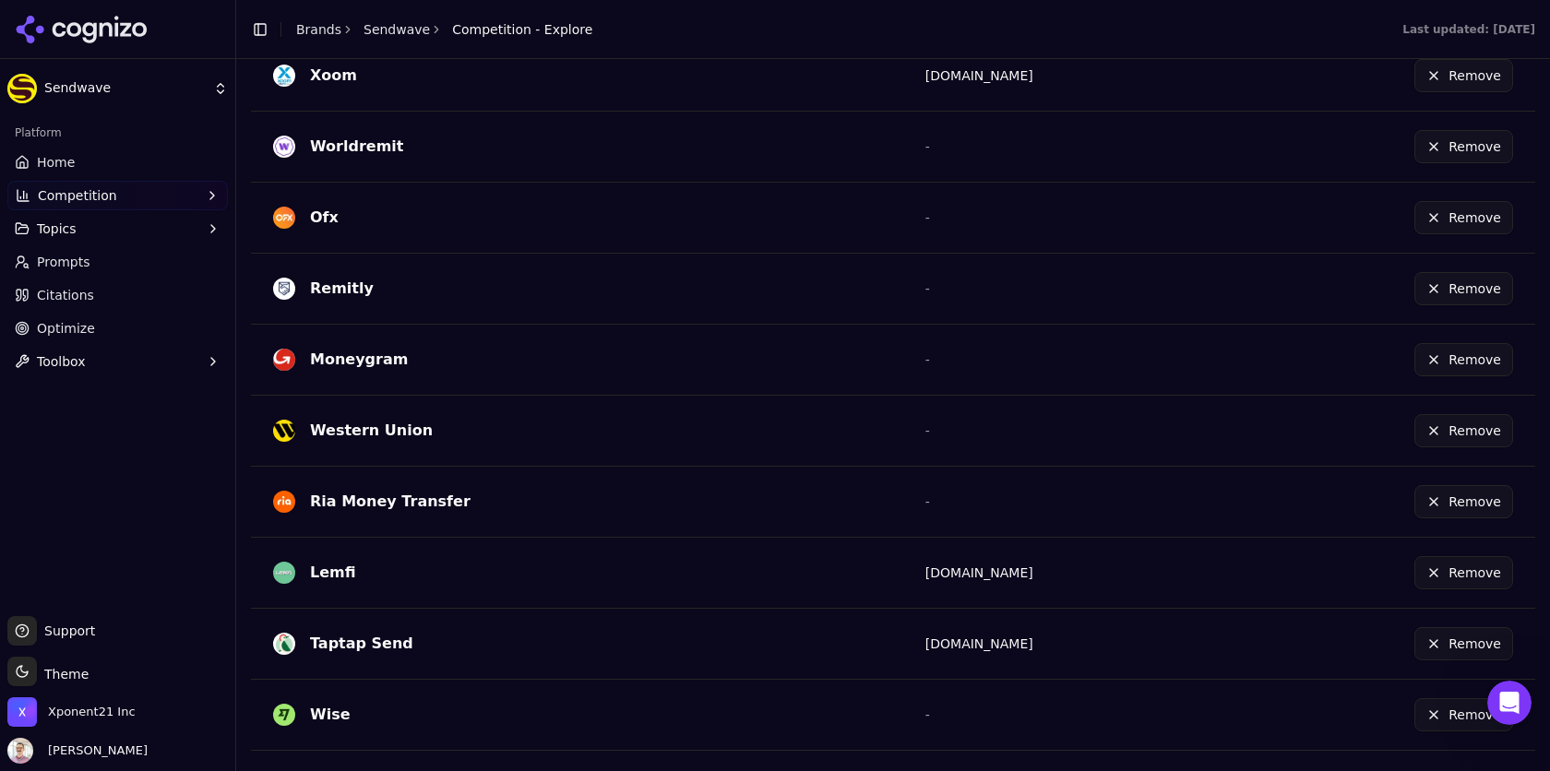
click at [70, 207] on button "Competition" at bounding box center [117, 196] width 221 height 30
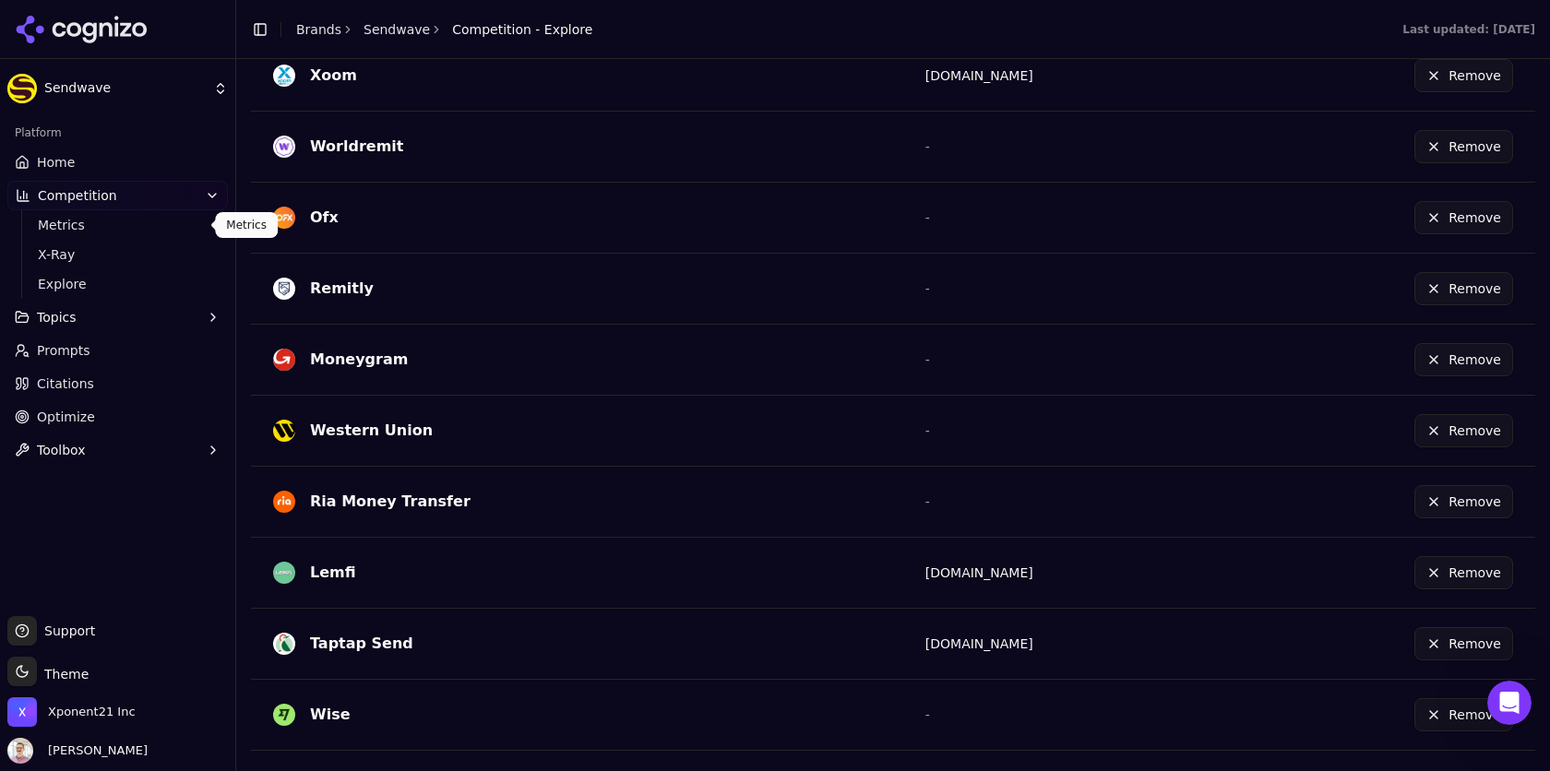
click at [68, 229] on span "Metrics" at bounding box center [118, 225] width 161 height 18
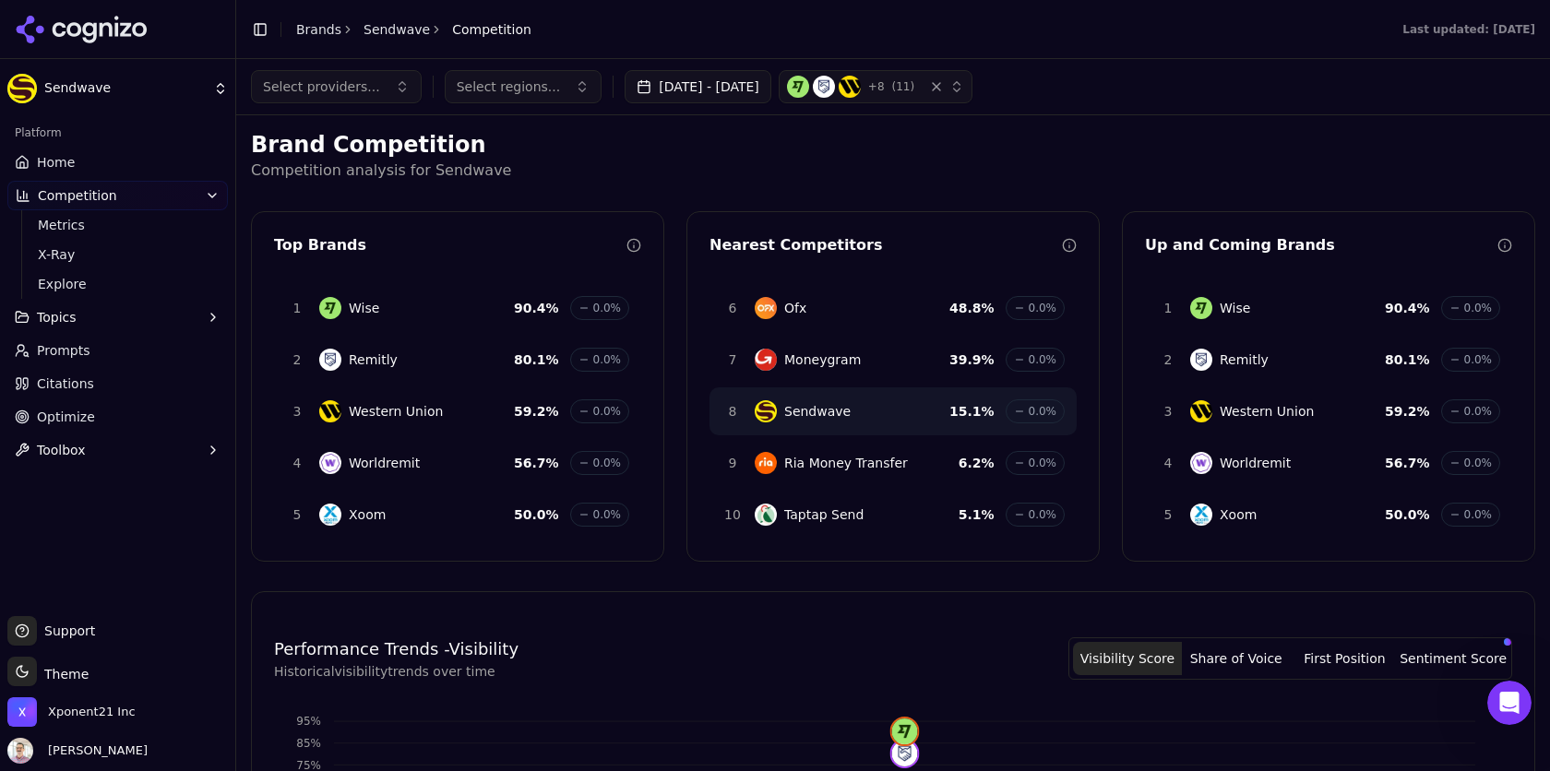
click at [55, 420] on span "Optimize" at bounding box center [66, 417] width 58 height 18
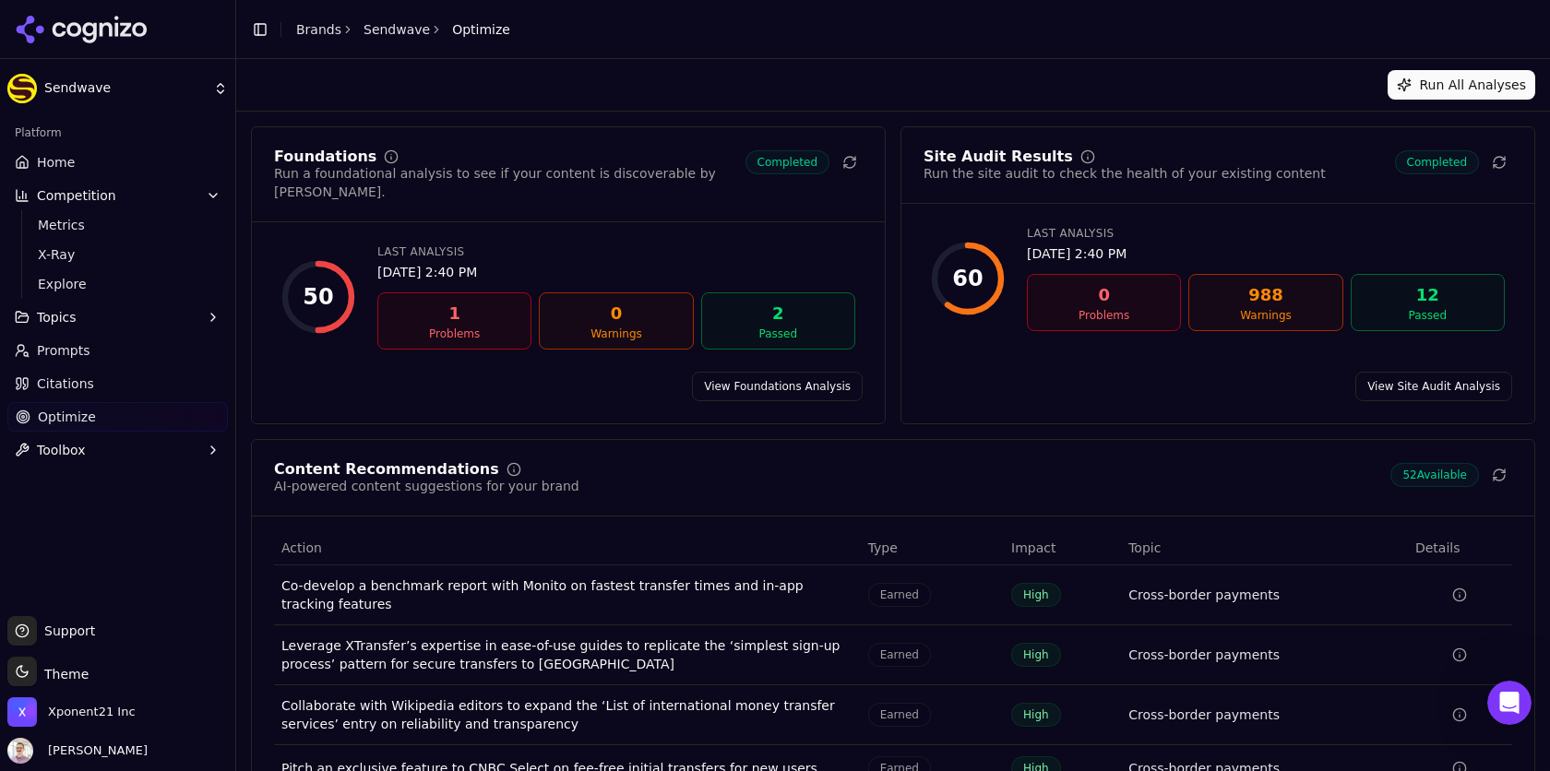
scroll to position [137, 0]
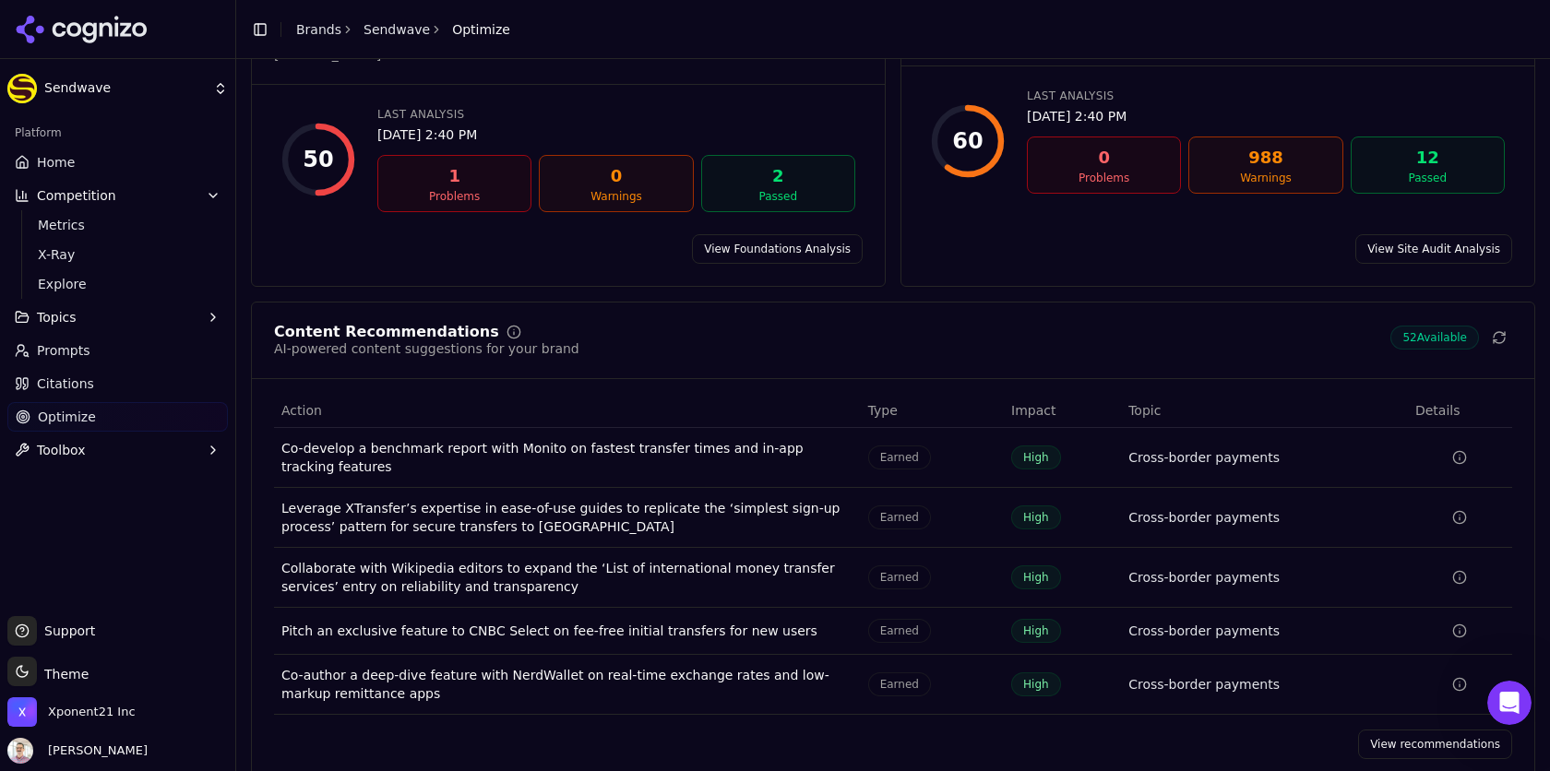
click at [766, 439] on div "Co-develop a benchmark report with Monito on fastest transfer times and in-app …" at bounding box center [567, 457] width 572 height 37
click at [1376, 730] on link "View recommendations" at bounding box center [1435, 745] width 154 height 30
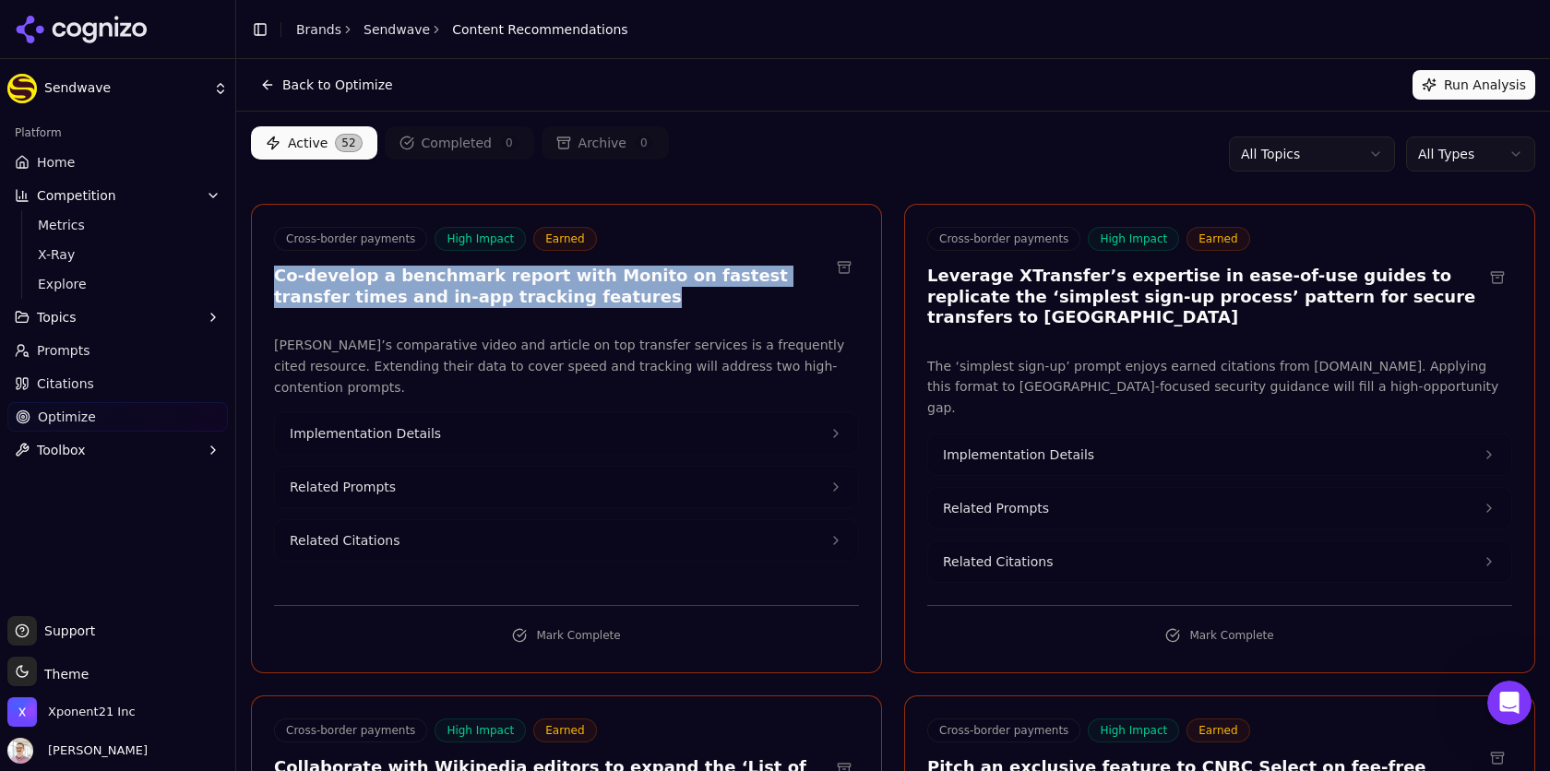
drag, startPoint x: 506, startPoint y: 304, endPoint x: 269, endPoint y: 279, distance: 237.5
click at [269, 279] on div "Cross-border payments High Impact Earned Co-develop a benchmark report with Mon…" at bounding box center [566, 270] width 629 height 86
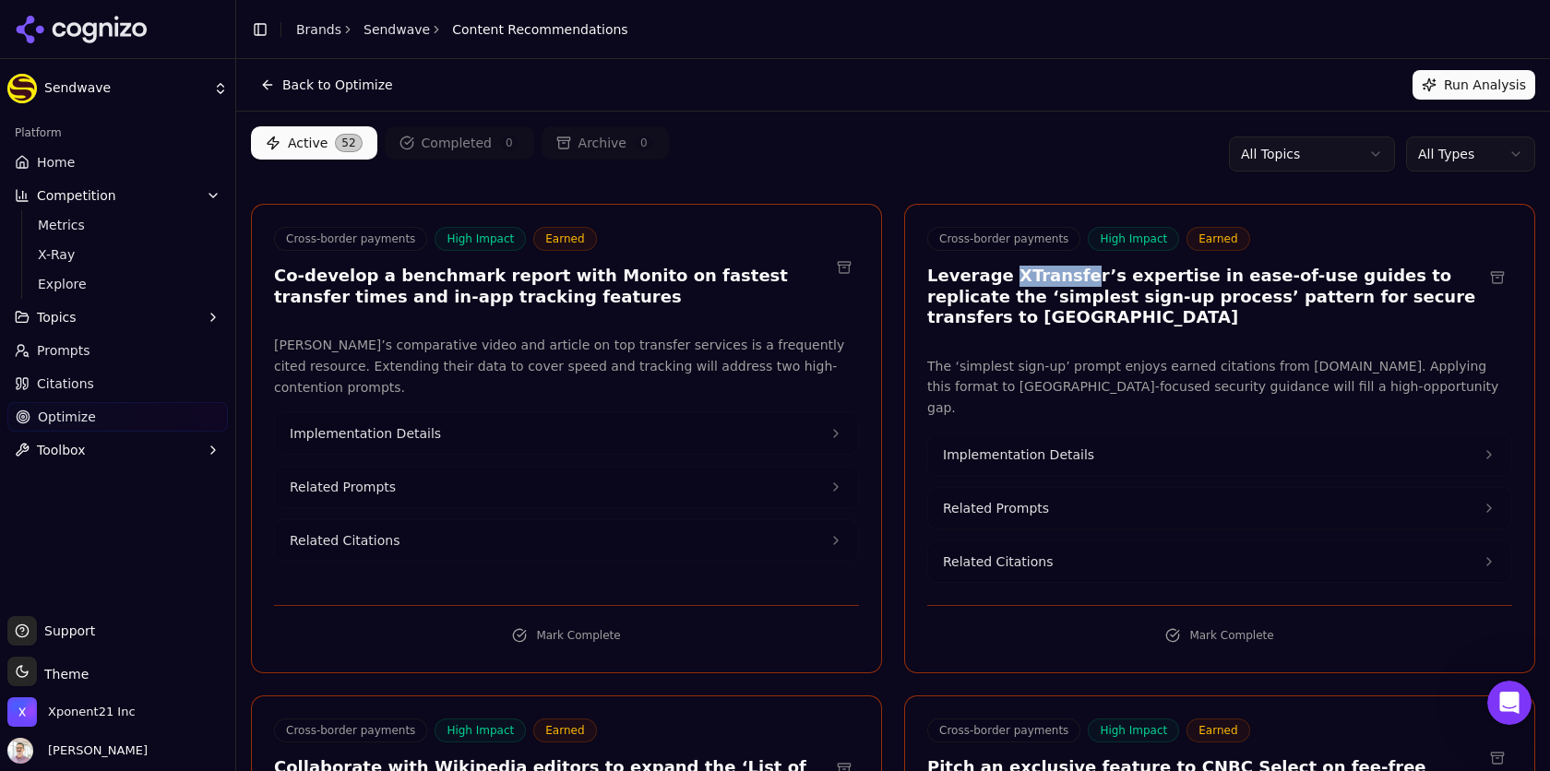
drag, startPoint x: 1005, startPoint y: 269, endPoint x: 1073, endPoint y: 280, distance: 69.0
click at [1073, 280] on h3 "Leverage XTransfer’s expertise in ease-of-use guides to replicate the ‘simplest…" at bounding box center [1204, 297] width 555 height 63
copy h3 "XTransfe"
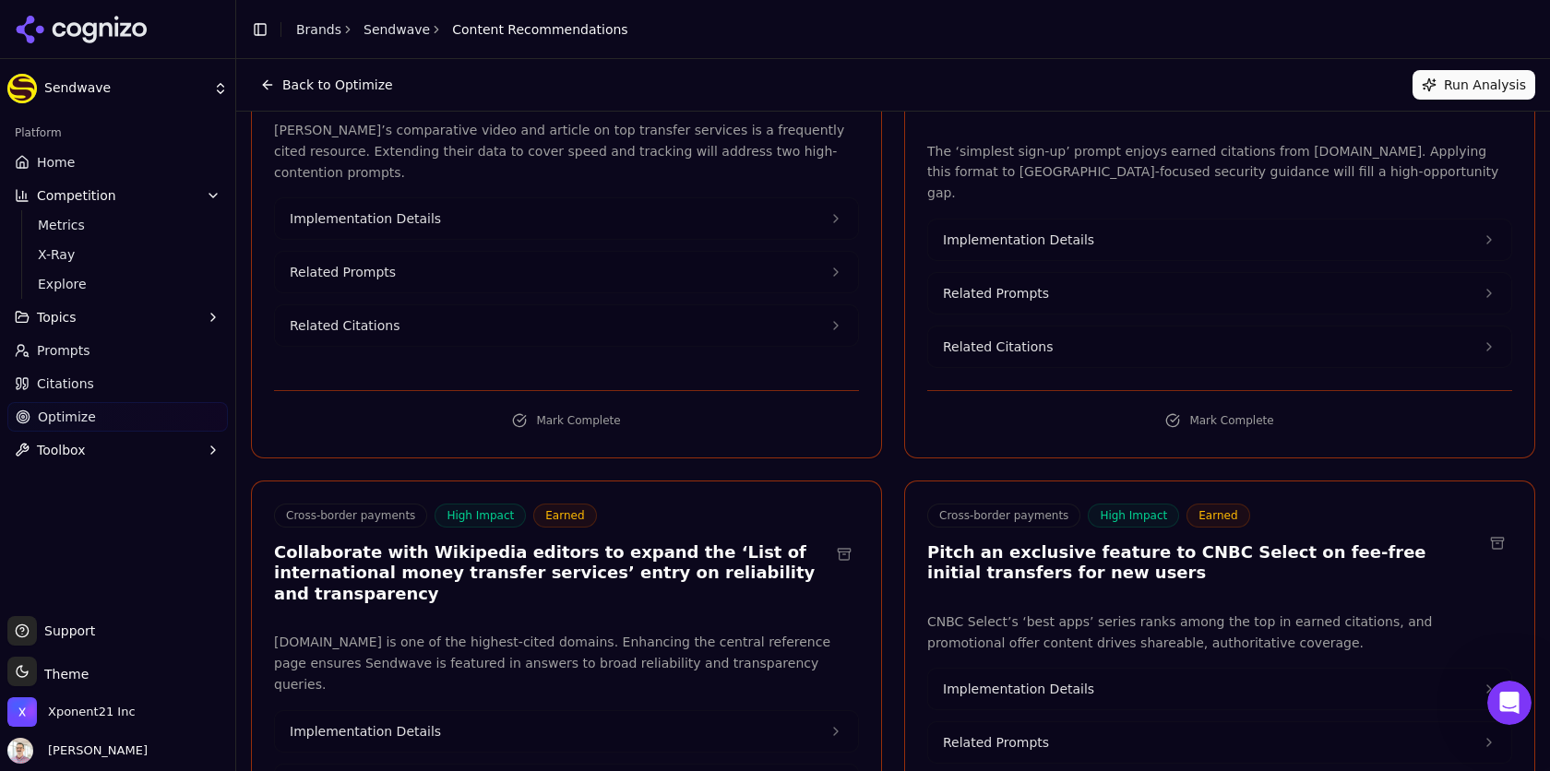
scroll to position [224, 0]
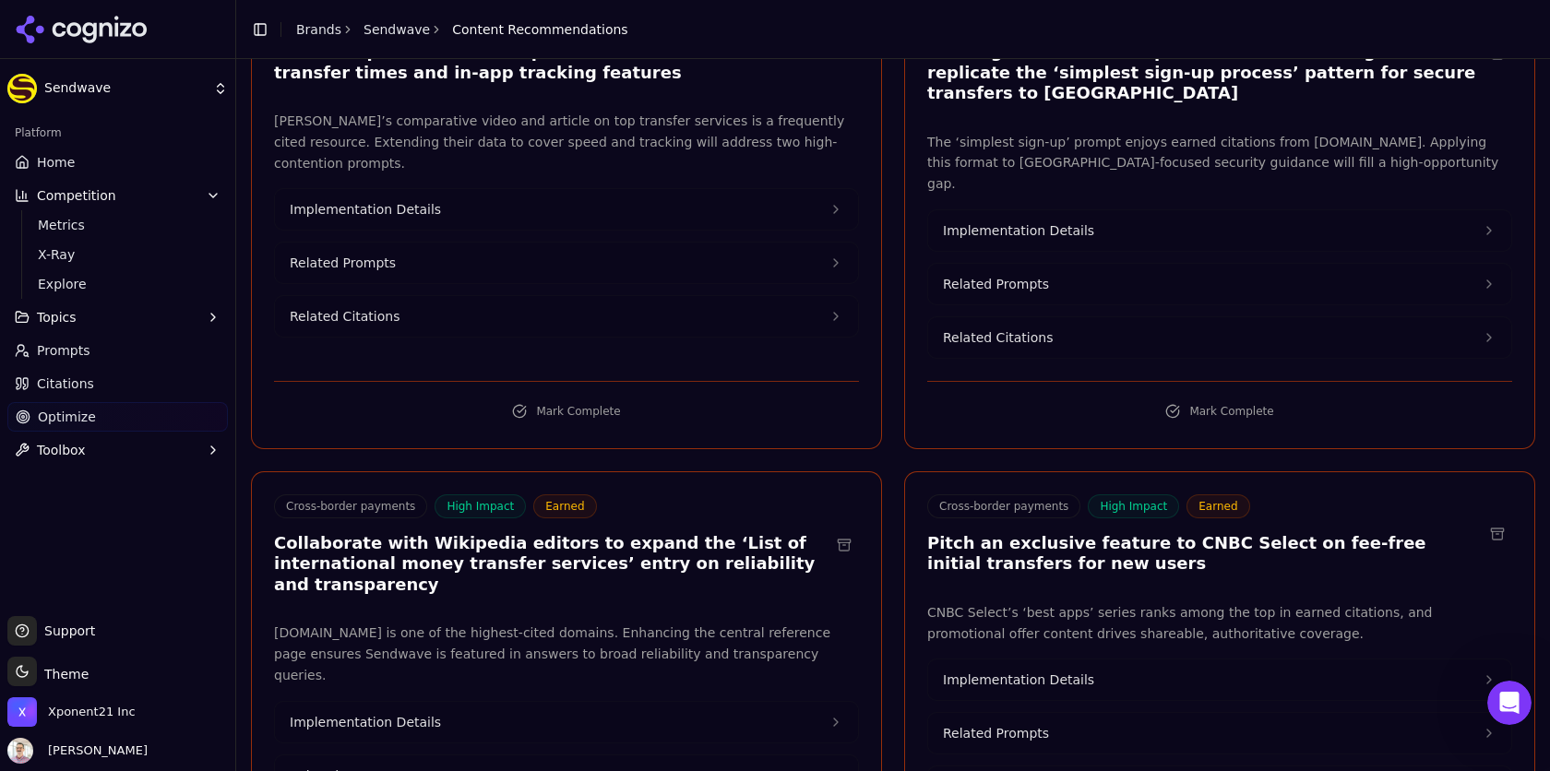
click at [661, 533] on h3 "Collaborate with Wikipedia editors to expand the ‘List of international money t…" at bounding box center [551, 564] width 555 height 63
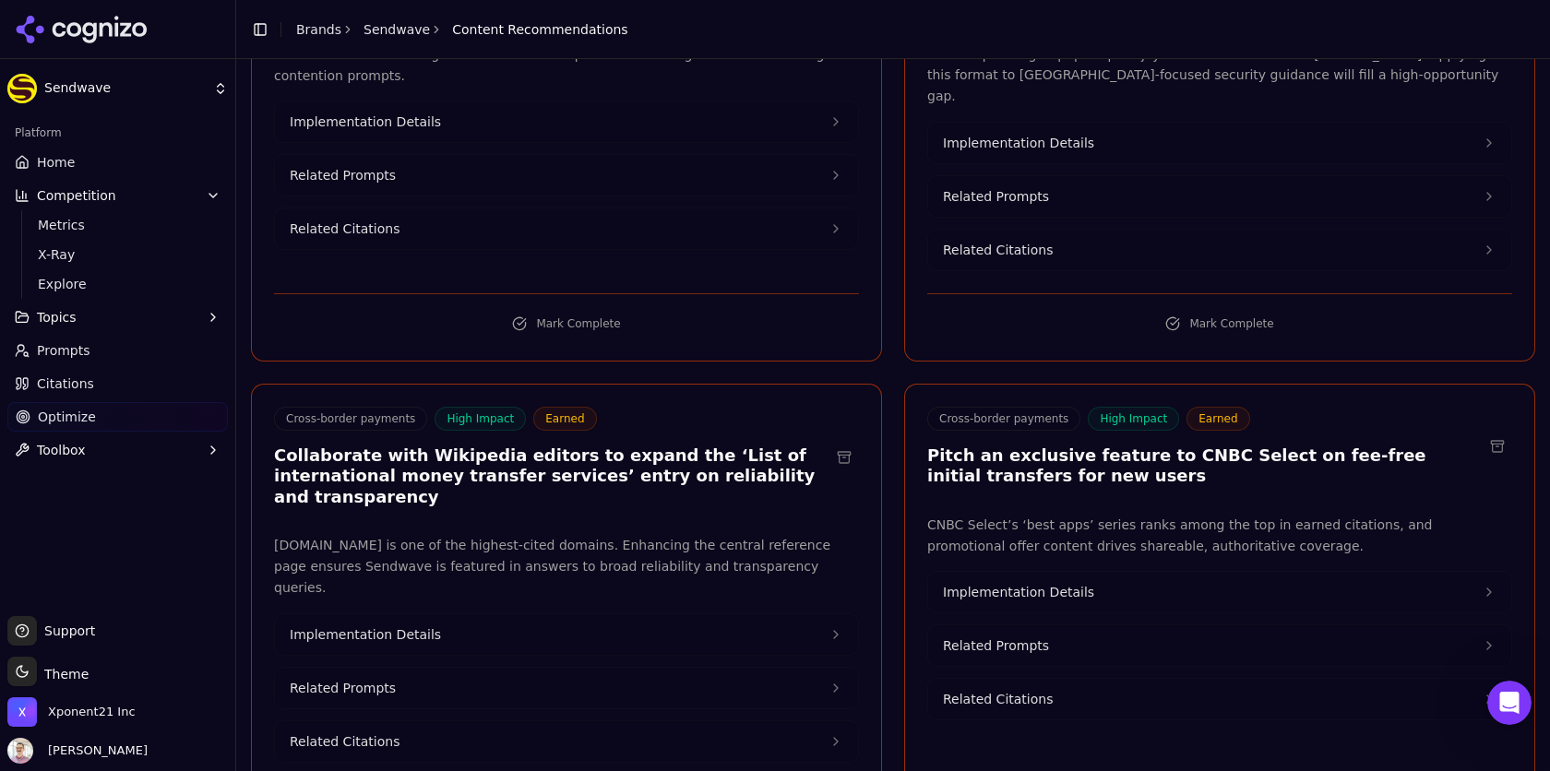
scroll to position [364, 0]
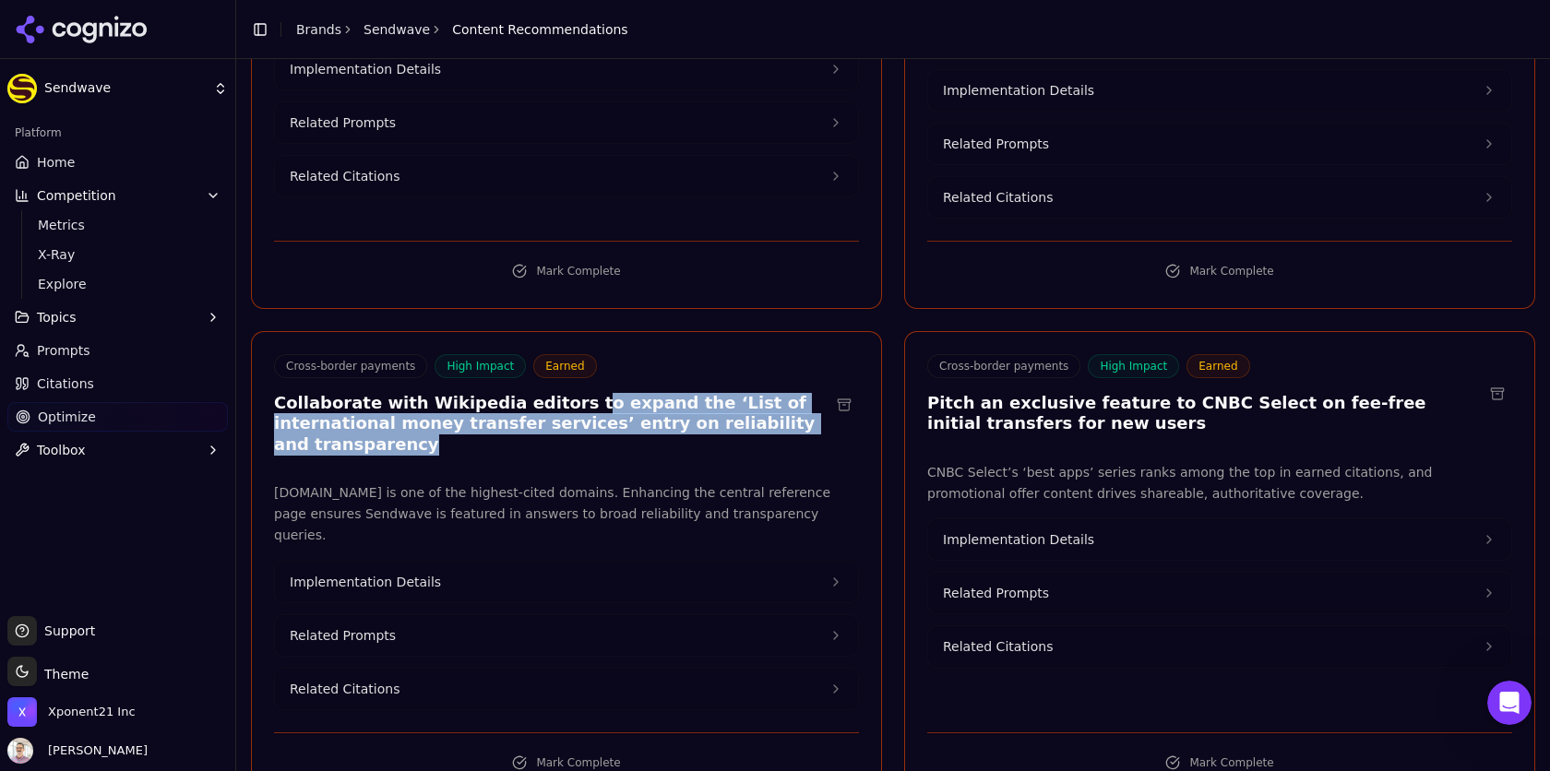
drag, startPoint x: 757, startPoint y: 373, endPoint x: 553, endPoint y: 351, distance: 205.1
click at [553, 393] on h3 "Collaborate with Wikipedia editors to expand the ‘List of international money t…" at bounding box center [551, 424] width 555 height 63
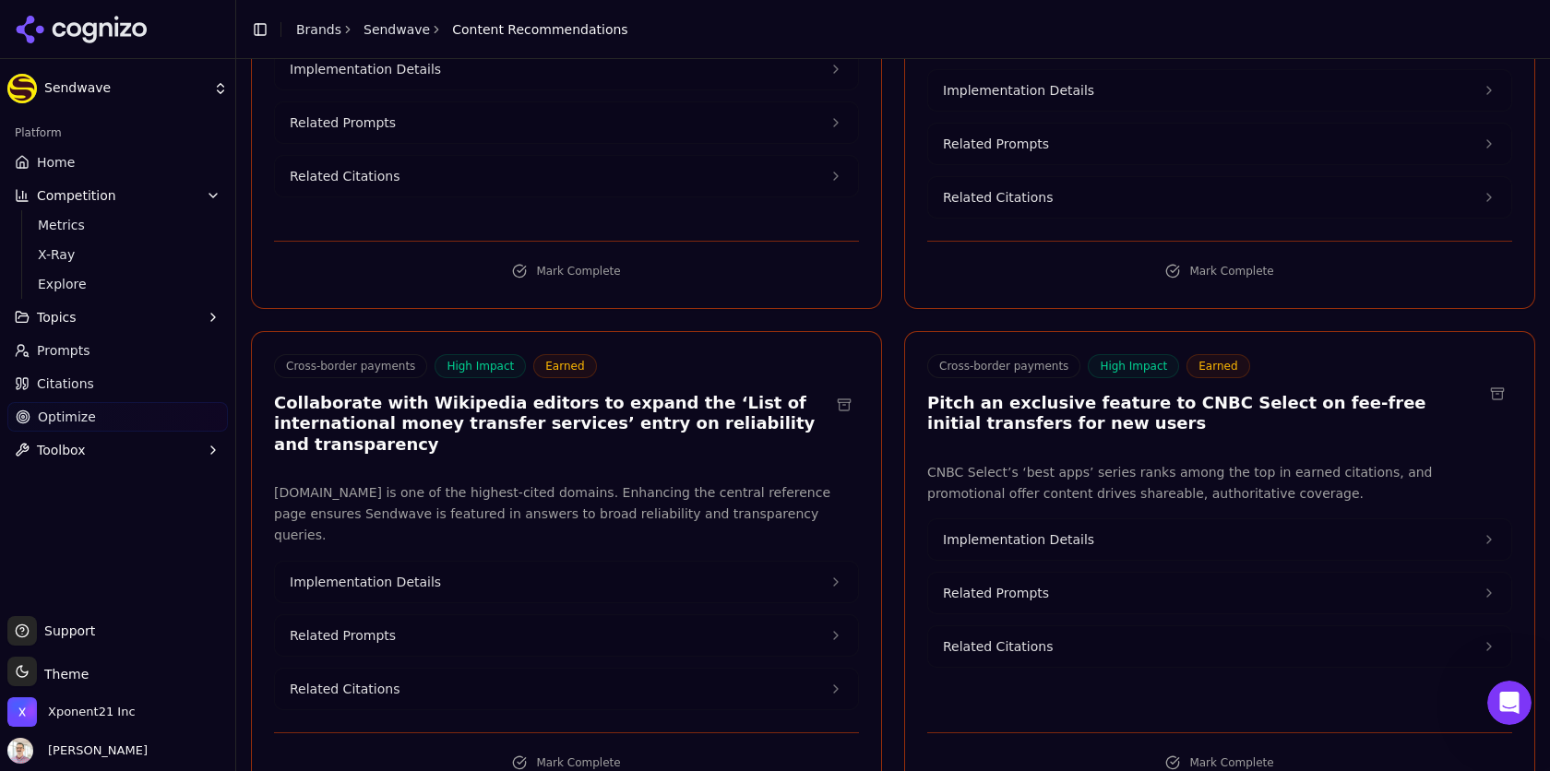
click at [464, 393] on h3 "Collaborate with Wikipedia editors to expand the ‘List of international money t…" at bounding box center [551, 424] width 555 height 63
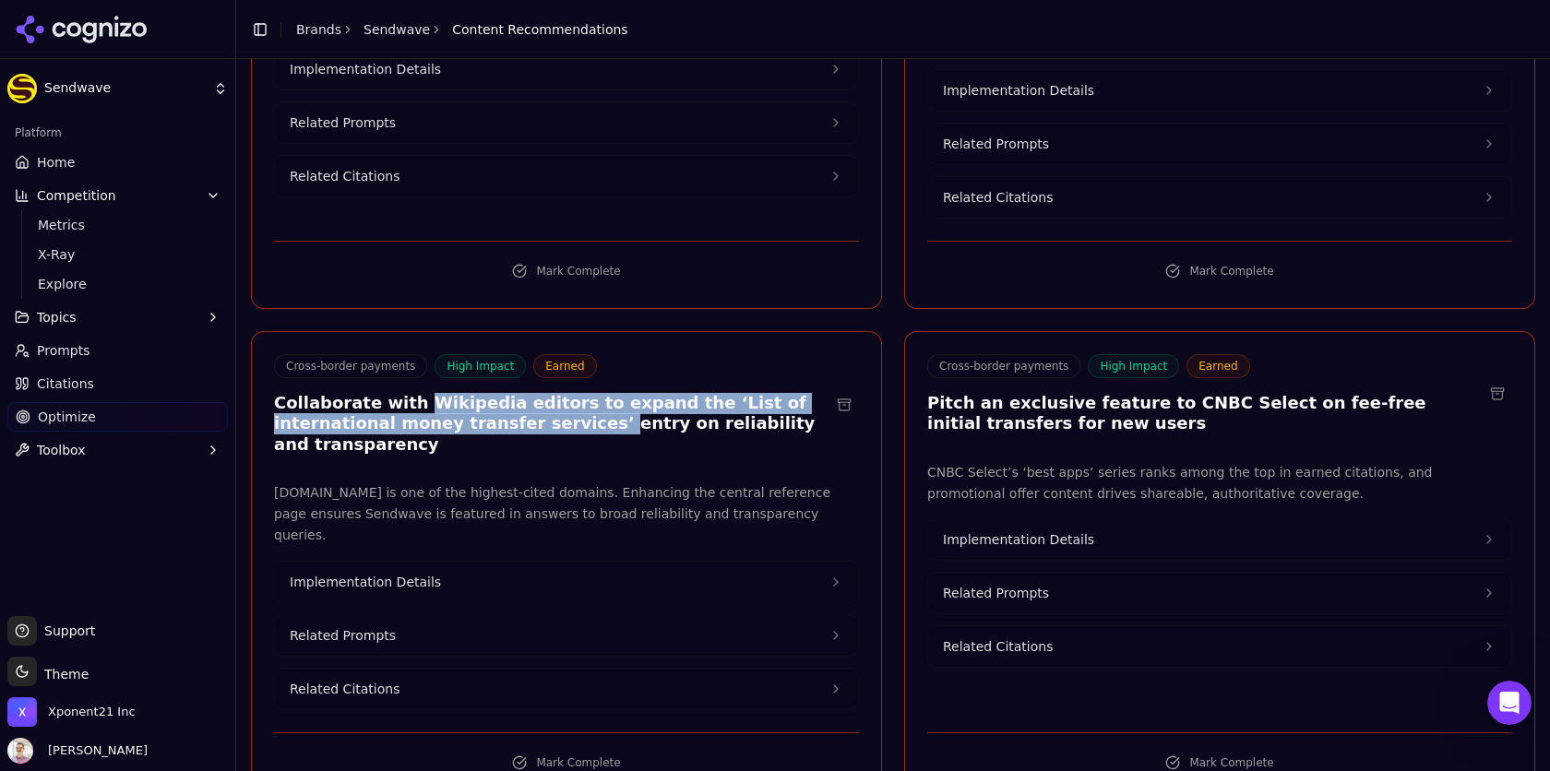
drag, startPoint x: 411, startPoint y: 352, endPoint x: 470, endPoint y: 375, distance: 63.1
click at [470, 393] on h3 "Collaborate with Wikipedia editors to expand the ‘List of international money t…" at bounding box center [551, 424] width 555 height 63
copy h3 "Wikipedia editors to expand the ‘List of international money transfer services’"
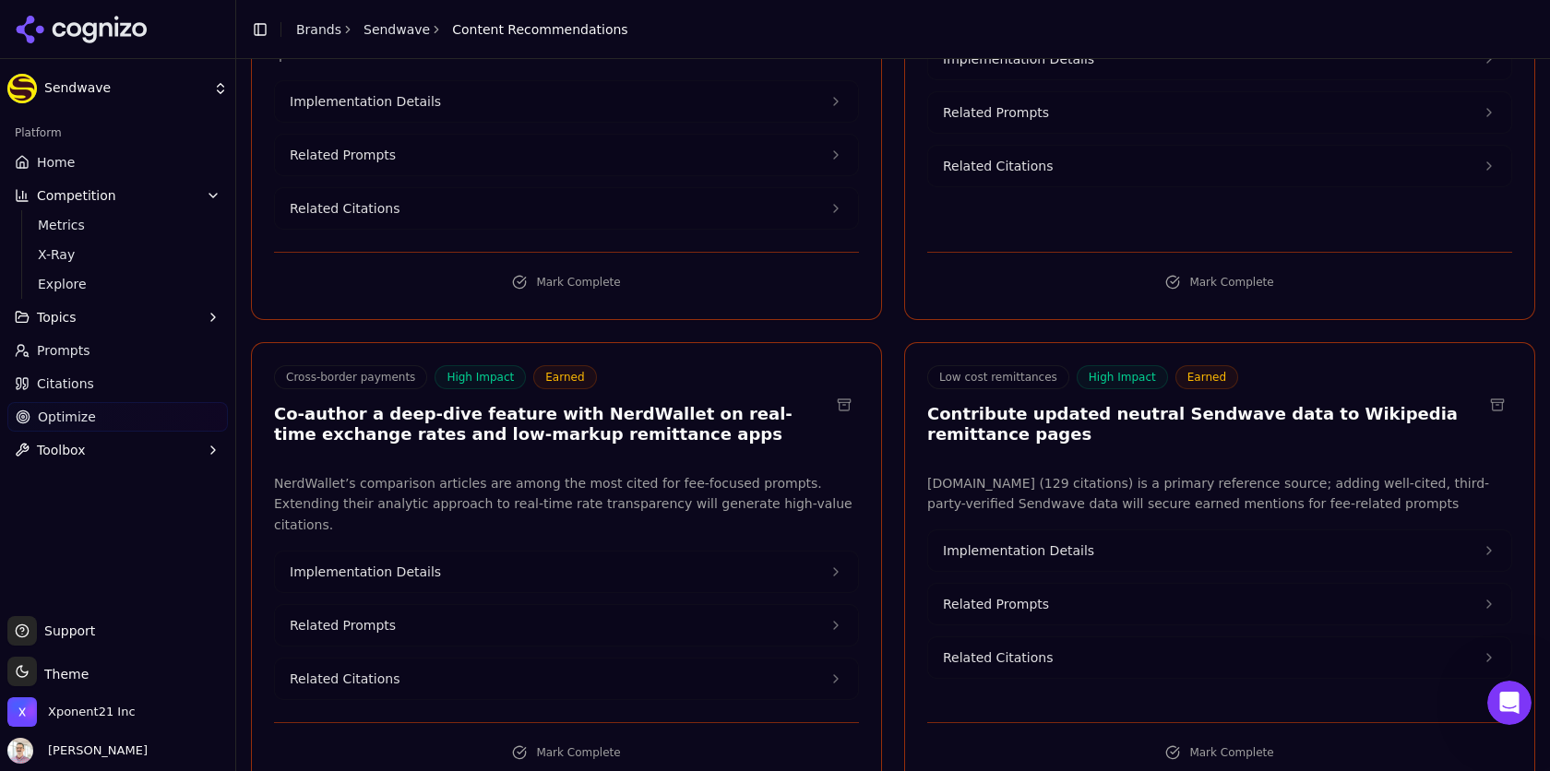
scroll to position [843, 0]
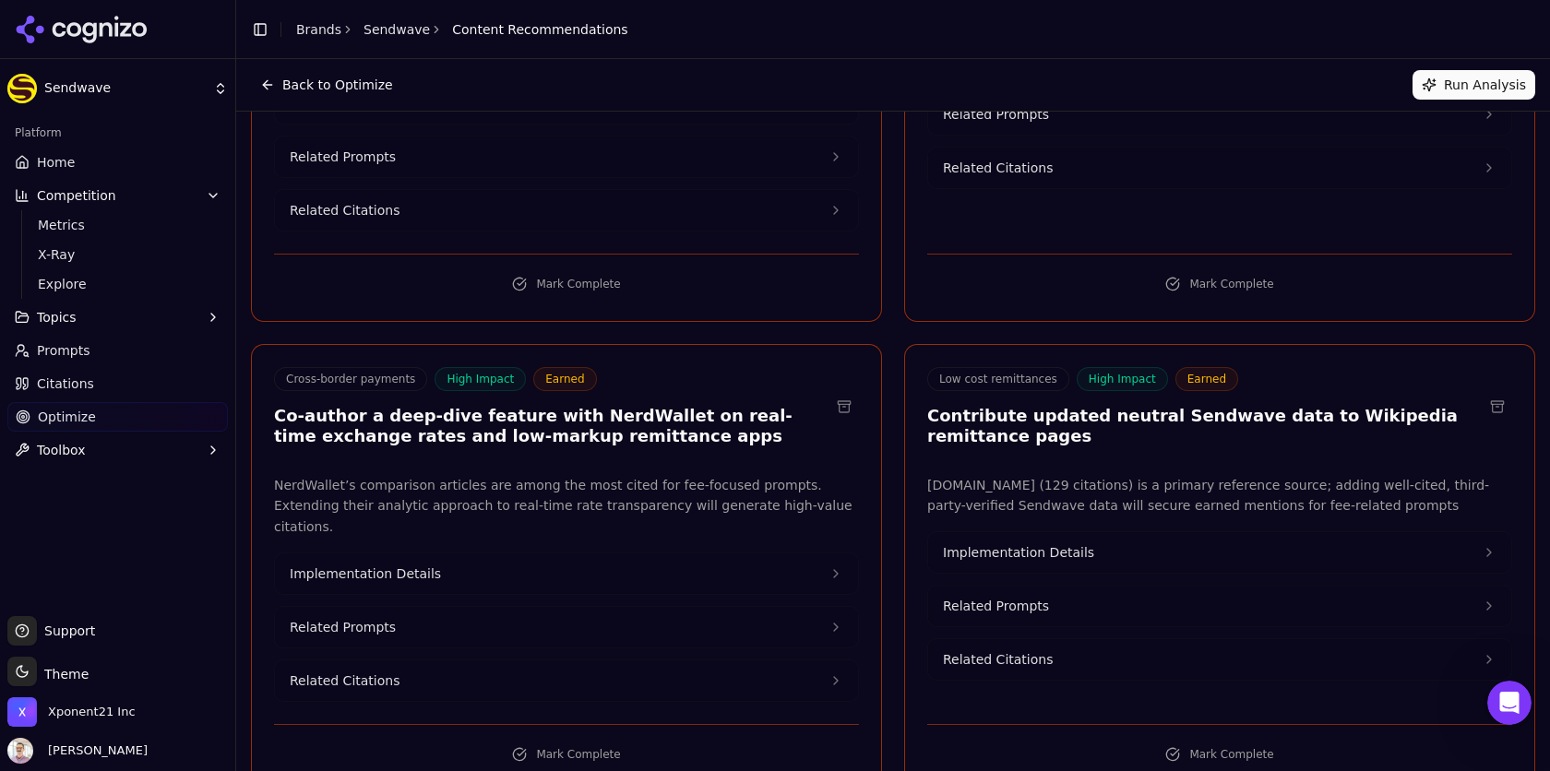
click at [1036, 543] on span "Implementation Details" at bounding box center [1018, 552] width 151 height 18
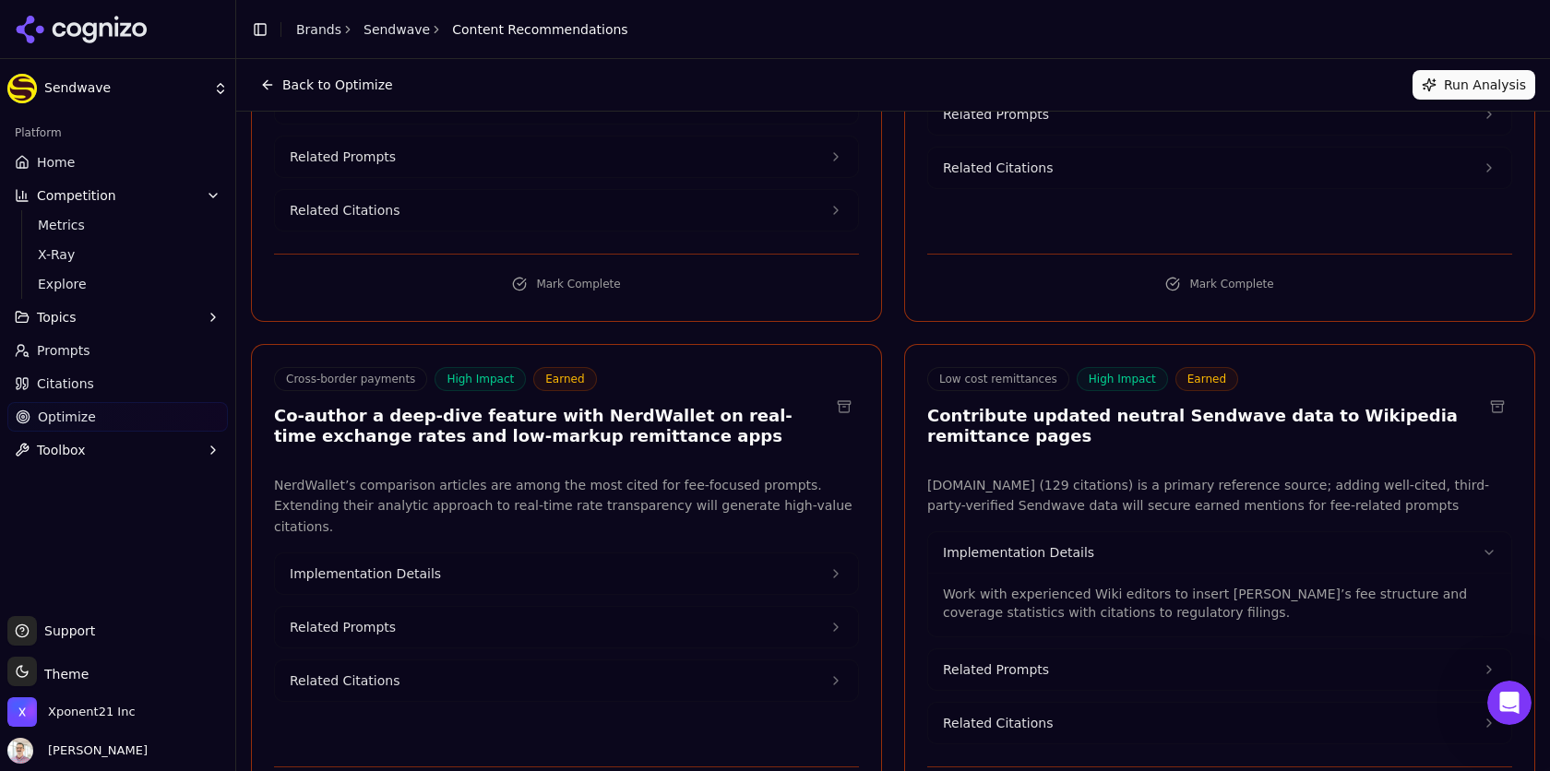
click at [1005, 661] on span "Related Prompts" at bounding box center [996, 670] width 106 height 18
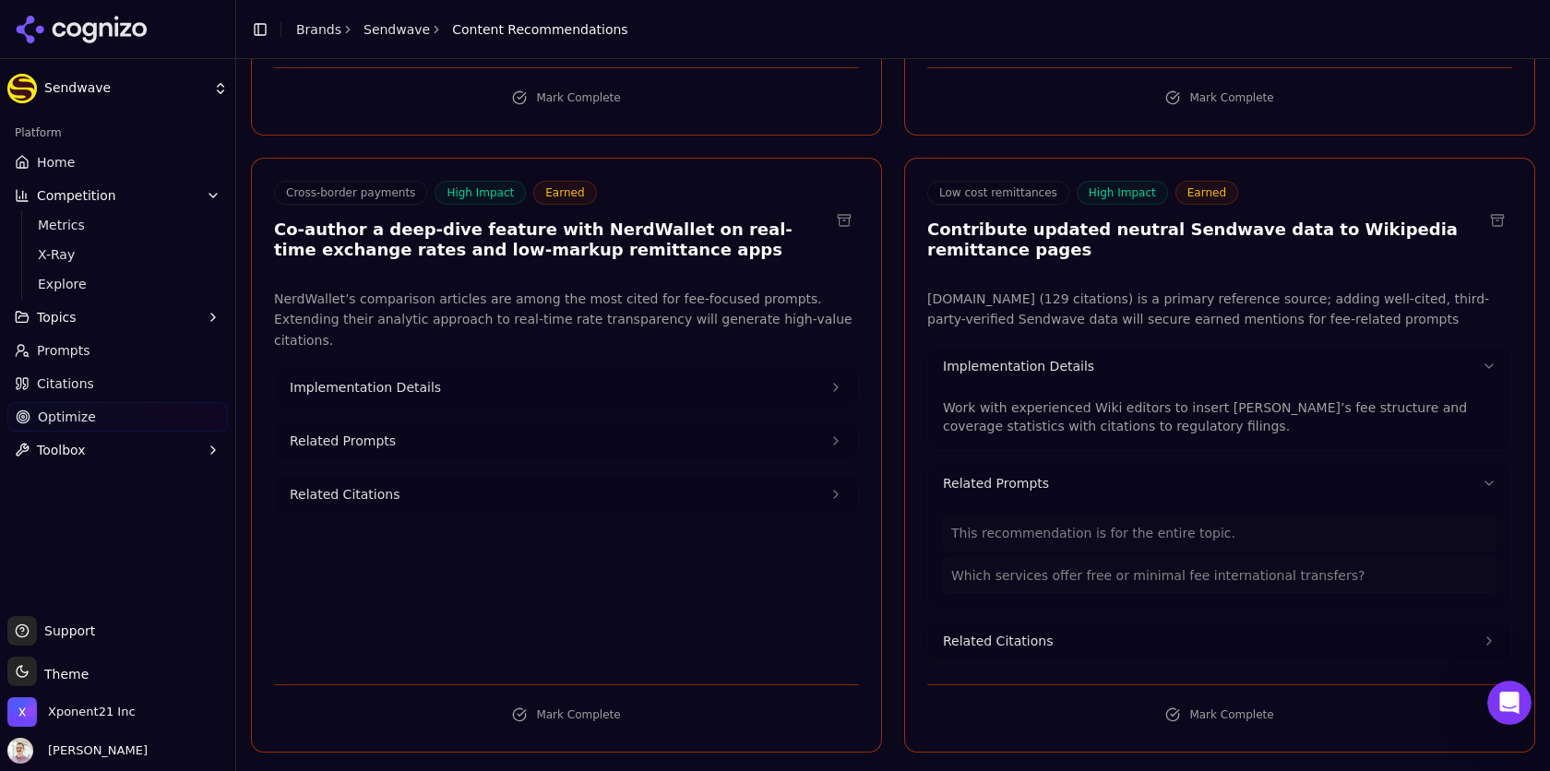
scroll to position [1030, 0]
click at [1018, 632] on span "Related Citations" at bounding box center [998, 641] width 110 height 18
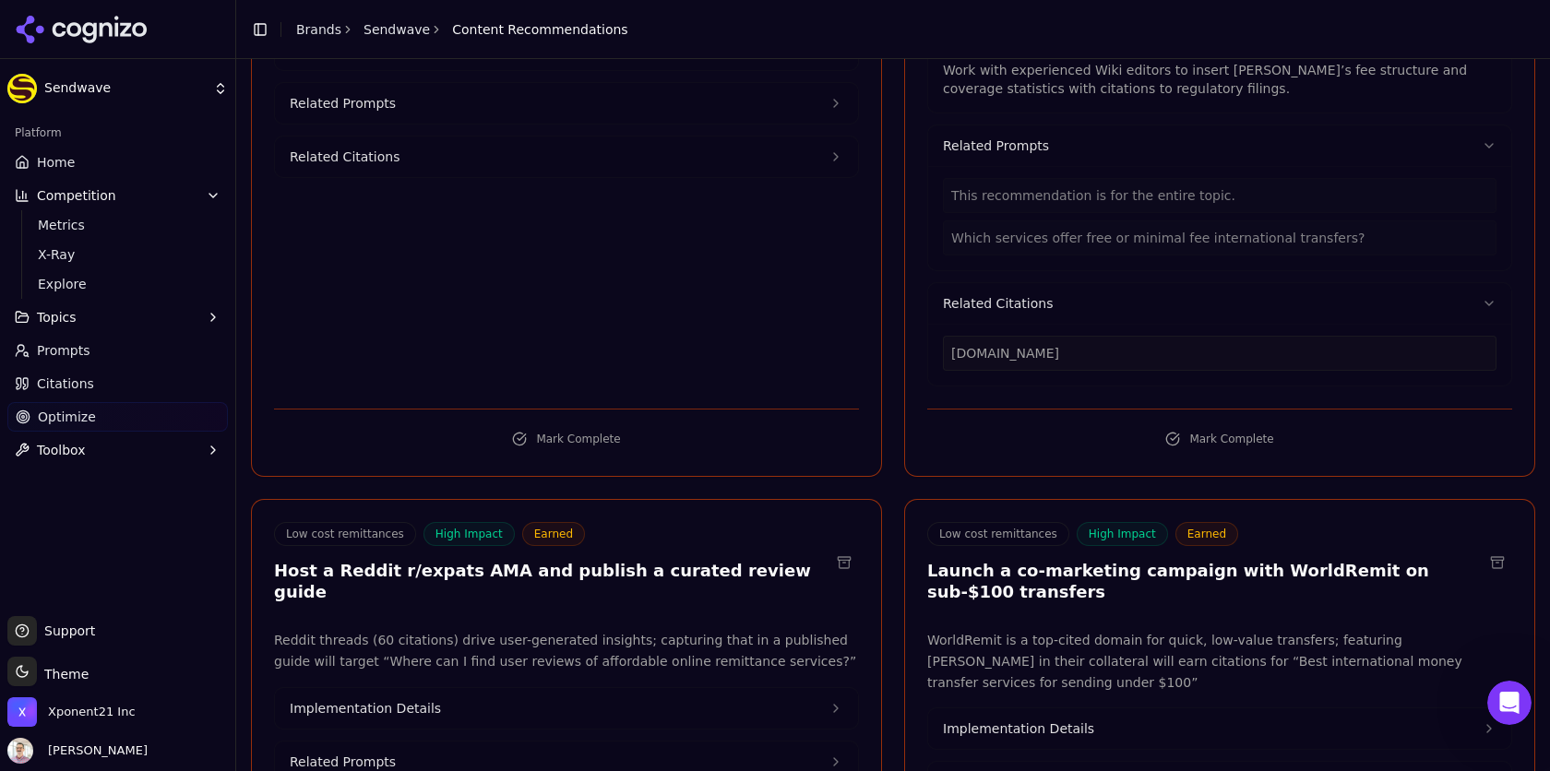
scroll to position [1453, 0]
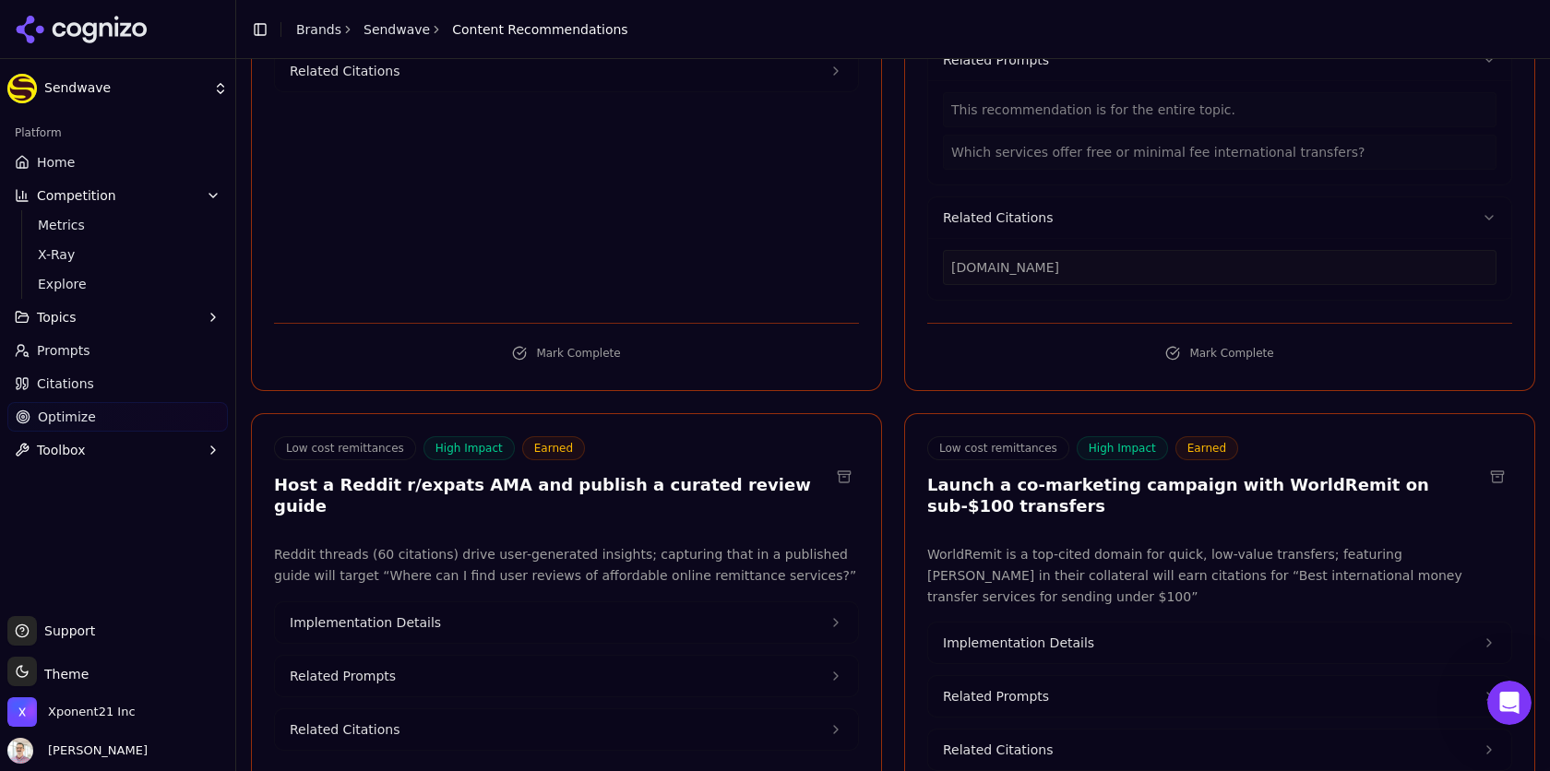
click at [396, 614] on span "Implementation Details" at bounding box center [365, 623] width 151 height 18
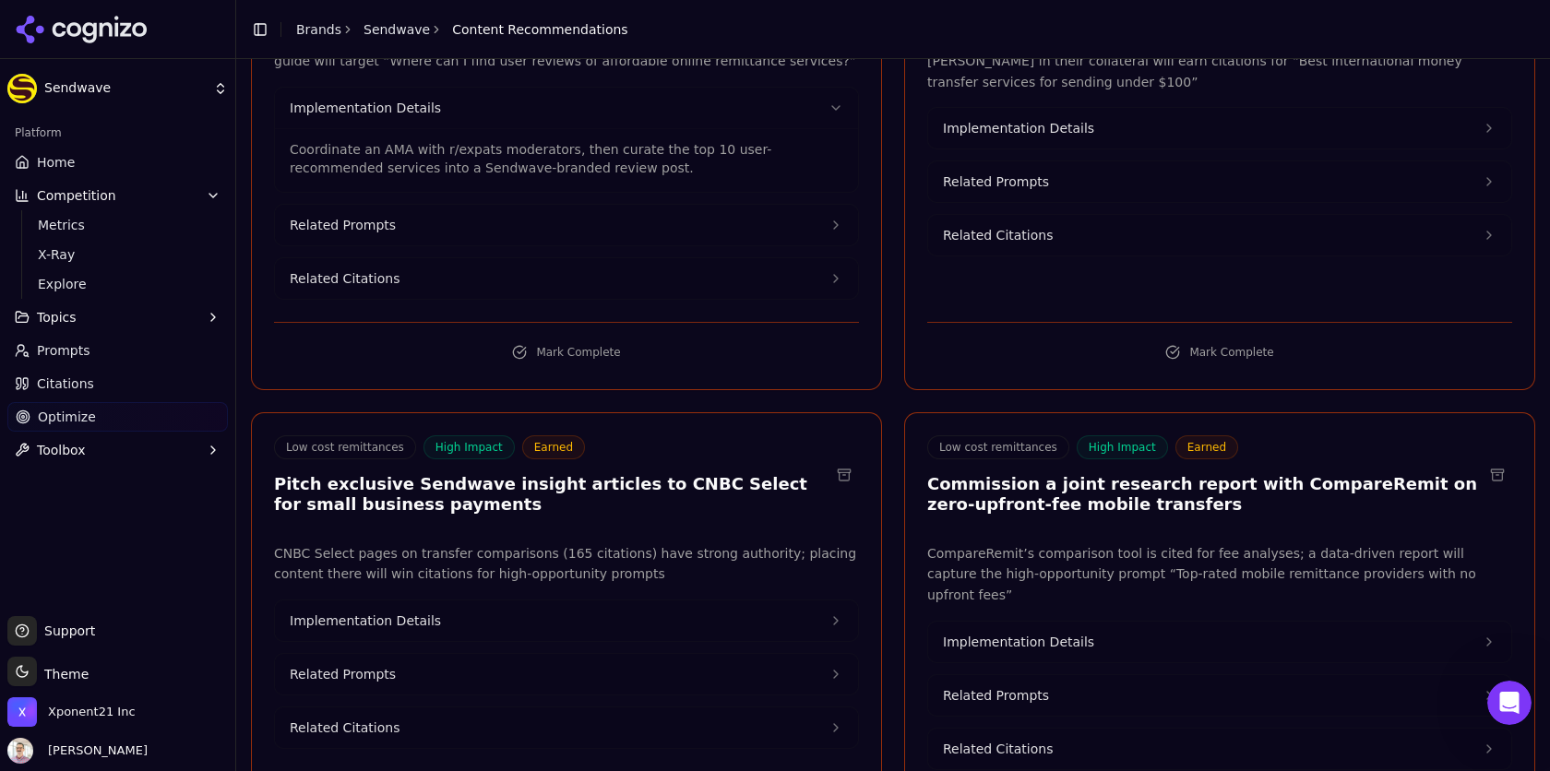
scroll to position [1977, 0]
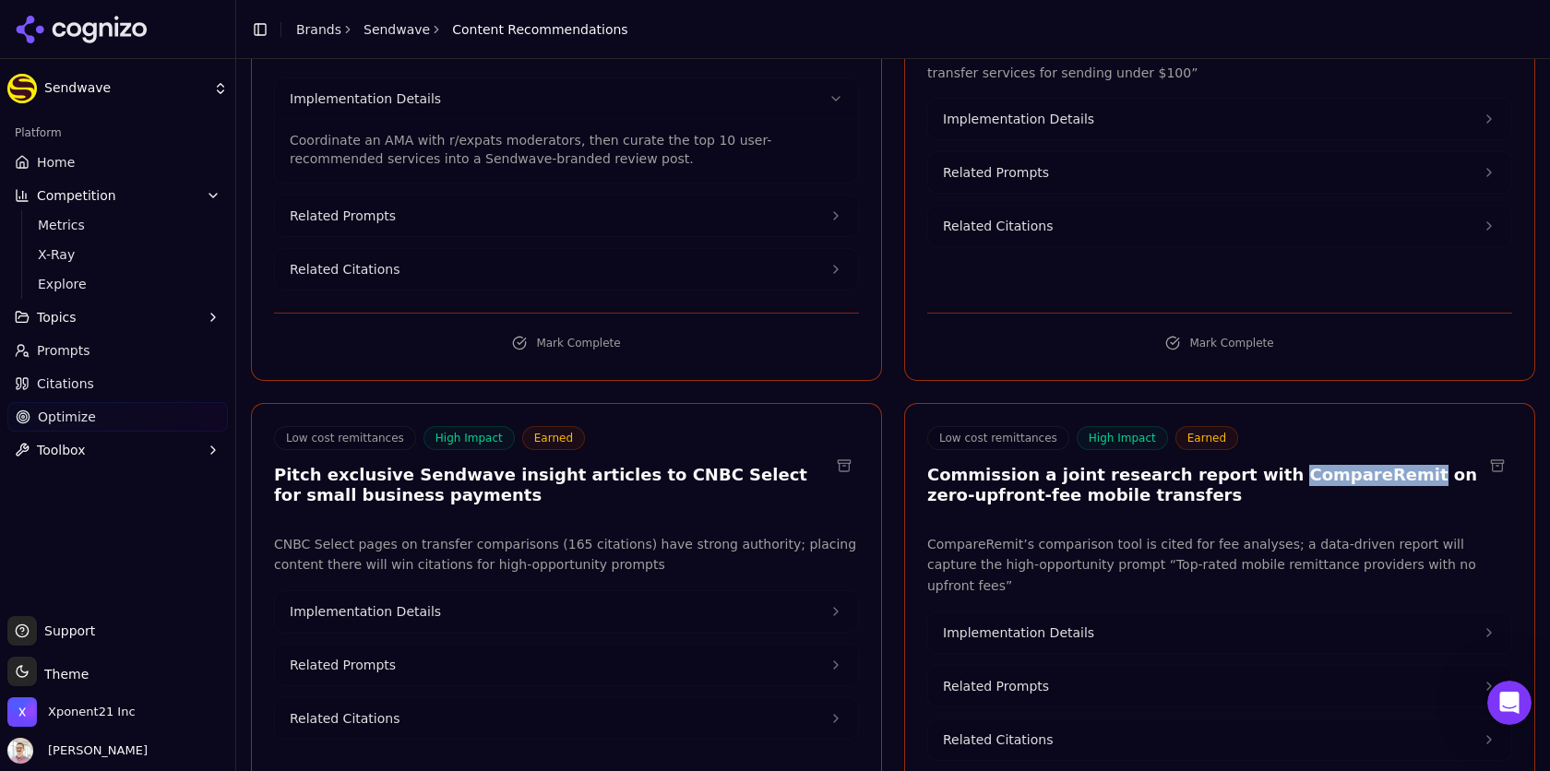
drag, startPoint x: 1241, startPoint y: 346, endPoint x: 1356, endPoint y: 352, distance: 115.5
click at [1356, 465] on h3 "Commission a joint research report with CompareRemit on zero-upfront-fee mobile…" at bounding box center [1204, 486] width 555 height 42
copy h3 "CompareRemit"
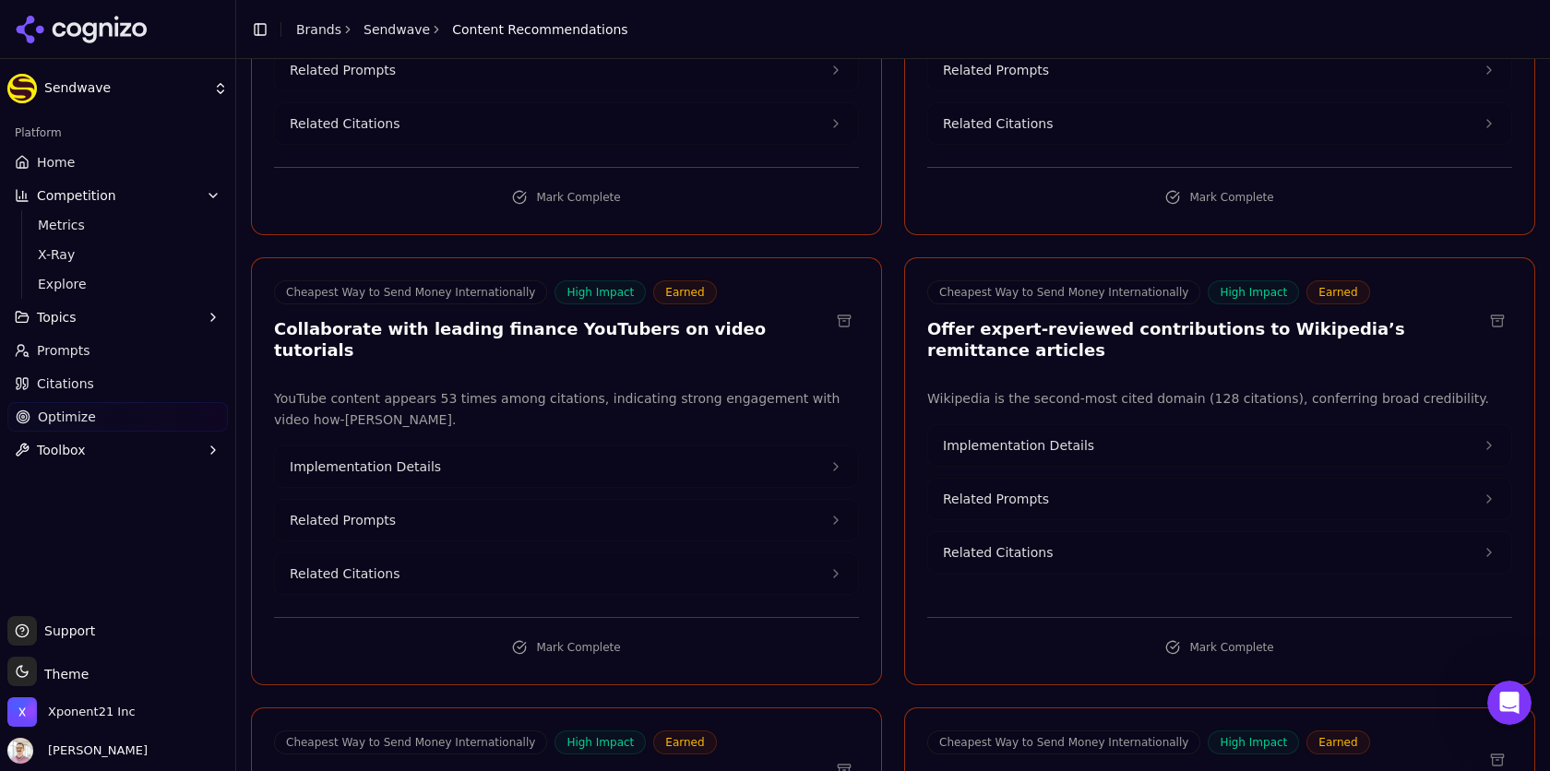
scroll to position [3046, 0]
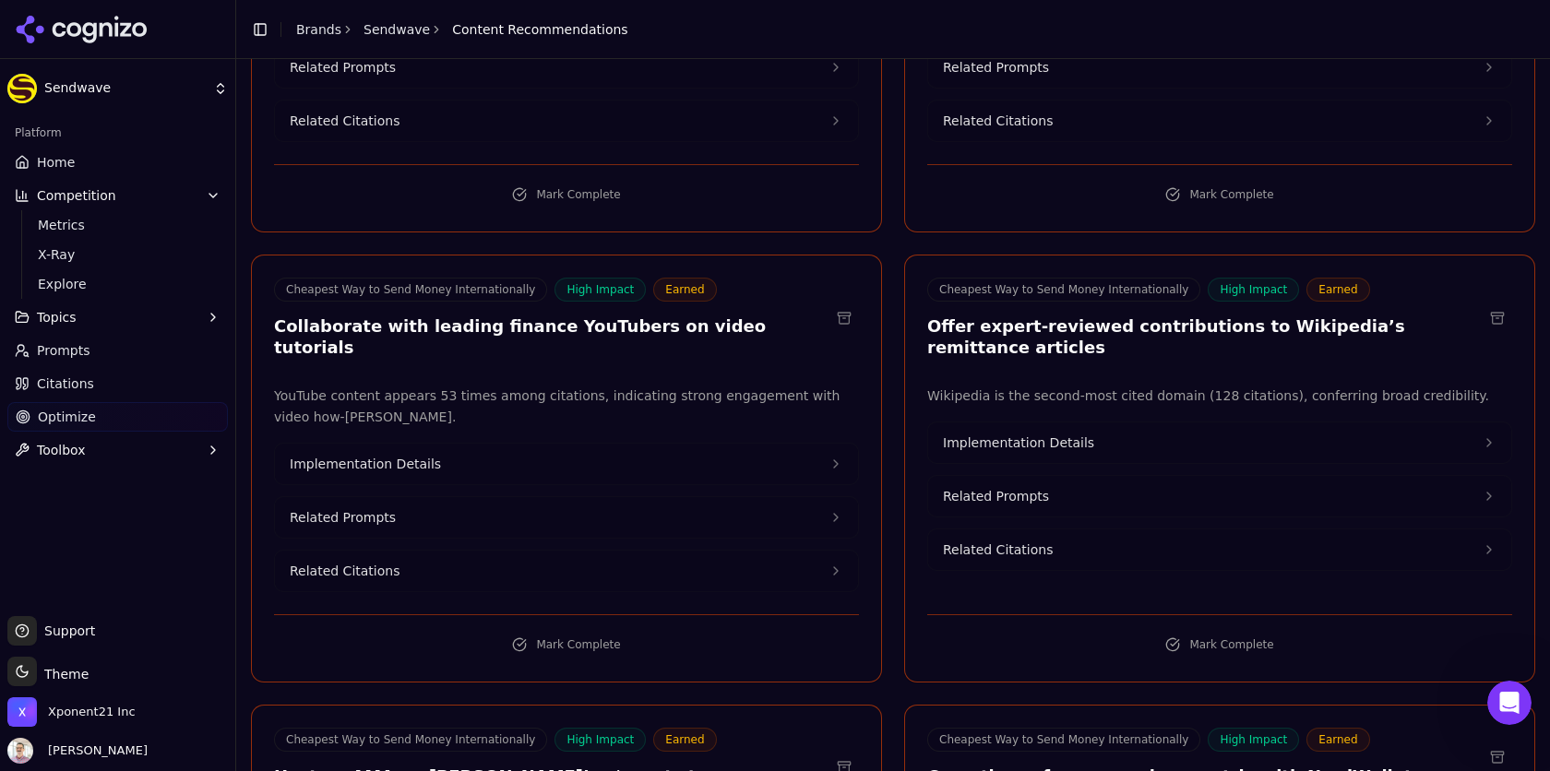
click at [1032, 434] on span "Implementation Details" at bounding box center [1018, 443] width 151 height 18
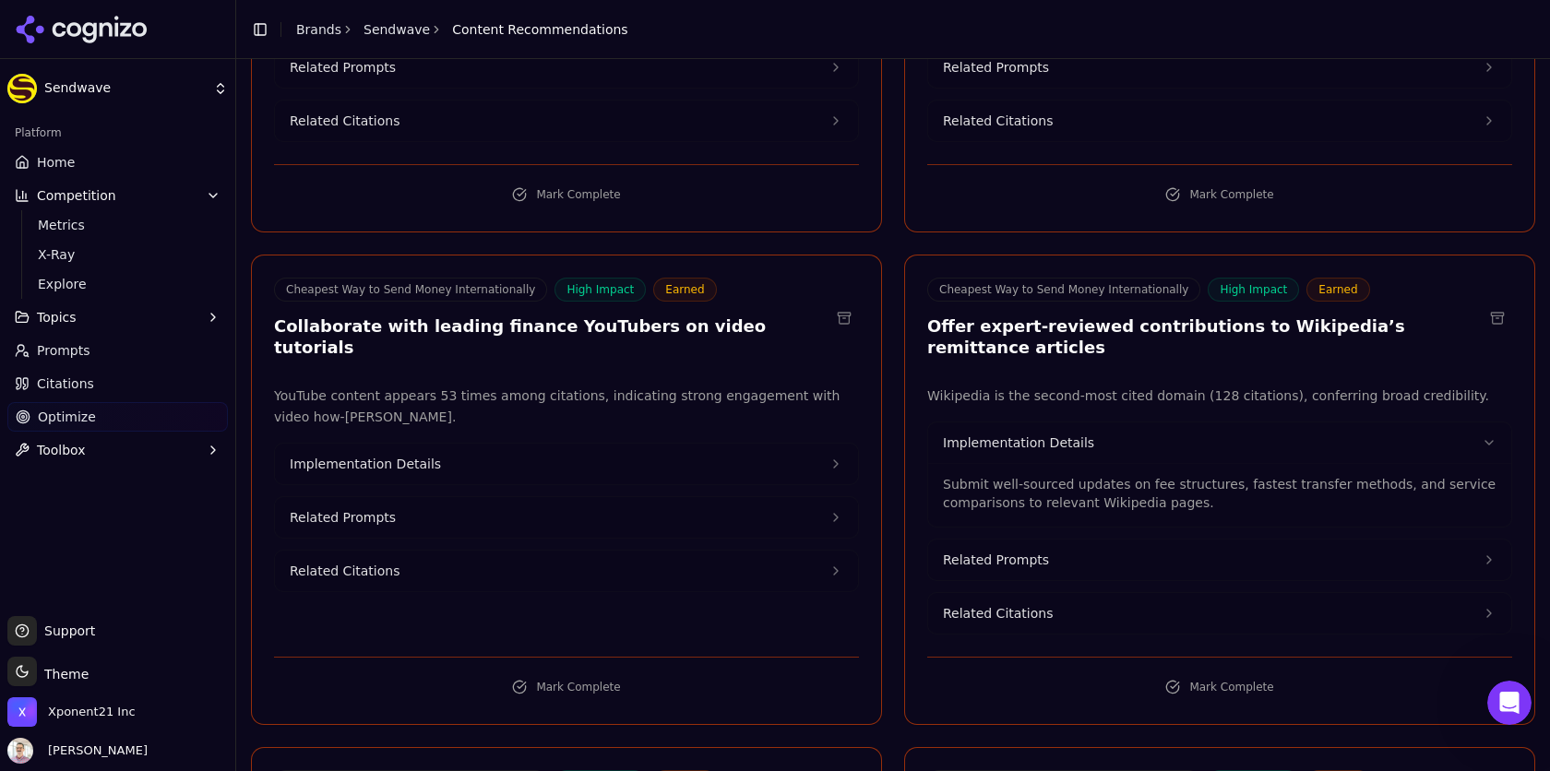
click at [1053, 540] on button "Related Prompts" at bounding box center [1219, 560] width 583 height 41
click at [1024, 666] on span "Related Citations" at bounding box center [998, 675] width 110 height 18
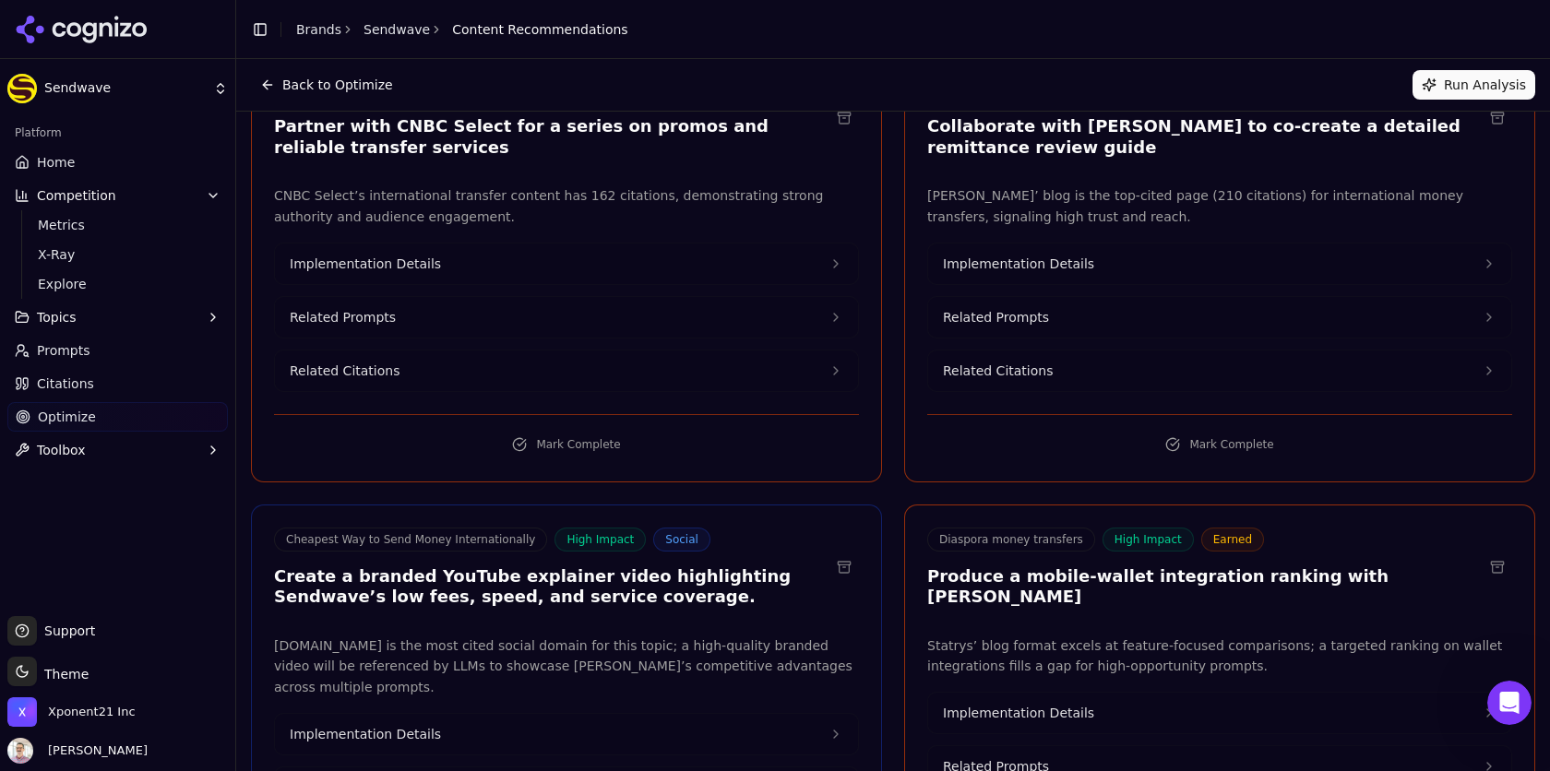
scroll to position [4284, 0]
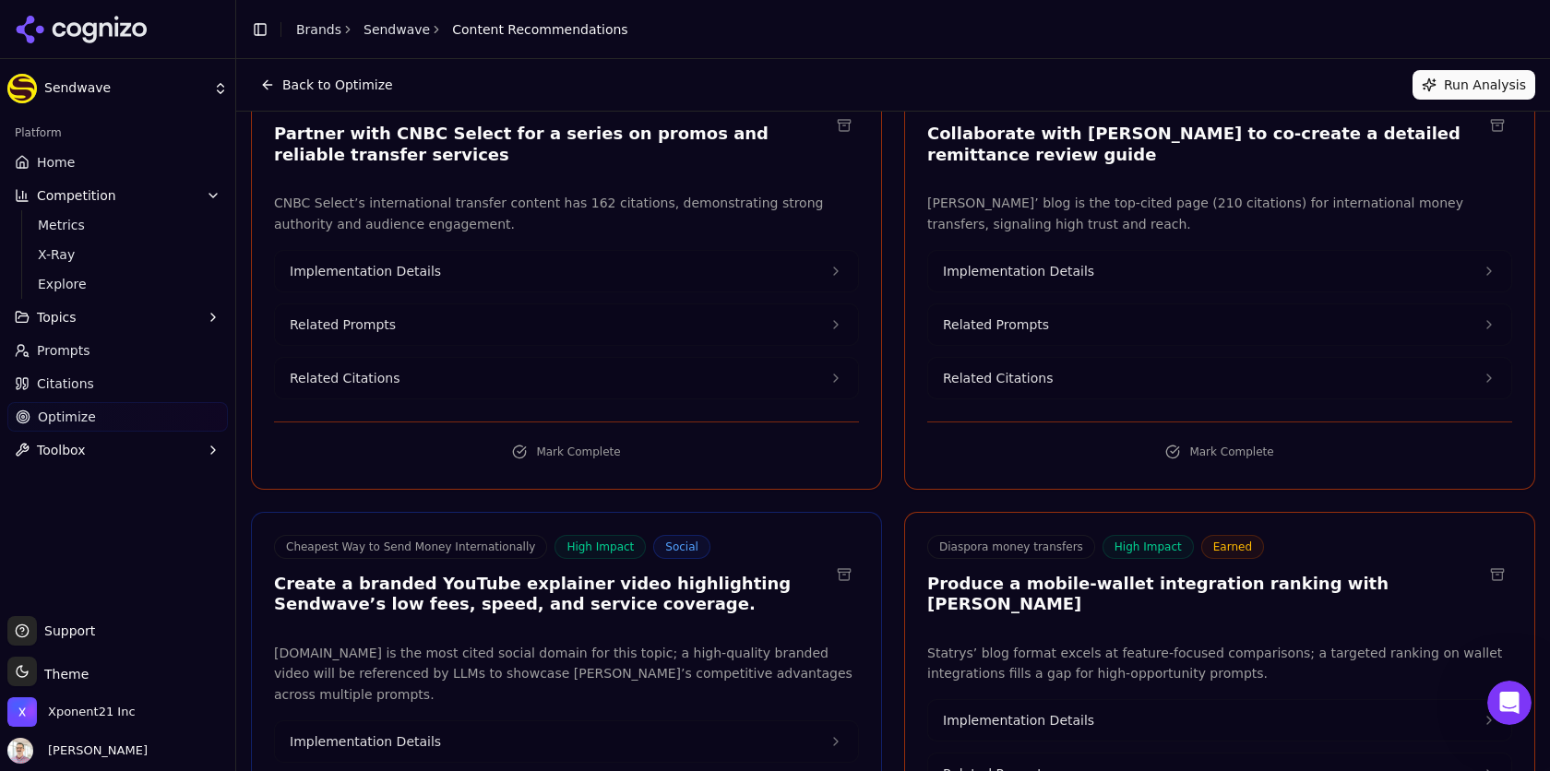
click at [457, 722] on button "Implementation Details" at bounding box center [566, 742] width 583 height 41
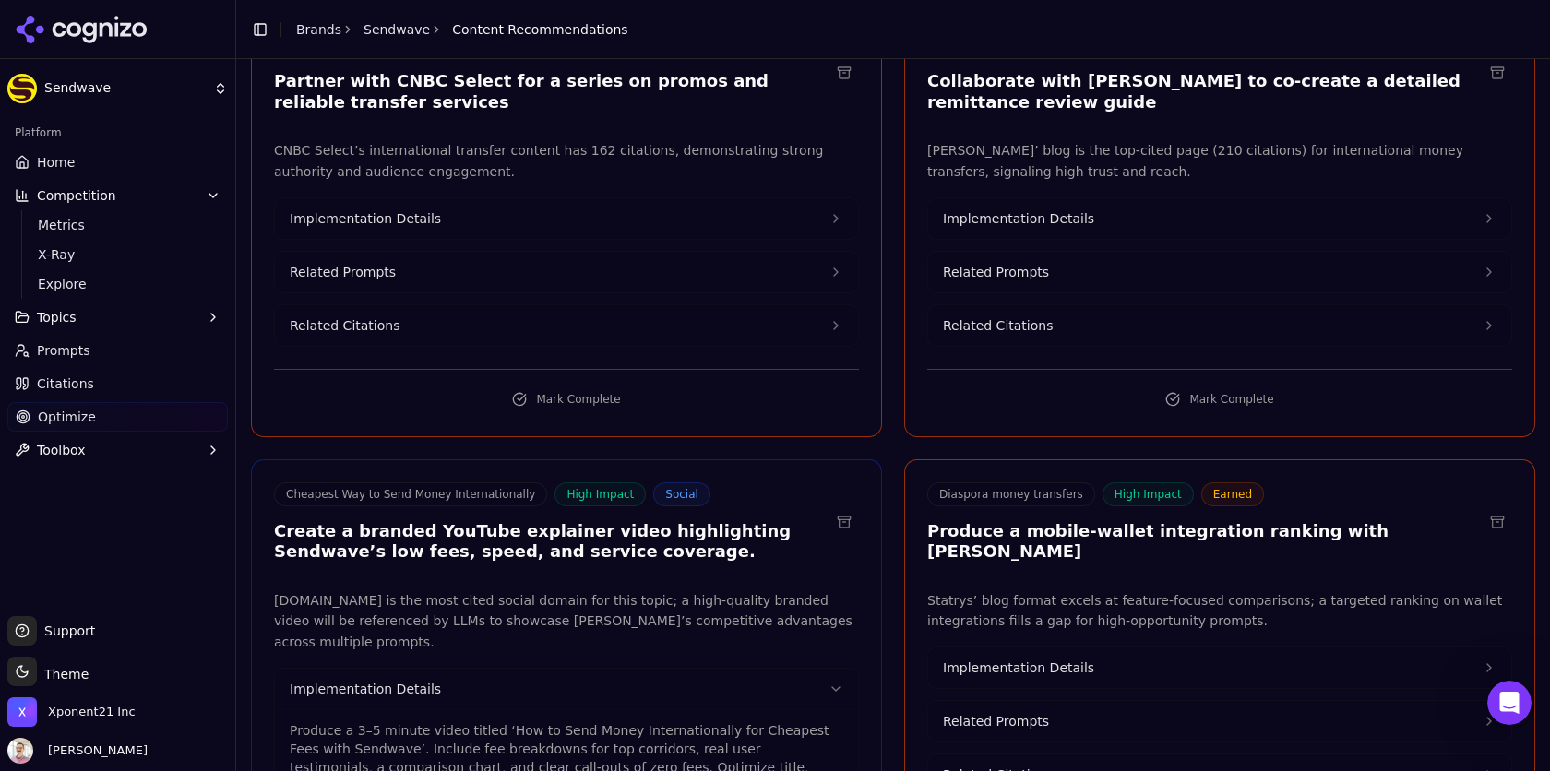
scroll to position [4338, 0]
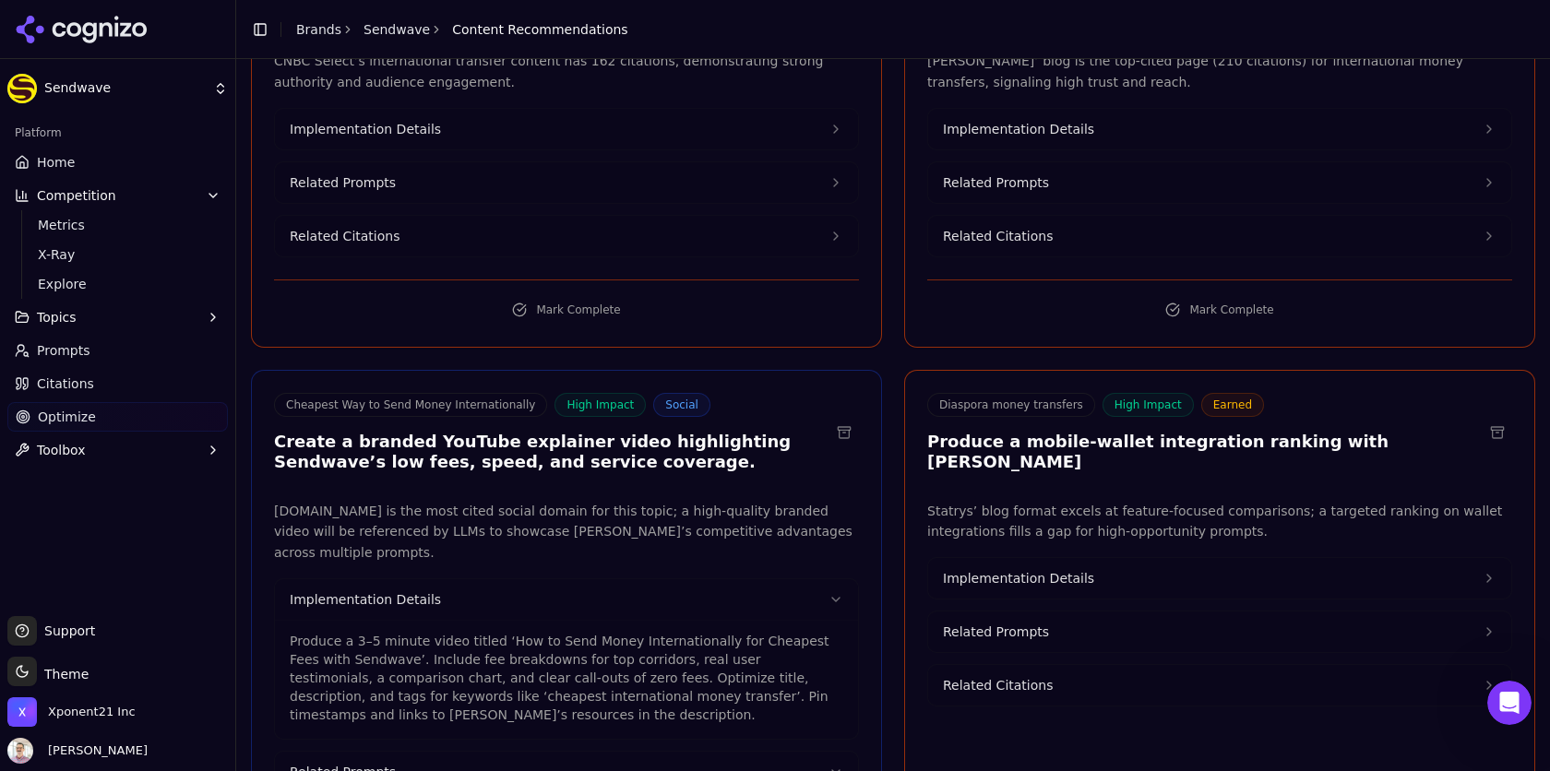
scroll to position [4427, 0]
